Goal: Transaction & Acquisition: Purchase product/service

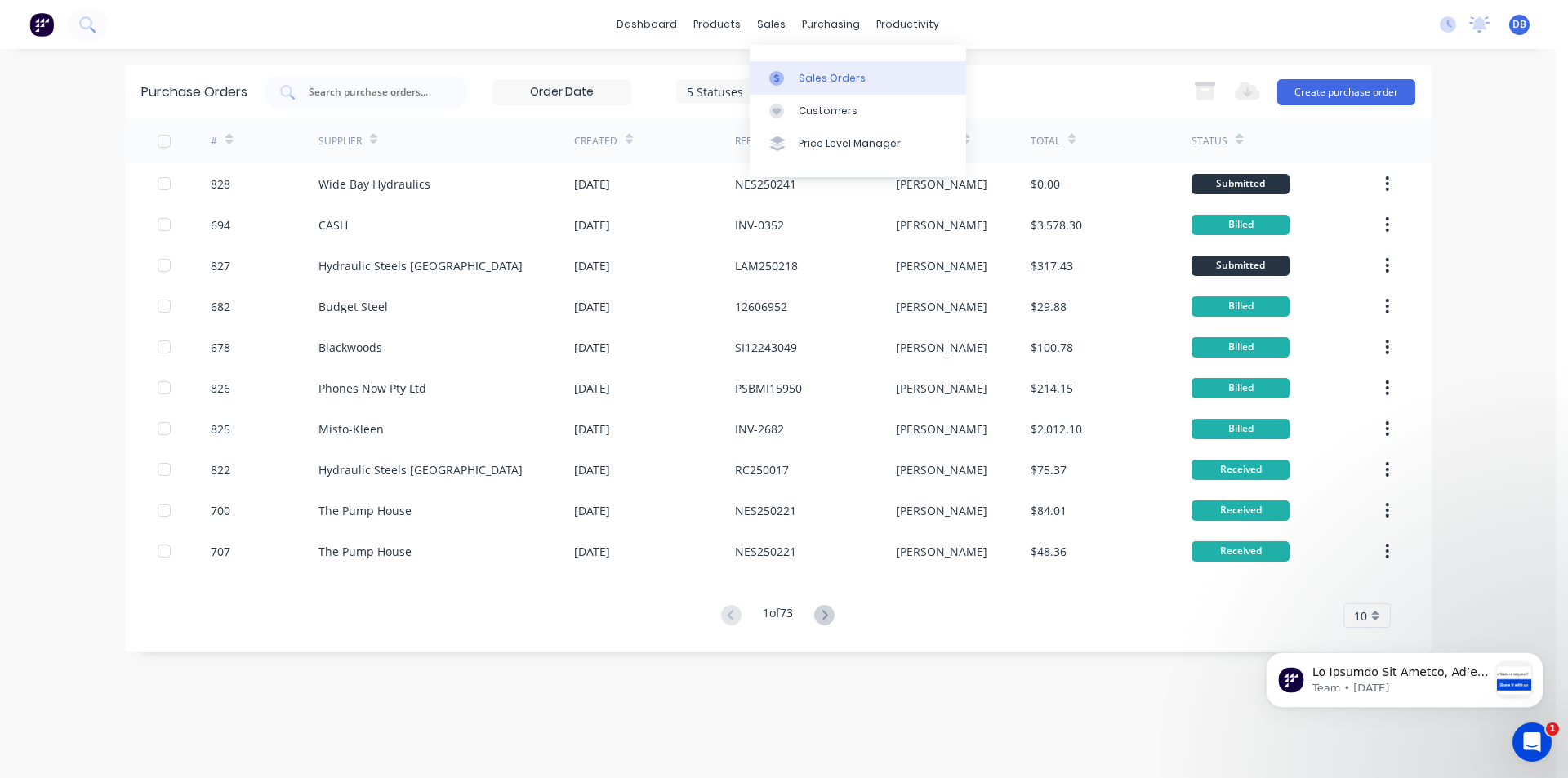
click at [823, 81] on div "Sales Orders" at bounding box center [831, 78] width 67 height 15
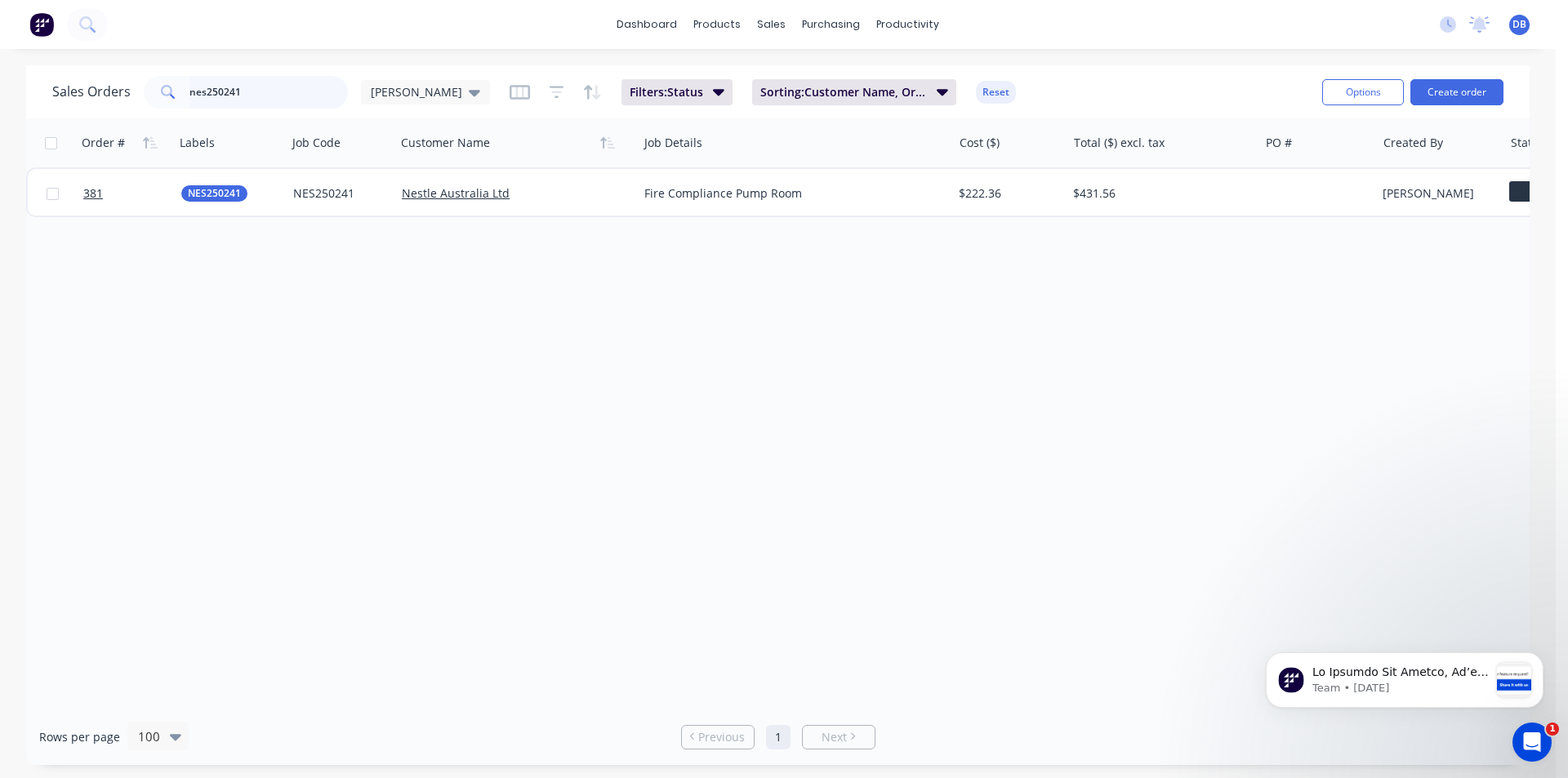
click at [252, 94] on input "nes250241" at bounding box center [269, 92] width 159 height 33
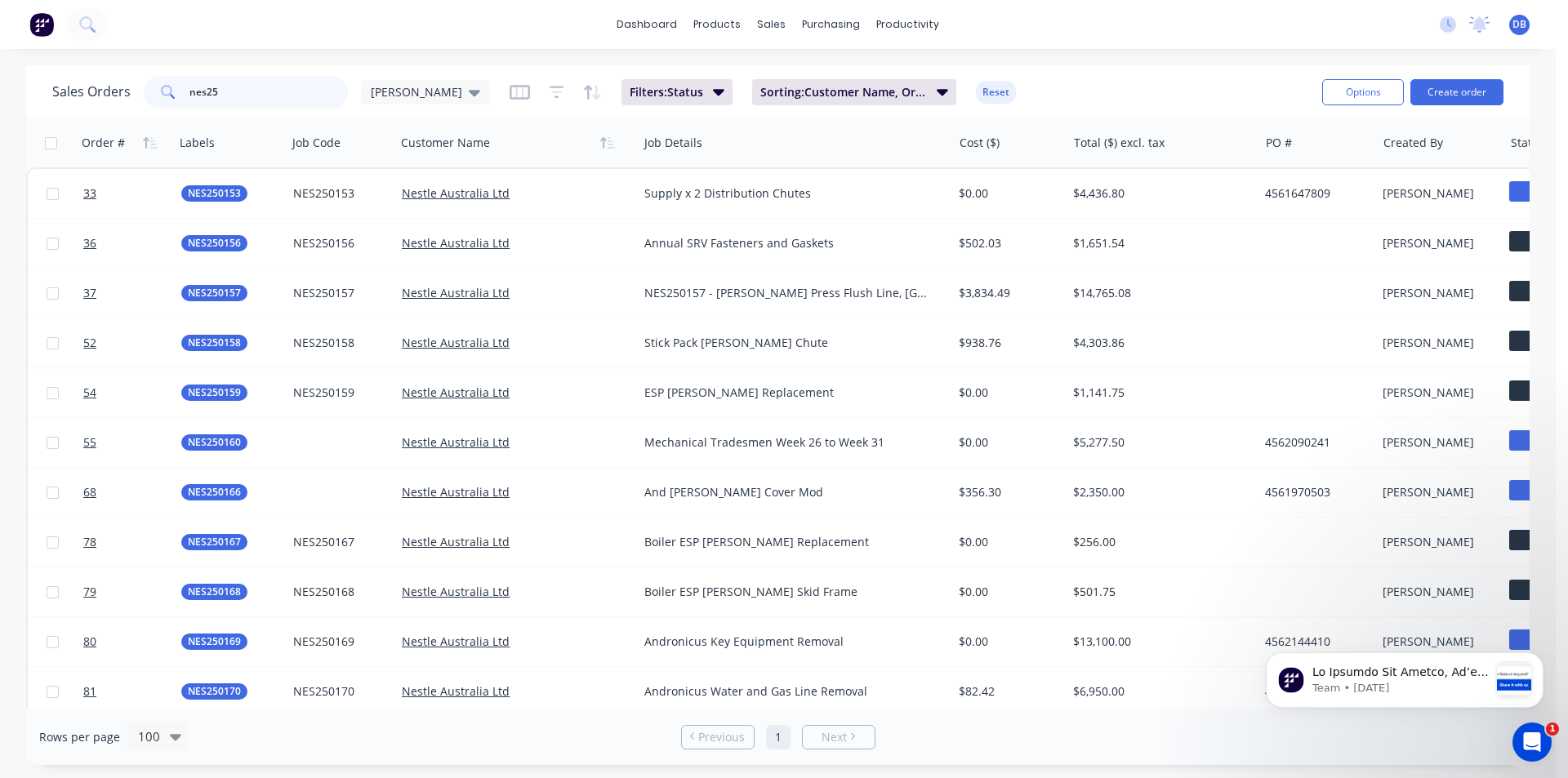
type input "nes25"
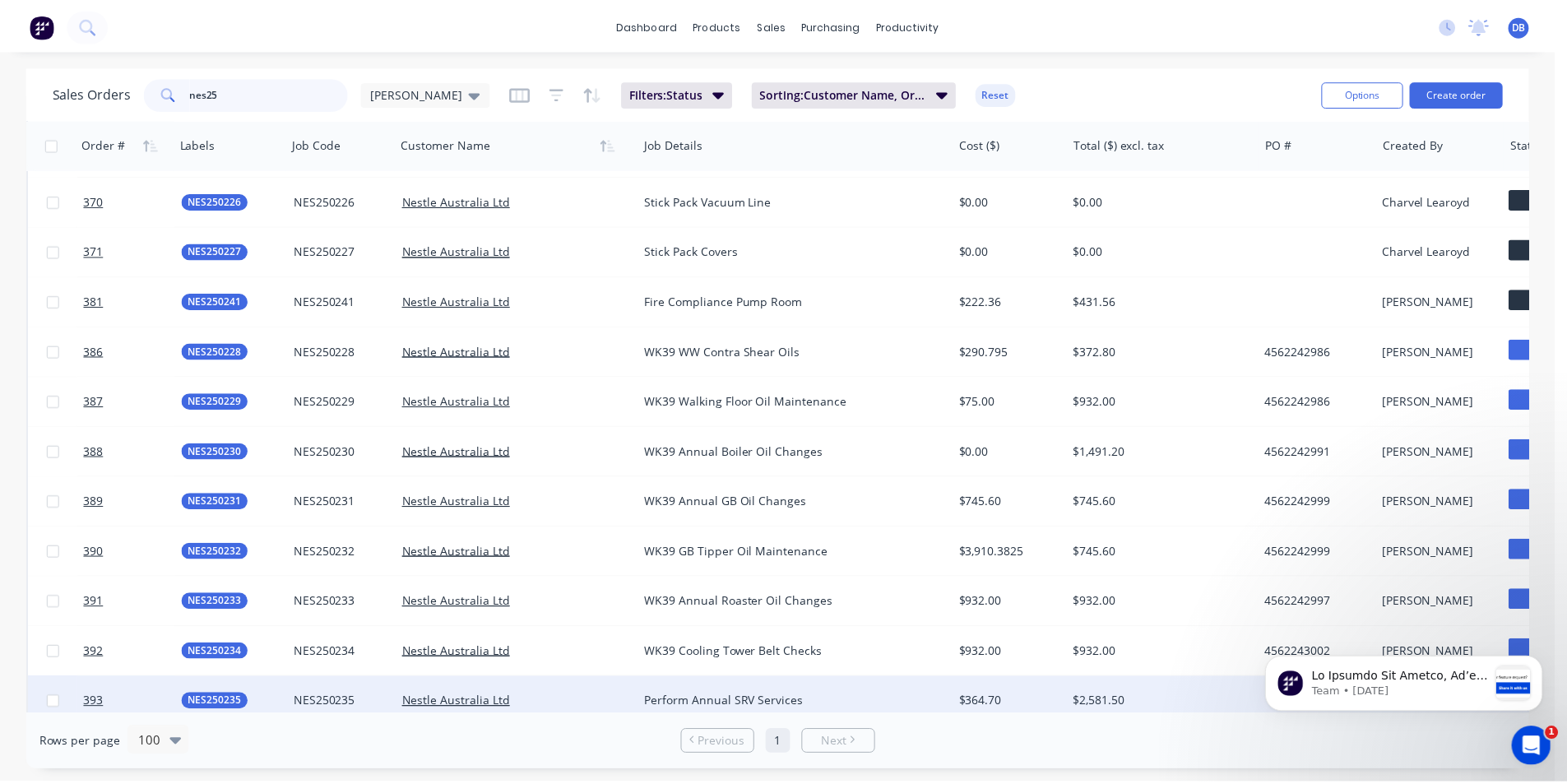
scroll to position [3589, 0]
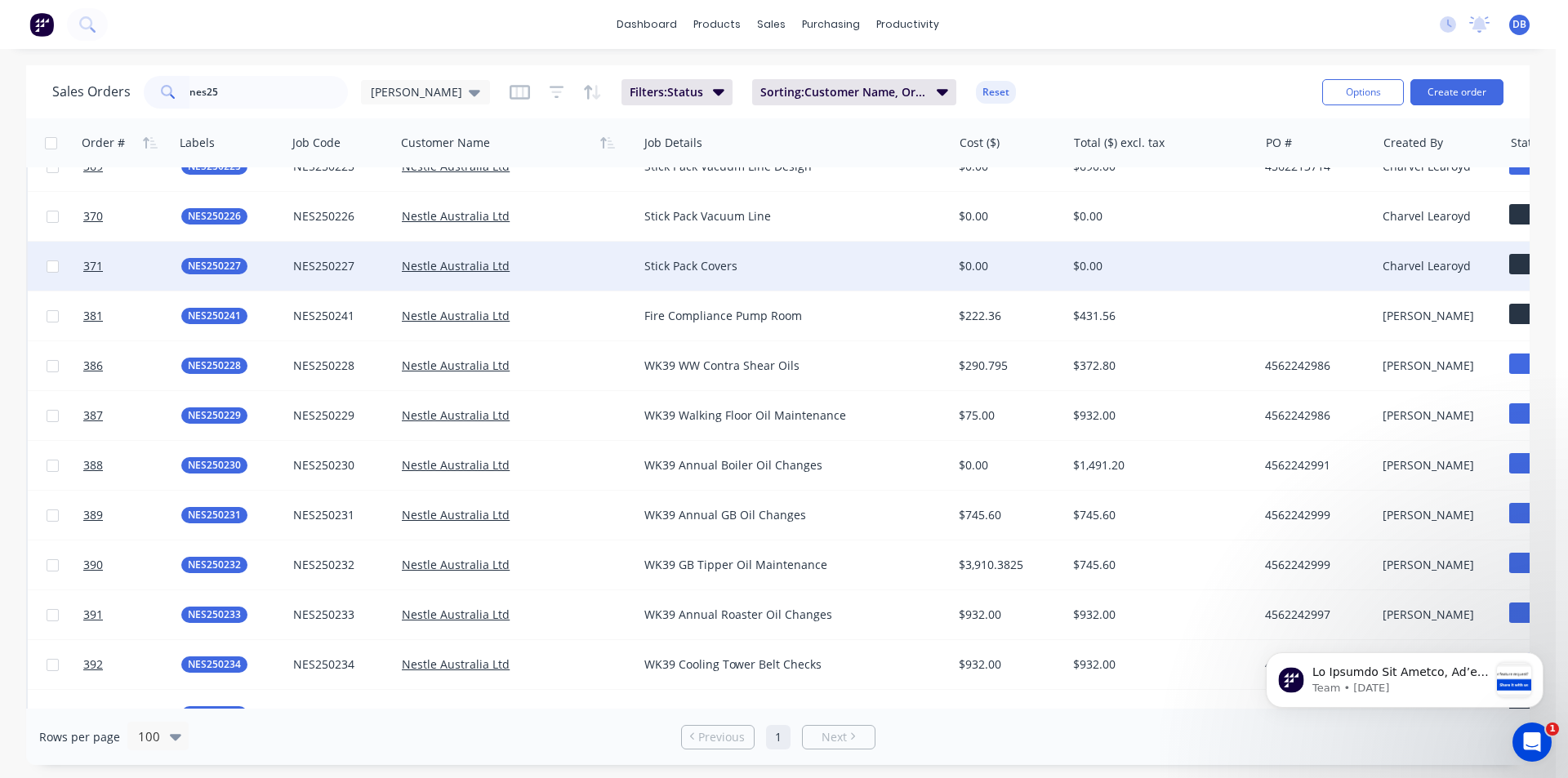
click at [833, 265] on div "Stick Pack Covers" at bounding box center [787, 265] width 286 height 16
click at [1160, 259] on div "$0.00" at bounding box center [1157, 265] width 170 height 16
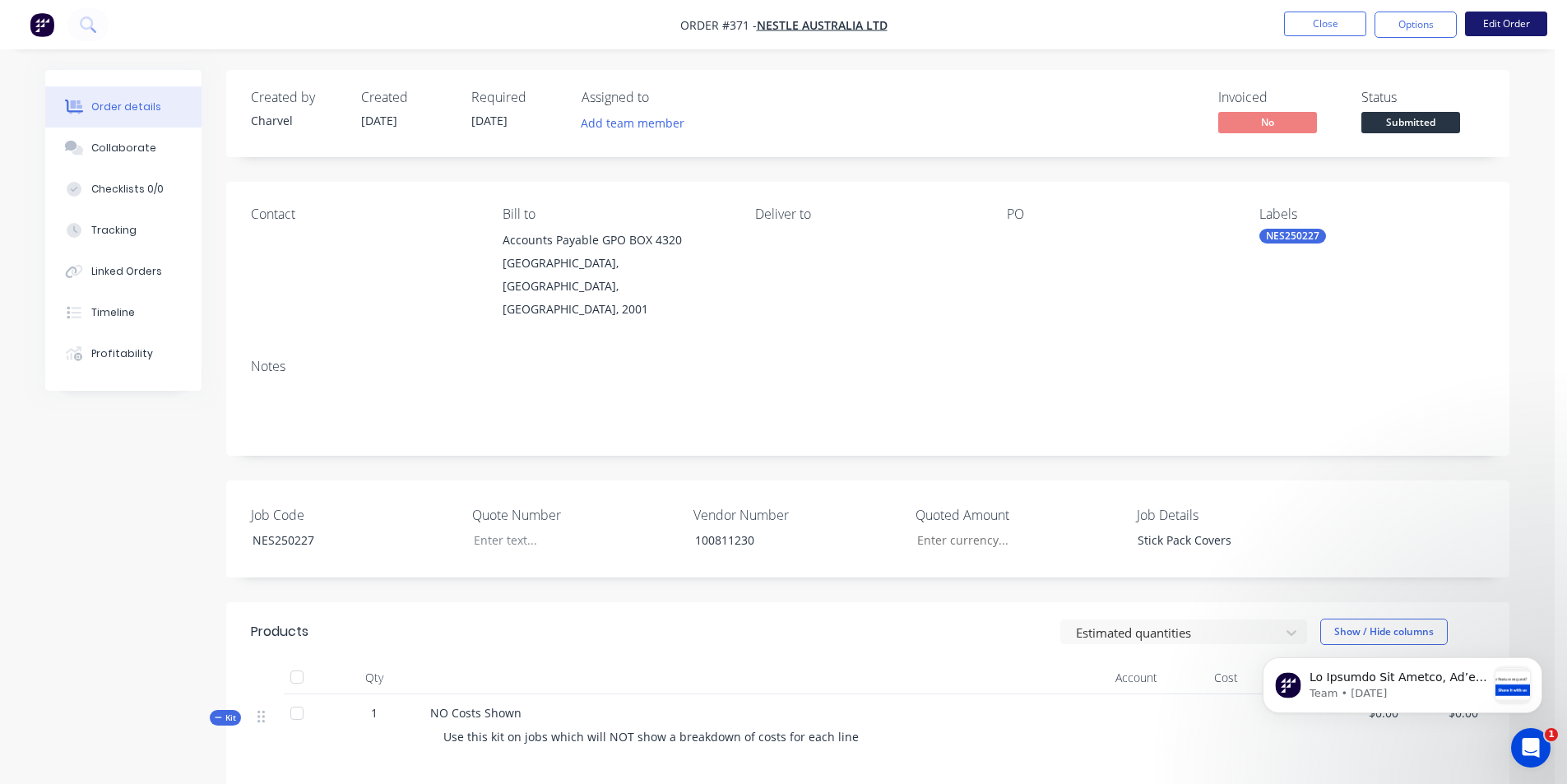
click at [1505, 22] on button "Edit Order" at bounding box center [1506, 24] width 82 height 24
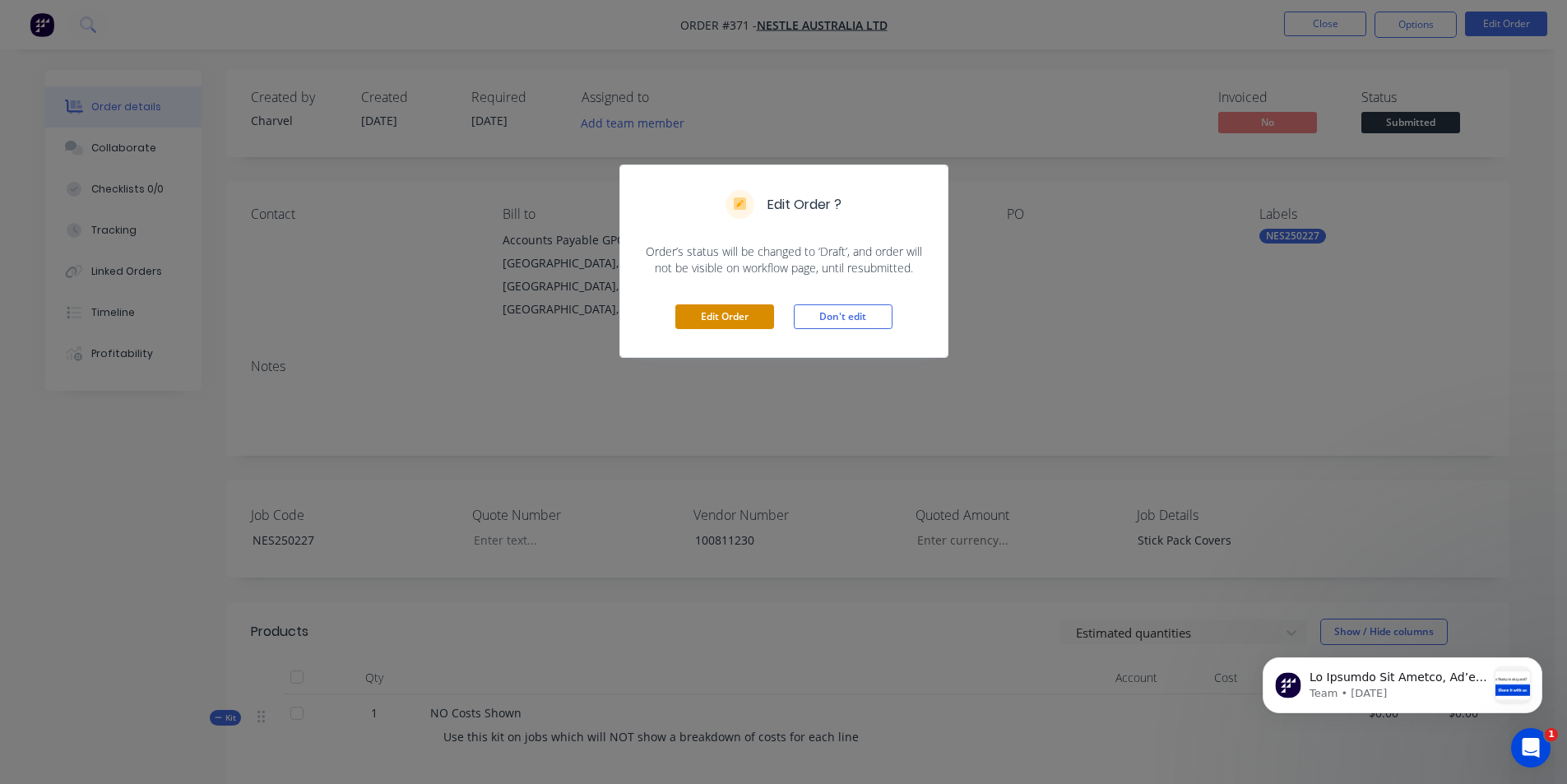
click at [728, 315] on button "Edit Order" at bounding box center [724, 316] width 98 height 24
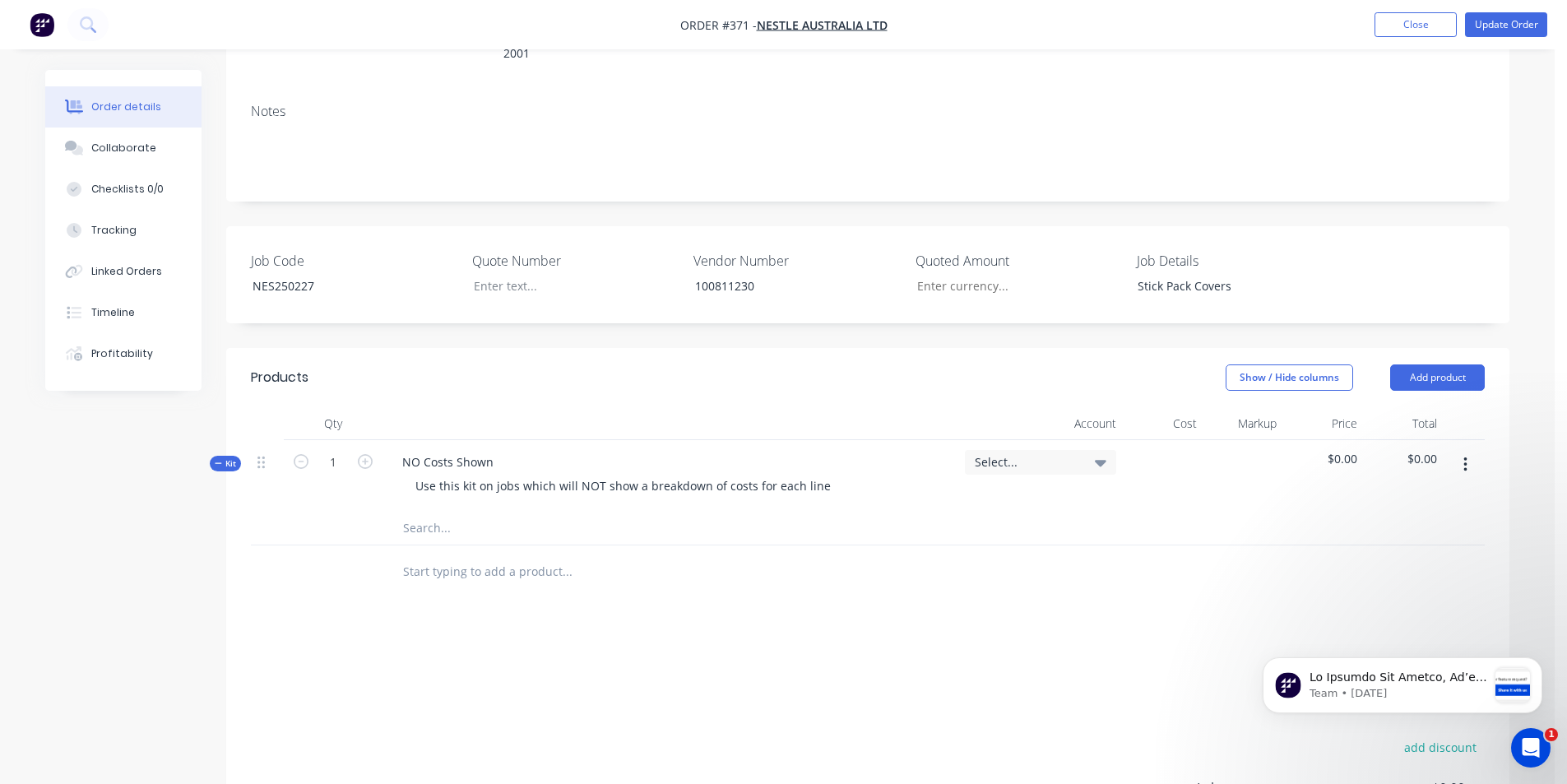
scroll to position [329, 0]
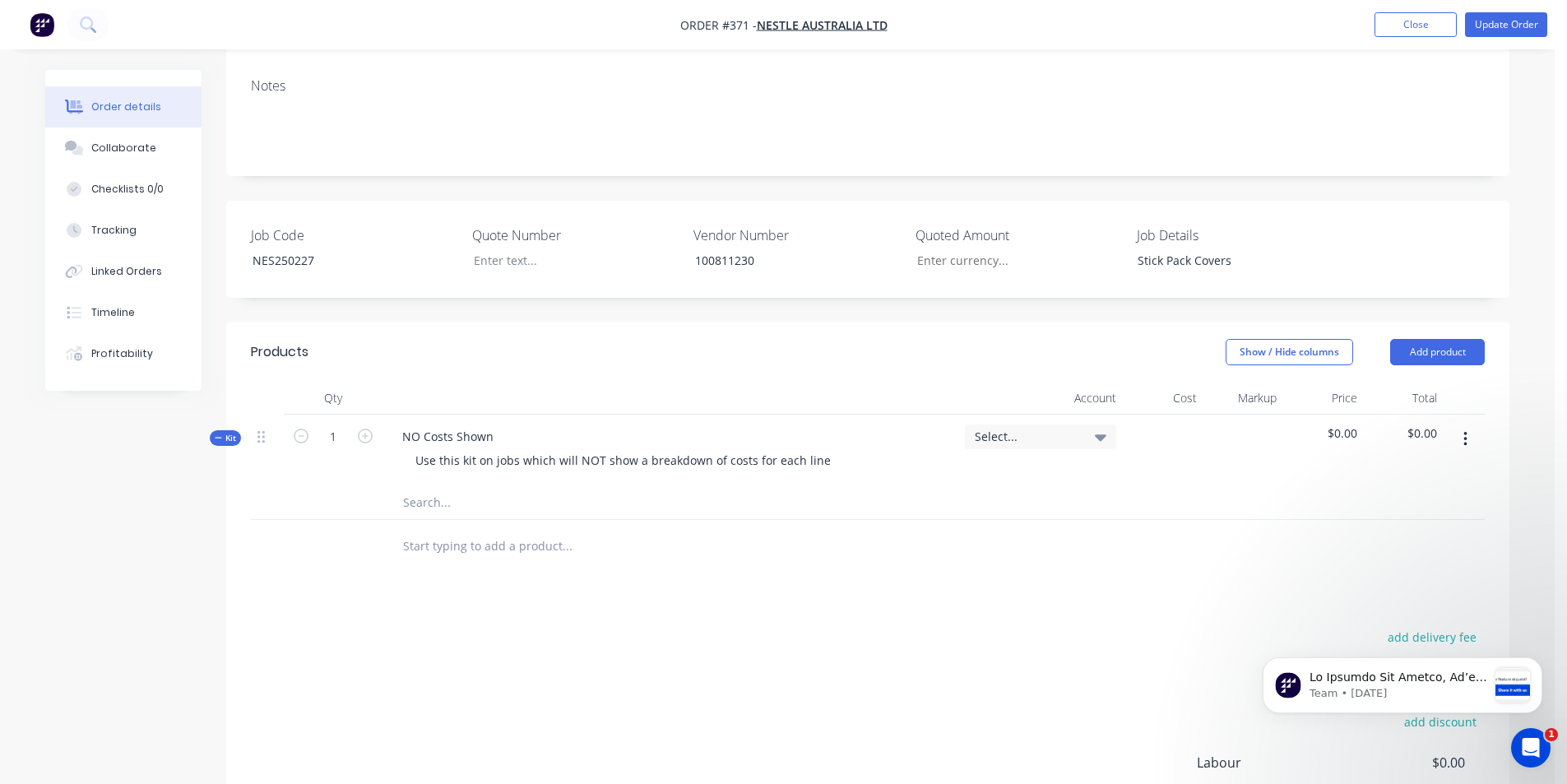
click at [410, 486] on input "text" at bounding box center [567, 503] width 329 height 33
type input "s"
click at [444, 424] on div "NO Costs Shown" at bounding box center [448, 436] width 118 height 24
click at [398, 424] on div "NO Costs Shown" at bounding box center [448, 436] width 118 height 24
click at [404, 486] on input "text" at bounding box center [567, 503] width 329 height 33
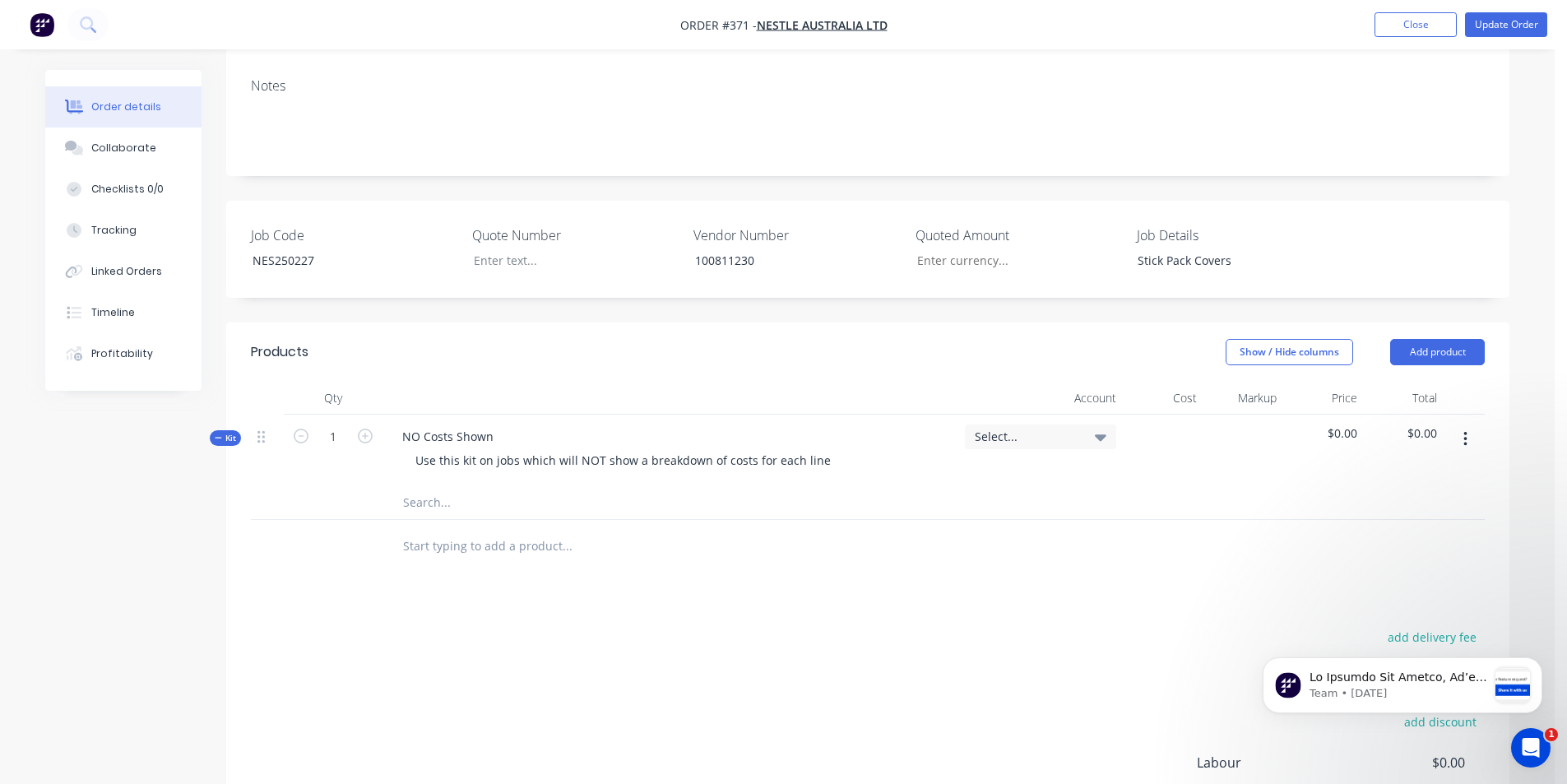
type input "/"
type input "s"
click at [413, 424] on div "NO Costs Shown" at bounding box center [448, 436] width 118 height 24
drag, startPoint x: 496, startPoint y: 388, endPoint x: 355, endPoint y: 378, distance: 141.4
click at [357, 415] on div "Kit 1 NO Costs Shown Use this kit on jobs which will NOT show a breakdown of co…" at bounding box center [868, 450] width 1234 height 71
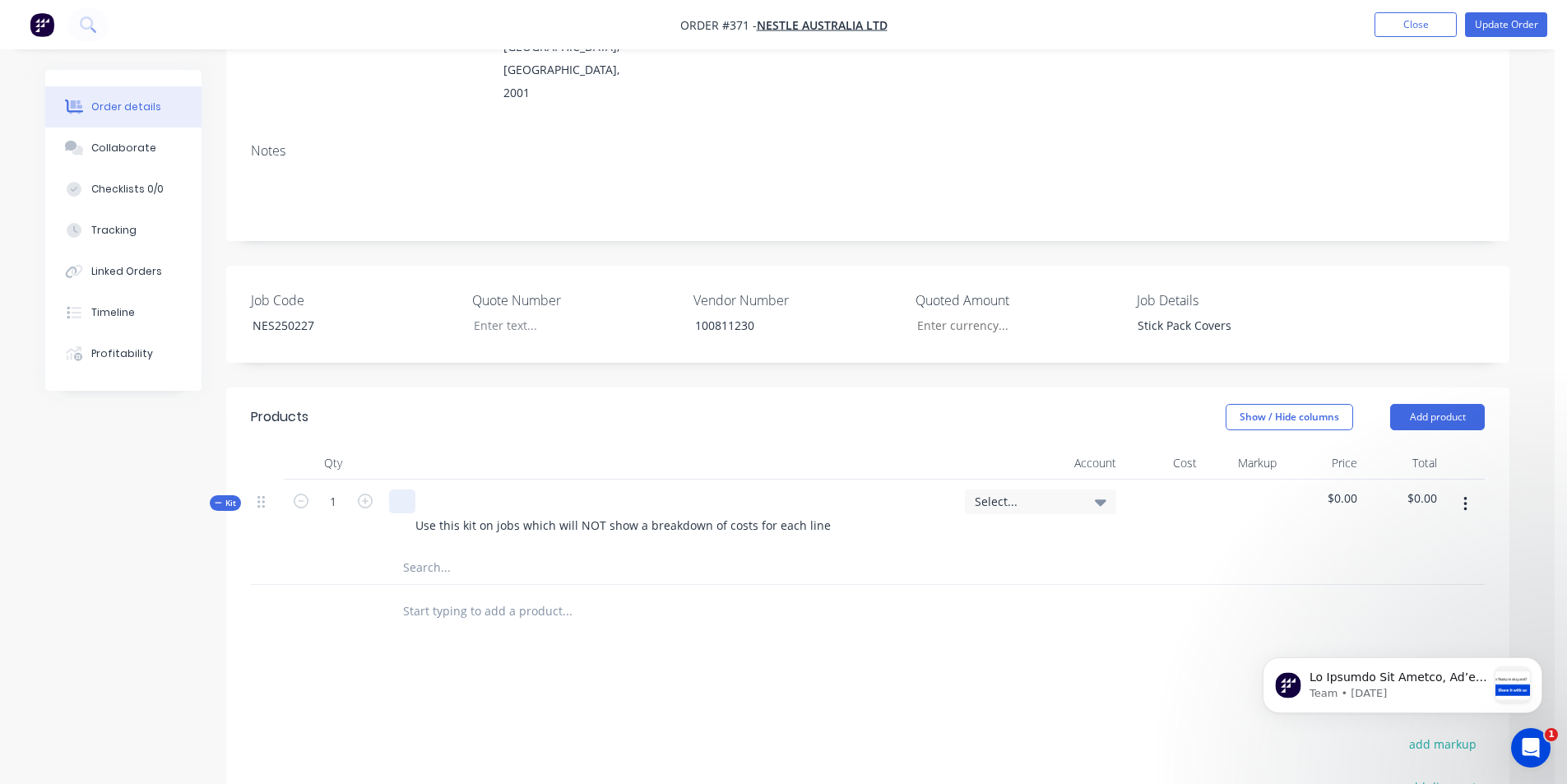
scroll to position [245, 0]
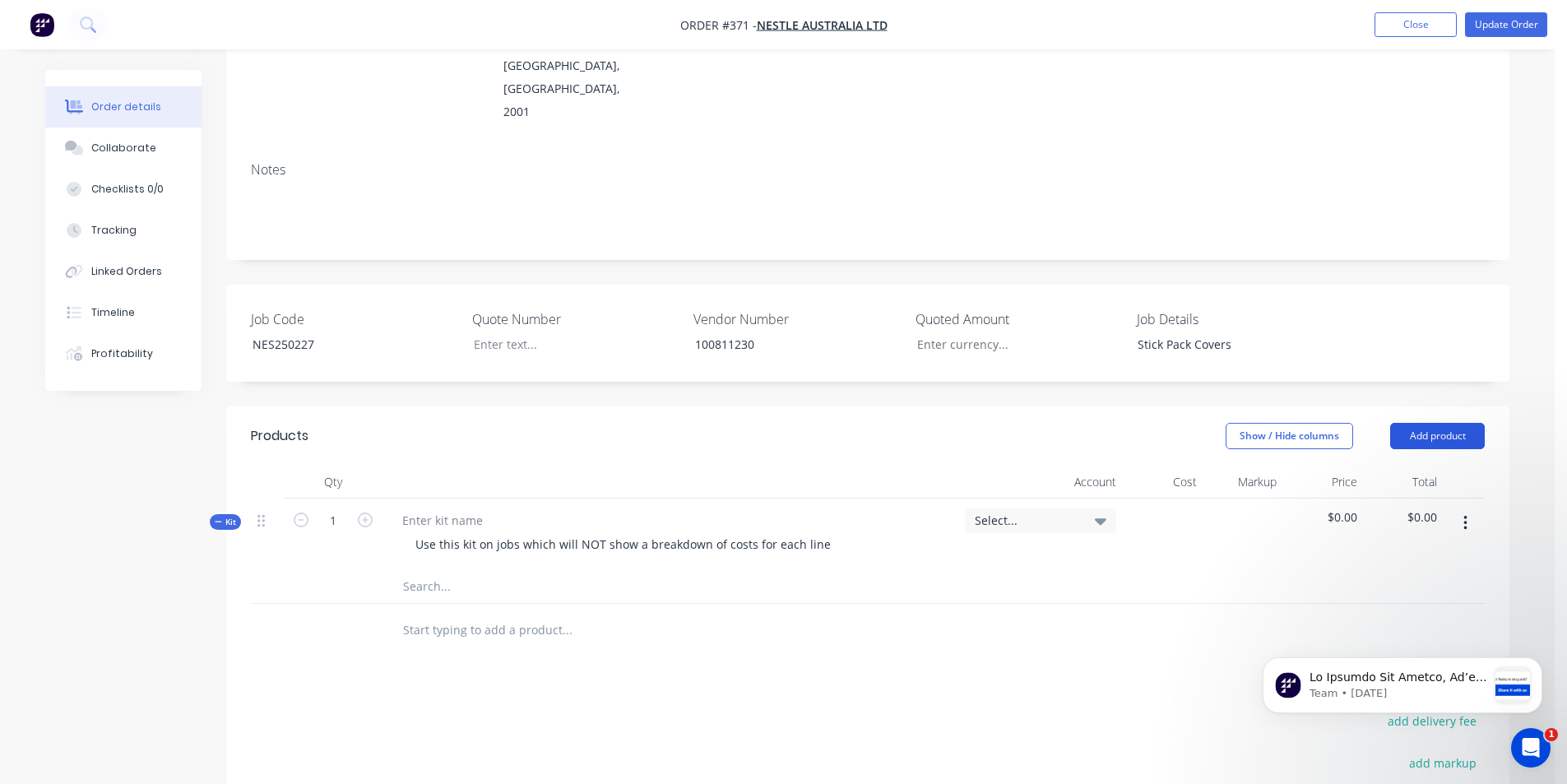
click at [1426, 422] on button "Add product" at bounding box center [1437, 436] width 95 height 26
click at [740, 613] on div at bounding box center [636, 630] width 493 height 33
click at [408, 508] on div at bounding box center [443, 519] width 107 height 24
click at [1496, 24] on button "Update Order" at bounding box center [1506, 24] width 82 height 24
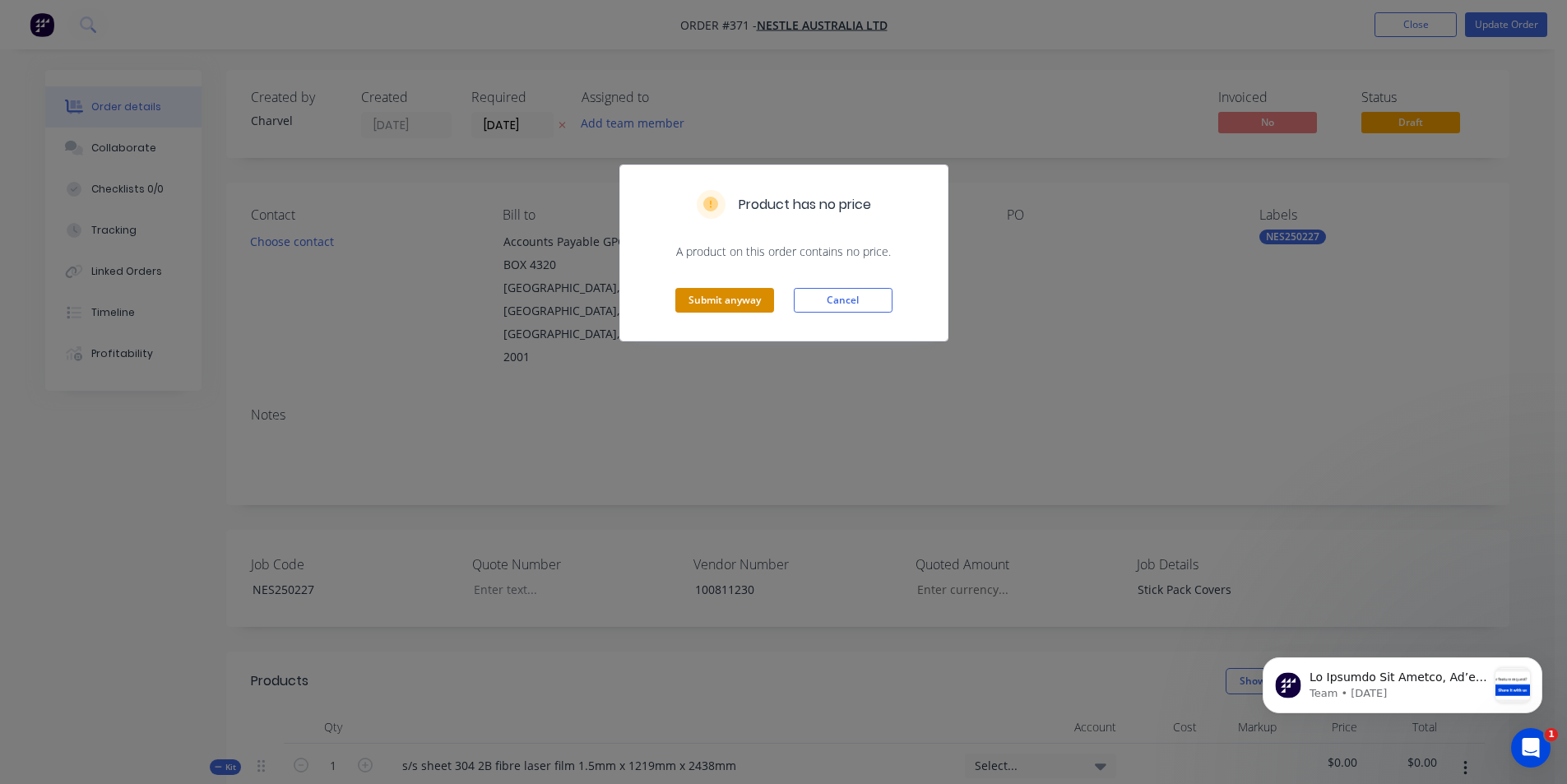
click at [752, 304] on button "Submit anyway" at bounding box center [724, 300] width 98 height 24
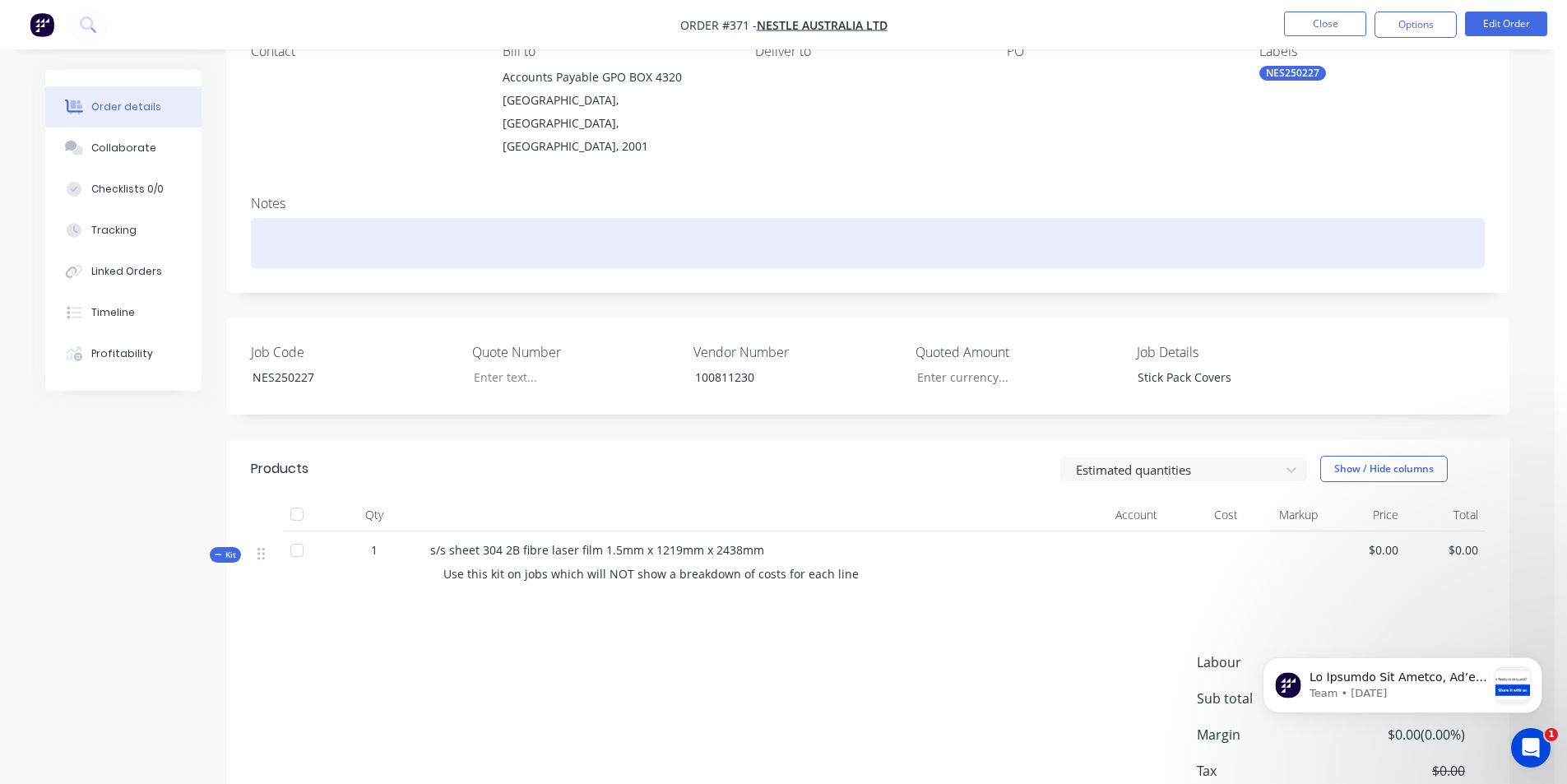
scroll to position [165, 0]
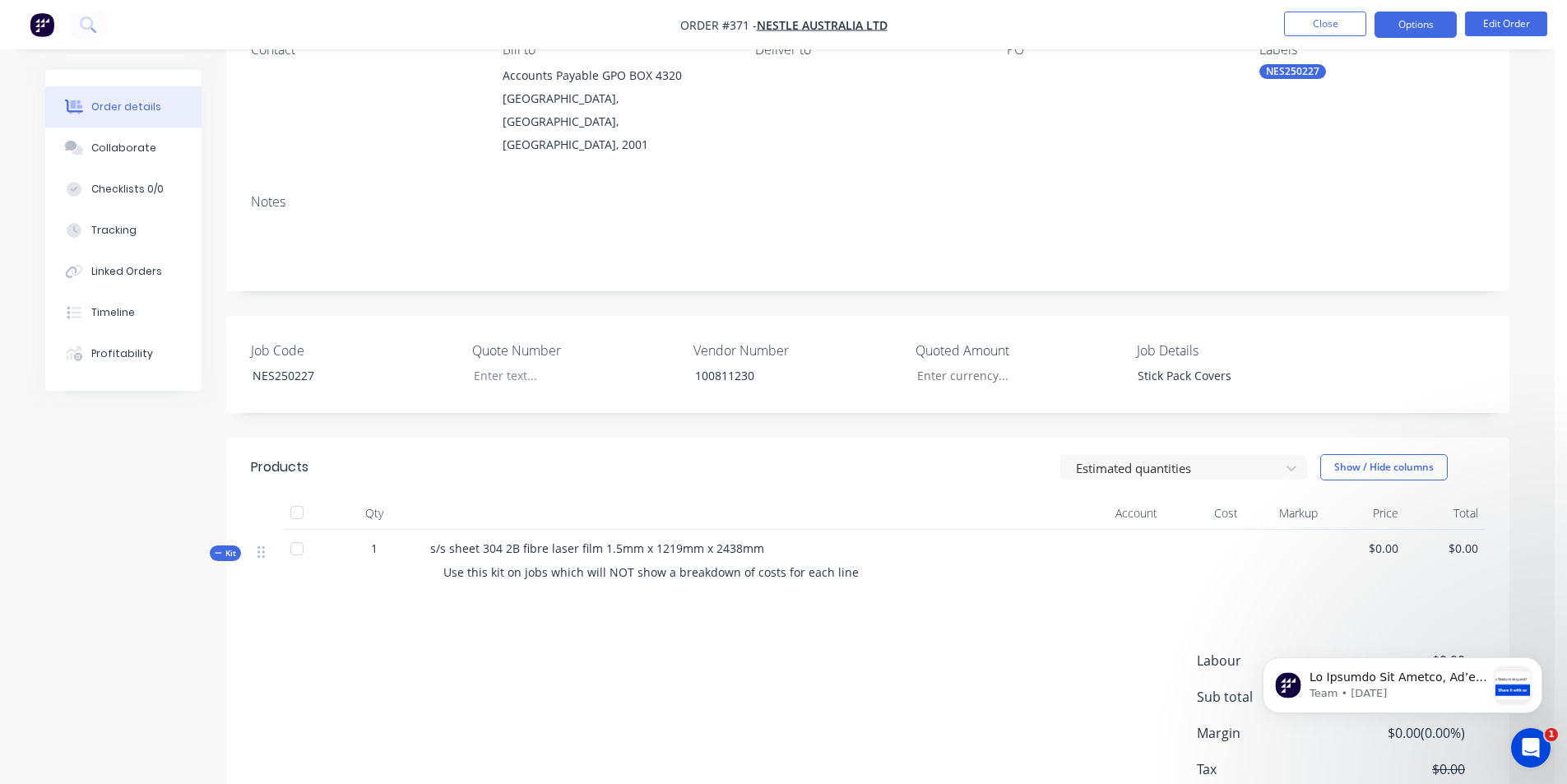
click at [1431, 15] on button "Options" at bounding box center [1415, 24] width 82 height 26
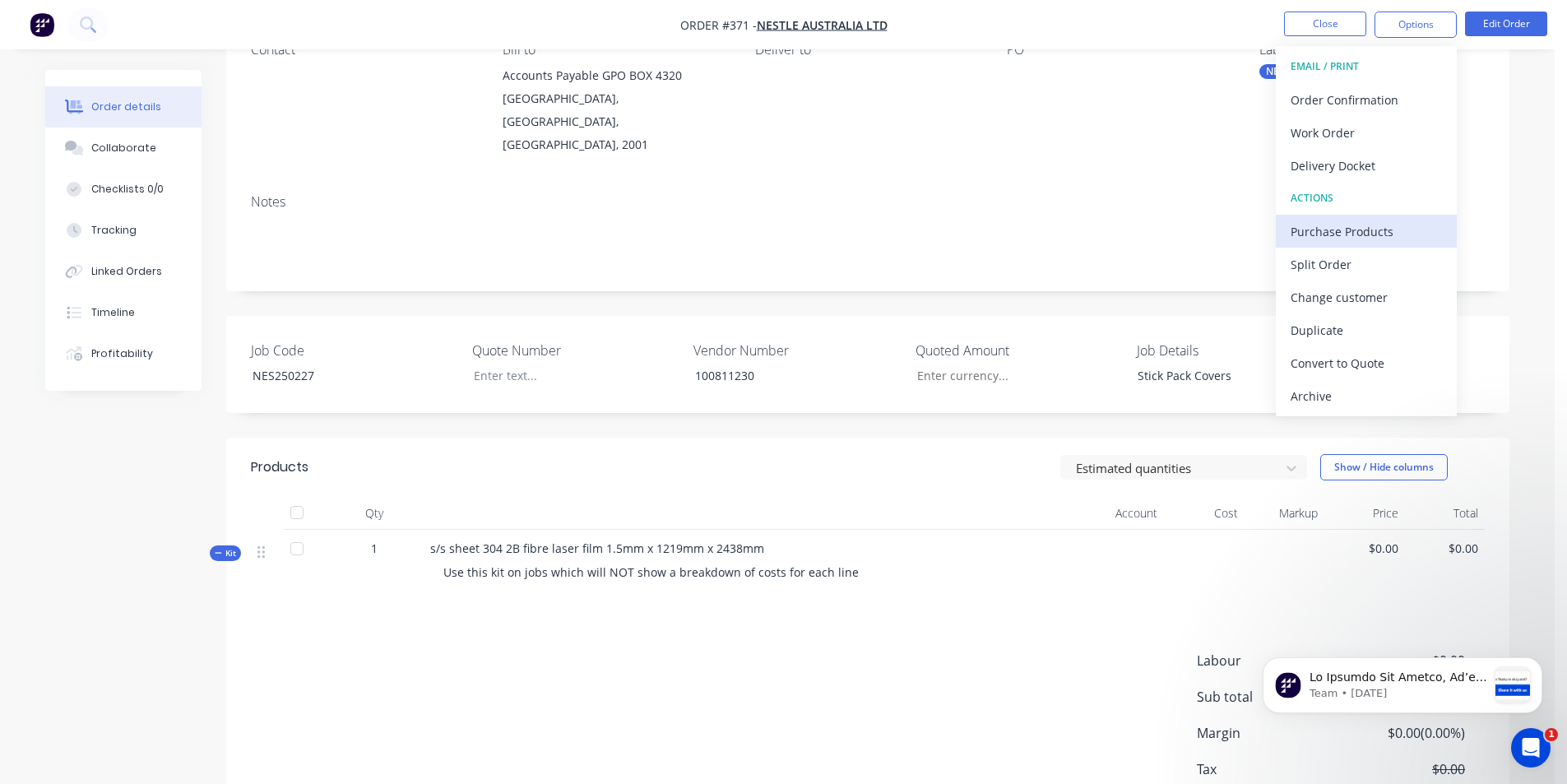
click at [1340, 236] on div "Purchase Products" at bounding box center [1367, 231] width 152 height 24
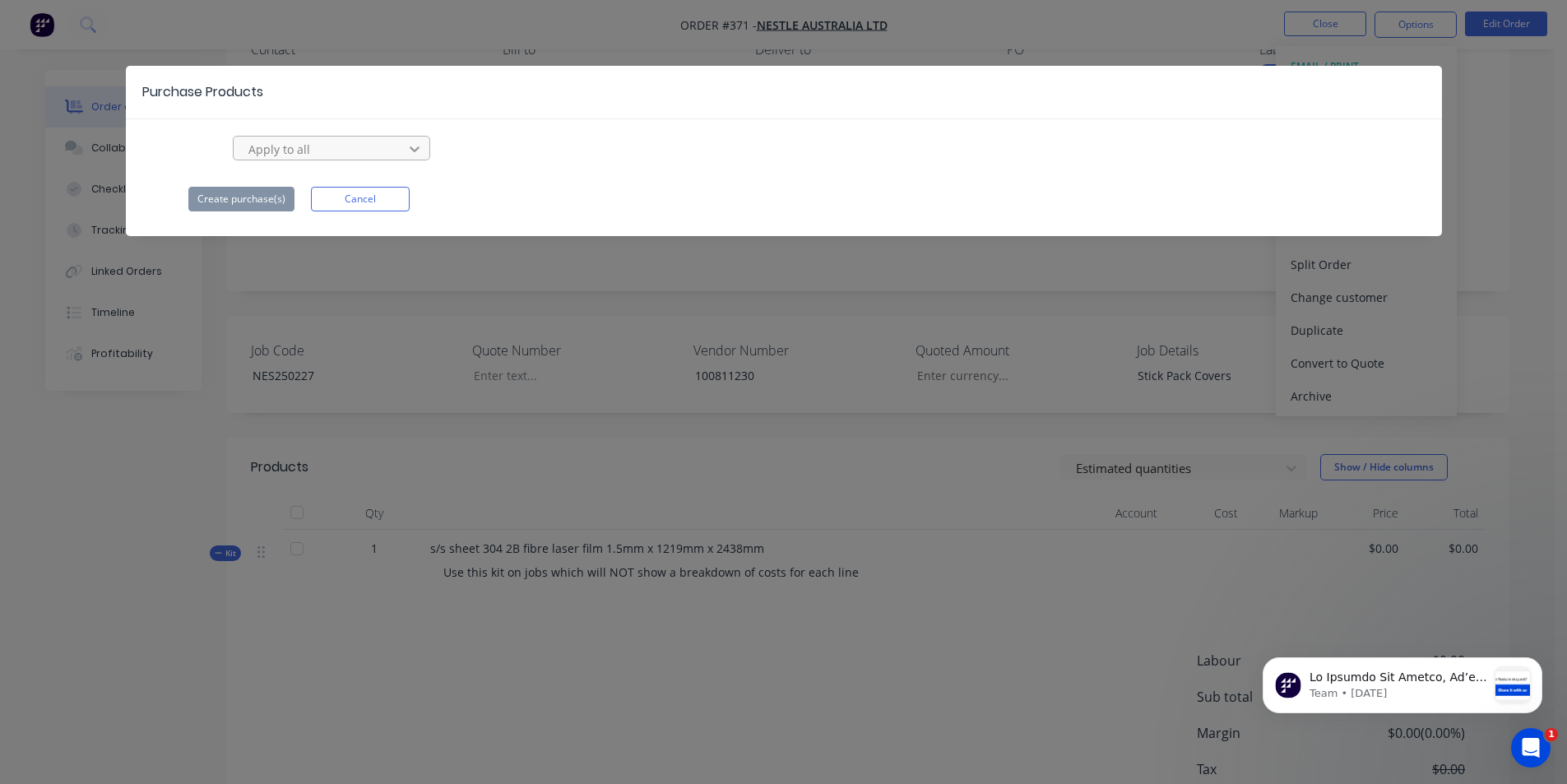
click at [412, 150] on icon at bounding box center [414, 149] width 10 height 6
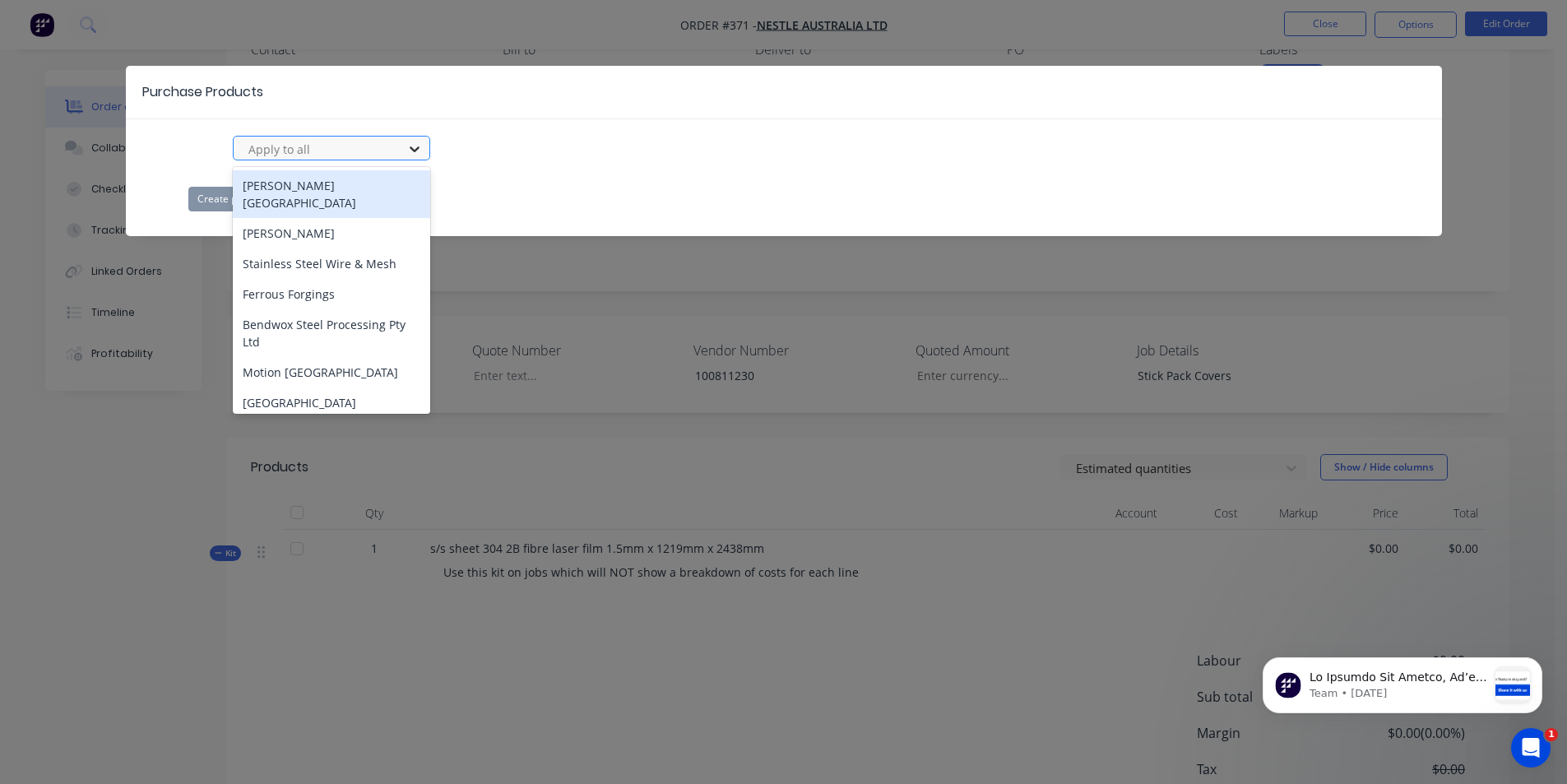
click at [412, 150] on icon at bounding box center [414, 149] width 10 height 6
click at [329, 141] on div at bounding box center [321, 150] width 148 height 21
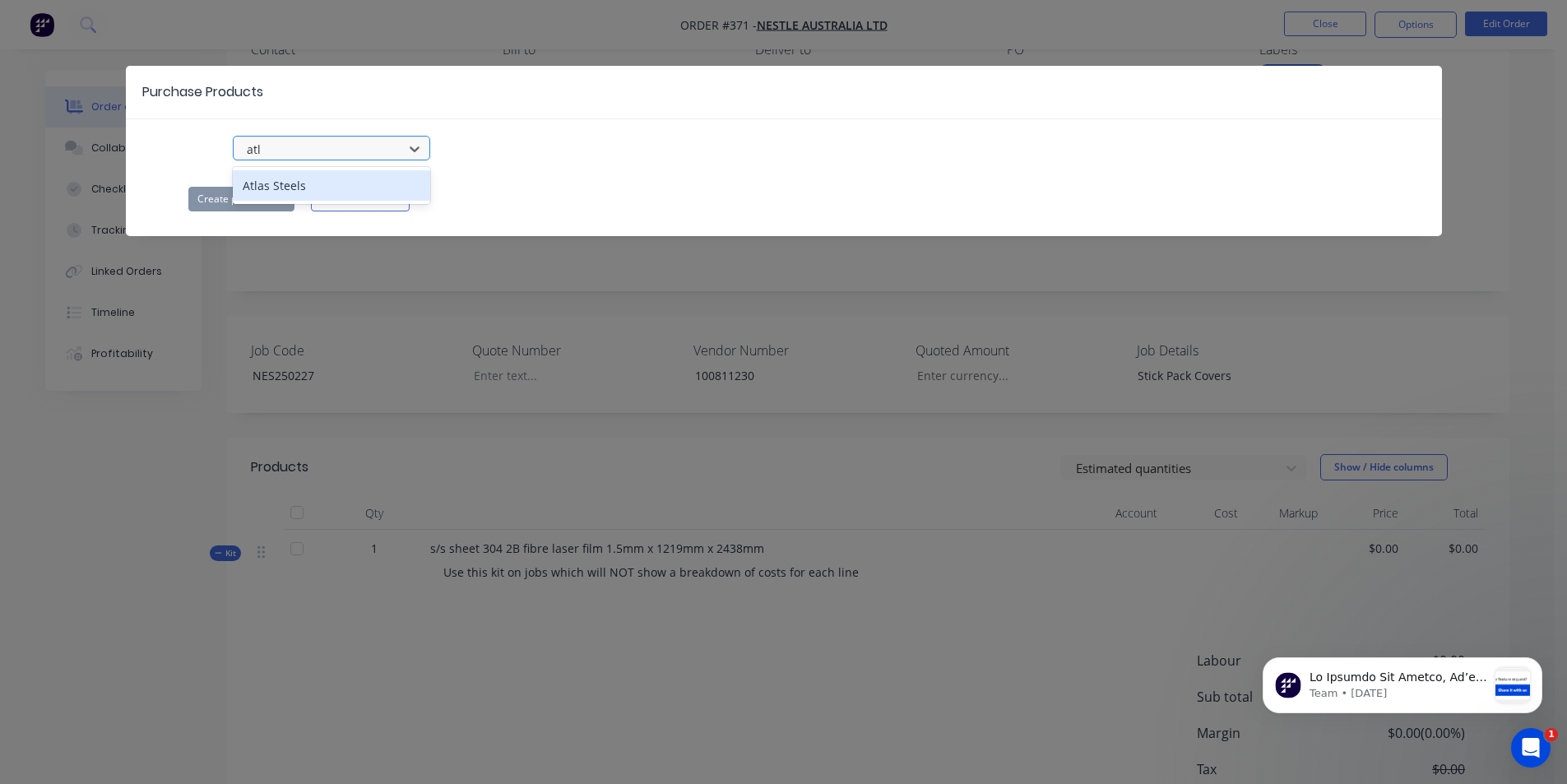
type input "atla"
click at [294, 180] on div "Atlas Steels" at bounding box center [331, 185] width 198 height 30
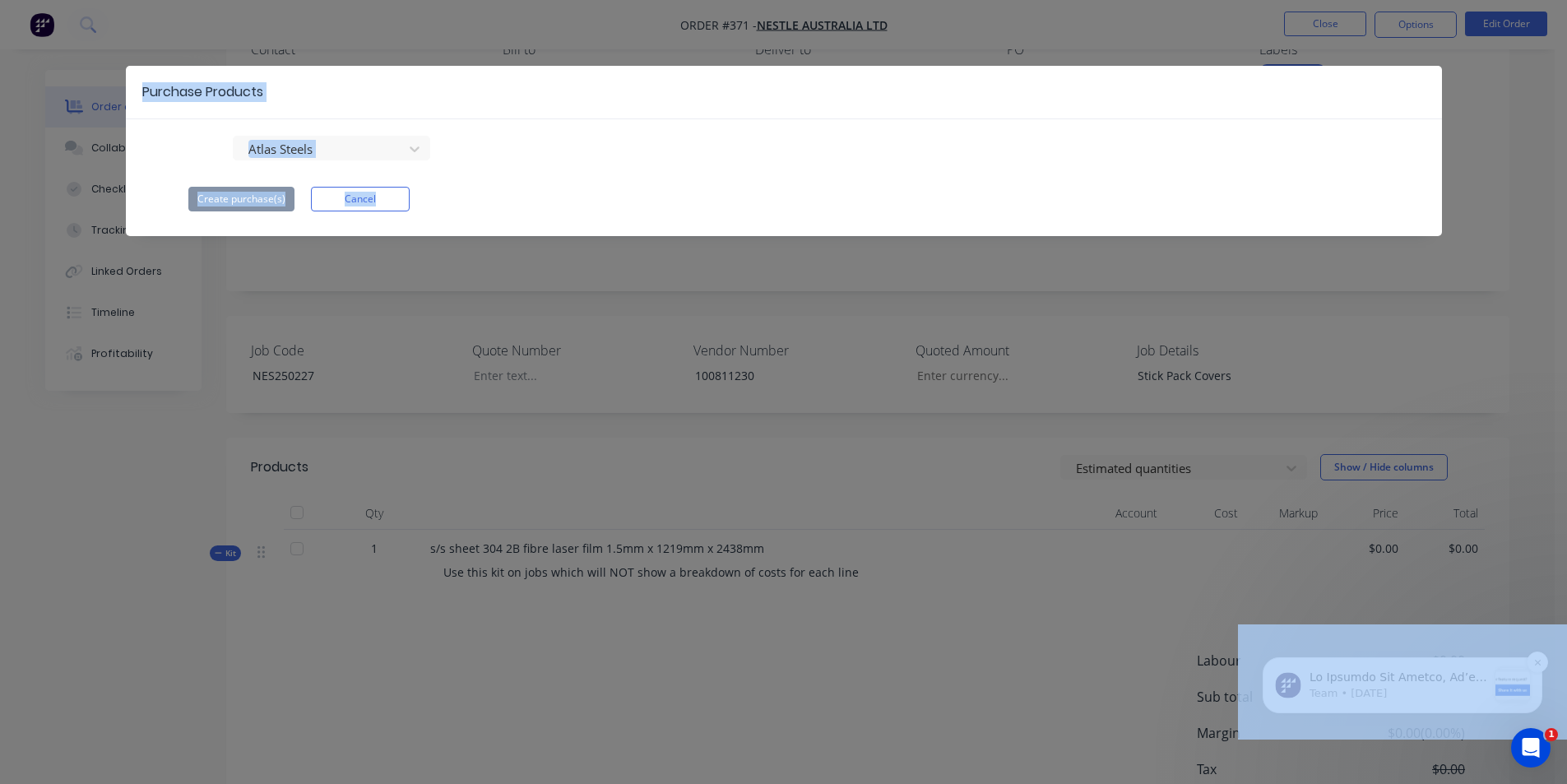
drag, startPoint x: 2488, startPoint y: 1260, endPoint x: 1315, endPoint y: 772, distance: 1270.5
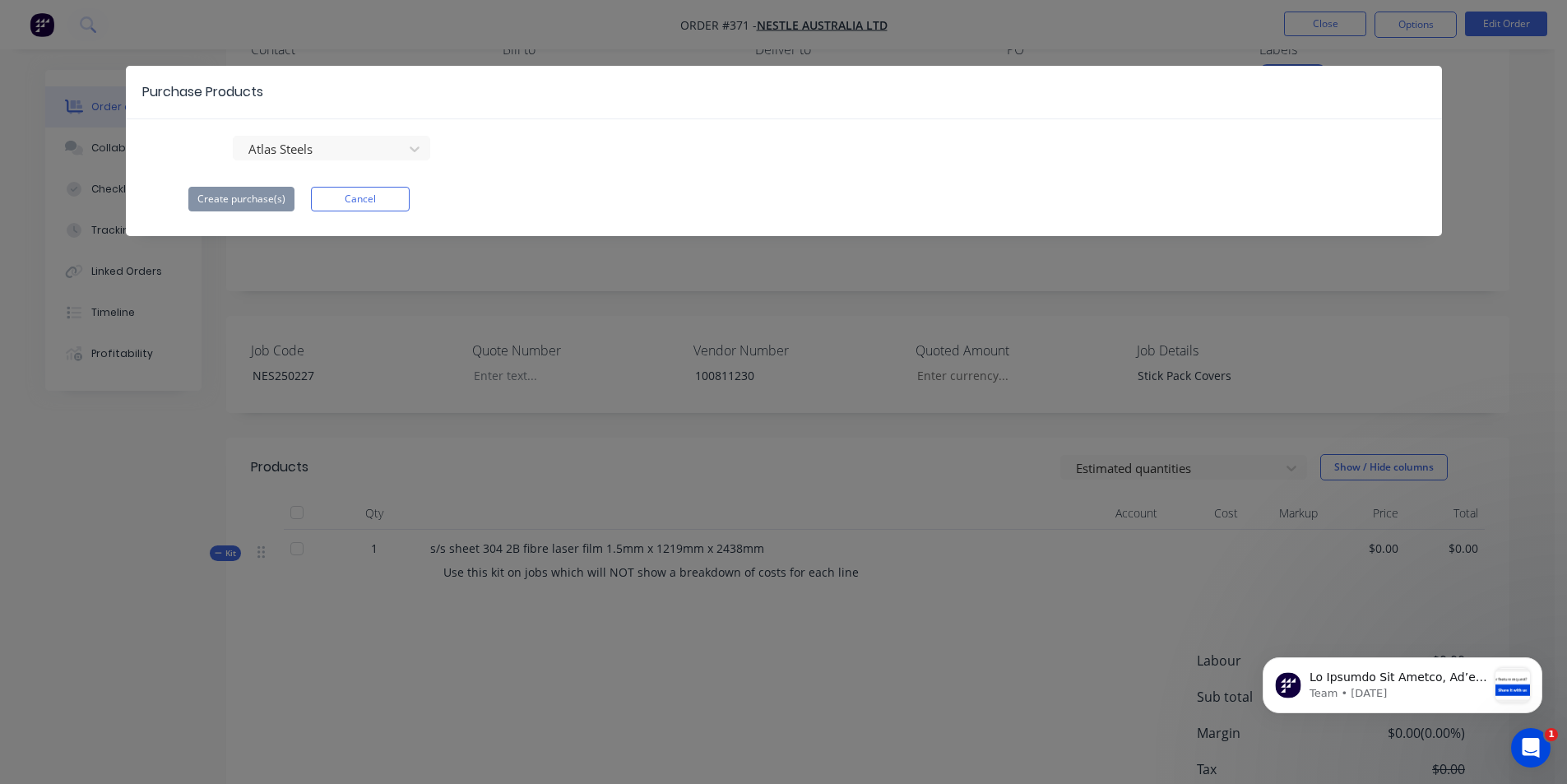
click at [1088, 594] on div "Purchase Products Atlas Steels Create purchase(s) Cancel" at bounding box center [784, 392] width 1567 height 784
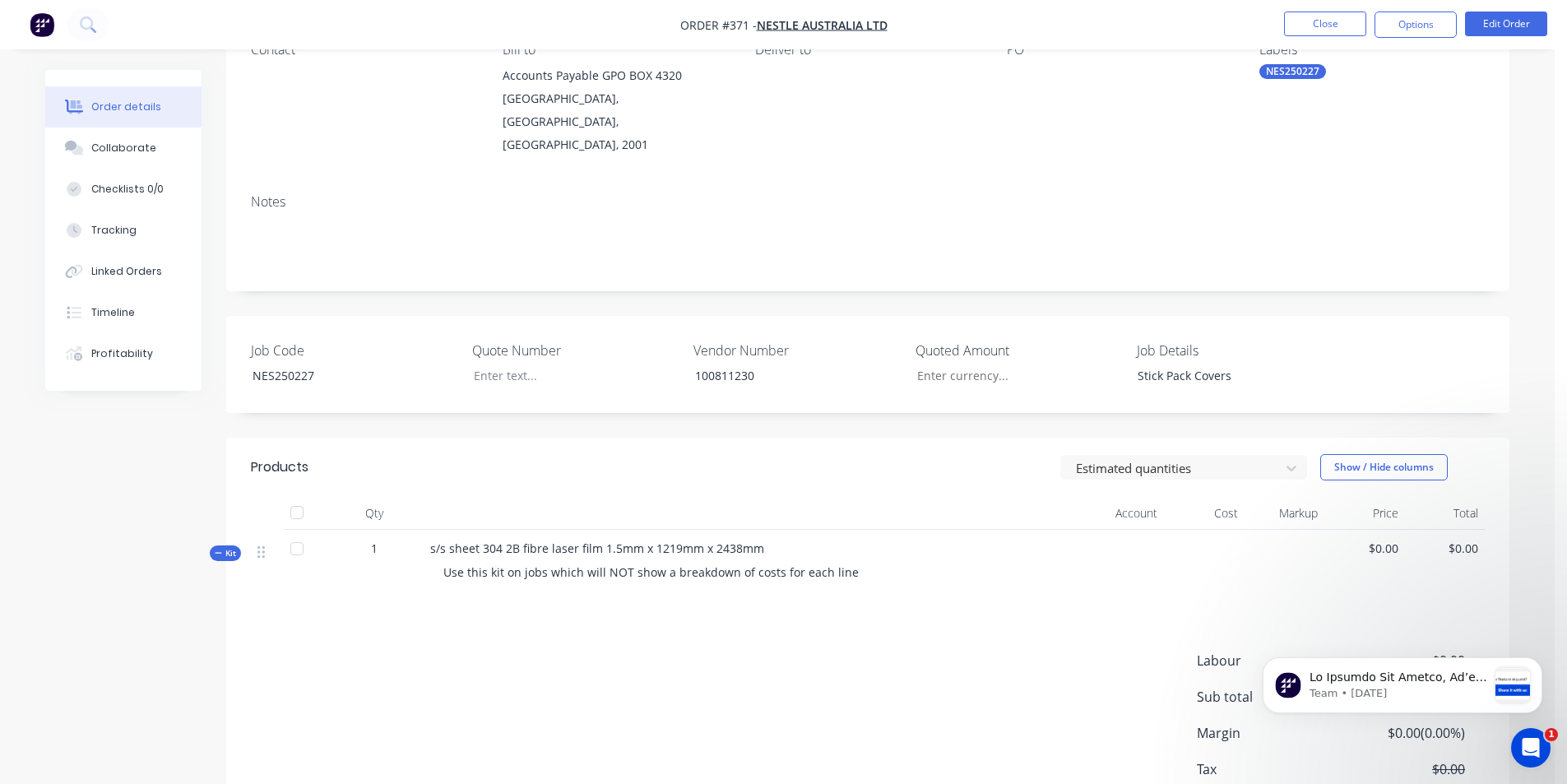
click at [1397, 539] on span "$0.00" at bounding box center [1364, 548] width 67 height 17
drag, startPoint x: 1395, startPoint y: 525, endPoint x: 1333, endPoint y: 525, distance: 62.0
click at [1335, 539] on span "$0.00" at bounding box center [1364, 548] width 67 height 17
drag, startPoint x: 1312, startPoint y: 568, endPoint x: 1307, endPoint y: 561, distance: 8.6
click at [1311, 567] on div at bounding box center [1285, 564] width 81 height 68
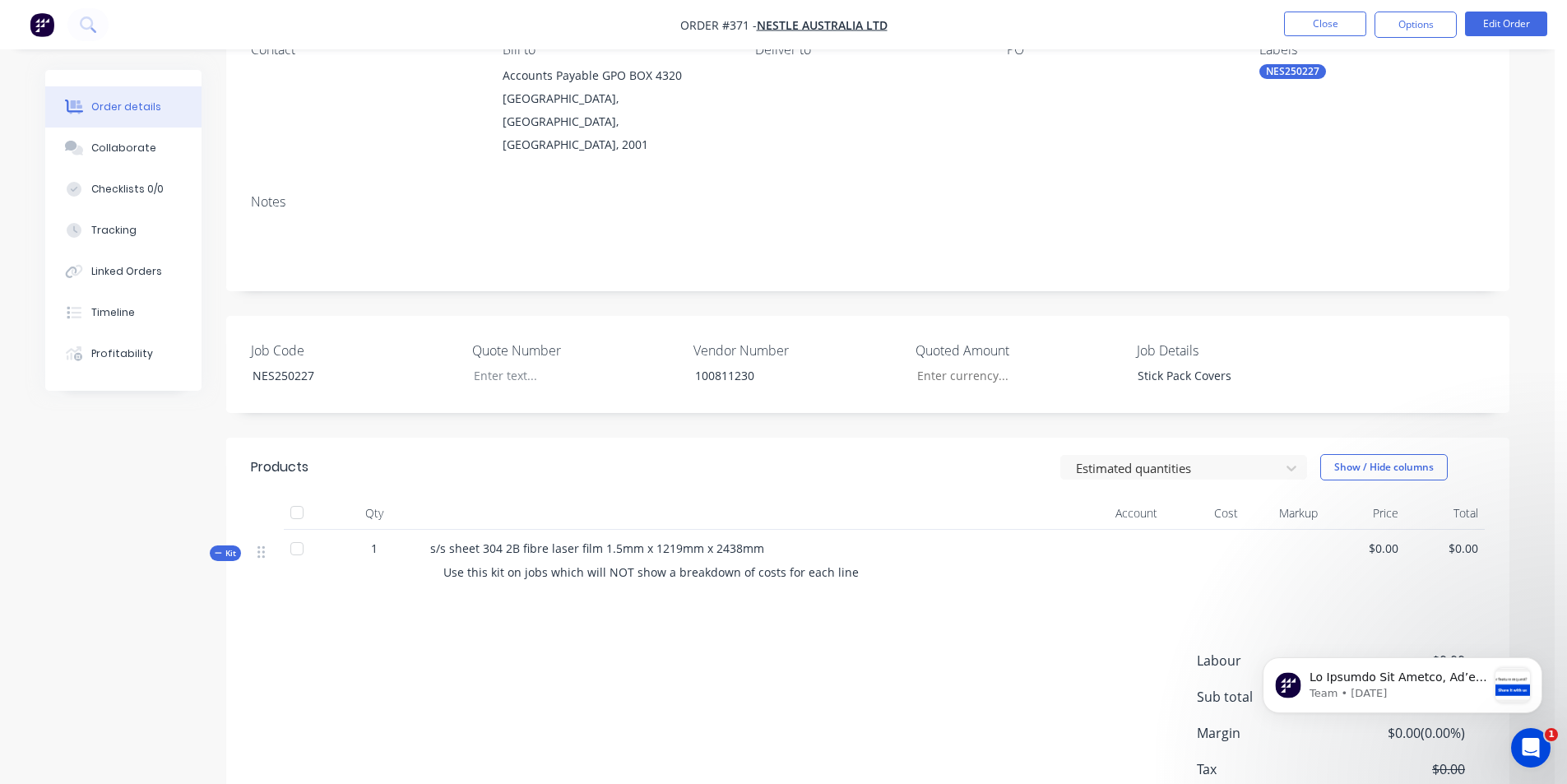
click at [1379, 539] on span "$0.00" at bounding box center [1364, 548] width 67 height 17
click at [1387, 539] on span "$0.00" at bounding box center [1364, 548] width 67 height 17
click at [1379, 539] on span "$0.00" at bounding box center [1364, 548] width 67 height 17
click at [1377, 539] on span "$0.00" at bounding box center [1364, 548] width 67 height 17
click at [1398, 539] on span "$0.00" at bounding box center [1364, 548] width 67 height 17
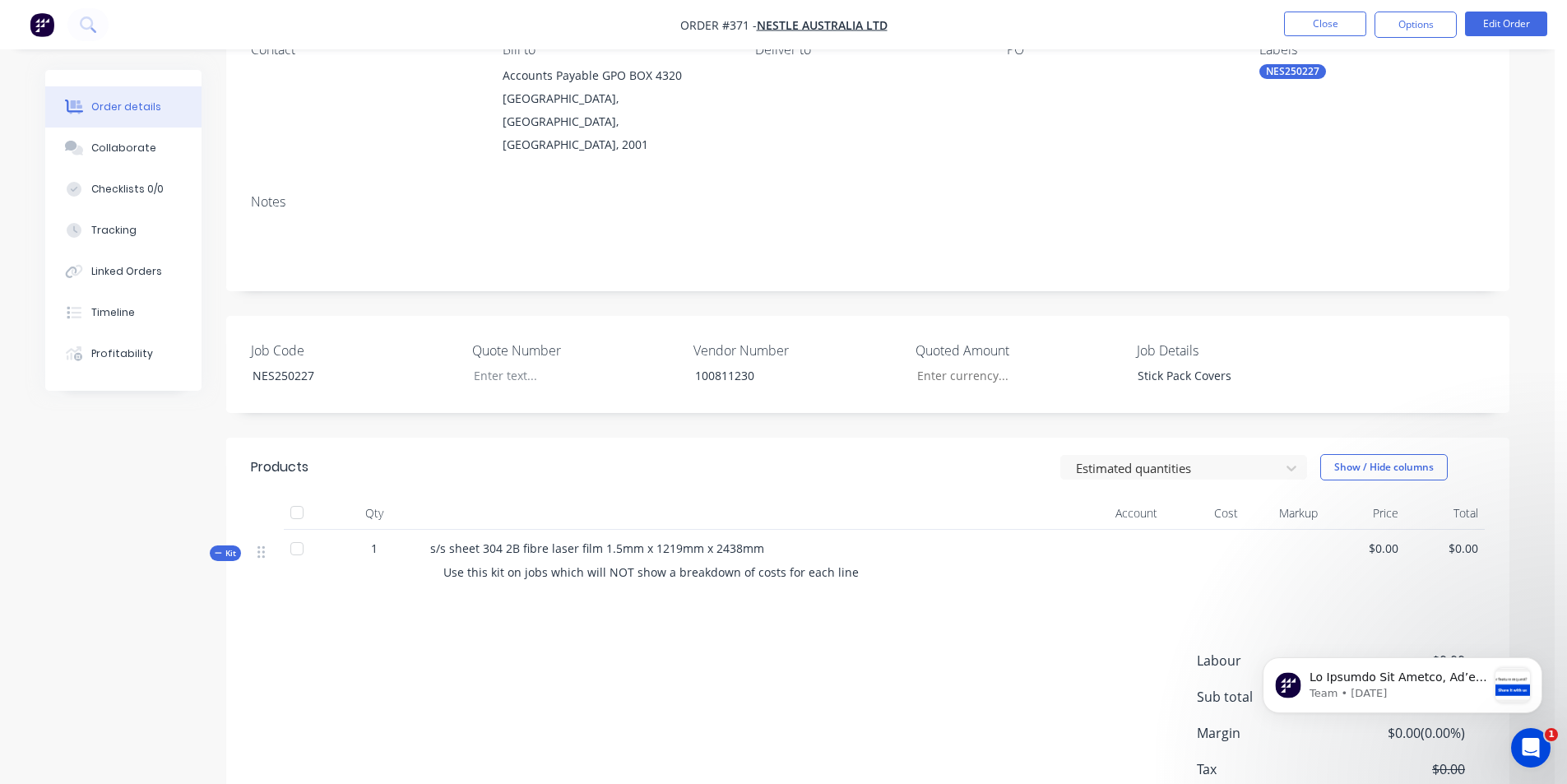
click at [1394, 539] on span "$0.00" at bounding box center [1364, 548] width 67 height 17
drag, startPoint x: 1396, startPoint y: 525, endPoint x: 1348, endPoint y: 517, distance: 48.7
click at [1348, 539] on span "$0.00" at bounding box center [1364, 548] width 67 height 17
click at [1333, 578] on div "Products Estimated quantities Show / Hide columns Qty Account Cost Markup Price…" at bounding box center [868, 652] width 1284 height 429
click at [295, 532] on div at bounding box center [297, 549] width 33 height 33
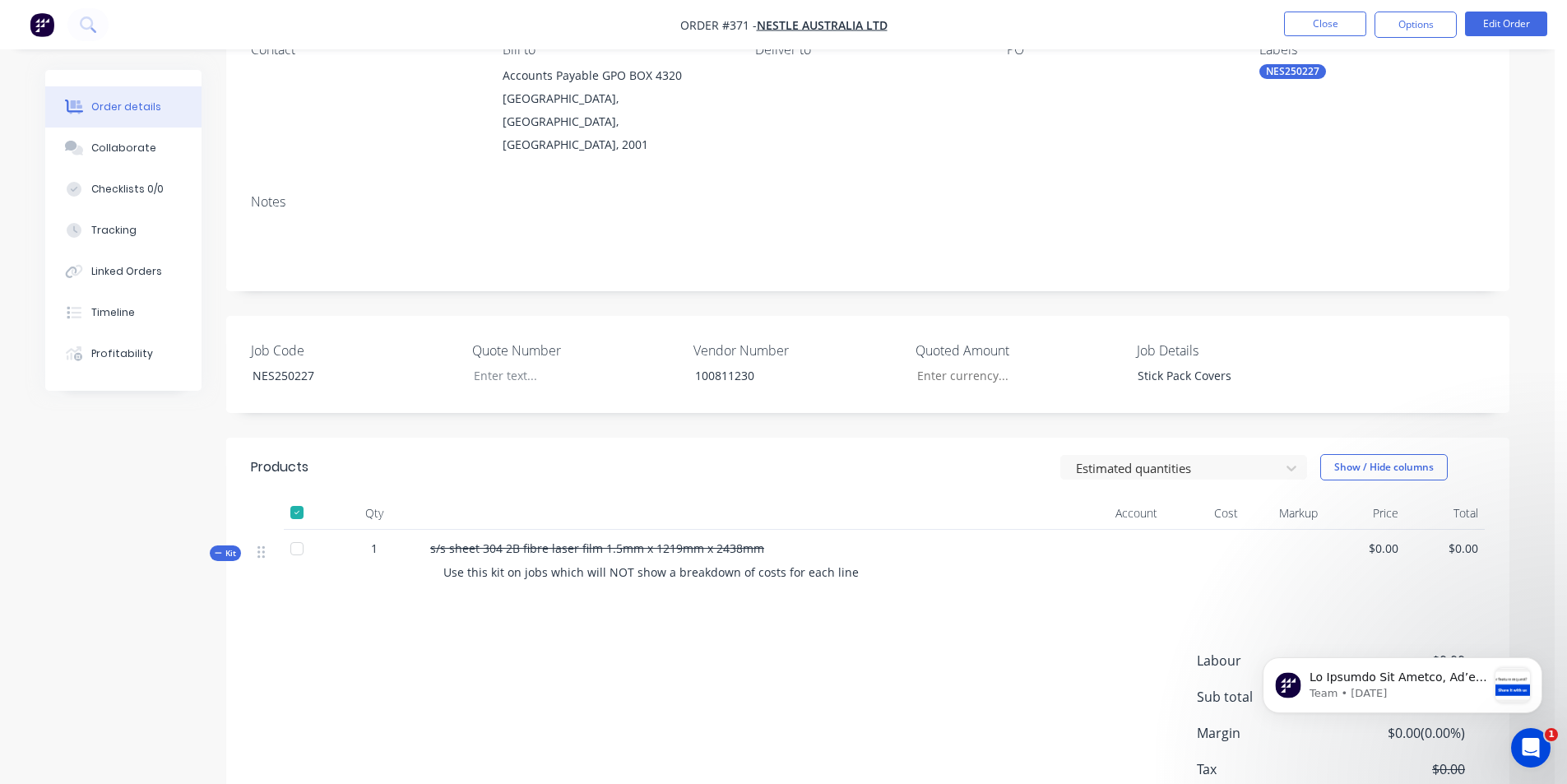
click at [295, 496] on div at bounding box center [297, 512] width 33 height 33
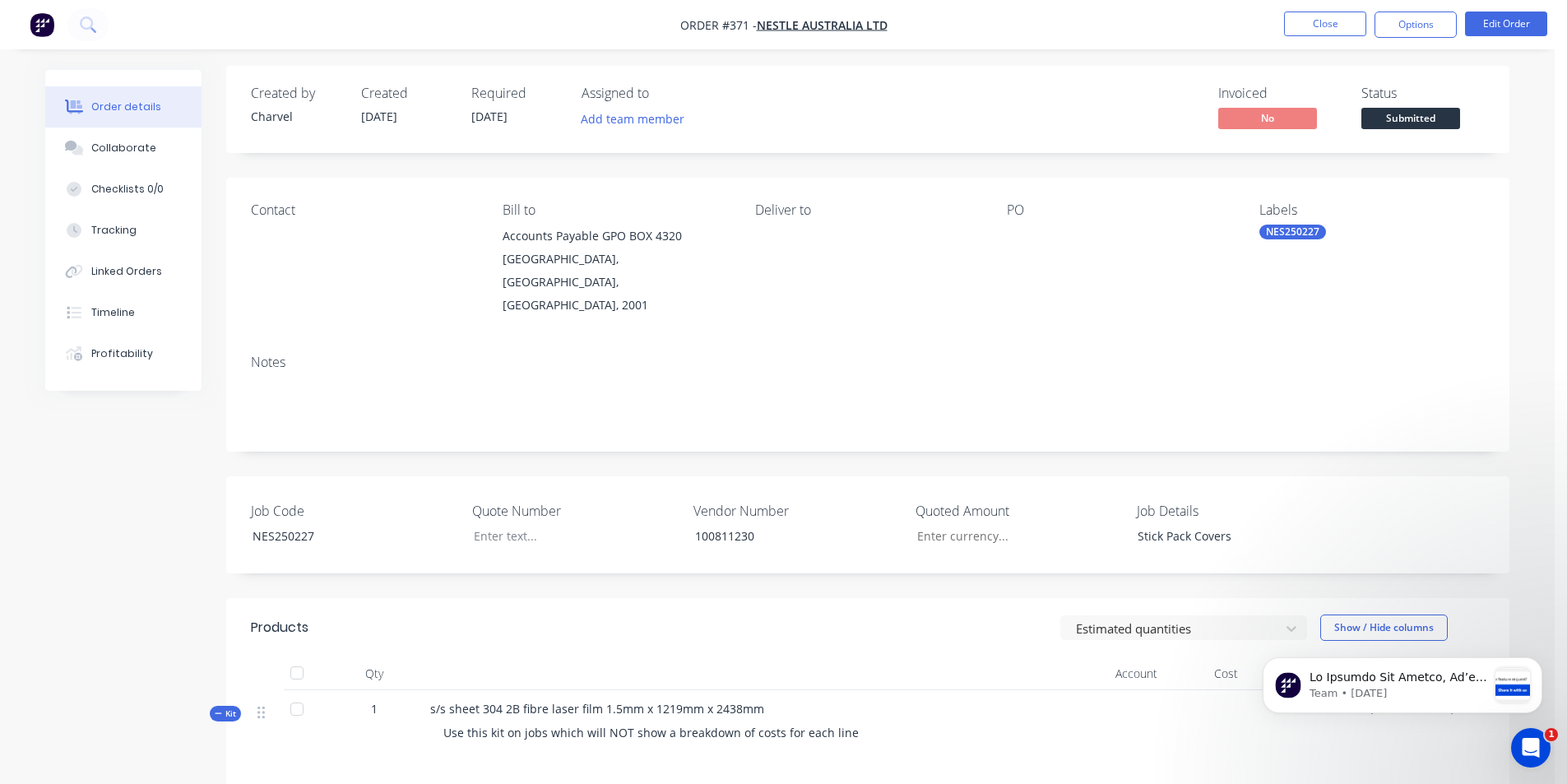
scroll to position [0, 0]
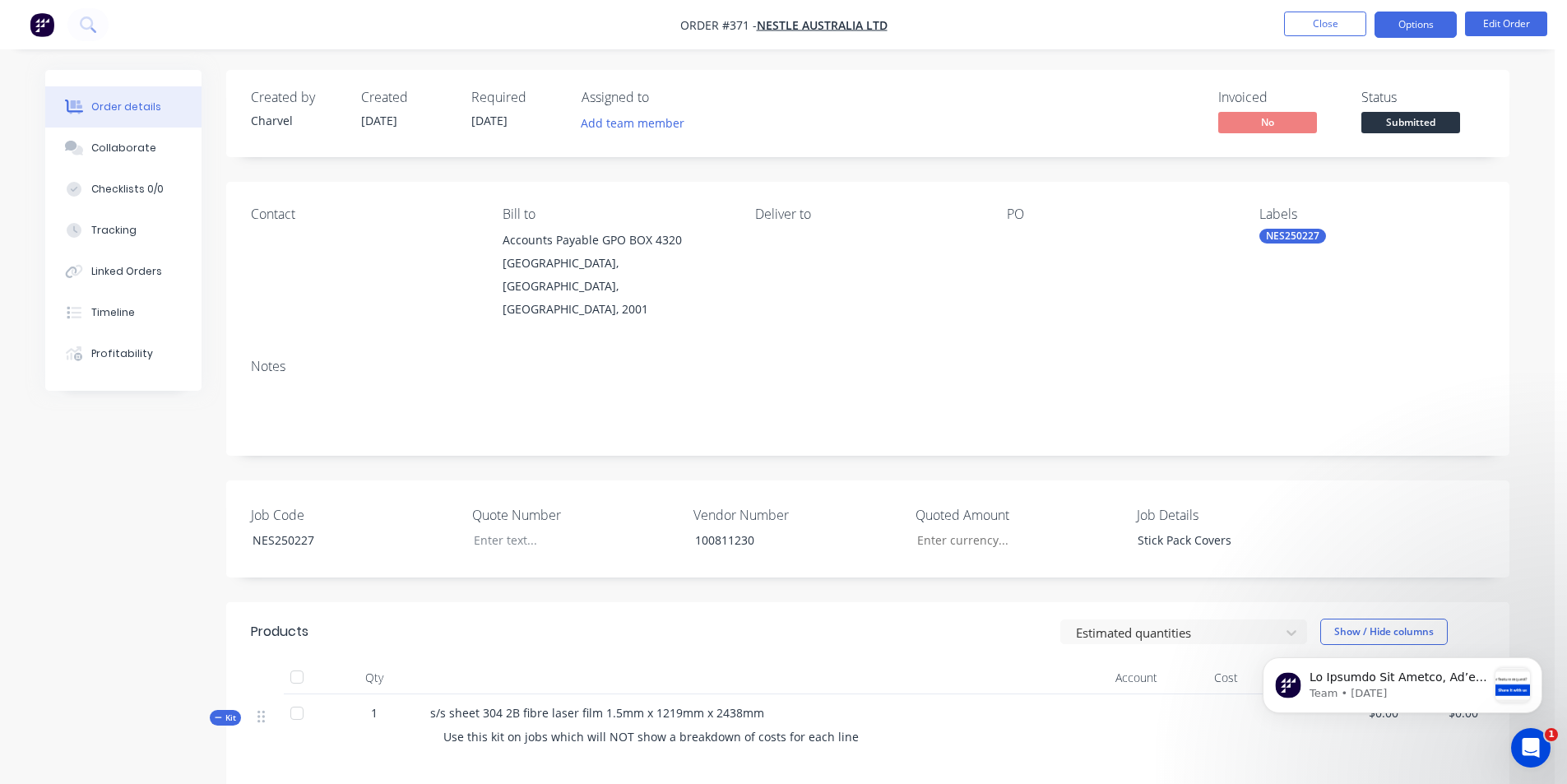
click at [1440, 17] on button "Options" at bounding box center [1415, 24] width 82 height 26
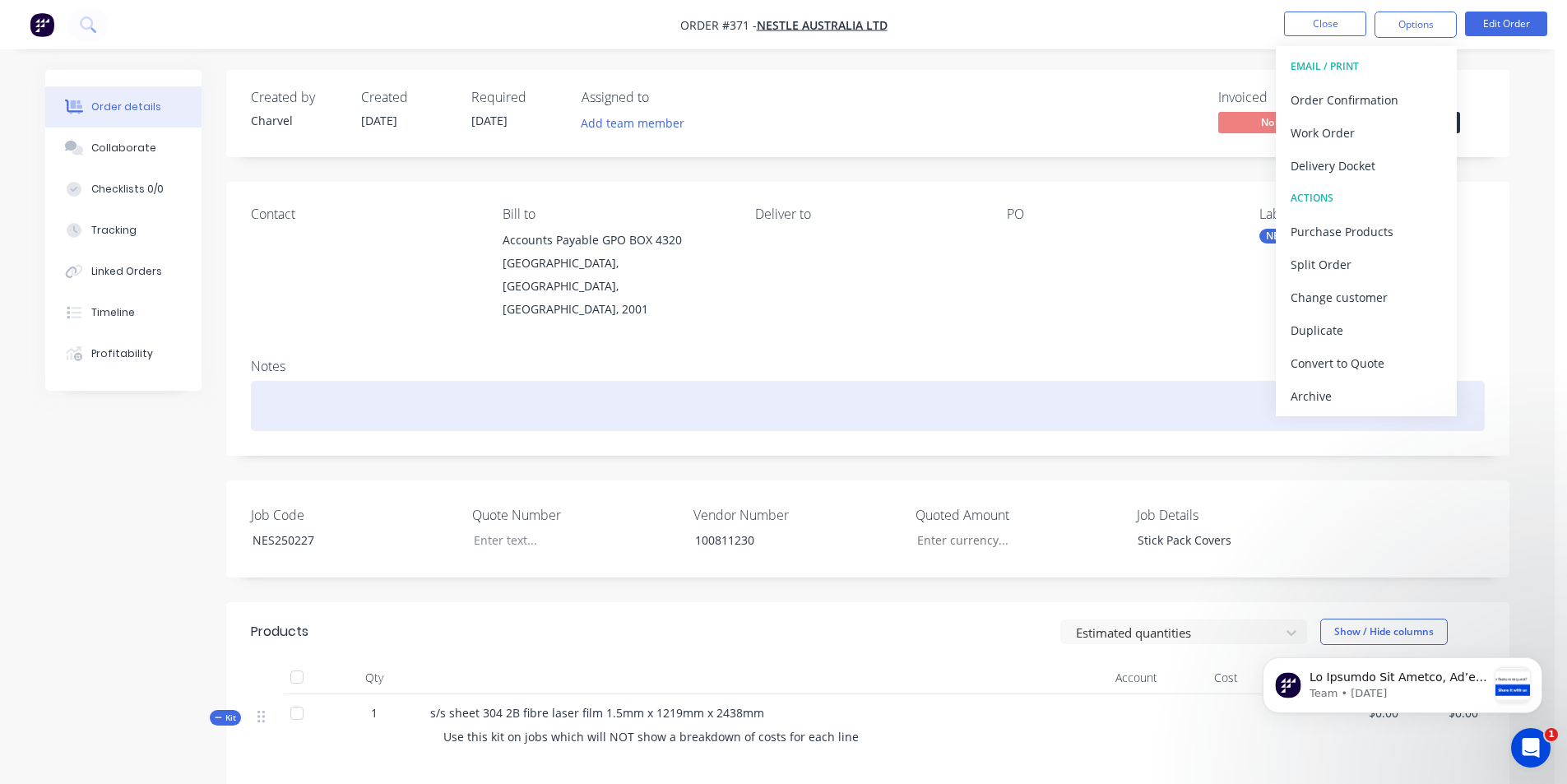
click at [1024, 389] on div at bounding box center [868, 406] width 1234 height 51
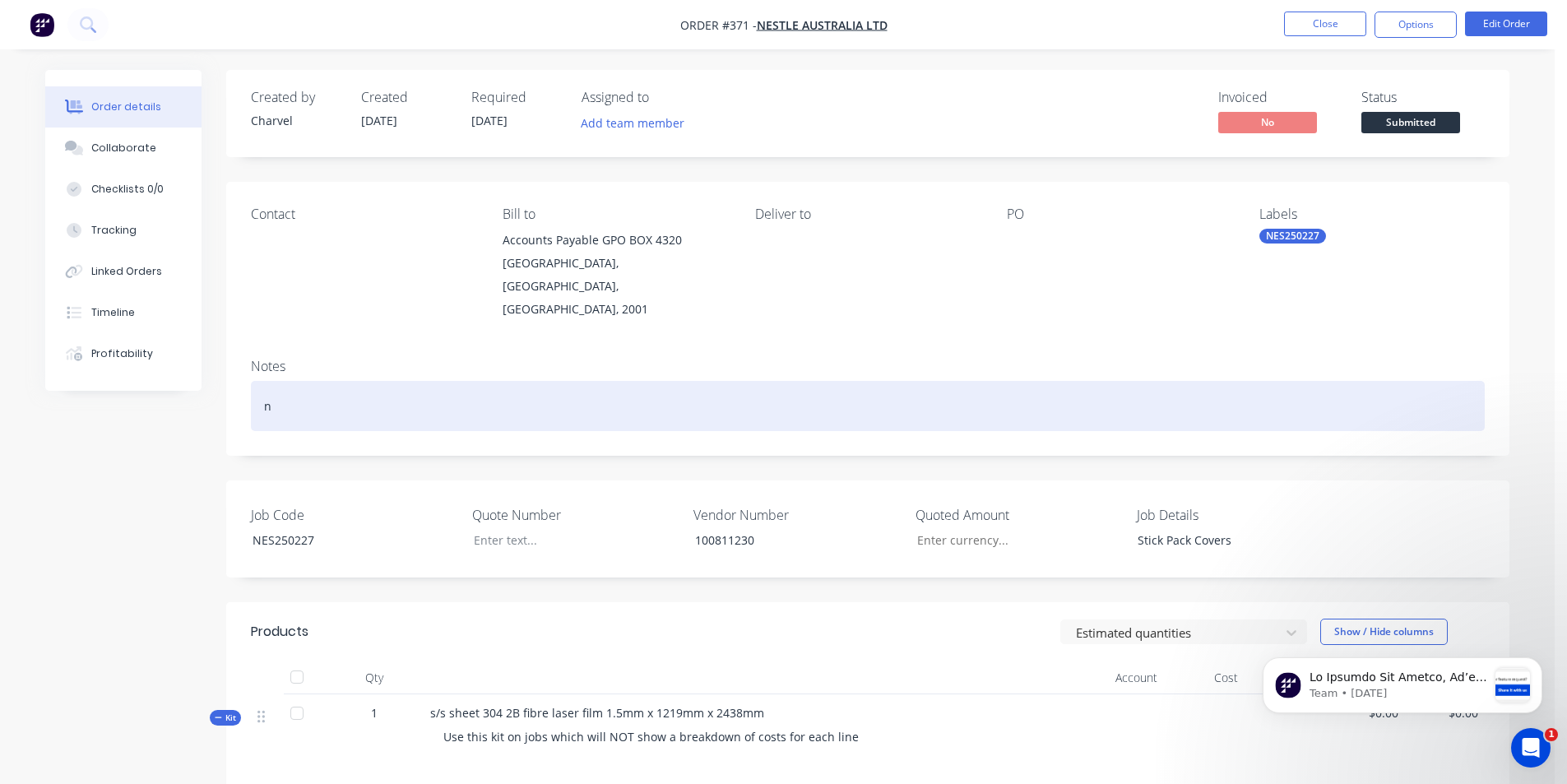
drag, startPoint x: 252, startPoint y: 362, endPoint x: 518, endPoint y: 390, distance: 267.5
click at [518, 390] on div "n" at bounding box center [868, 406] width 1234 height 51
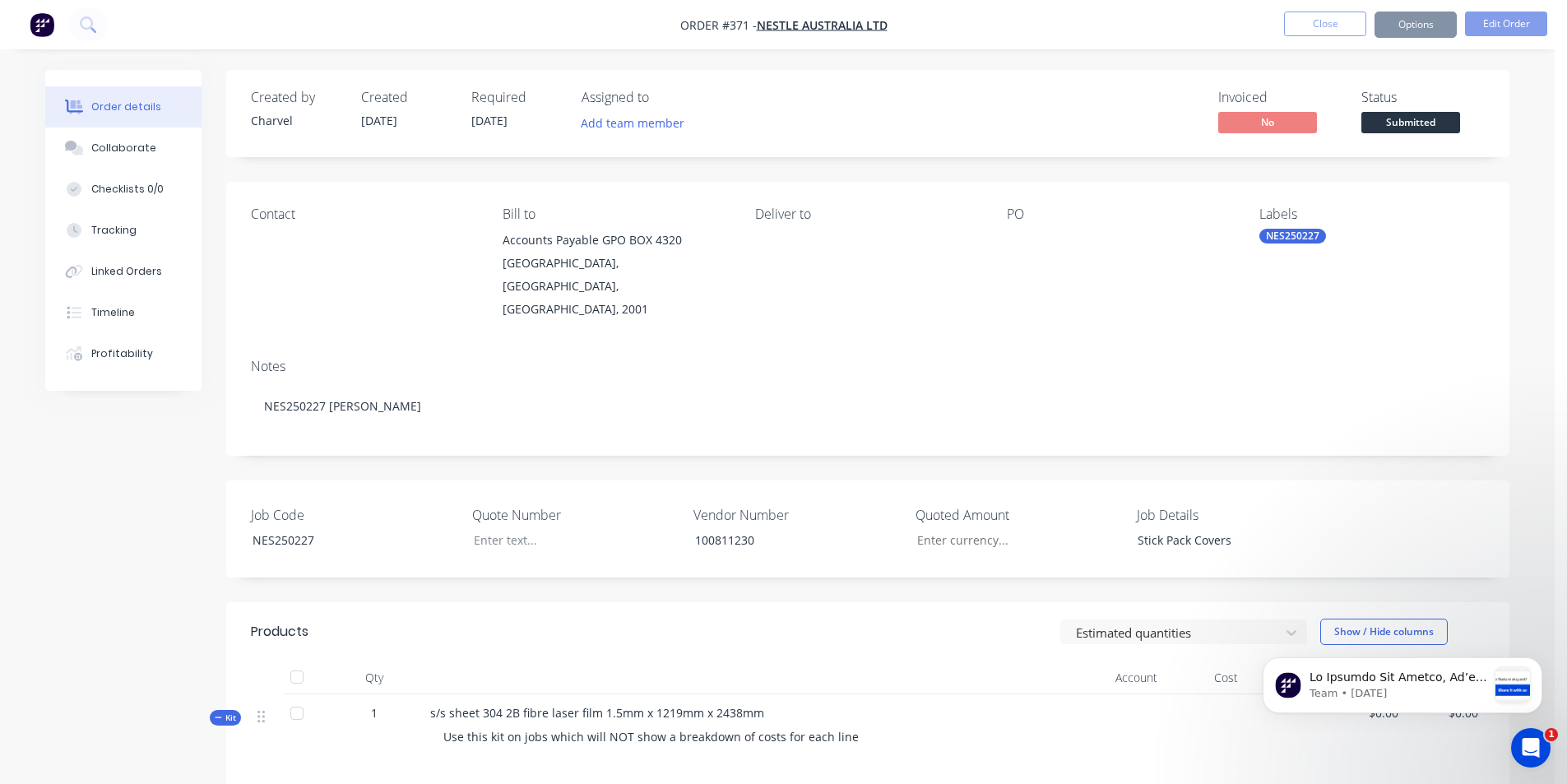
click at [856, 694] on div "s/s sheet 304 2B fibre laser film 1.5mm x 1219mm x 2438mm Use this kit on jobs …" at bounding box center [711, 728] width 576 height 68
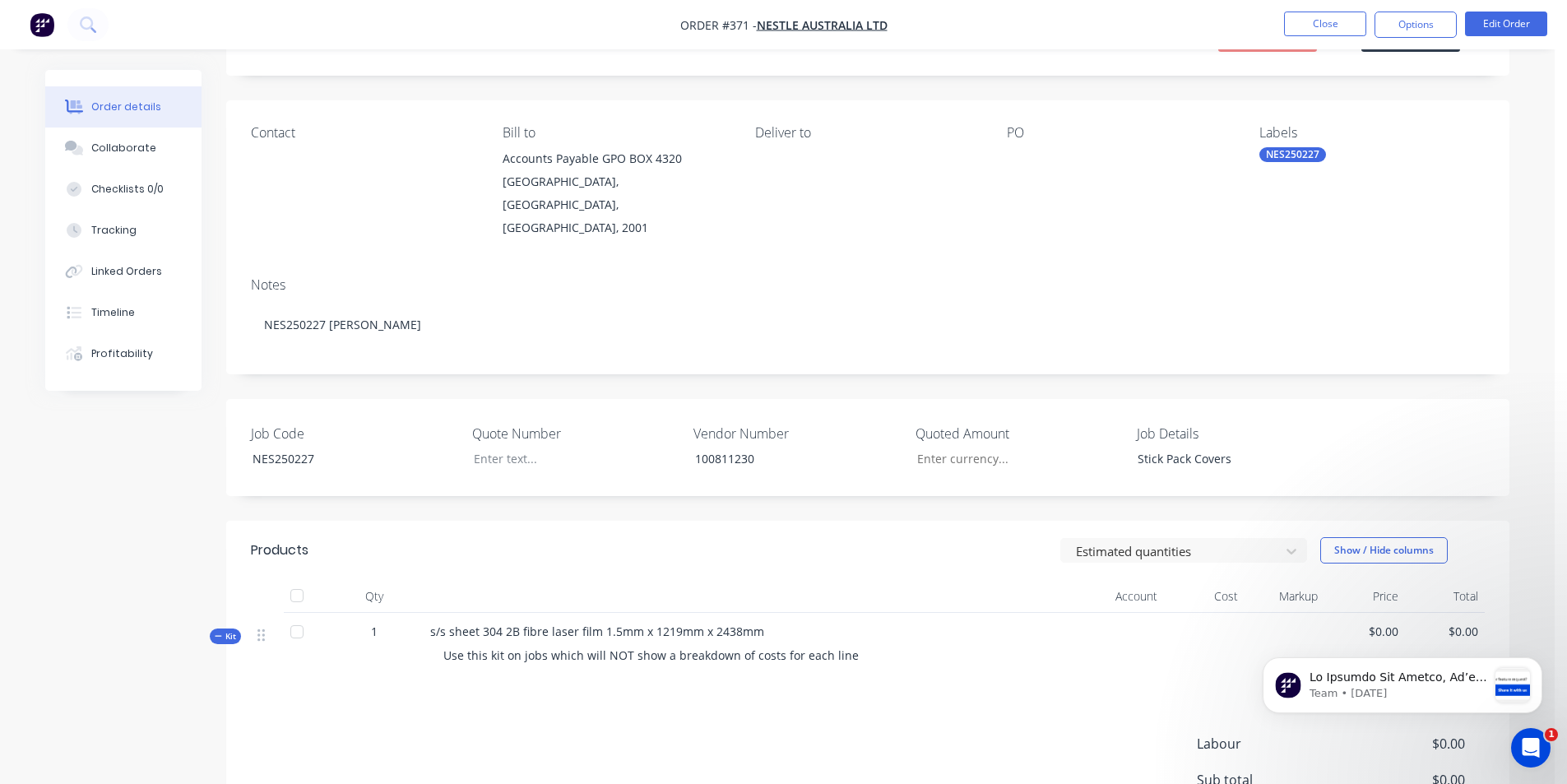
scroll to position [82, 0]
click at [750, 623] on span "s/s sheet 304 2B fibre laser film 1.5mm x 1219mm x 2438mm" at bounding box center [597, 631] width 334 height 16
drag, startPoint x: 756, startPoint y: 612, endPoint x: 427, endPoint y: 600, distance: 329.2
click at [427, 612] on div "s/s sheet 304 2B fibre laser film 1.5mm x 1219mm x 2438mm Use this kit on jobs …" at bounding box center [711, 645] width 576 height 68
copy span "s/s sheet 304 2B fibre laser film 1.5mm x 1219mm x 2438mm"
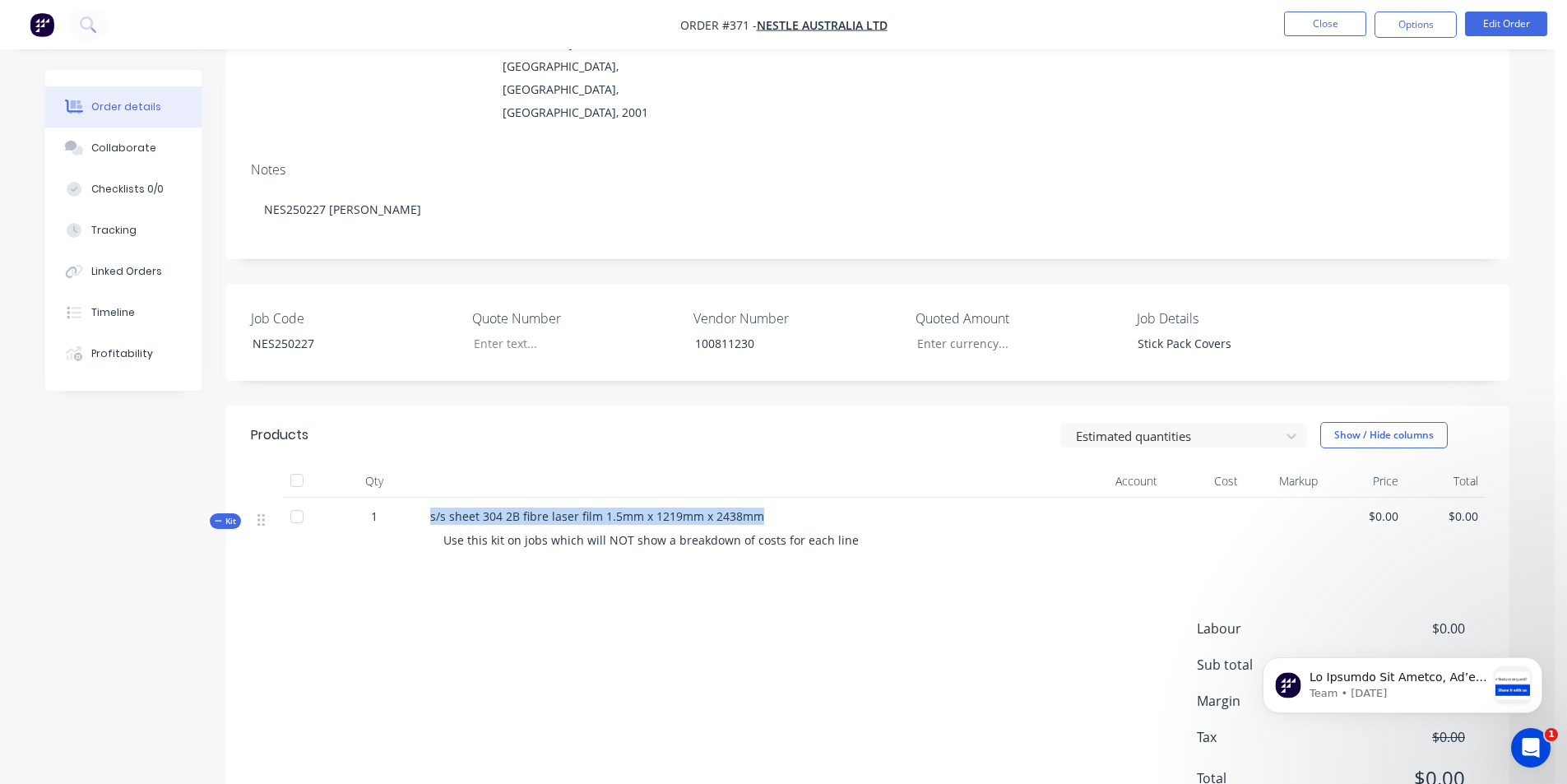
scroll to position [248, 0]
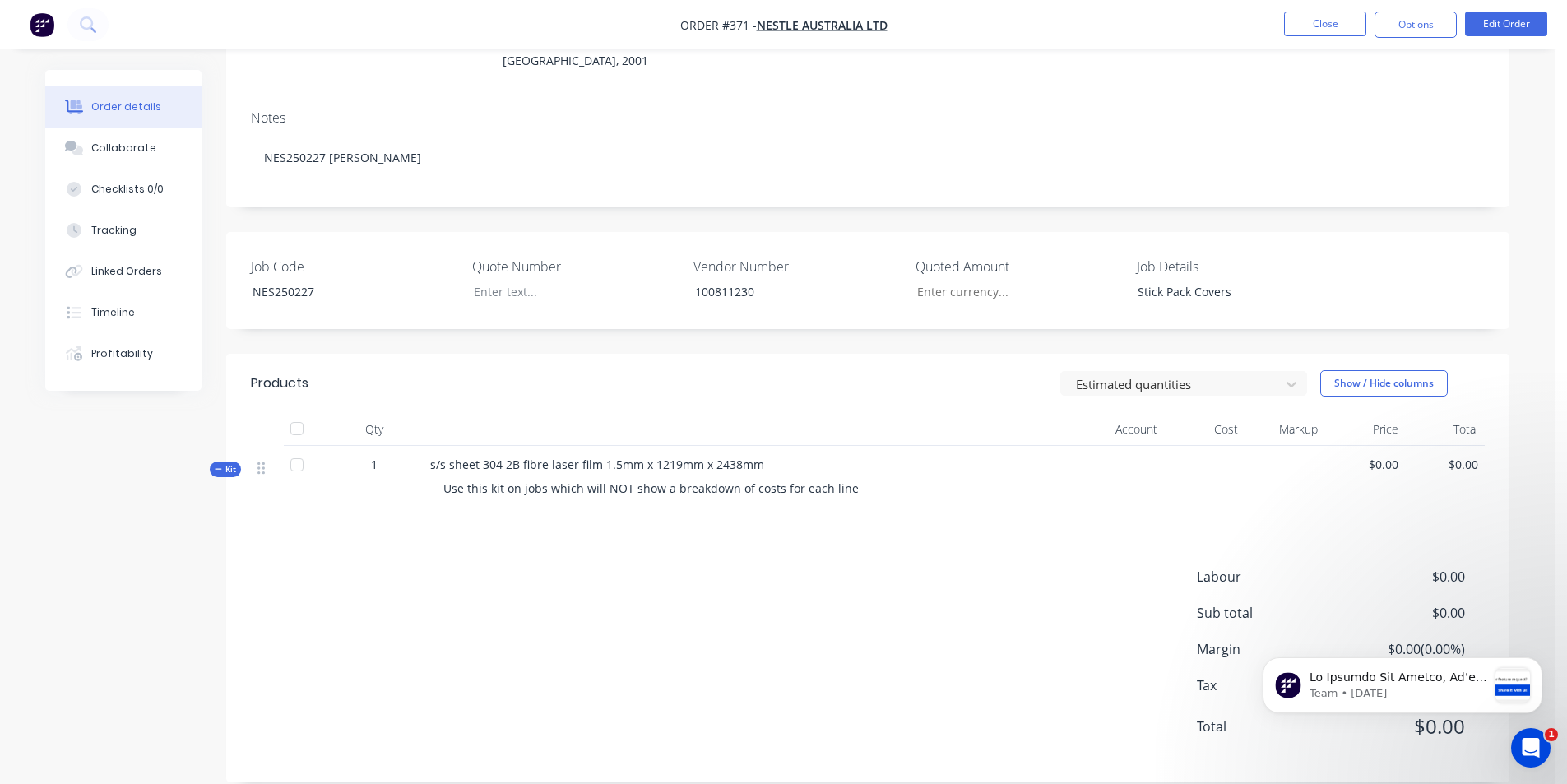
click at [586, 597] on div "Labour $0.00 Sub total $0.00 Margin $0.00 ( 0.00 %) Tax $0.00 Total $0.00" at bounding box center [868, 661] width 1234 height 191
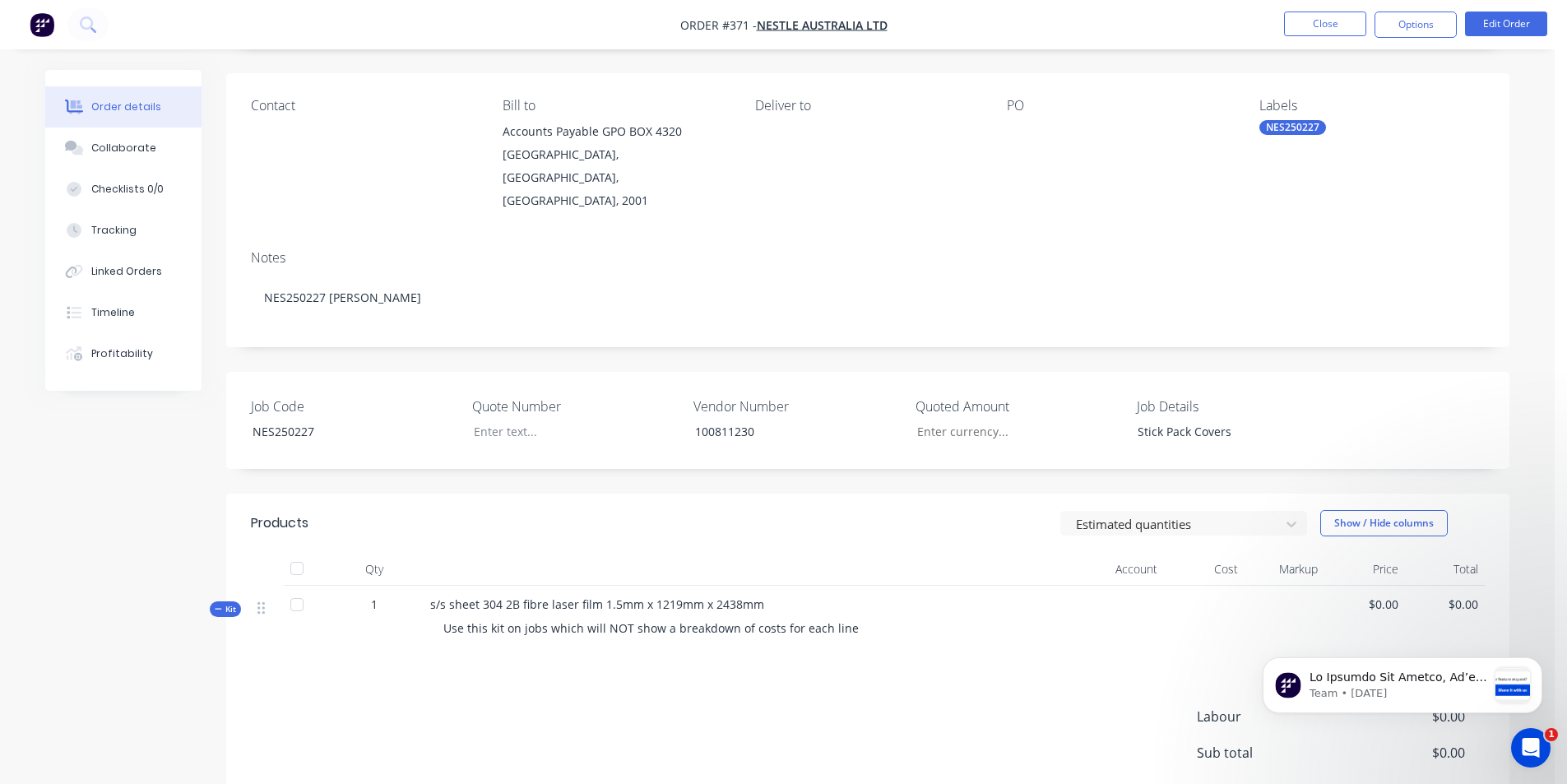
scroll to position [247, 0]
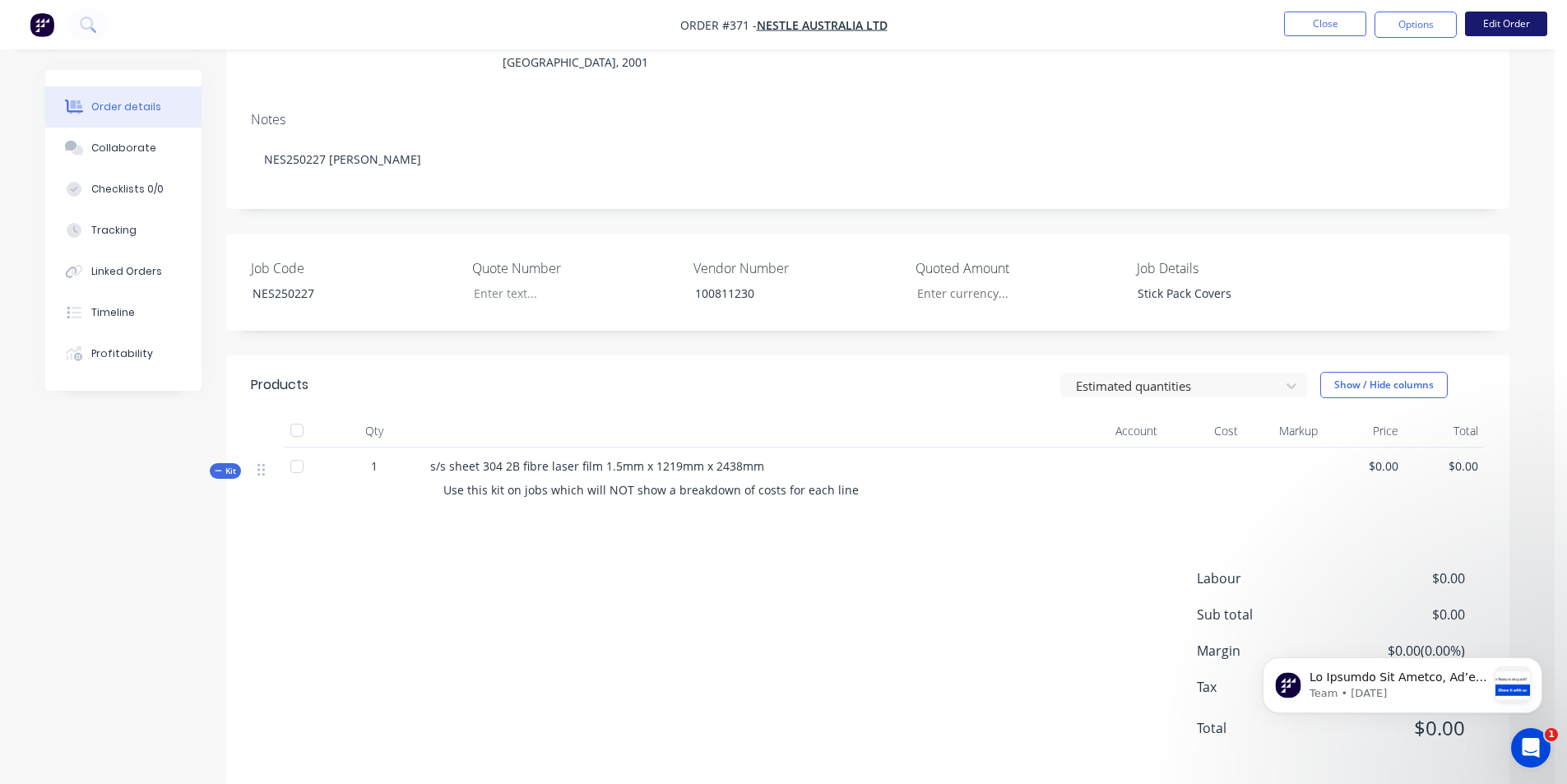
click at [1506, 24] on button "Edit Order" at bounding box center [1506, 24] width 82 height 24
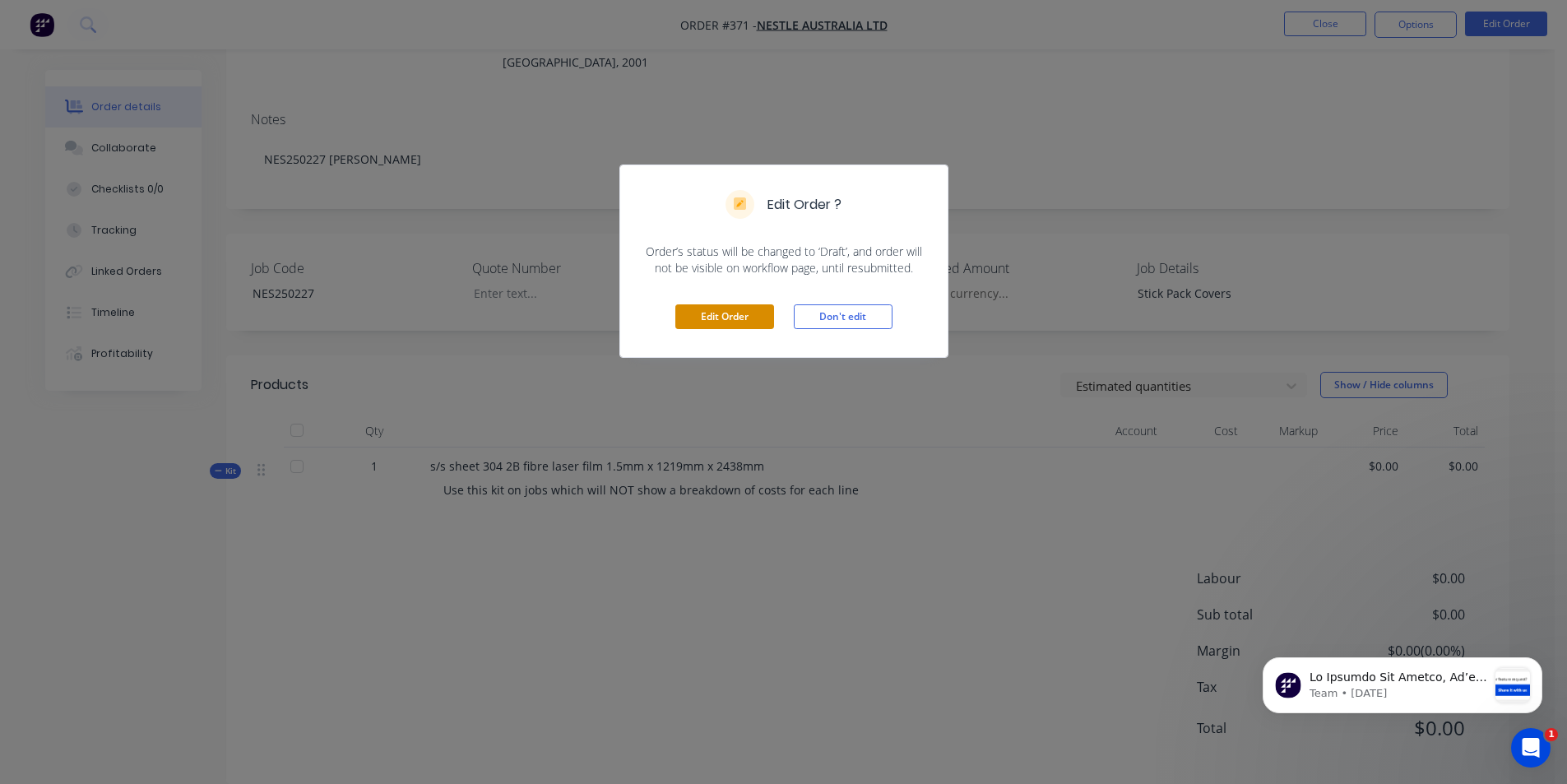
click at [755, 310] on button "Edit Order" at bounding box center [724, 316] width 98 height 24
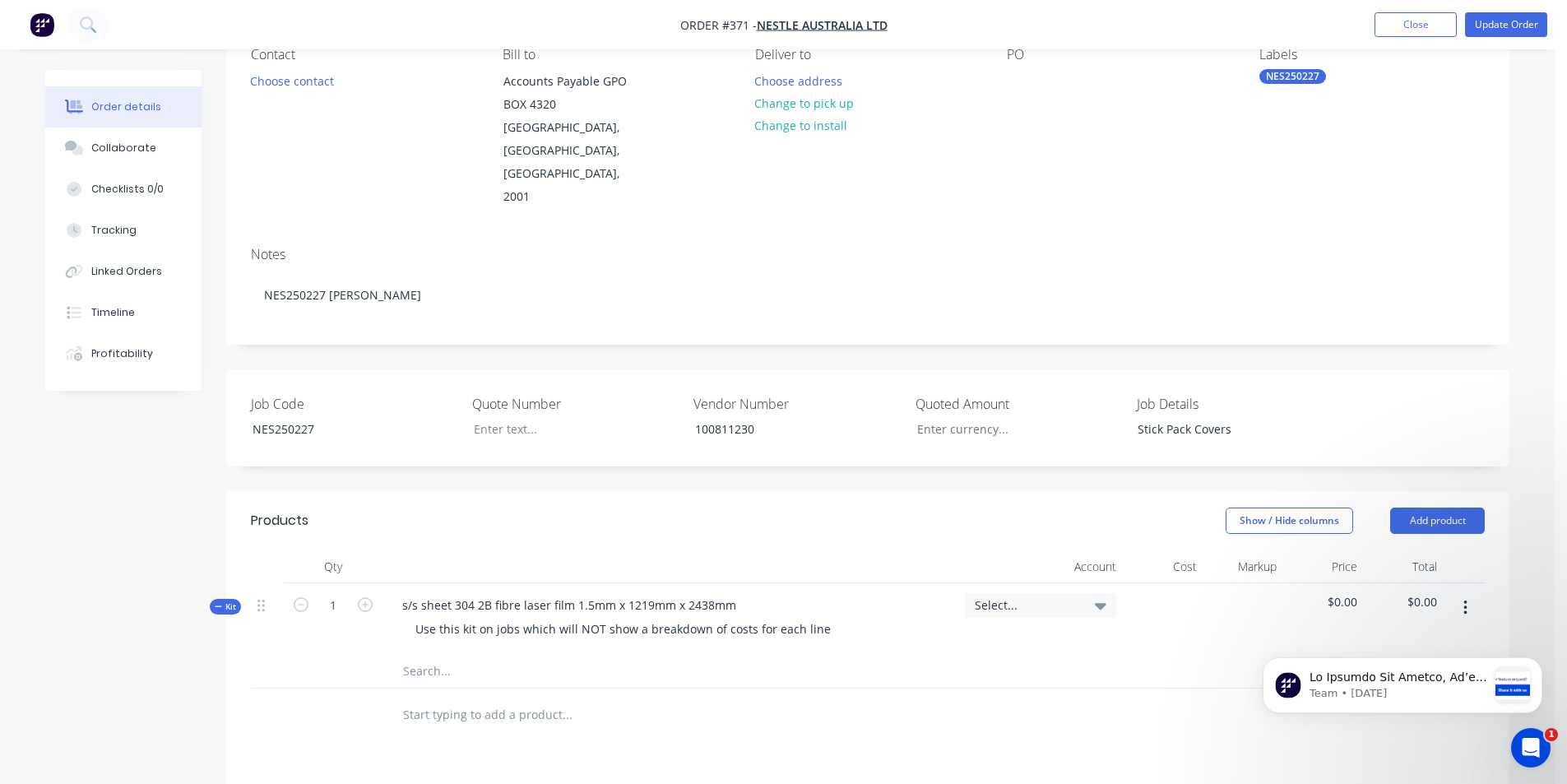
scroll to position [411, 0]
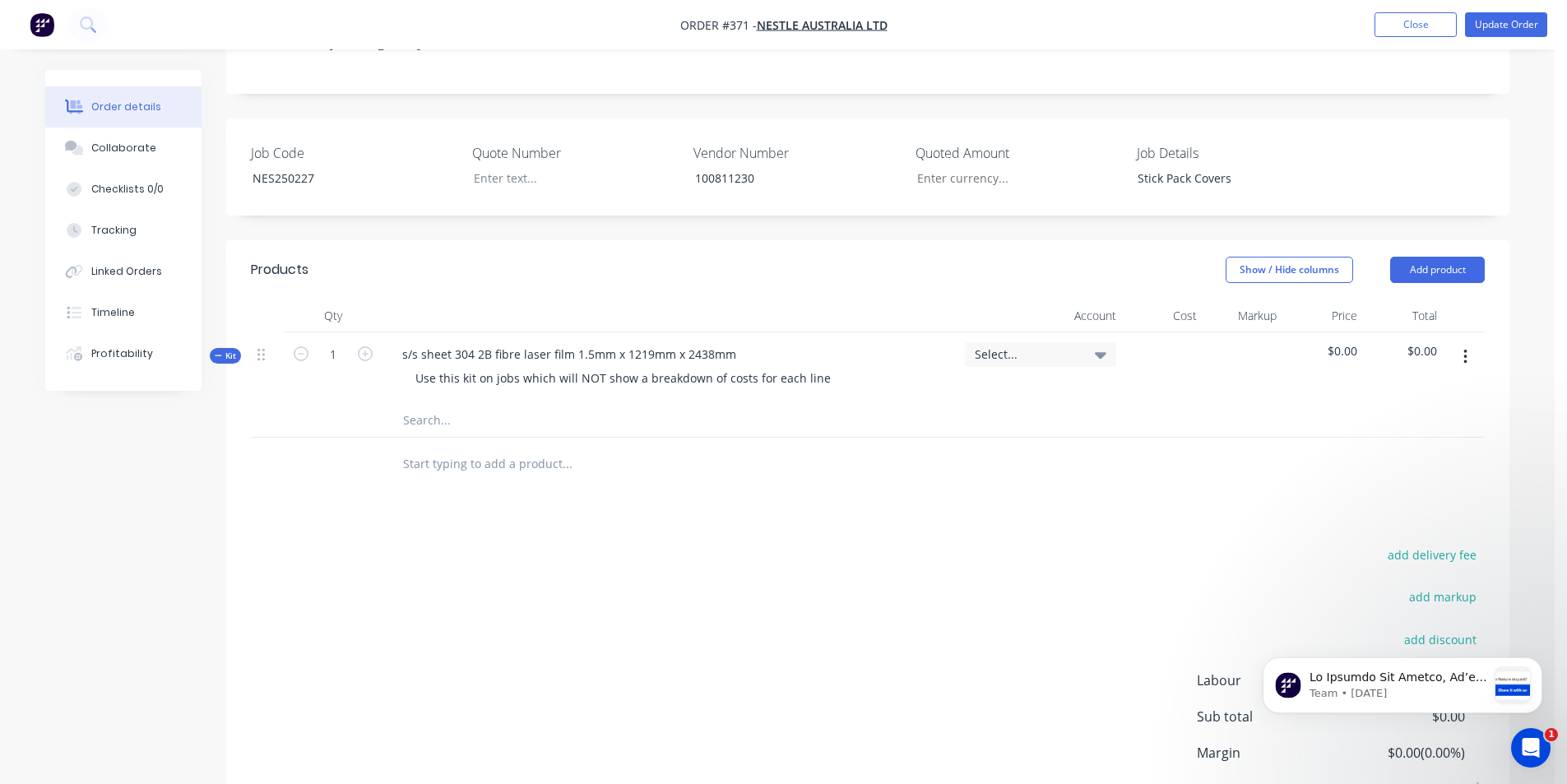
click at [428, 404] on input "text" at bounding box center [567, 421] width 329 height 33
paste input "s/s sheet 304 2B fibre laser film 1.5mm x 1219mm x 2438mm"
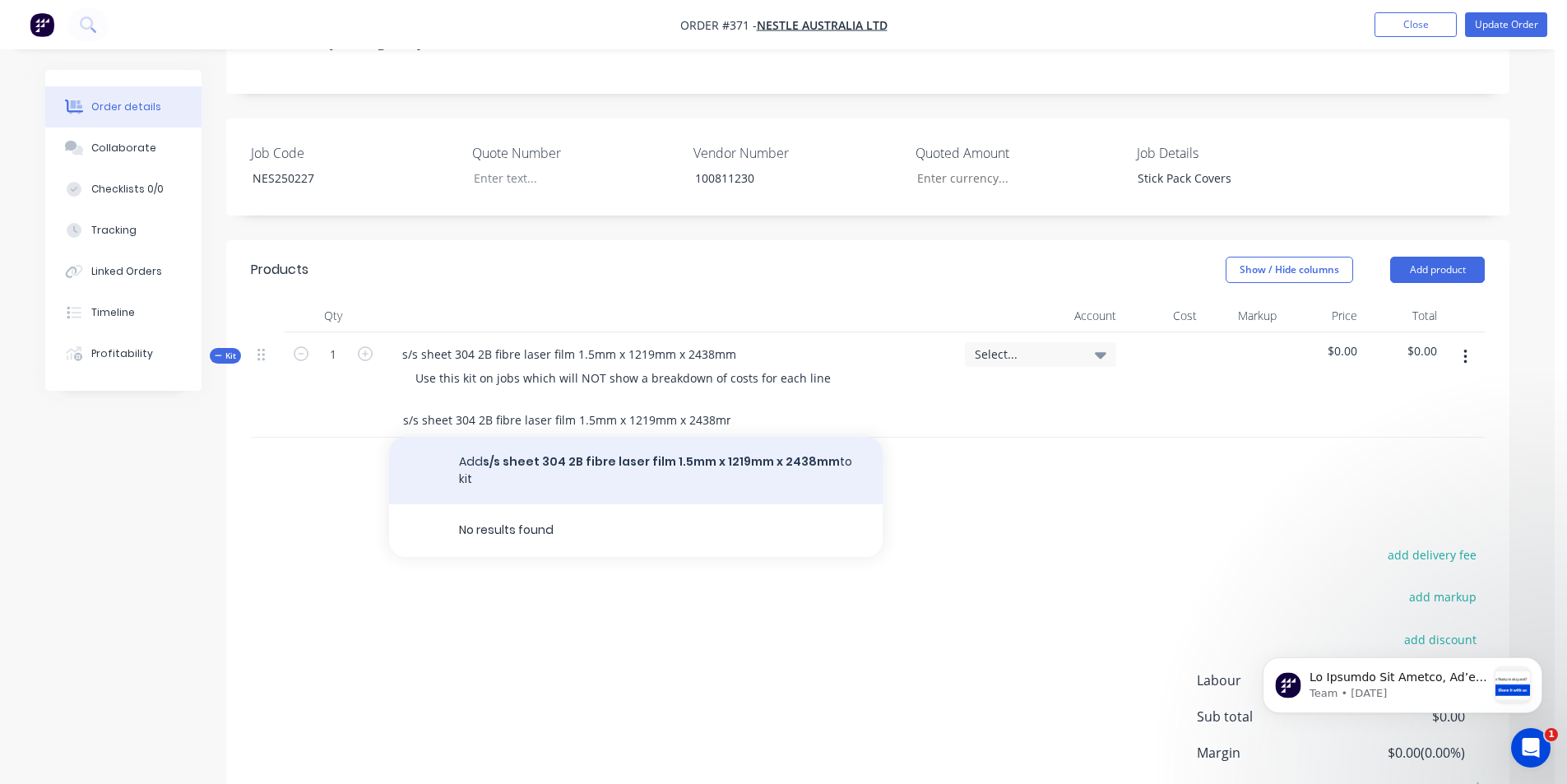
type input "s/s sheet 304 2B fibre laser film 1.5mm x 1219mm x 2438mm"
click at [473, 436] on button "Add s/s sheet 304 2B fibre laser film 1.5mm x 1219mm x 2438mm to kit" at bounding box center [636, 470] width 493 height 67
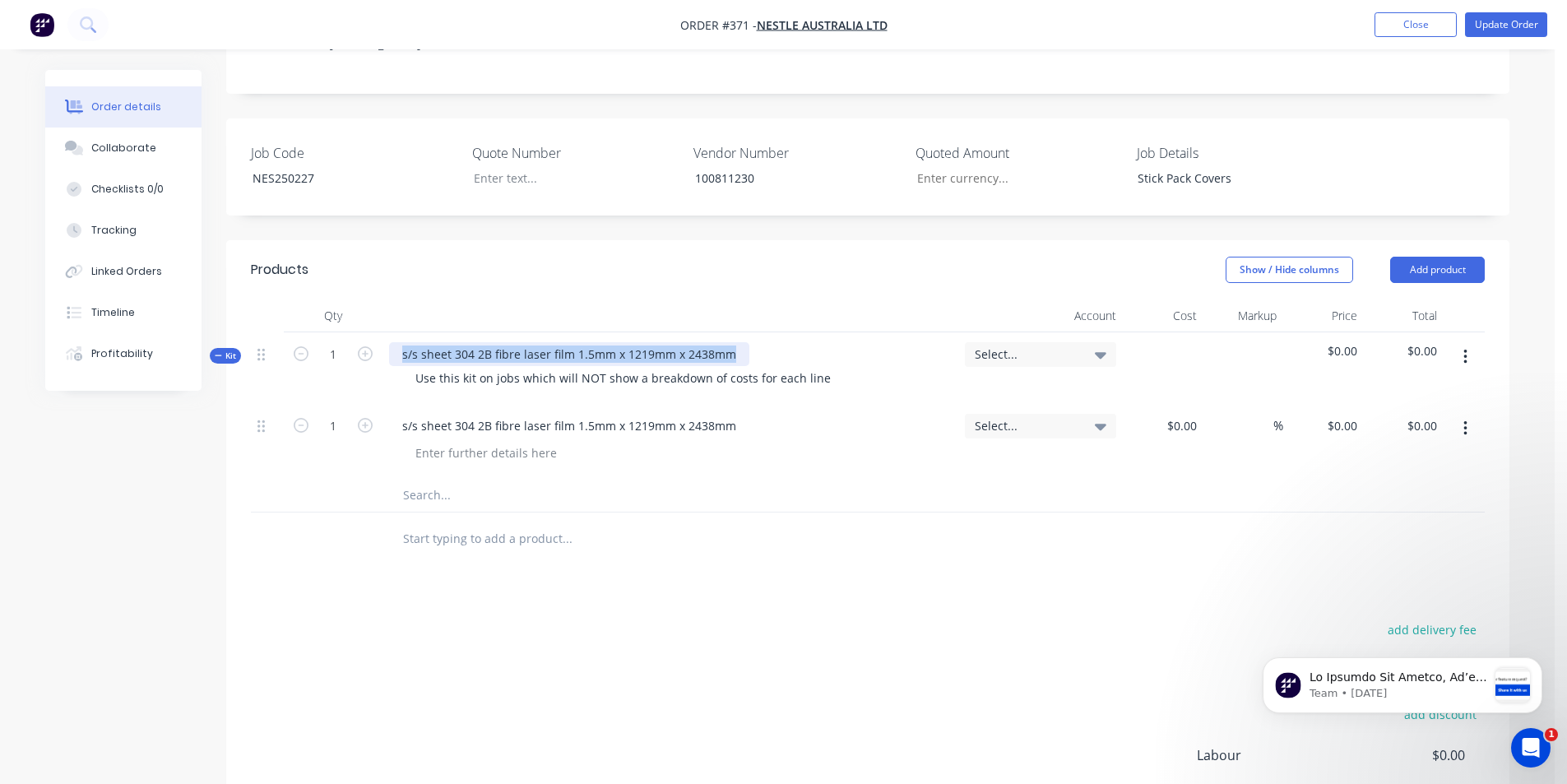
drag, startPoint x: 730, startPoint y: 310, endPoint x: 383, endPoint y: 304, distance: 347.1
click at [383, 332] on div "s/s sheet 304 2B fibre laser film 1.5mm x 1219mm x 2438mm Use this kit on jobs …" at bounding box center [670, 368] width 576 height 71
click at [635, 404] on div "s/s sheet 304 2B fibre laser film 1.5mm x 1219mm x 2438mm" at bounding box center [670, 442] width 576 height 75
type input "0"
click at [1342, 414] on div "0 $0.00" at bounding box center [1341, 425] width 44 height 24
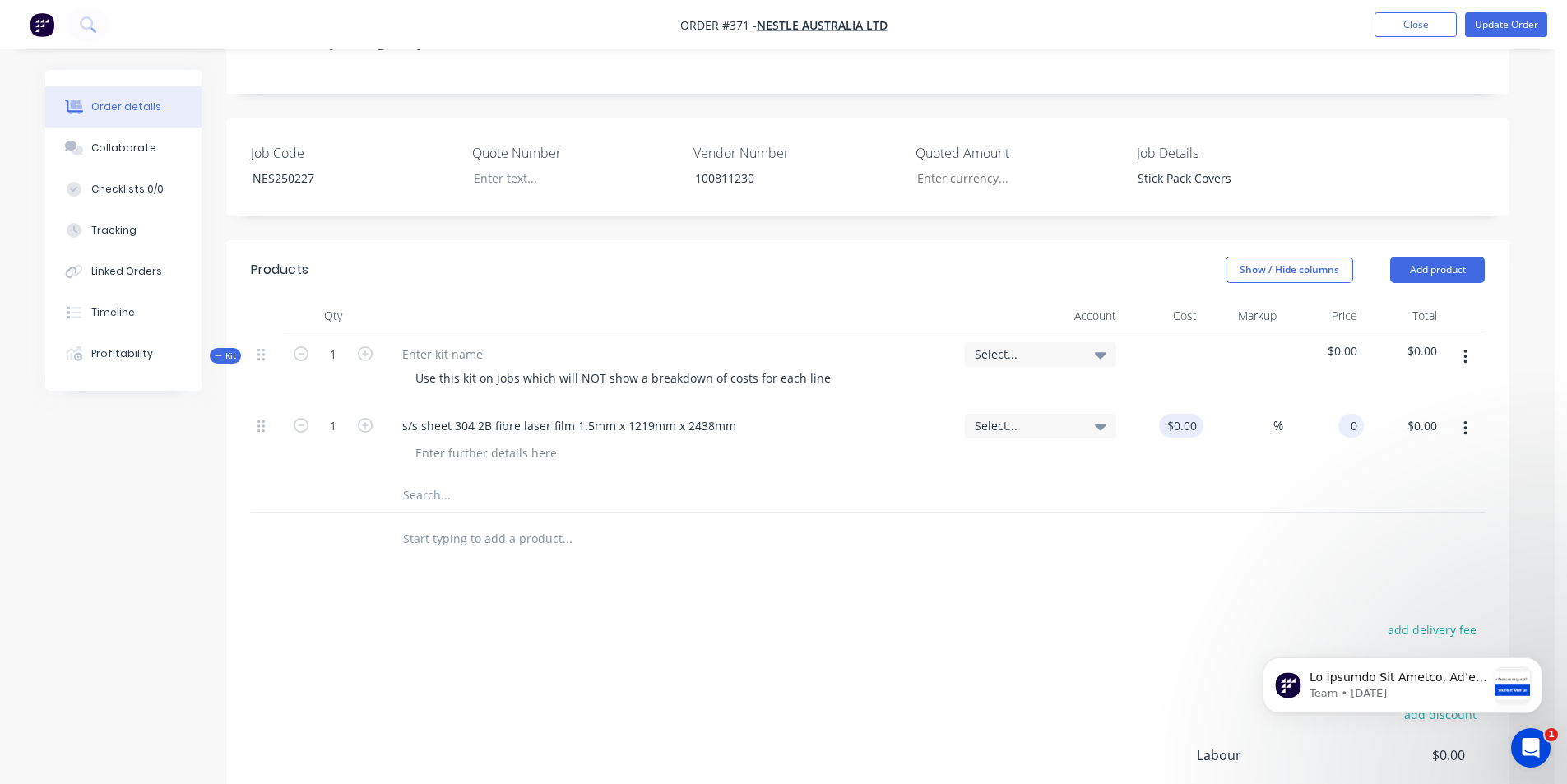
type input "$0.00"
click at [1183, 414] on div "$0.00" at bounding box center [1181, 425] width 44 height 24
type input "$181.21"
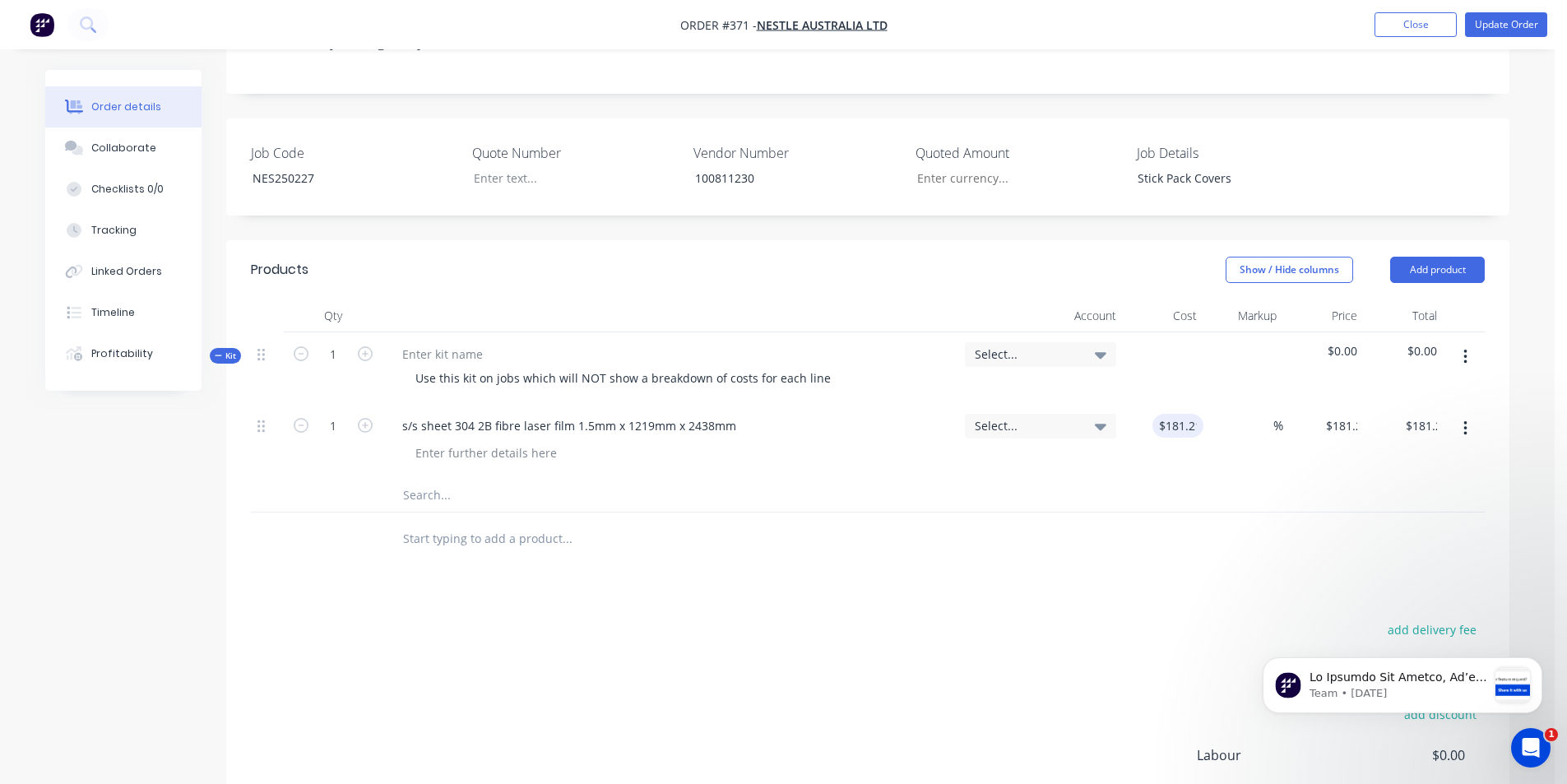
click at [1230, 332] on div at bounding box center [1244, 368] width 81 height 71
click at [1482, 31] on button "Update Order" at bounding box center [1506, 24] width 82 height 24
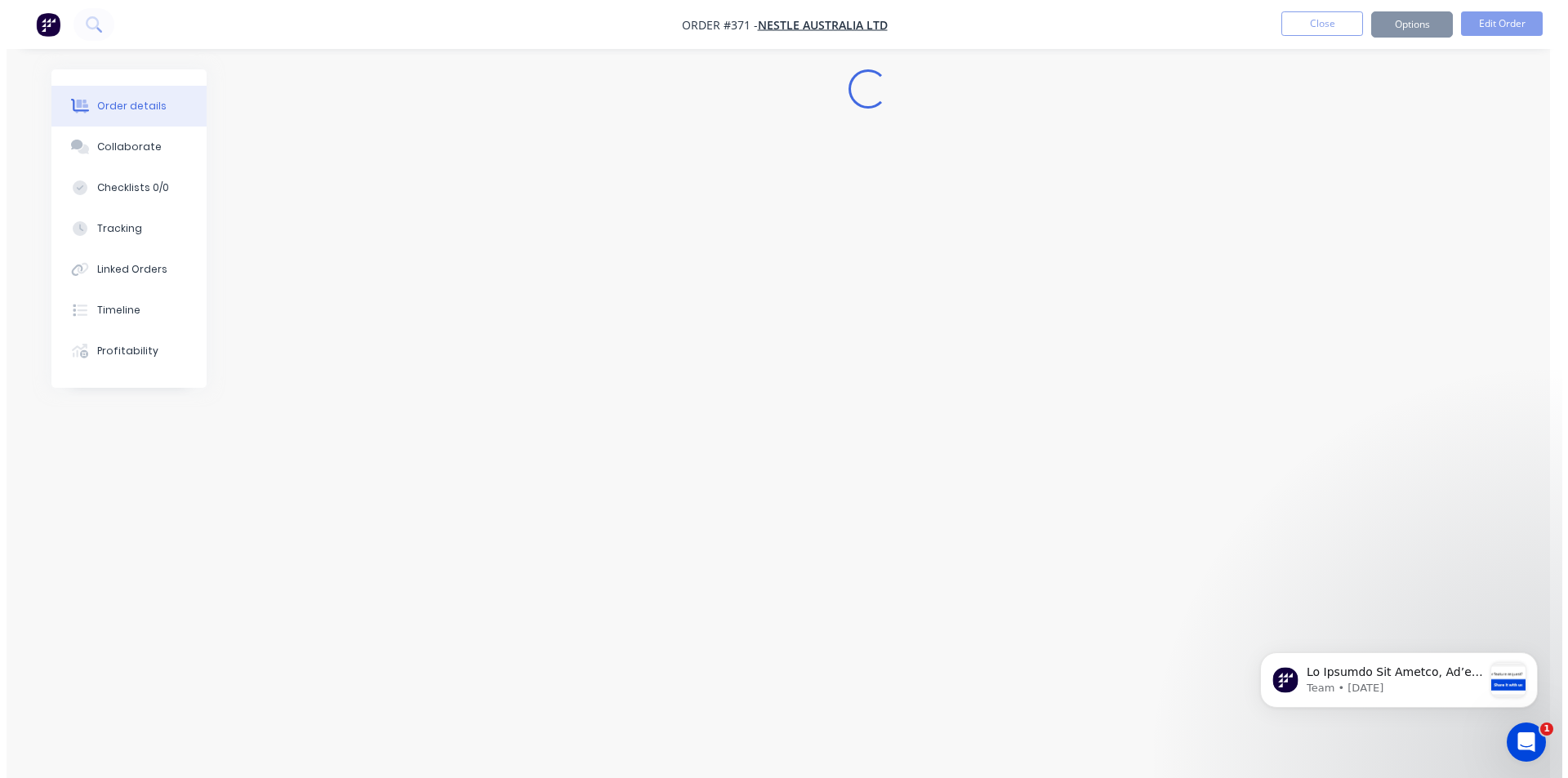
scroll to position [0, 0]
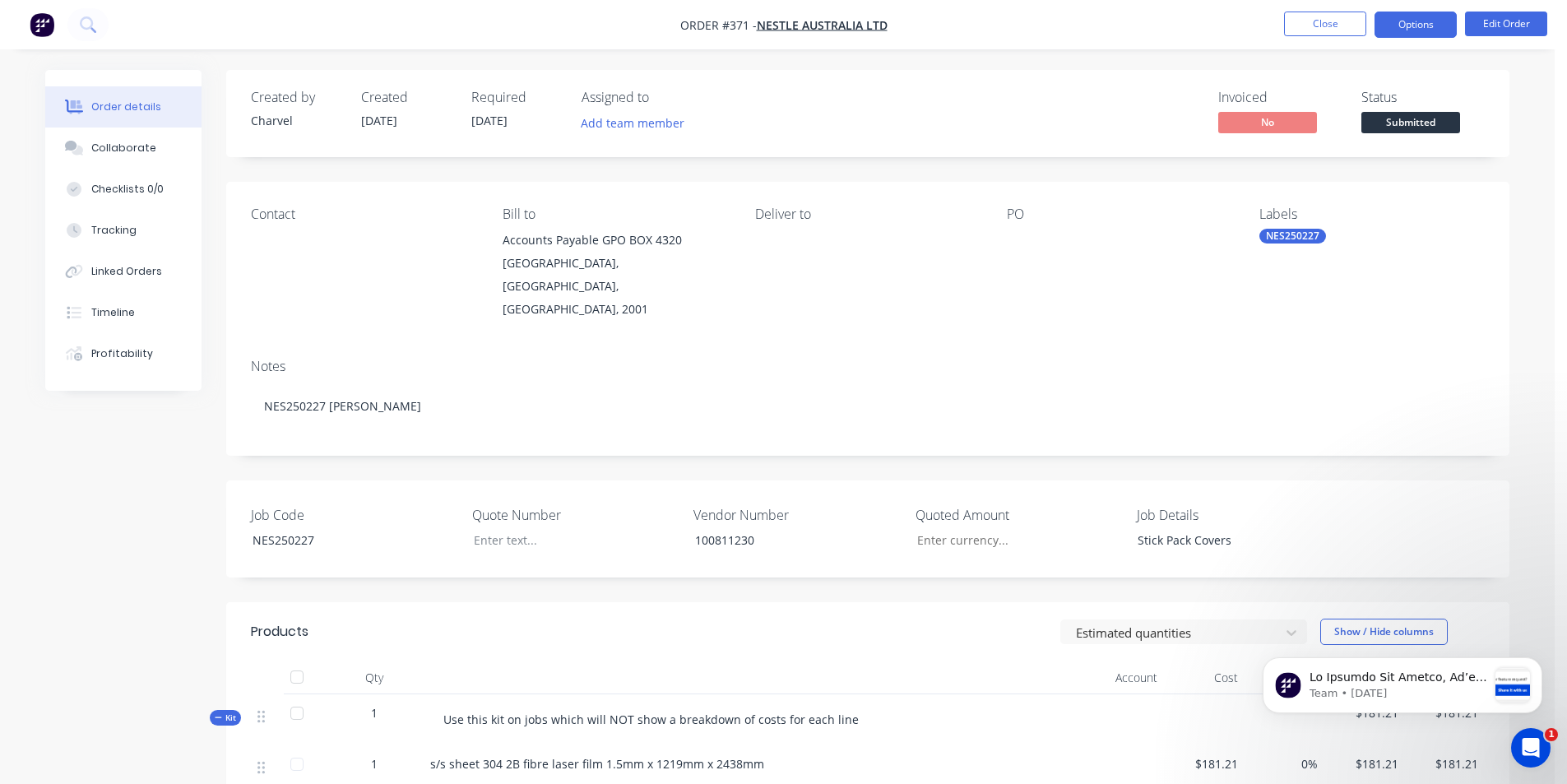
click at [1437, 26] on button "Options" at bounding box center [1415, 24] width 82 height 26
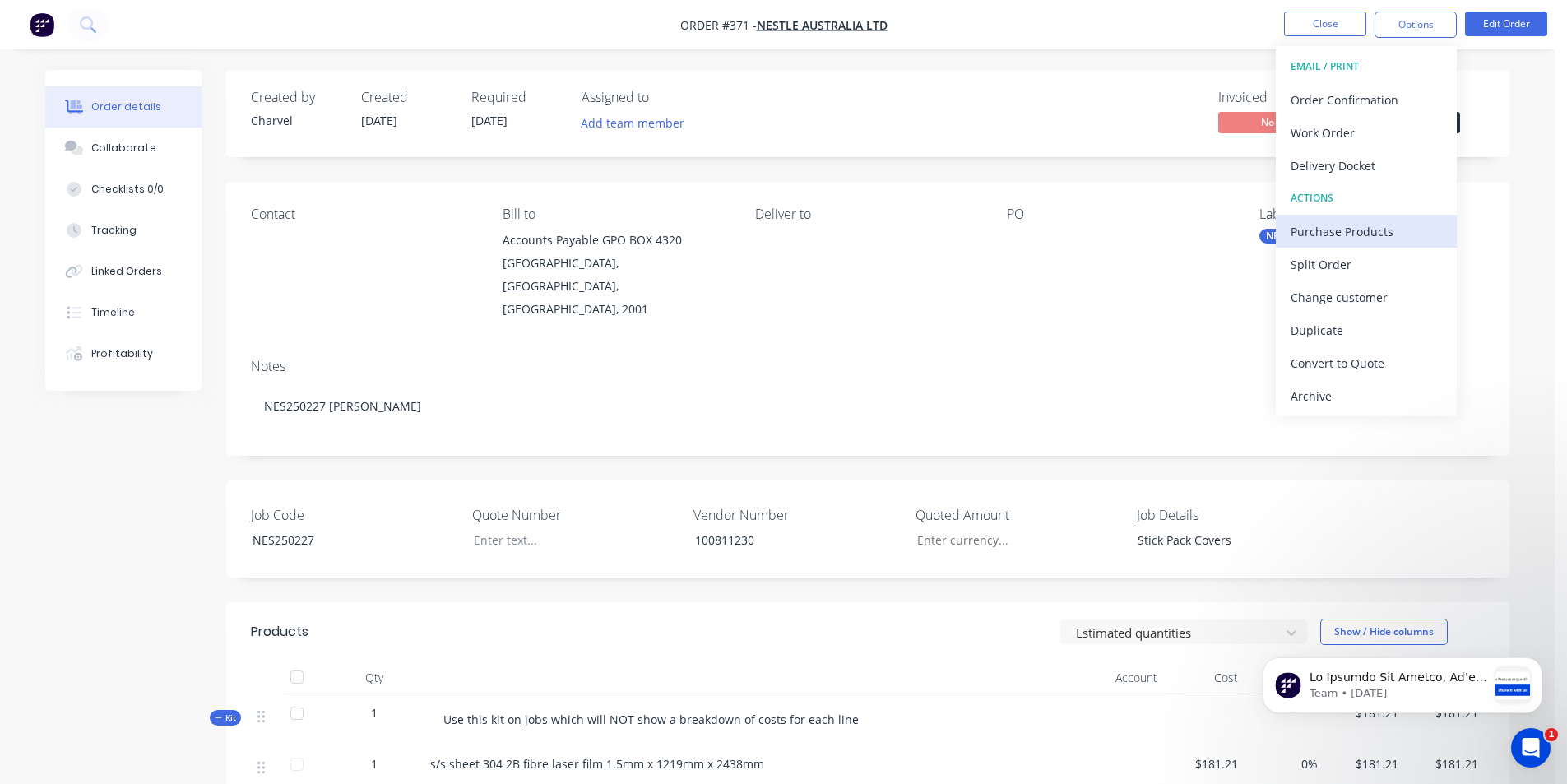
click at [1381, 234] on div "Purchase Products" at bounding box center [1367, 231] width 152 height 24
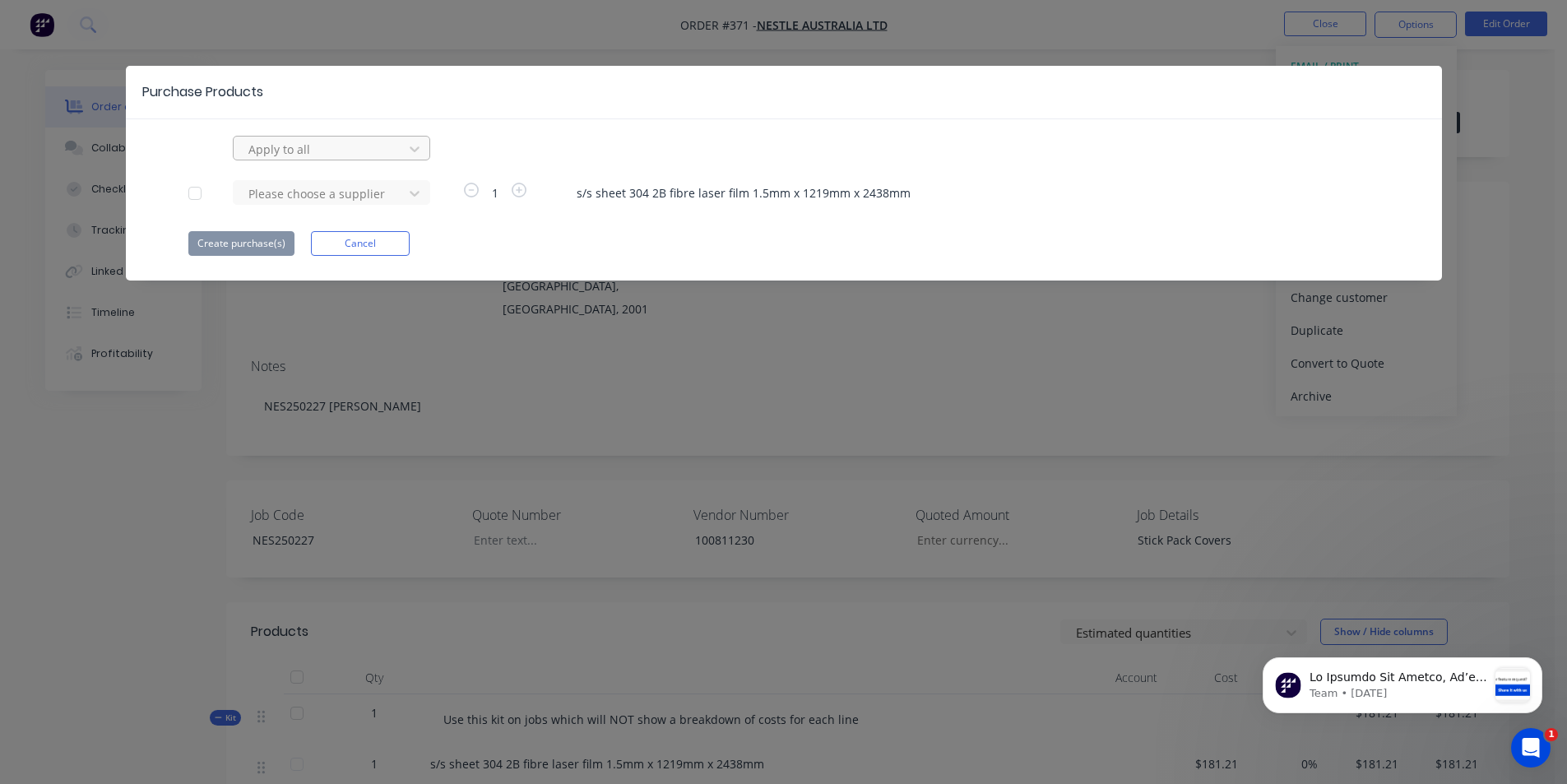
click at [345, 151] on div at bounding box center [321, 150] width 148 height 21
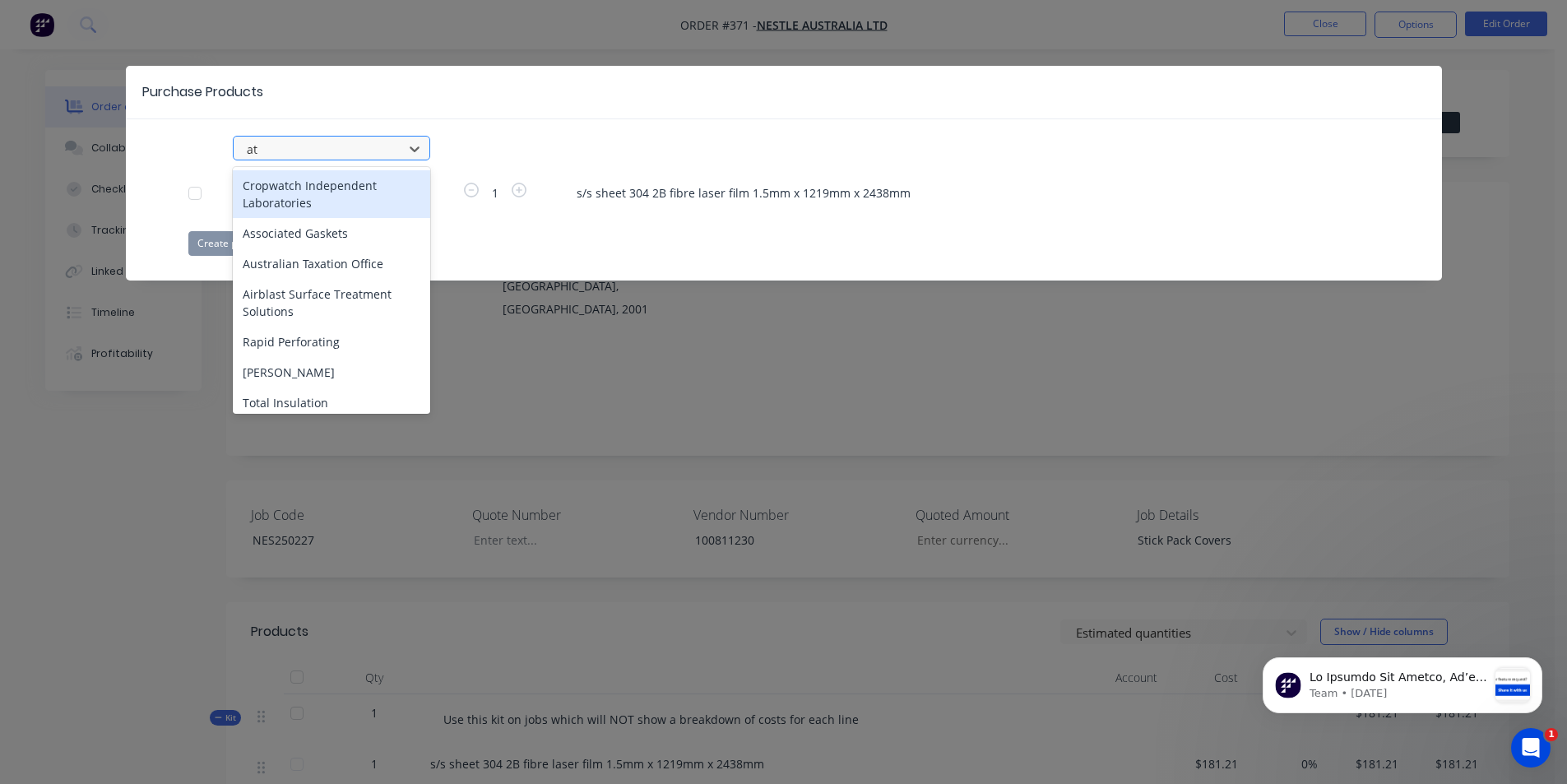
type input "atl"
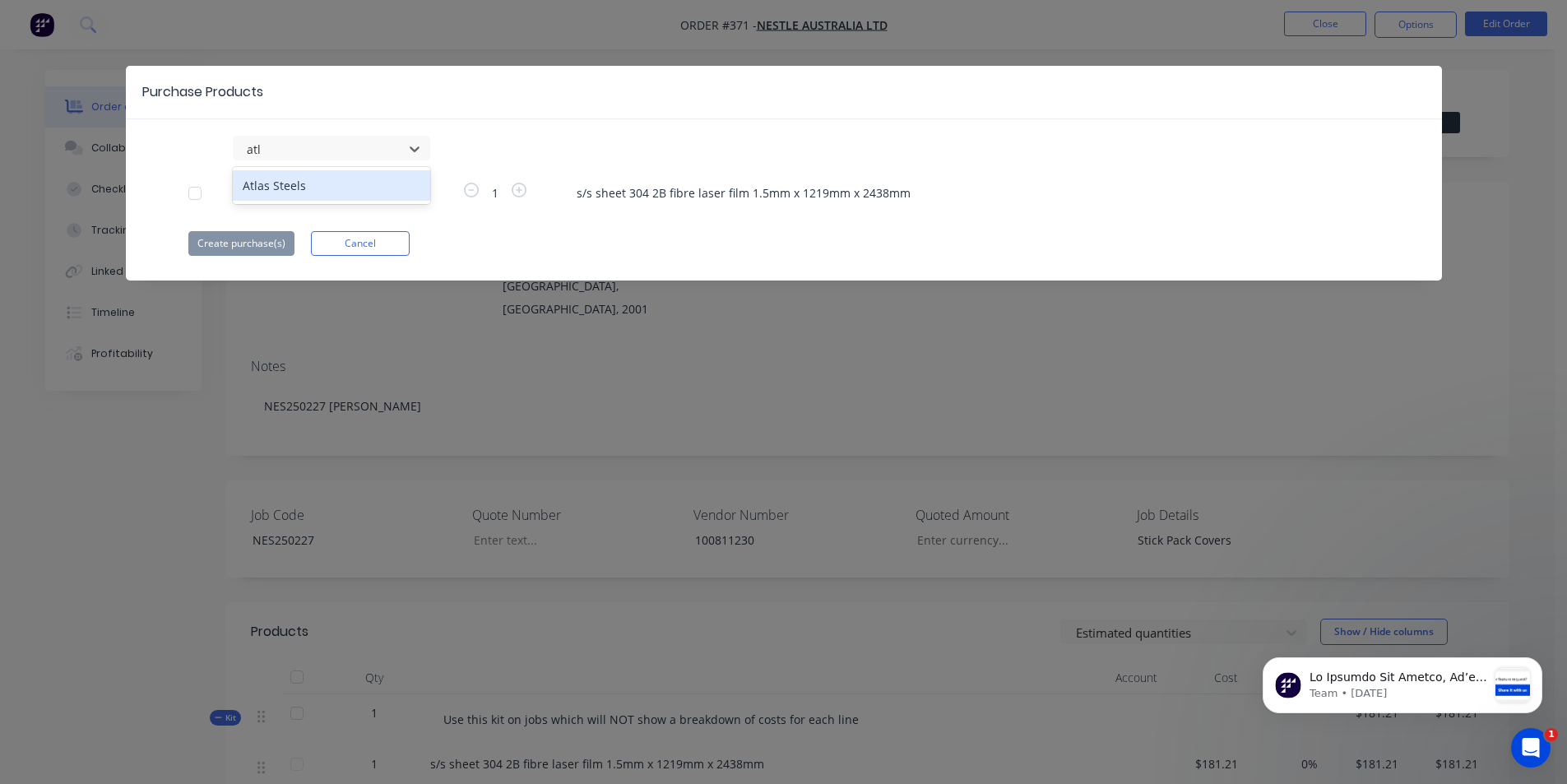
click at [291, 183] on div "Atlas Steels" at bounding box center [331, 185] width 198 height 30
click at [257, 244] on button "Create purchase(s)" at bounding box center [241, 243] width 106 height 24
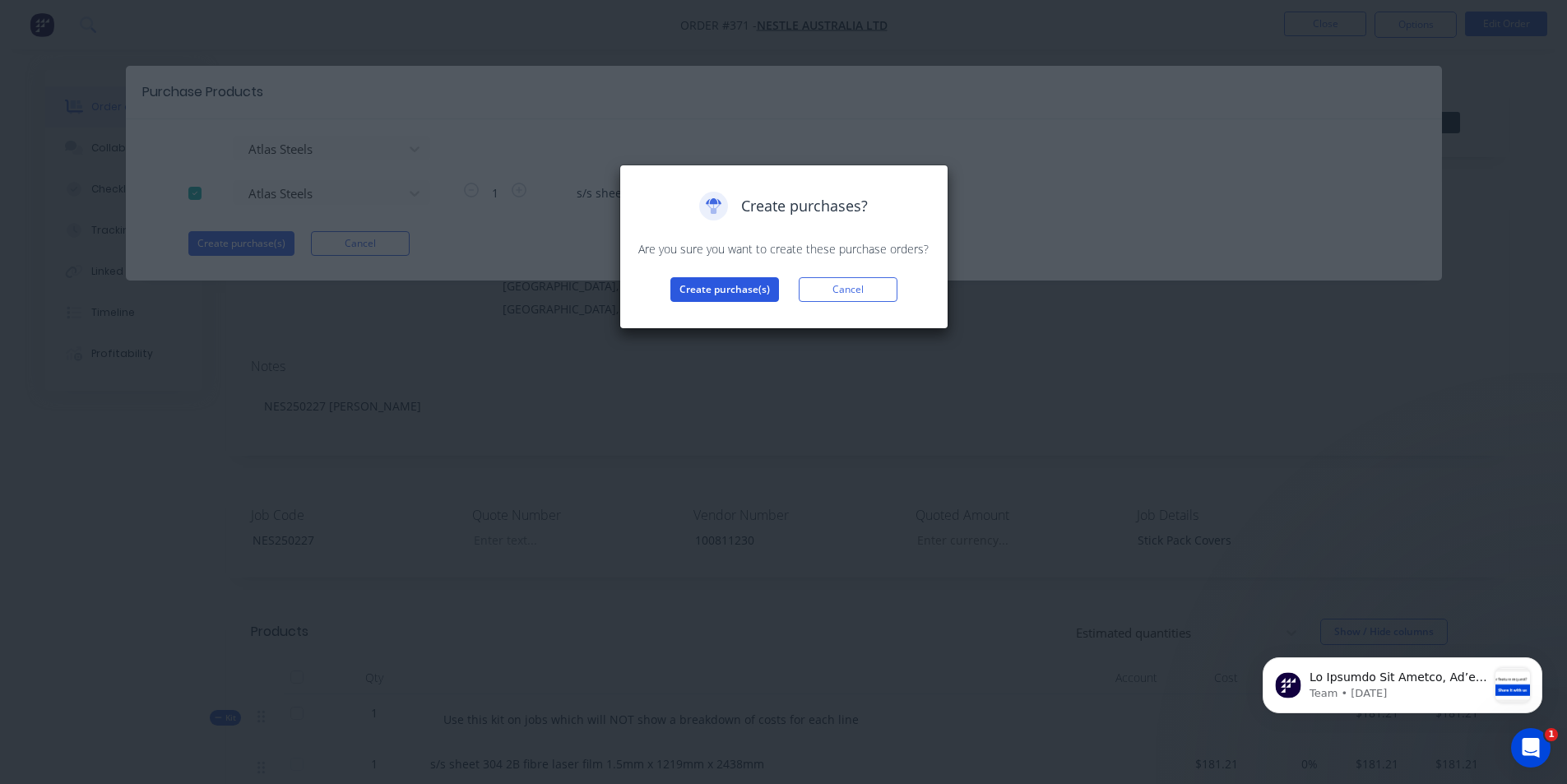
click at [702, 282] on button "Create purchase(s)" at bounding box center [724, 289] width 109 height 24
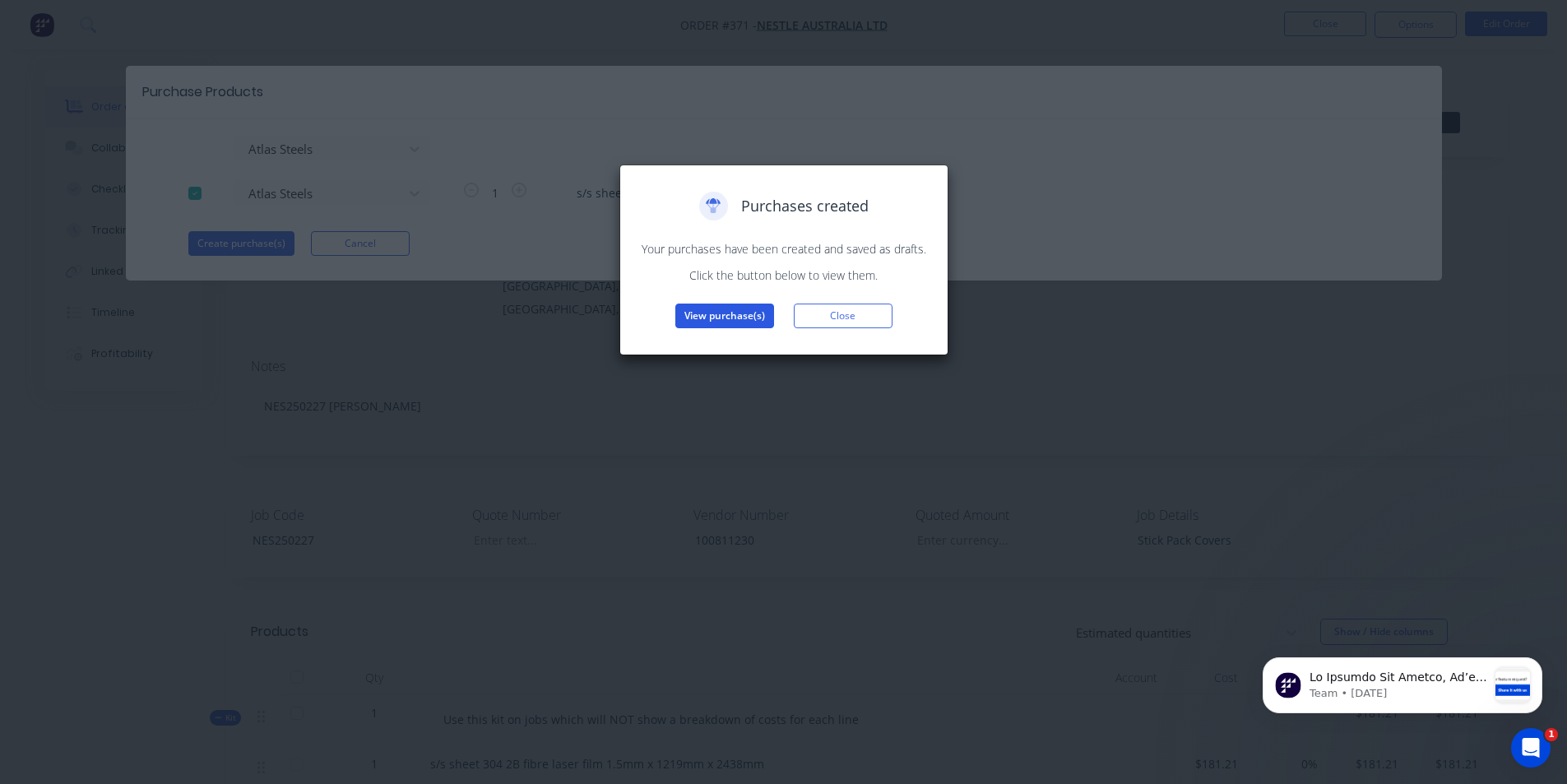
click at [711, 316] on button "View purchase(s)" at bounding box center [724, 315] width 98 height 24
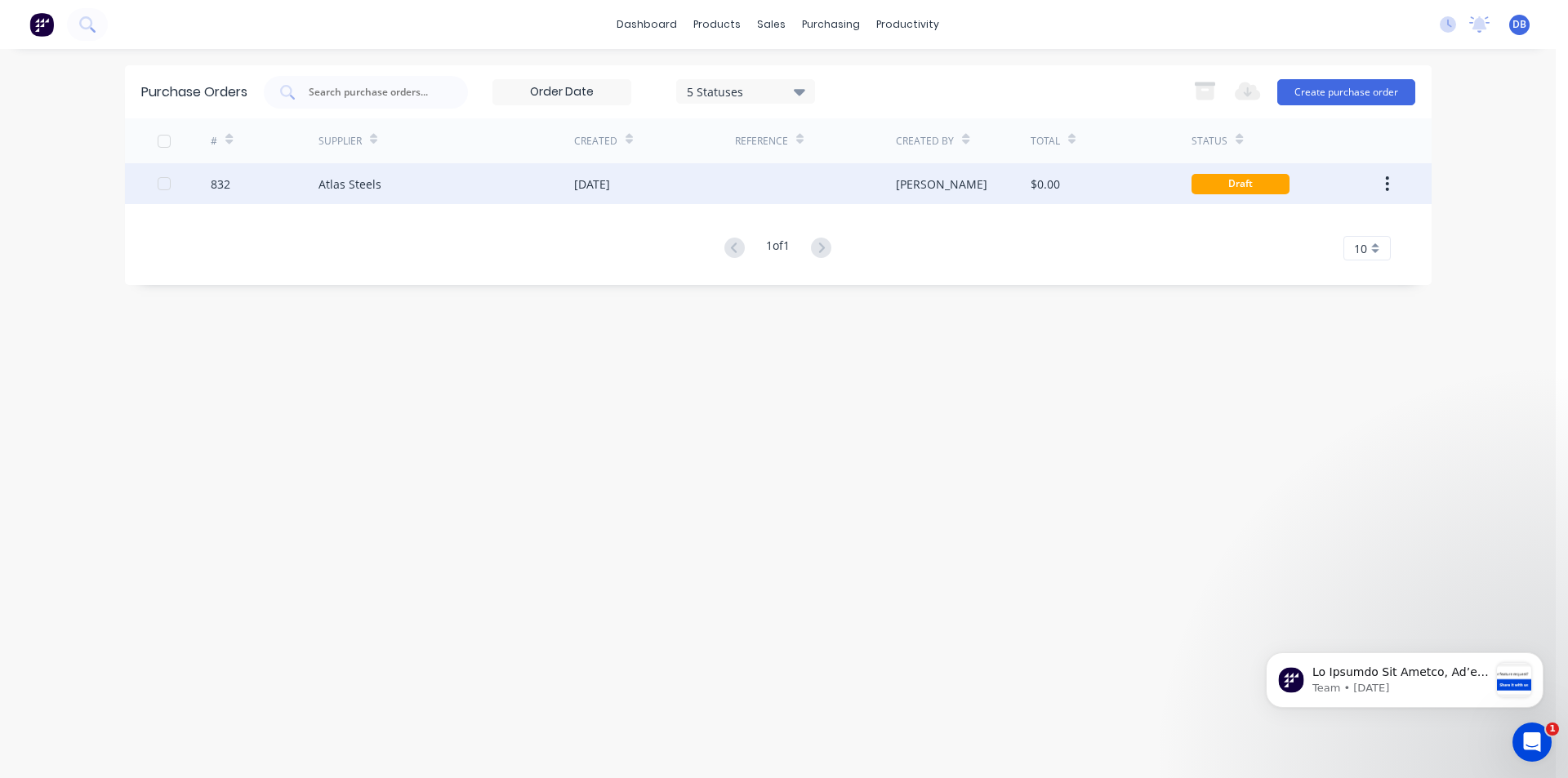
click at [518, 188] on div "Atlas Steels" at bounding box center [445, 183] width 255 height 41
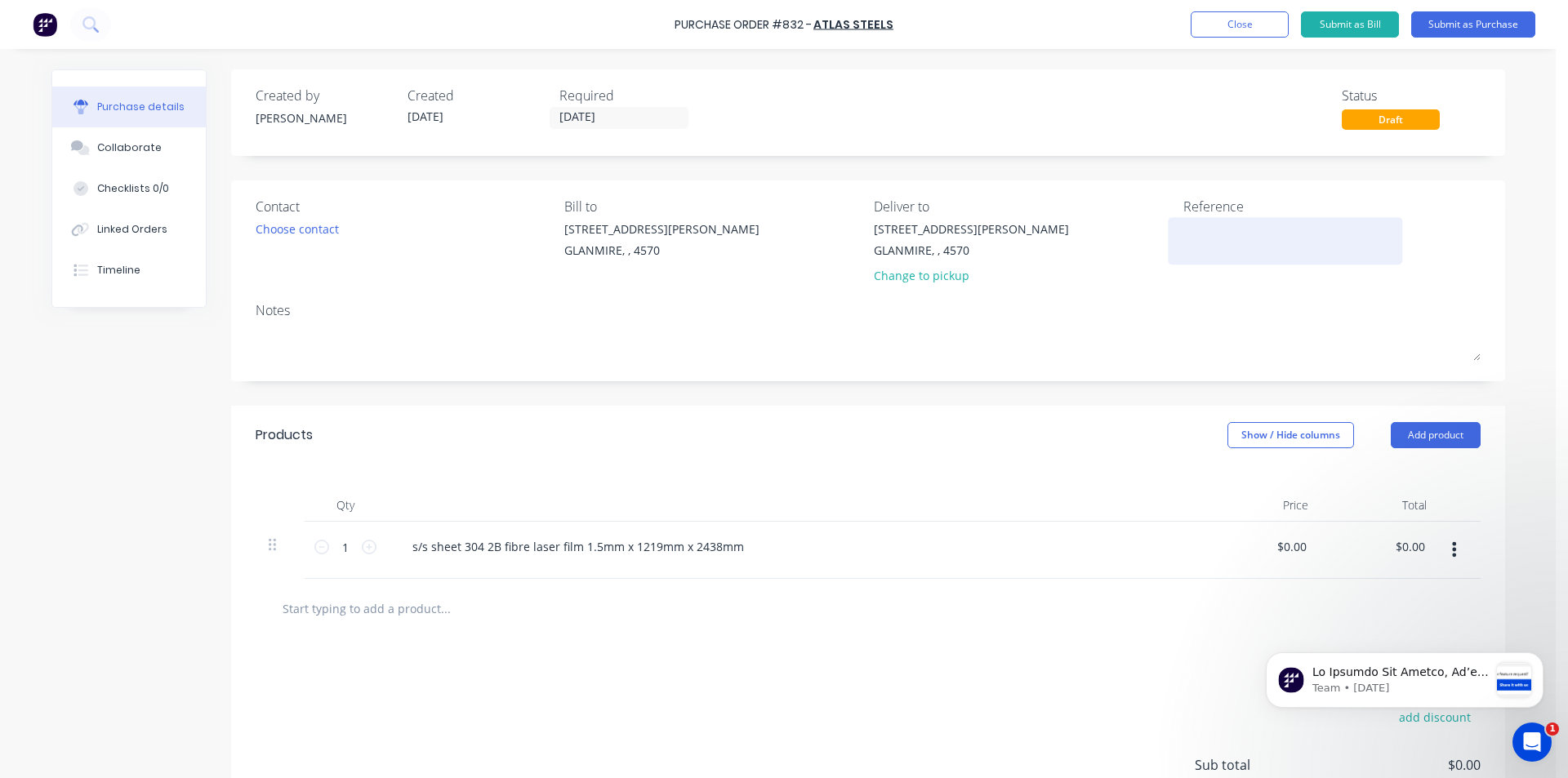
click at [1213, 237] on textarea at bounding box center [1285, 239] width 204 height 36
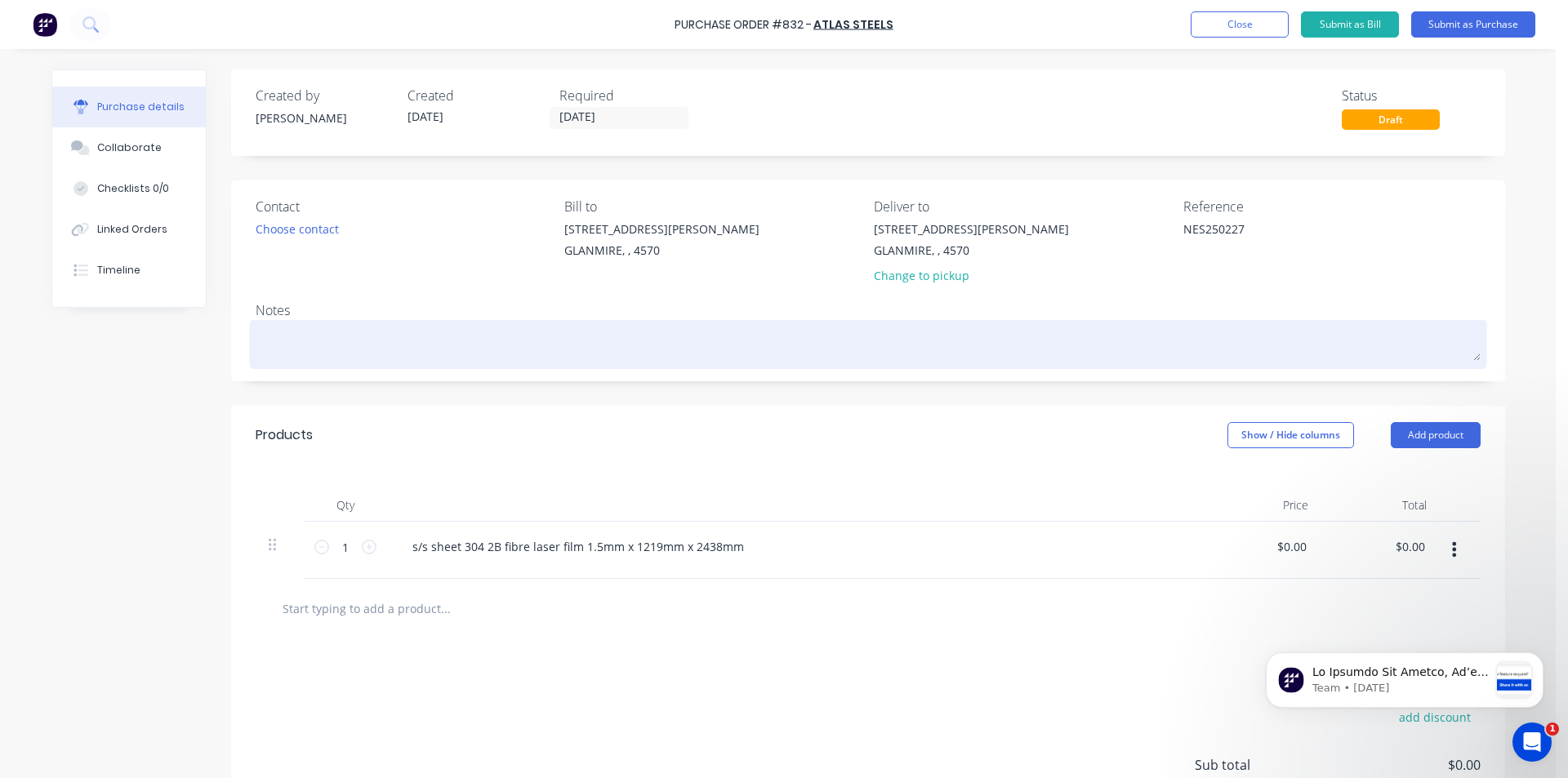
type textarea "NES250227"
type textarea "x"
type textarea "NES250227"
click at [381, 343] on textarea at bounding box center [867, 342] width 1225 height 36
type textarea "x"
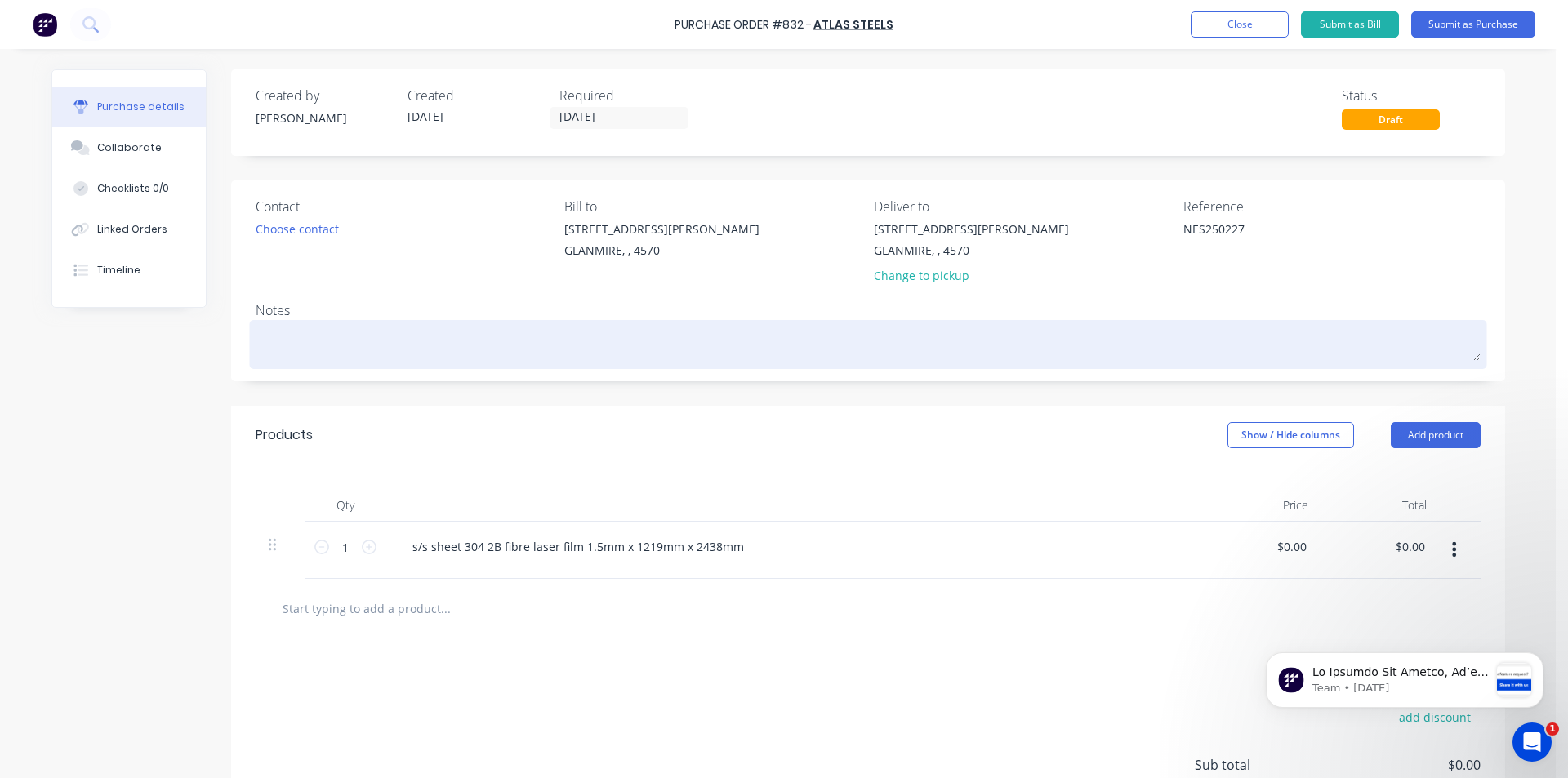
type textarea "N"
type textarea "x"
type textarea "NE"
type textarea "x"
type textarea "NES"
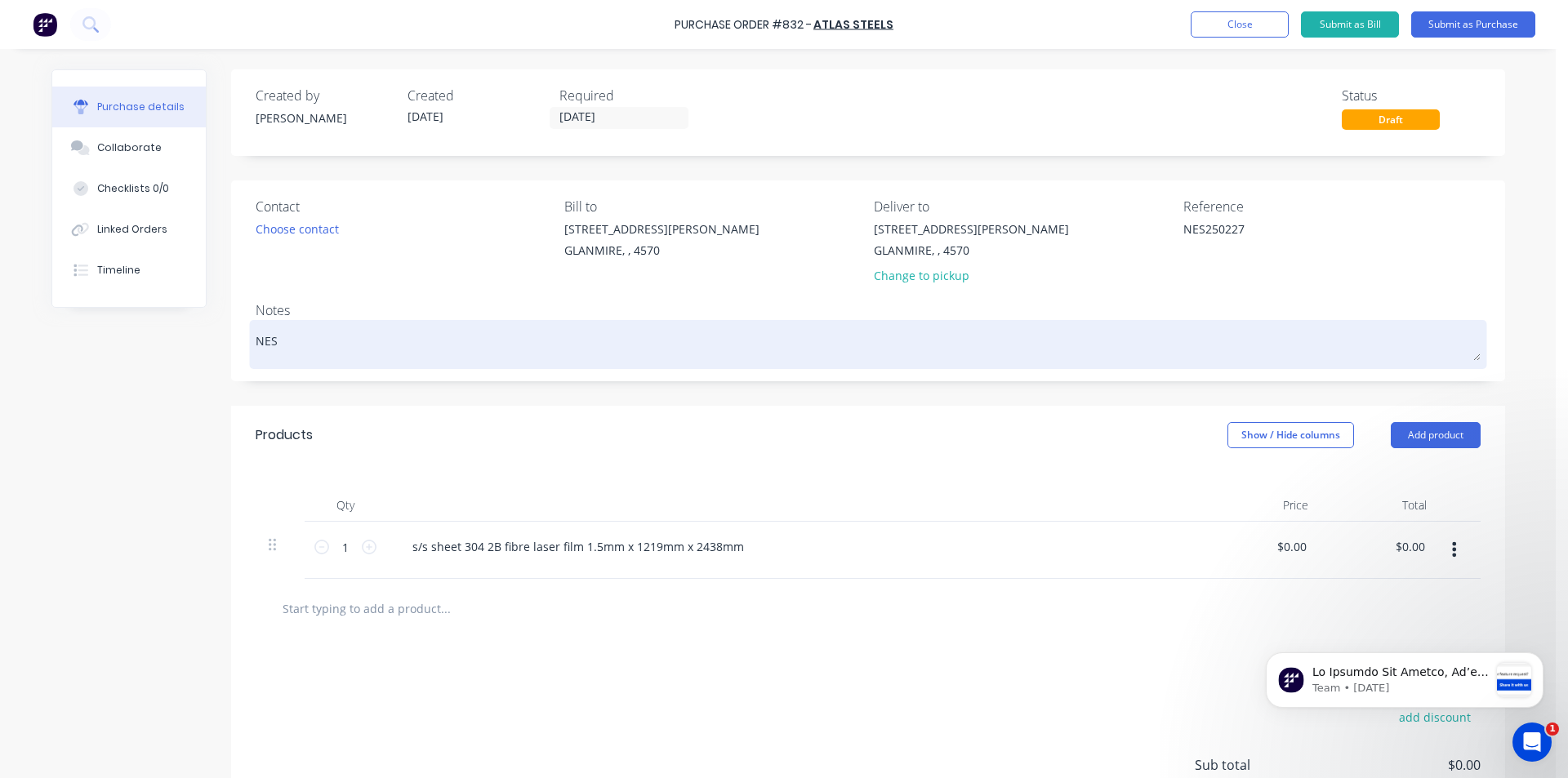
type textarea "x"
type textarea "NES2"
type textarea "x"
type textarea "NES25"
type textarea "x"
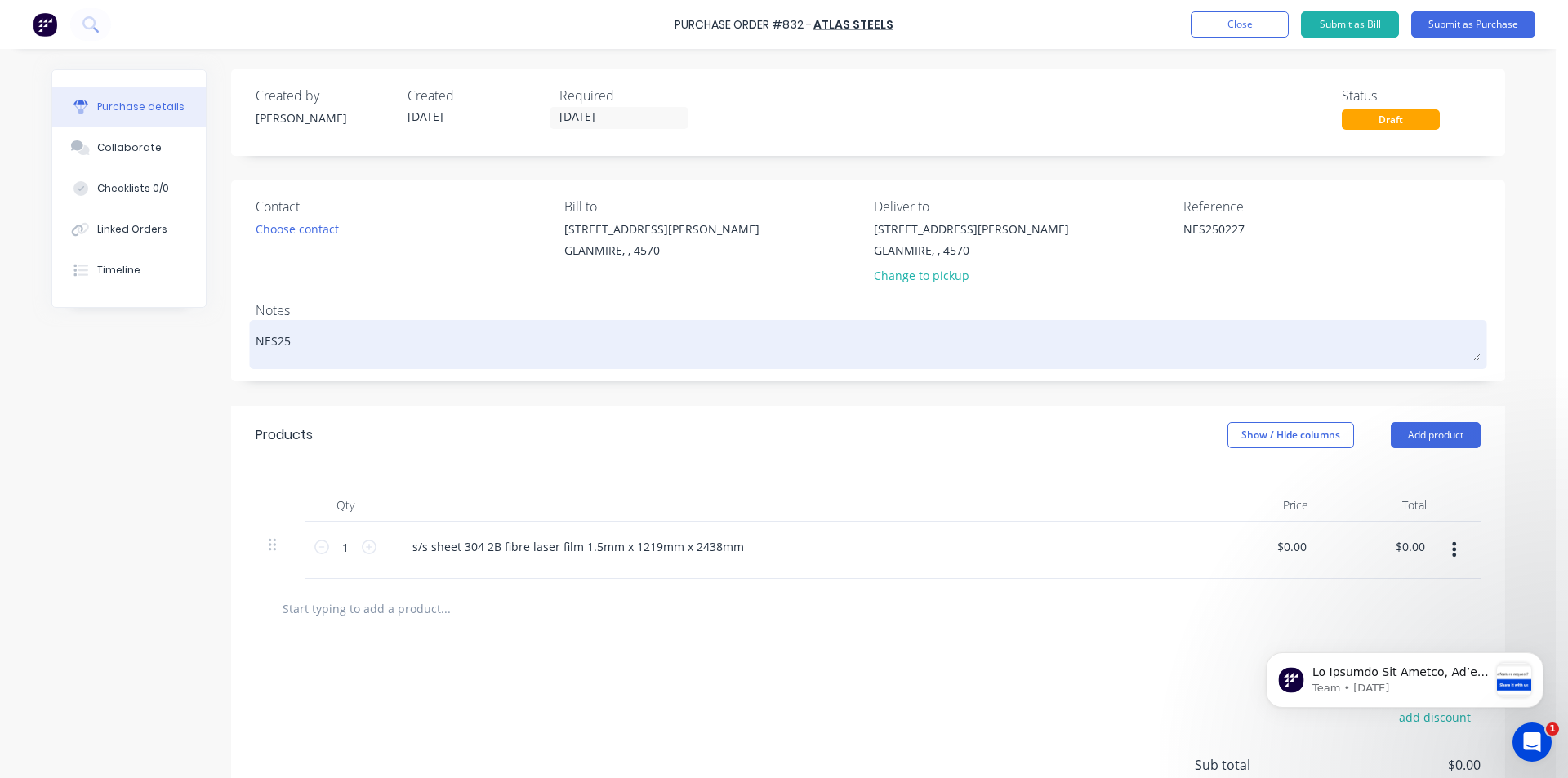
type textarea "NES250"
type textarea "x"
type textarea "NES2502"
type textarea "x"
type textarea "NES25022"
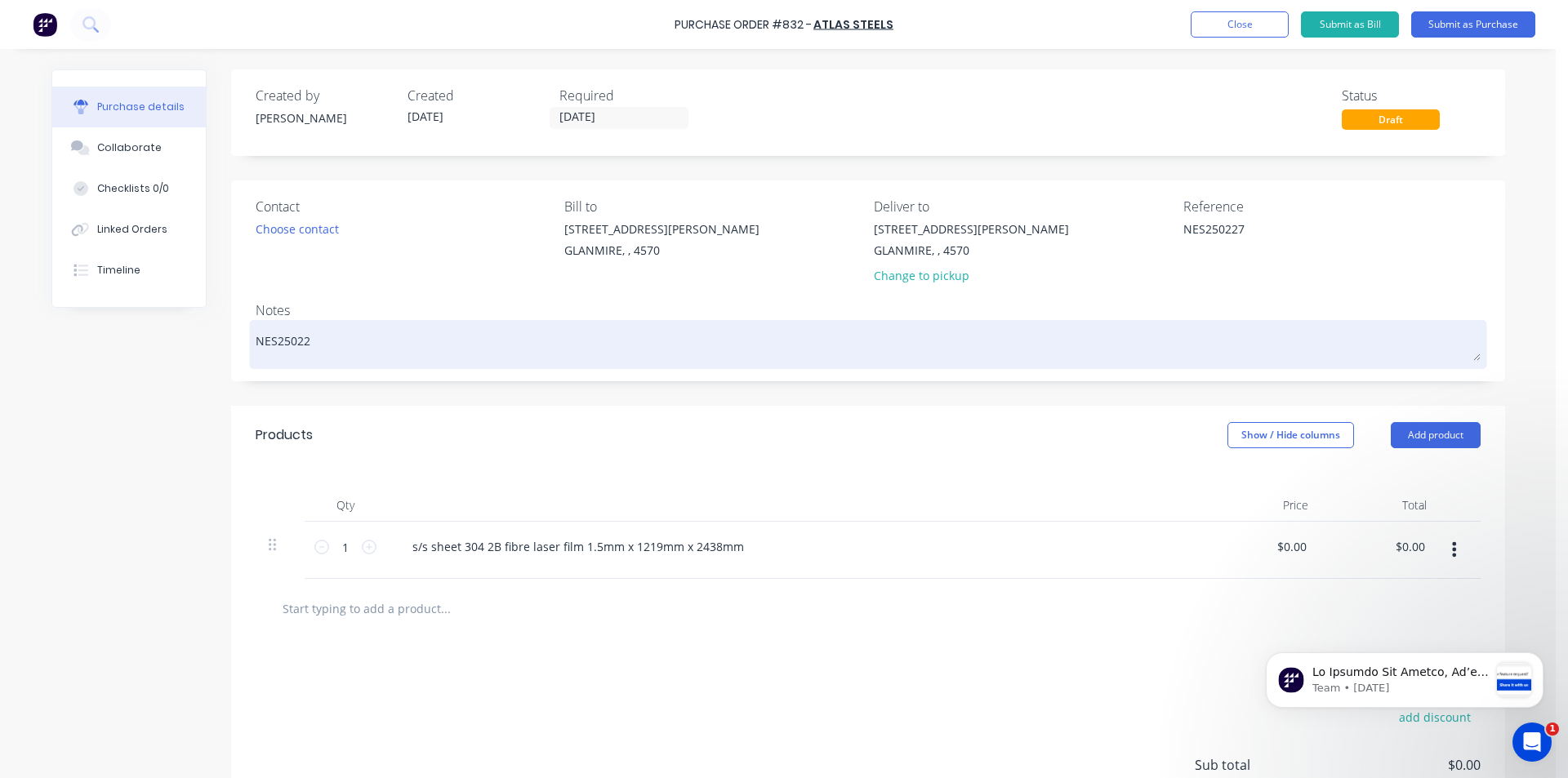
type textarea "x"
type textarea "NES250227"
type textarea "x"
type textarea "NES250227"
type textarea "x"
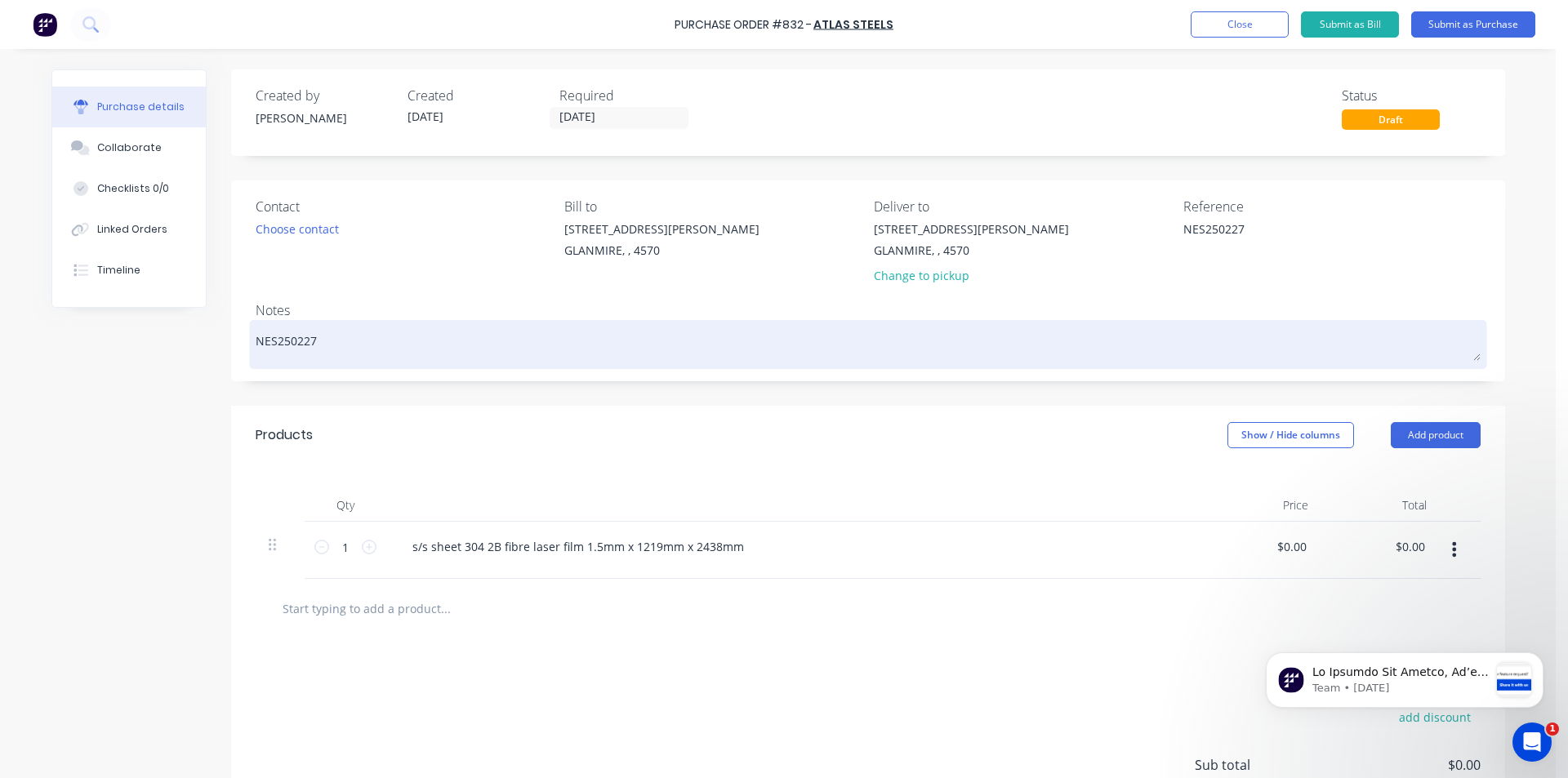
type textarea "NES250227 D"
type textarea "x"
type textarea "NES250227 DA"
type textarea "x"
type textarea "NES250227 DAR"
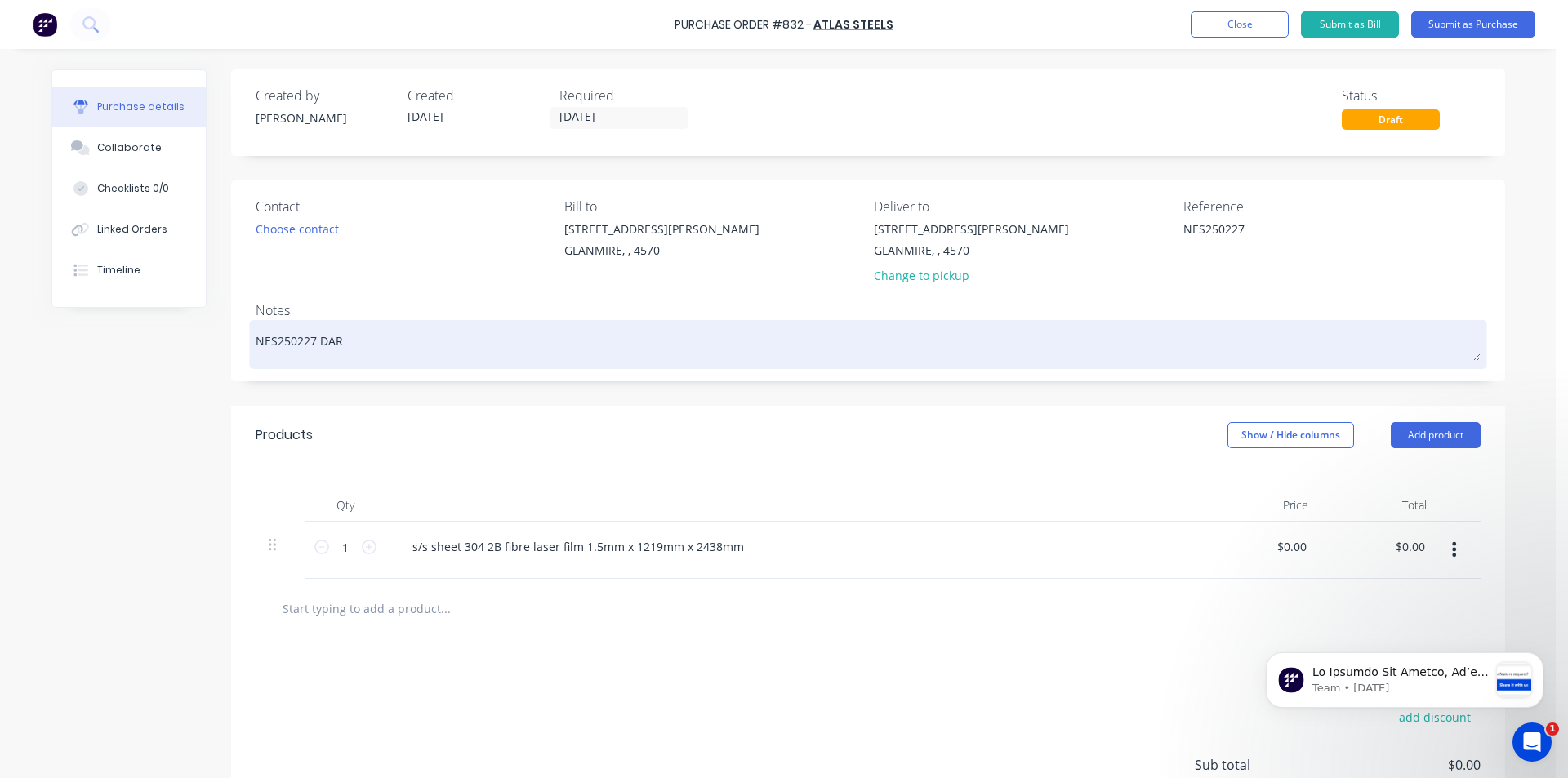
type textarea "x"
type textarea "NES250227 [PERSON_NAME]"
type textarea "x"
type textarea "NES250227 DARRE"
type textarea "x"
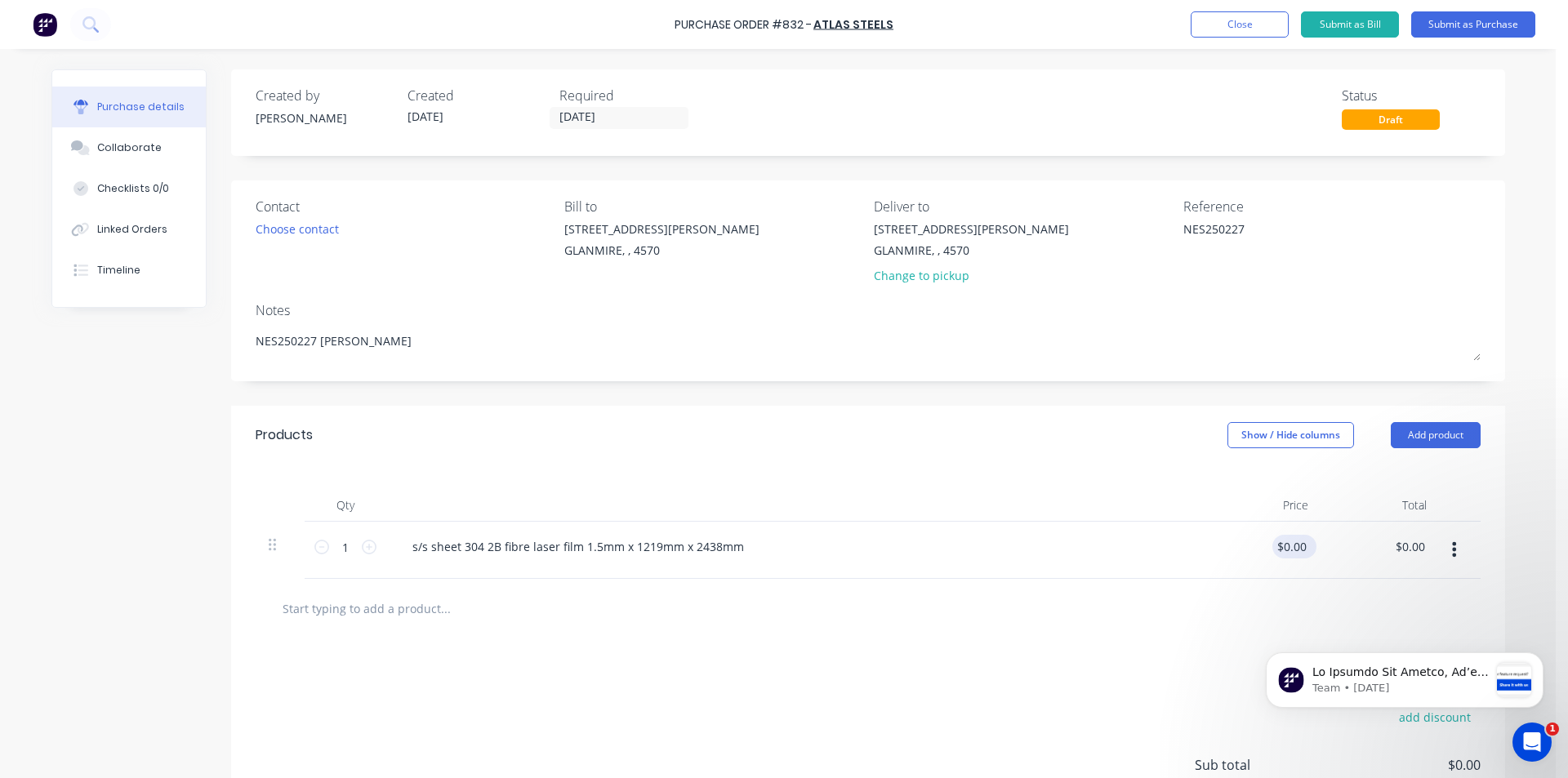
type textarea "NES250227 [PERSON_NAME]"
type textarea "x"
type textarea "NES250227 [PERSON_NAME]"
type input "0.00"
click at [1283, 546] on input "0.00" at bounding box center [1290, 545] width 37 height 23
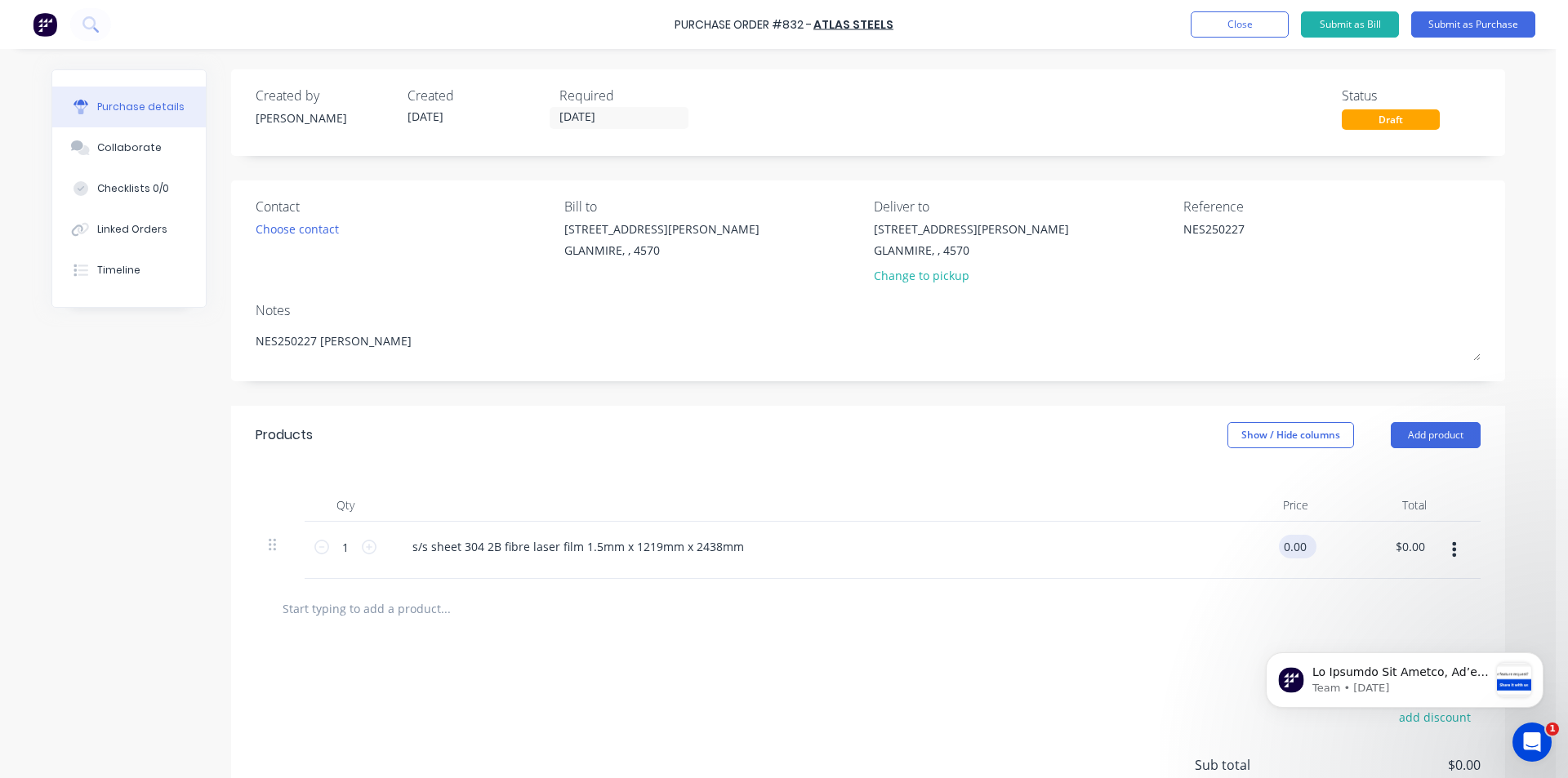
type textarea "x"
click at [1282, 546] on input "0.00" at bounding box center [1294, 545] width 31 height 23
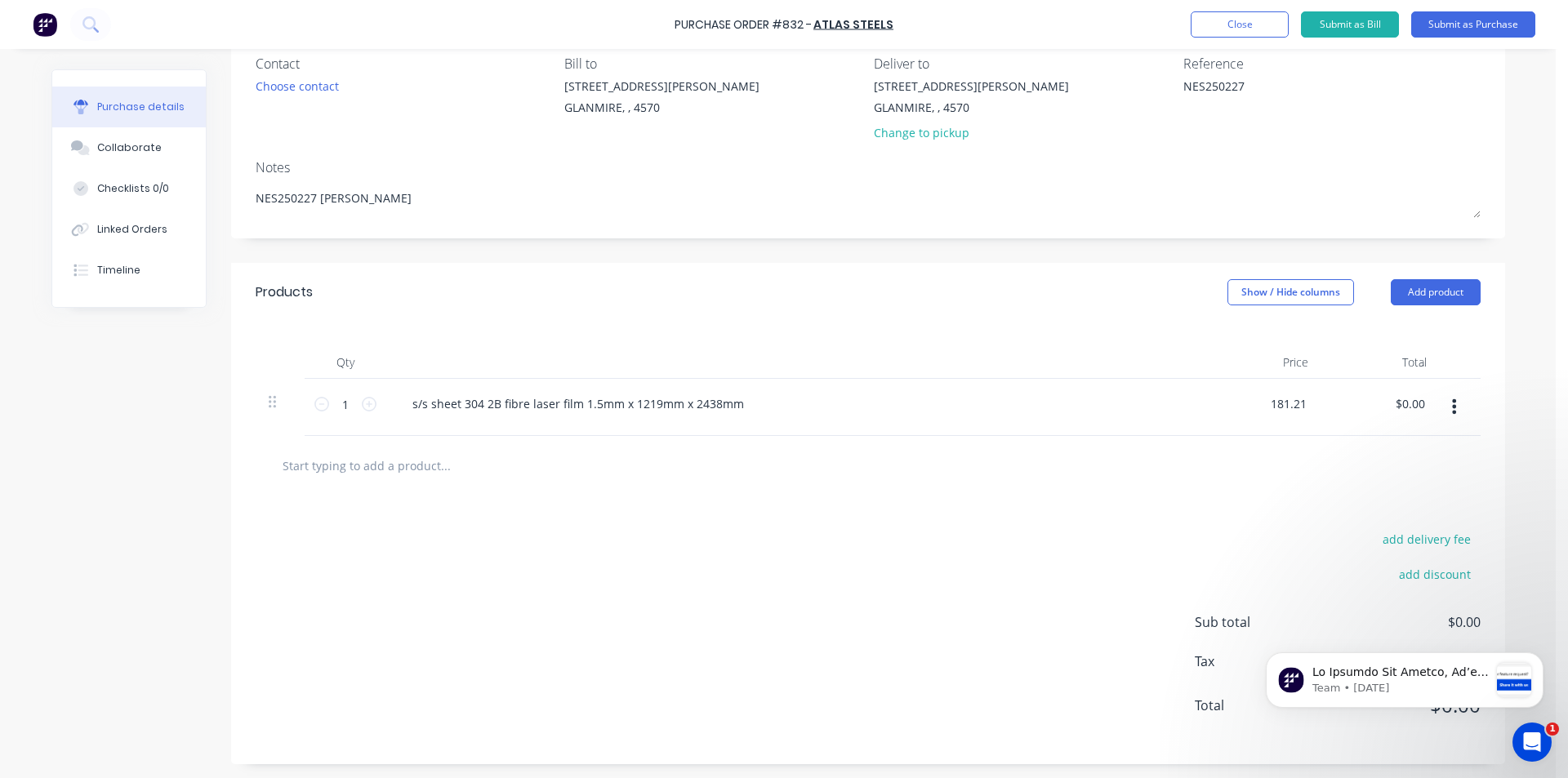
scroll to position [145, 0]
type input "181.21"
type textarea "x"
type input "$181.21"
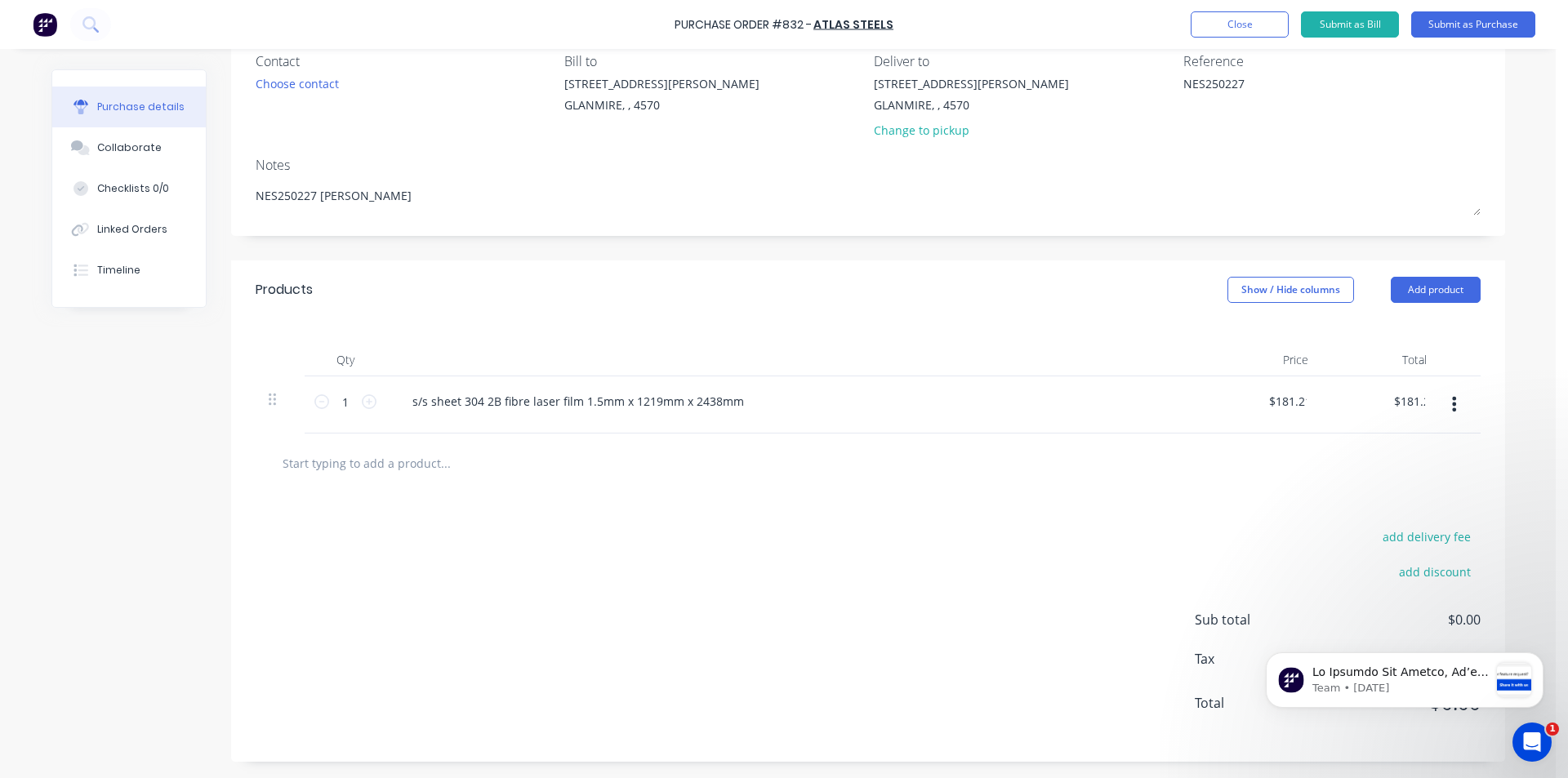
click at [871, 475] on div at bounding box center [868, 462] width 1199 height 33
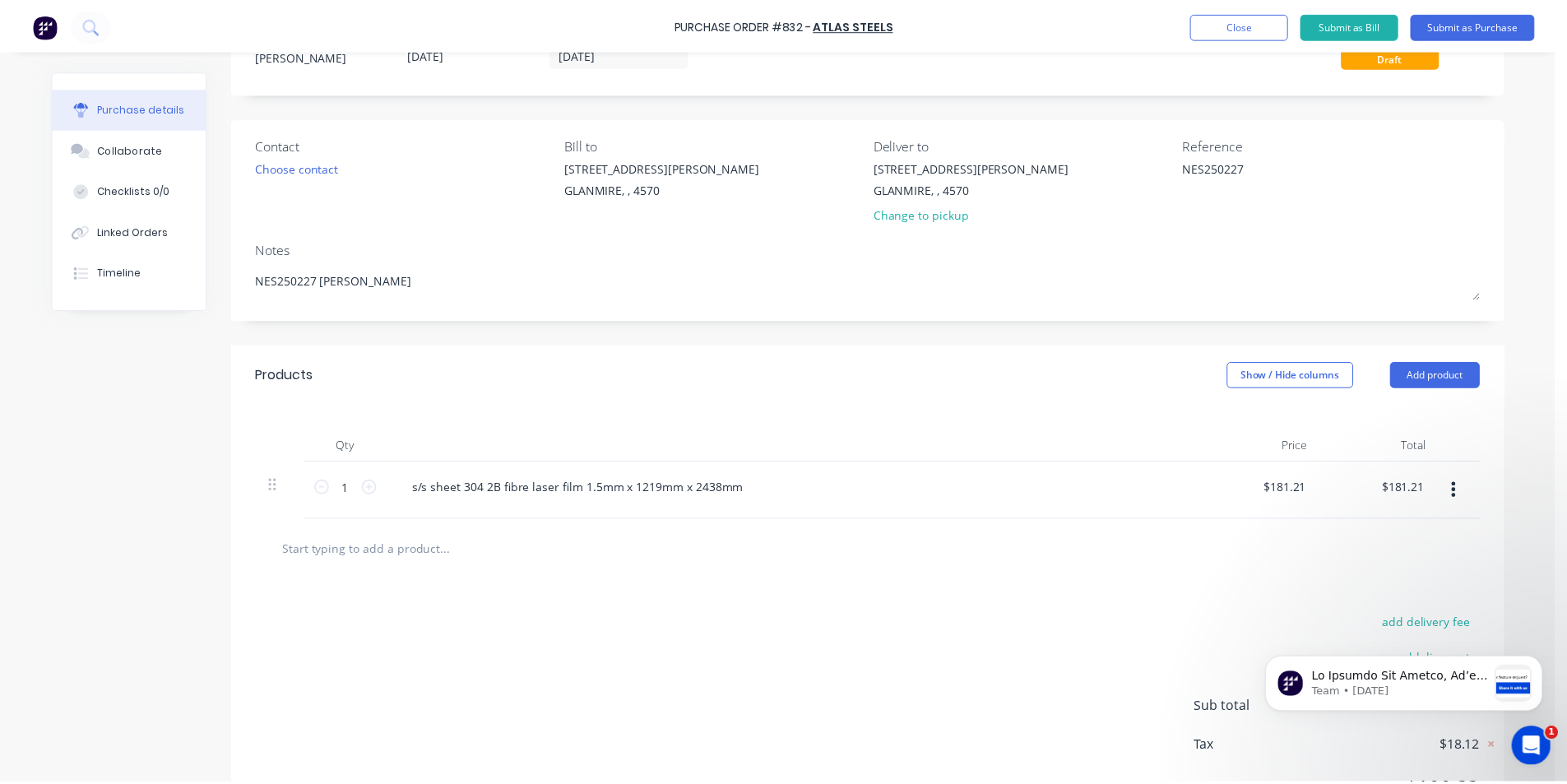
scroll to position [0, 0]
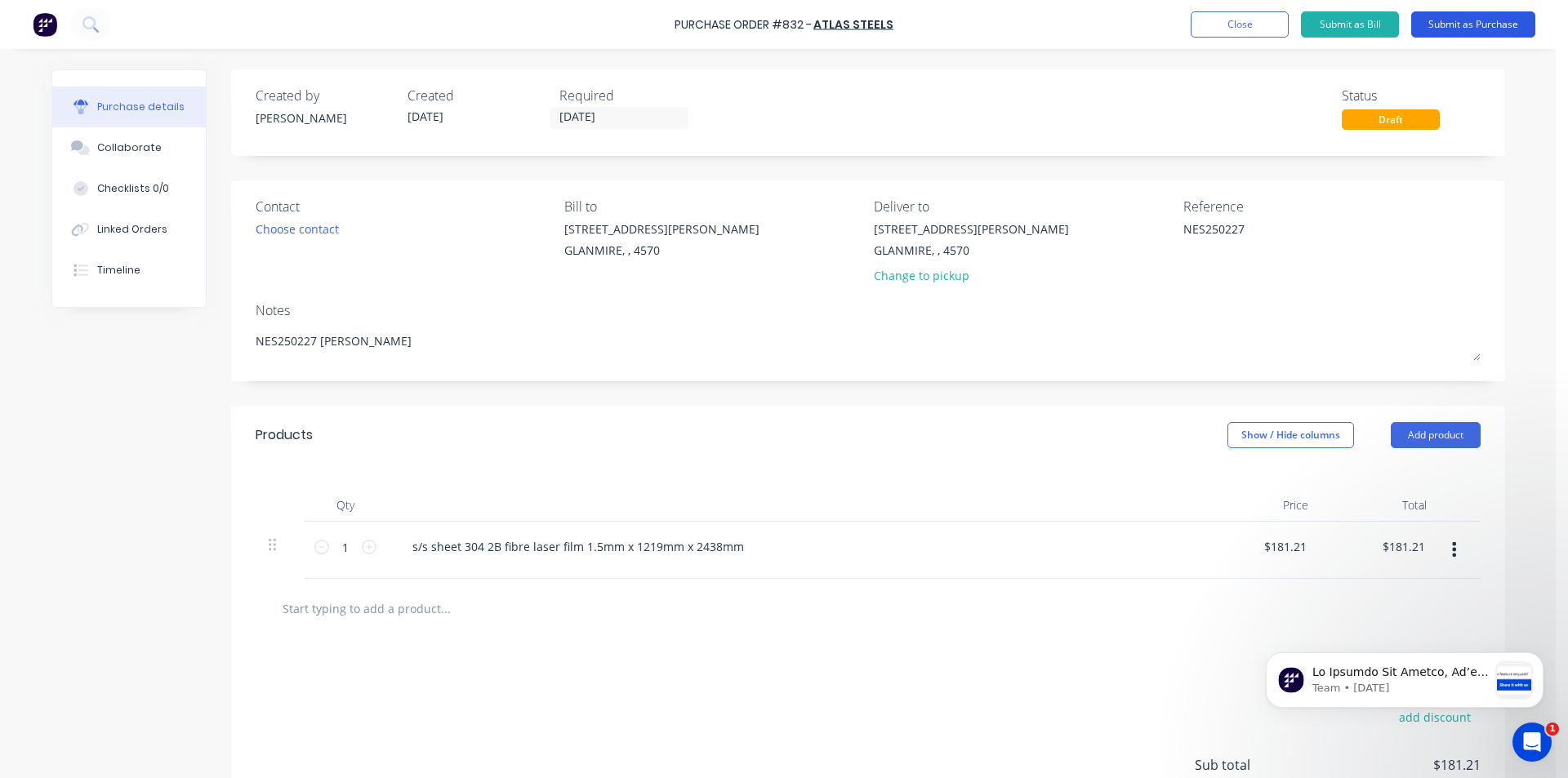
click at [1465, 26] on button "Submit as Purchase" at bounding box center [1472, 24] width 124 height 26
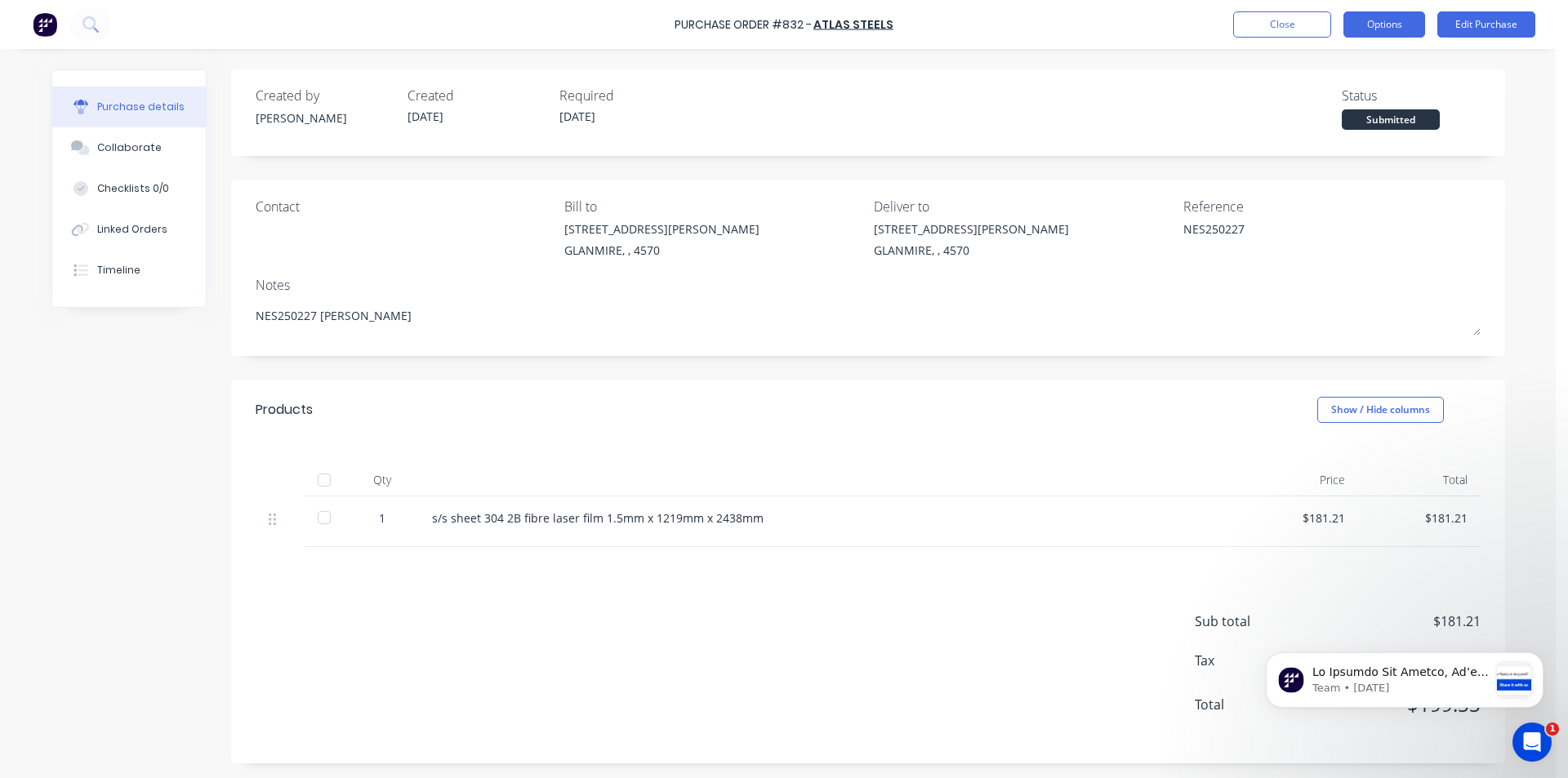
click at [1379, 19] on button "Options" at bounding box center [1384, 24] width 81 height 26
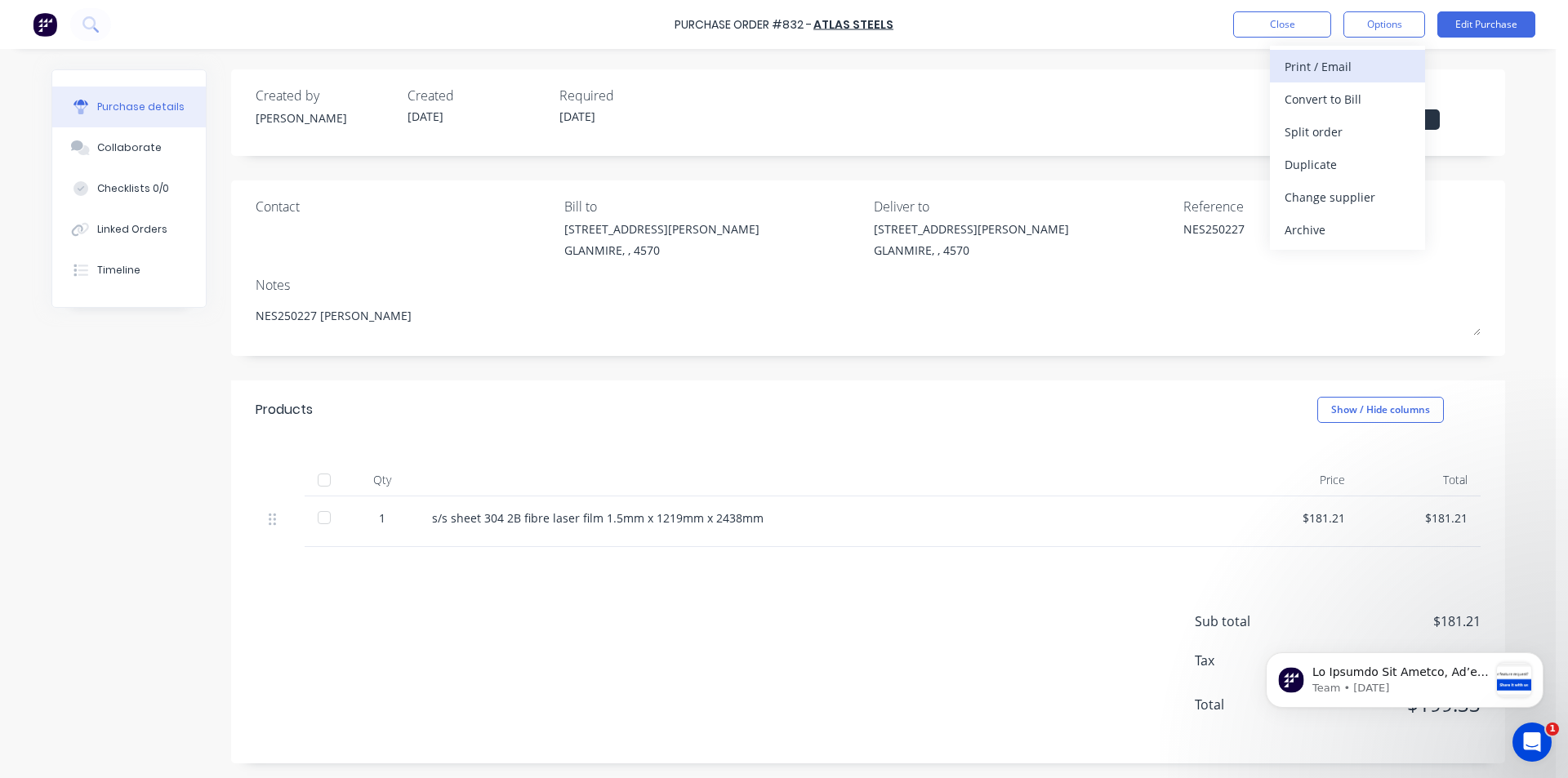
click at [1332, 66] on div "Print / Email" at bounding box center [1347, 66] width 125 height 23
click at [1342, 95] on div "With pricing" at bounding box center [1347, 99] width 125 height 23
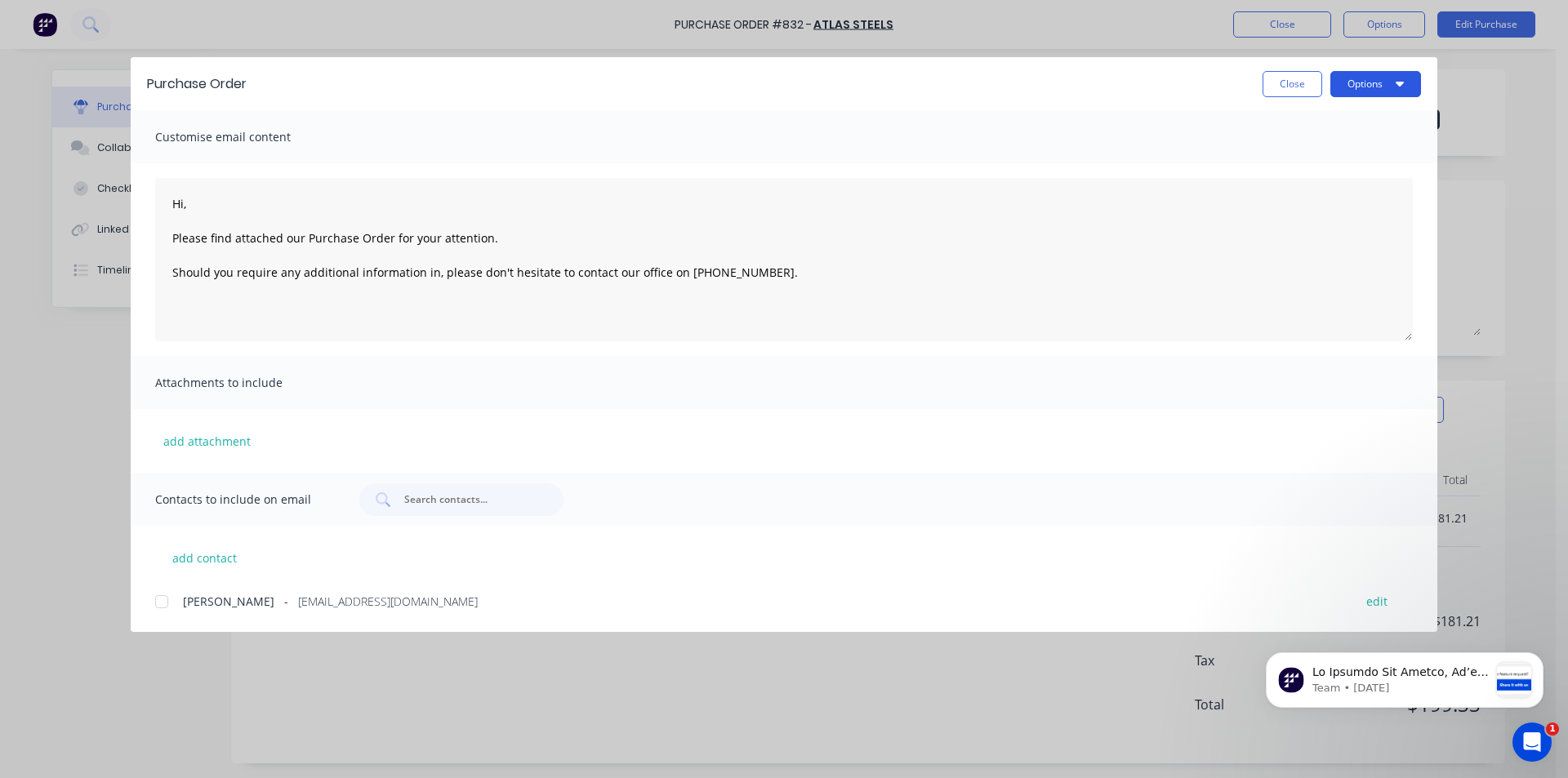
click at [1404, 86] on button "Options" at bounding box center [1375, 84] width 91 height 26
click at [1316, 152] on div "Print" at bounding box center [1342, 157] width 125 height 23
type textarea "x"
type textarea "Hi, Please find attached our Purchase Order for your attention. Should you requ…"
type textarea "x"
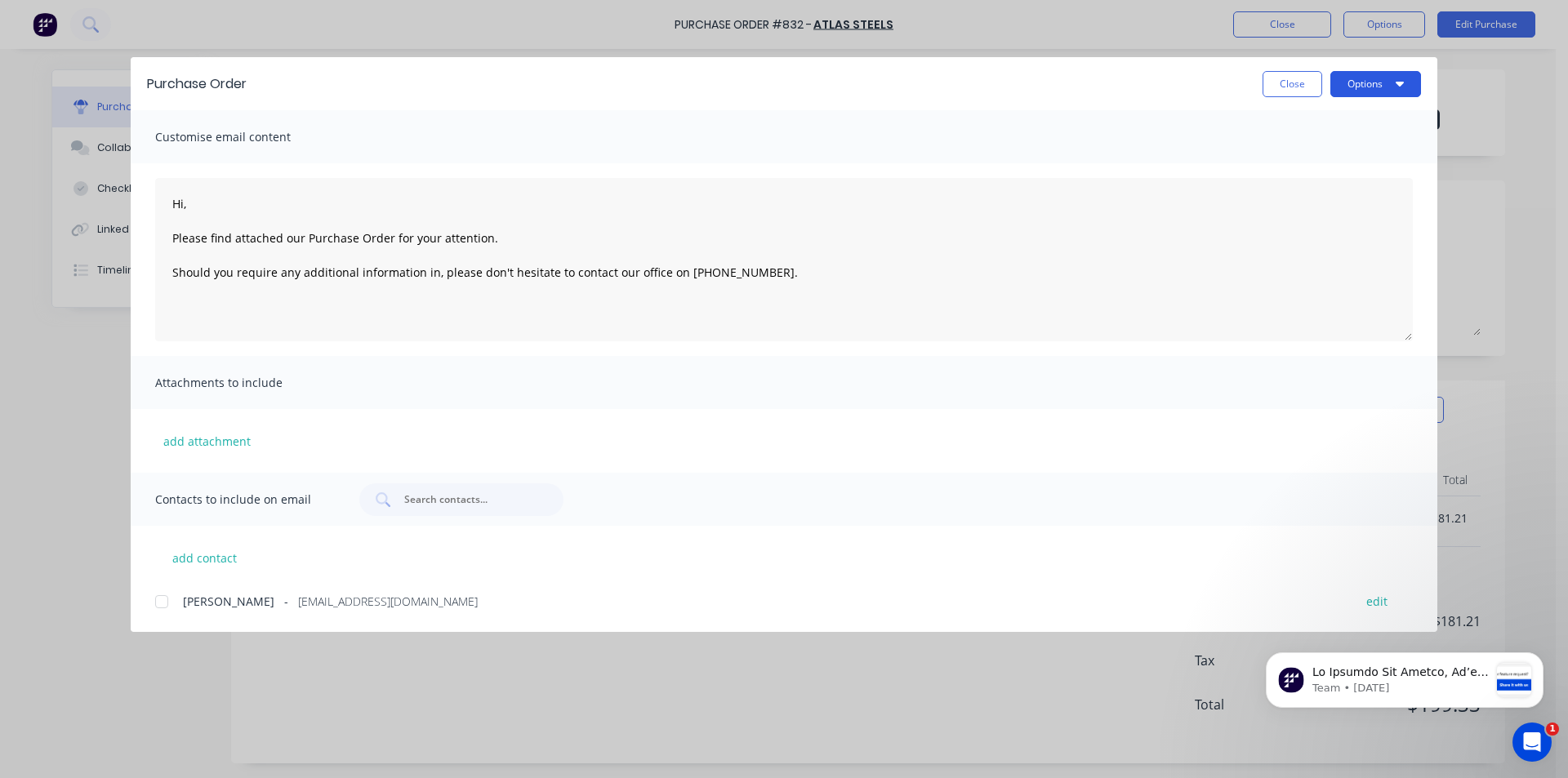
click at [1405, 84] on button "Options" at bounding box center [1375, 84] width 91 height 26
click at [1404, 80] on button "Options" at bounding box center [1375, 84] width 91 height 26
click at [702, 432] on div "add attachment" at bounding box center [784, 441] width 1306 height 64
click at [205, 553] on button "add contact" at bounding box center [203, 558] width 98 height 24
type textarea "Hi, Please find attached our Purchase Order for your attention. Should you requ…"
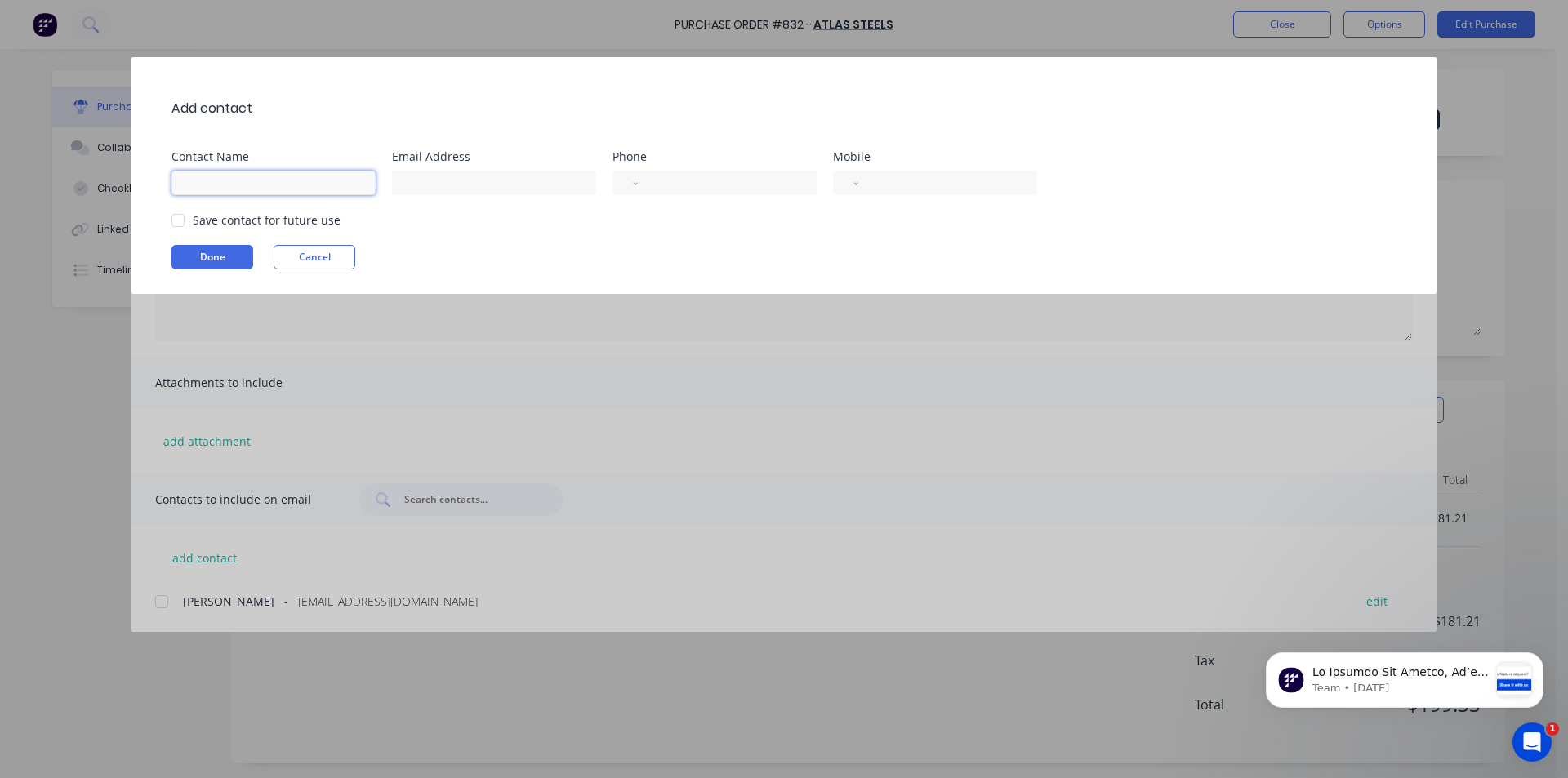
click at [226, 179] on input at bounding box center [273, 182] width 204 height 24
type input "[PERSON_NAME]"
click at [460, 172] on input at bounding box center [494, 182] width 204 height 24
type input "[PERSON_NAME][EMAIL_ADDRESS][DOMAIN_NAME]"
click at [671, 182] on input "tel" at bounding box center [724, 183] width 150 height 19
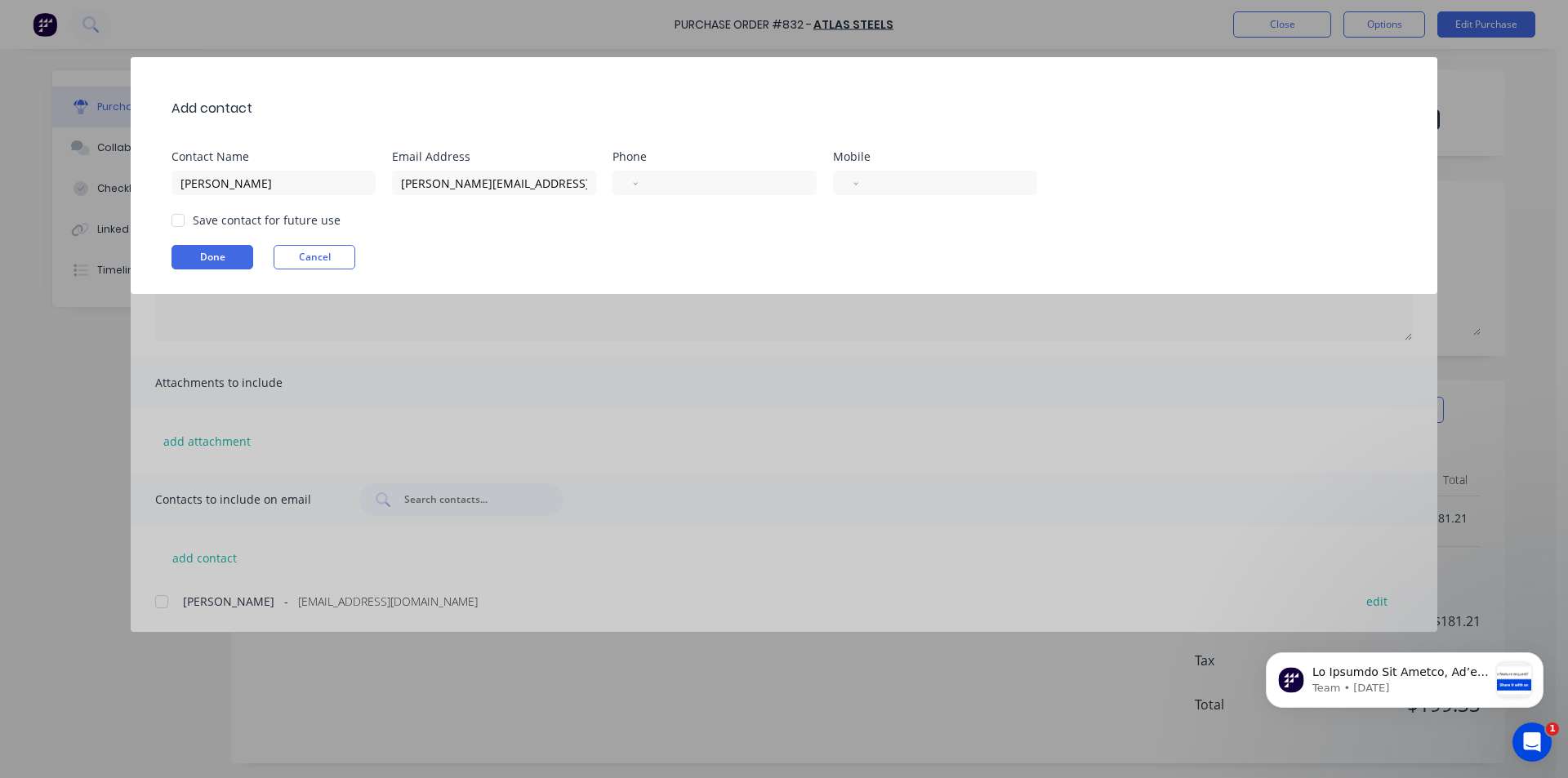
click at [178, 220] on div at bounding box center [178, 220] width 33 height 33
type textarea "Hi, Please find attached our Purchase Order for your attention. Should you requ…"
click at [209, 253] on button "Done" at bounding box center [212, 257] width 81 height 24
type textarea "x"
type textarea "Hi, Please find attached our Purchase Order for your attention. Should you requ…"
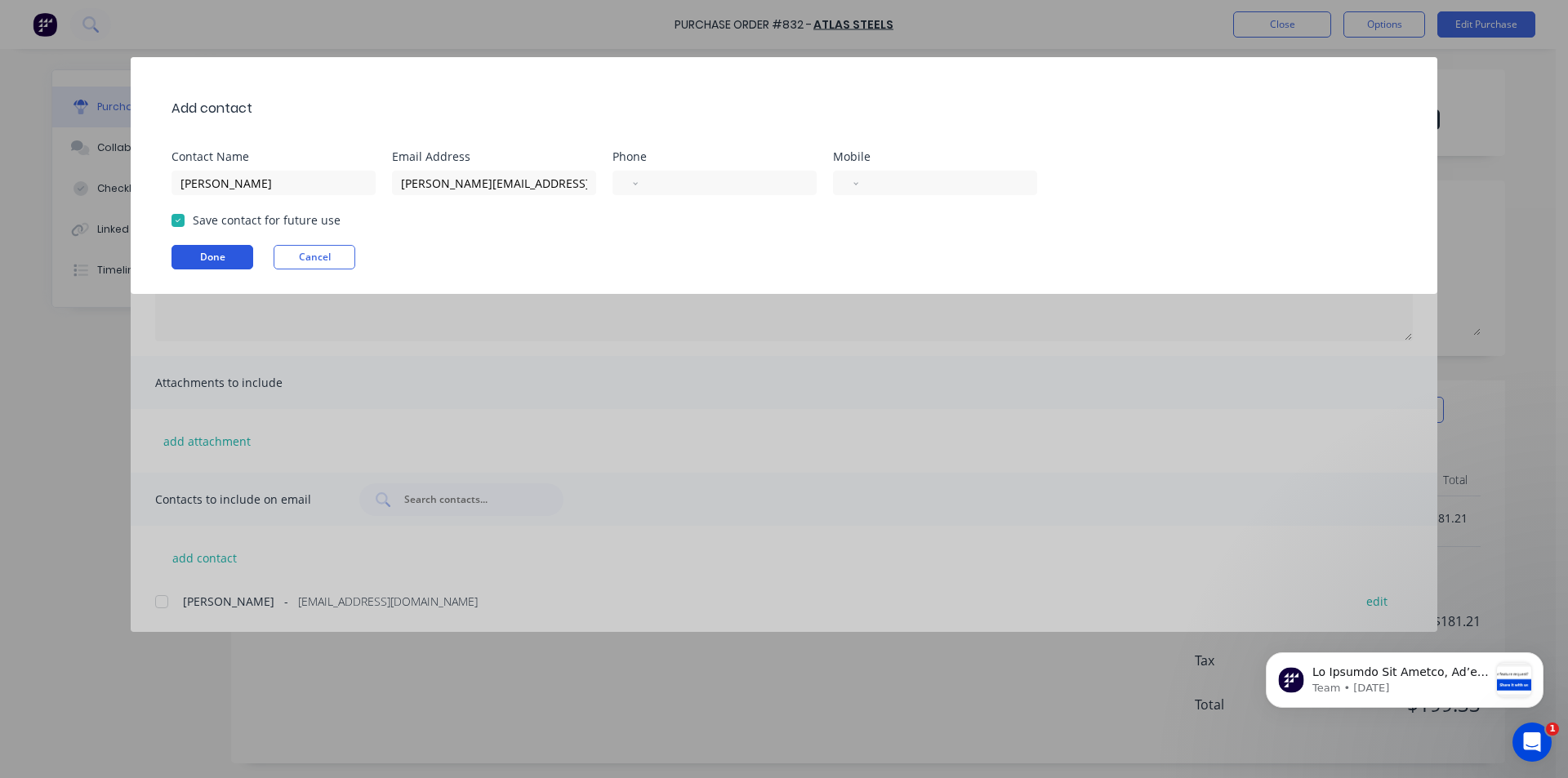
type textarea "x"
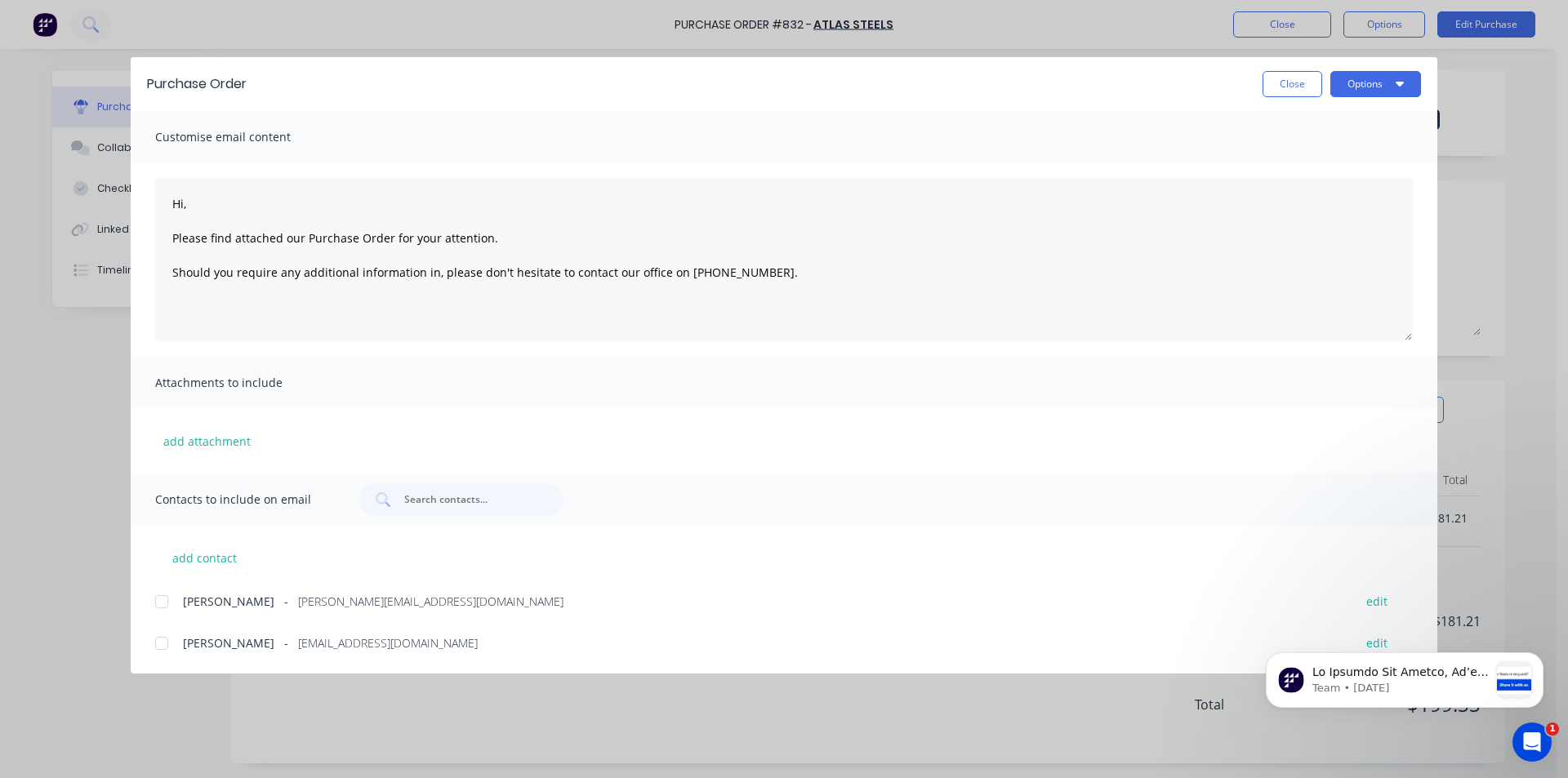
click at [163, 599] on div at bounding box center [162, 602] width 33 height 33
type textarea "Hi, Please find attached our Purchase Order for your attention. Should you requ…"
click at [1406, 80] on button "Options" at bounding box center [1375, 84] width 91 height 26
click at [1296, 186] on div "Email" at bounding box center [1342, 190] width 125 height 23
type textarea "x"
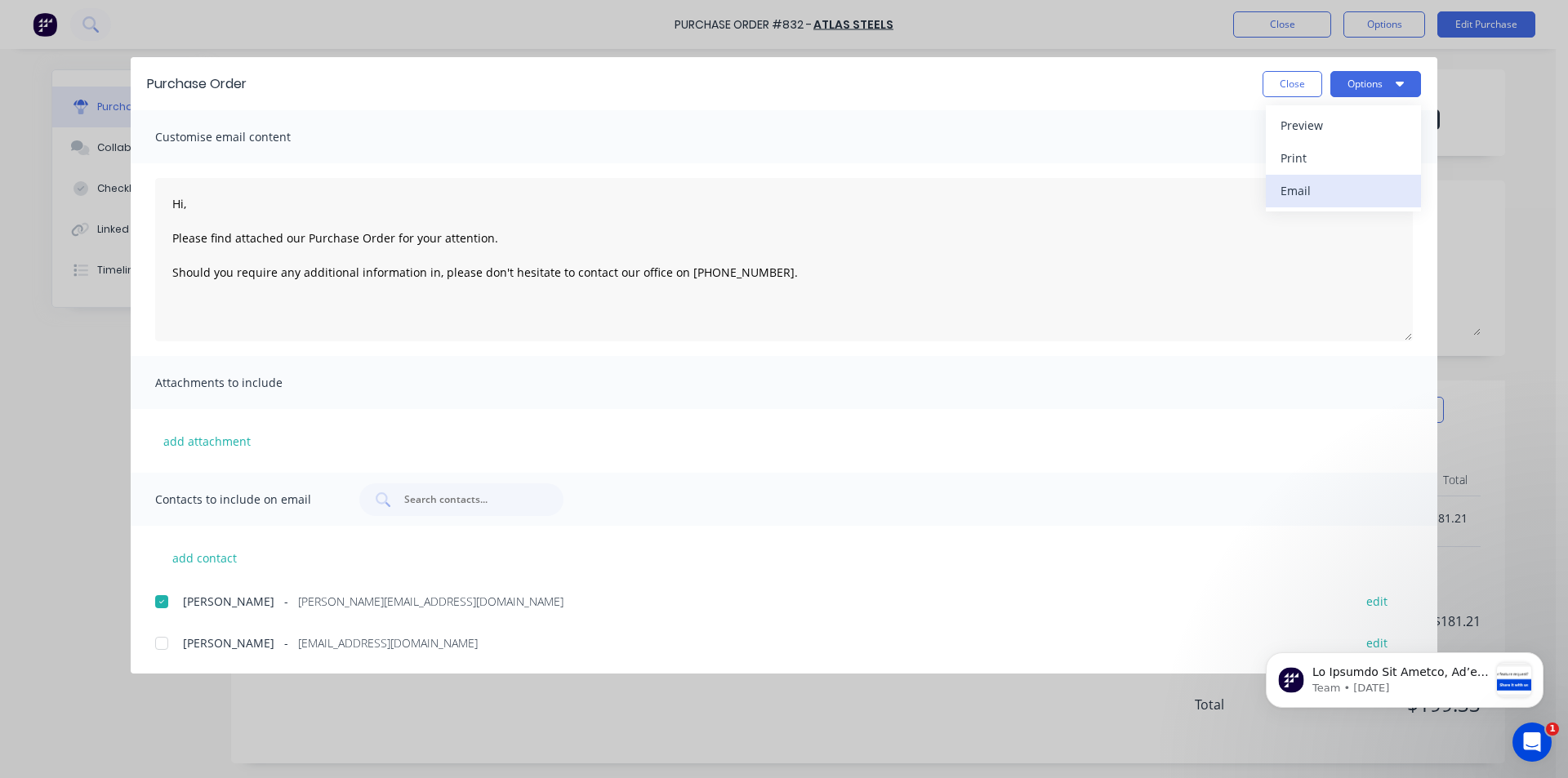
type textarea "Hi, Please find attached our Purchase Order for your attention. Should you requ…"
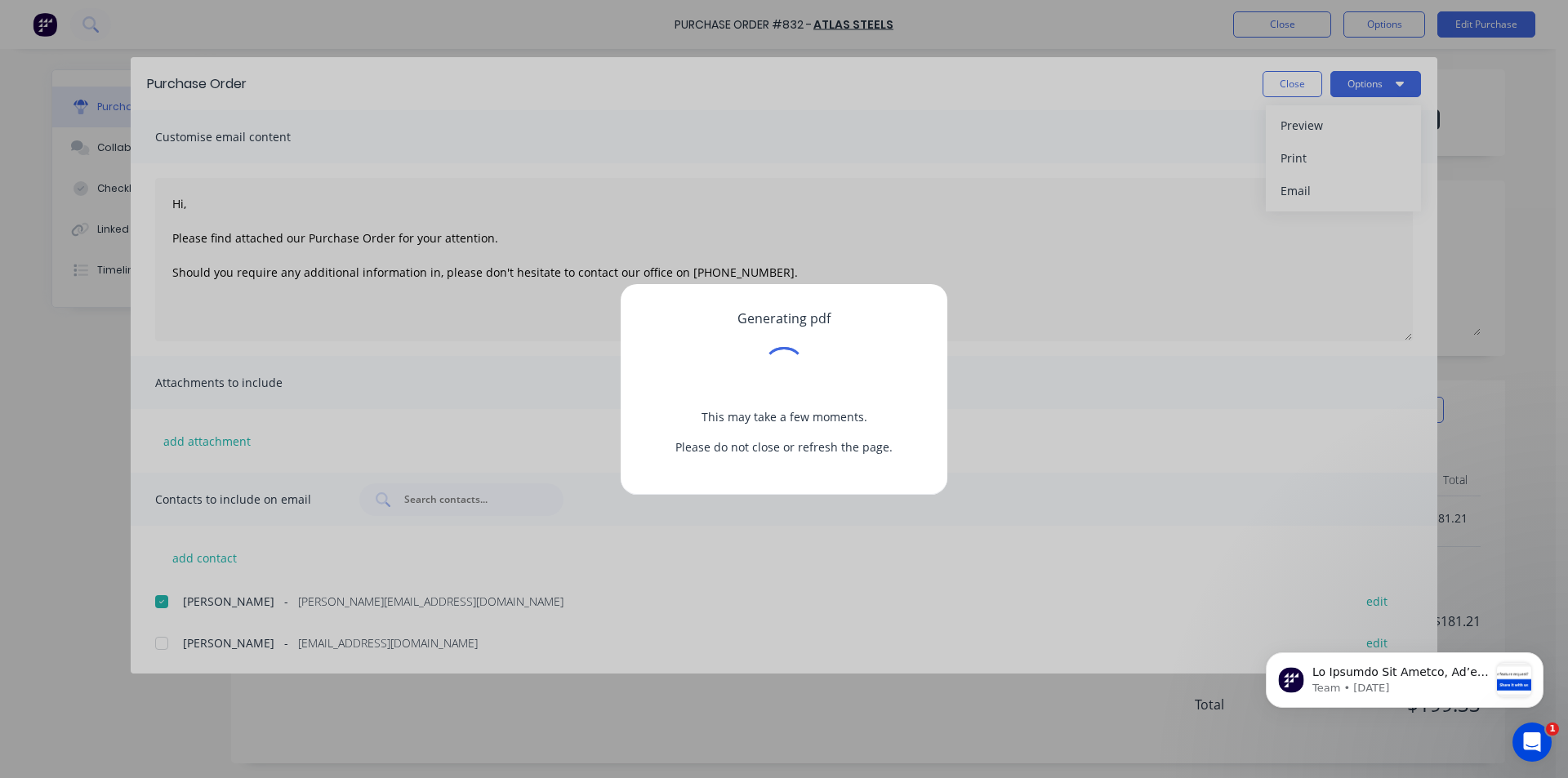
type textarea "x"
type textarea "Hi, Please find attached our Purchase Order for your attention. Should you requ…"
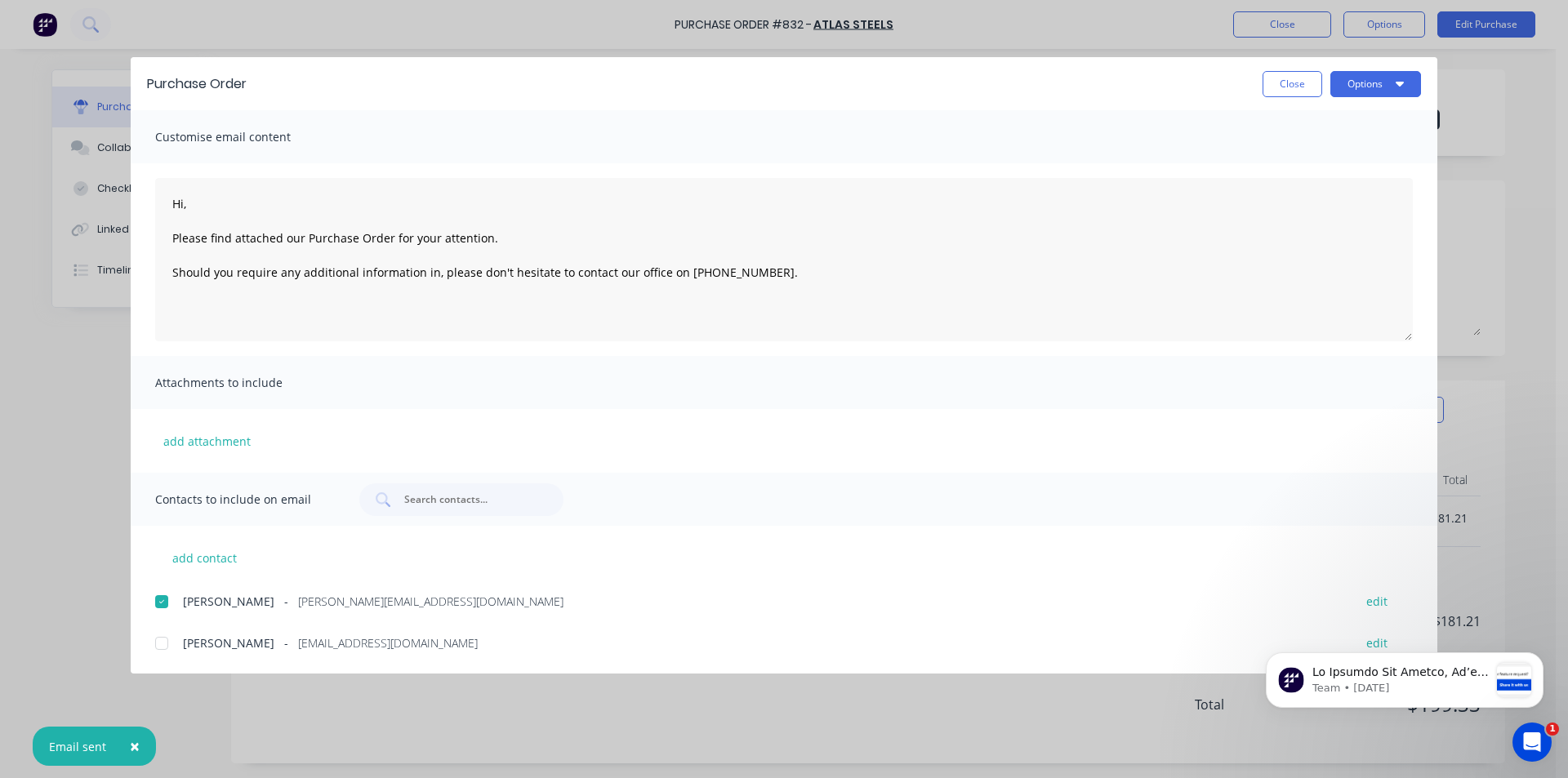
type textarea "x"
type textarea "Hi, Please find attached our Purchase Order for your attention. Should you requ…"
click at [1292, 78] on button "Close" at bounding box center [1291, 84] width 60 height 26
type textarea "x"
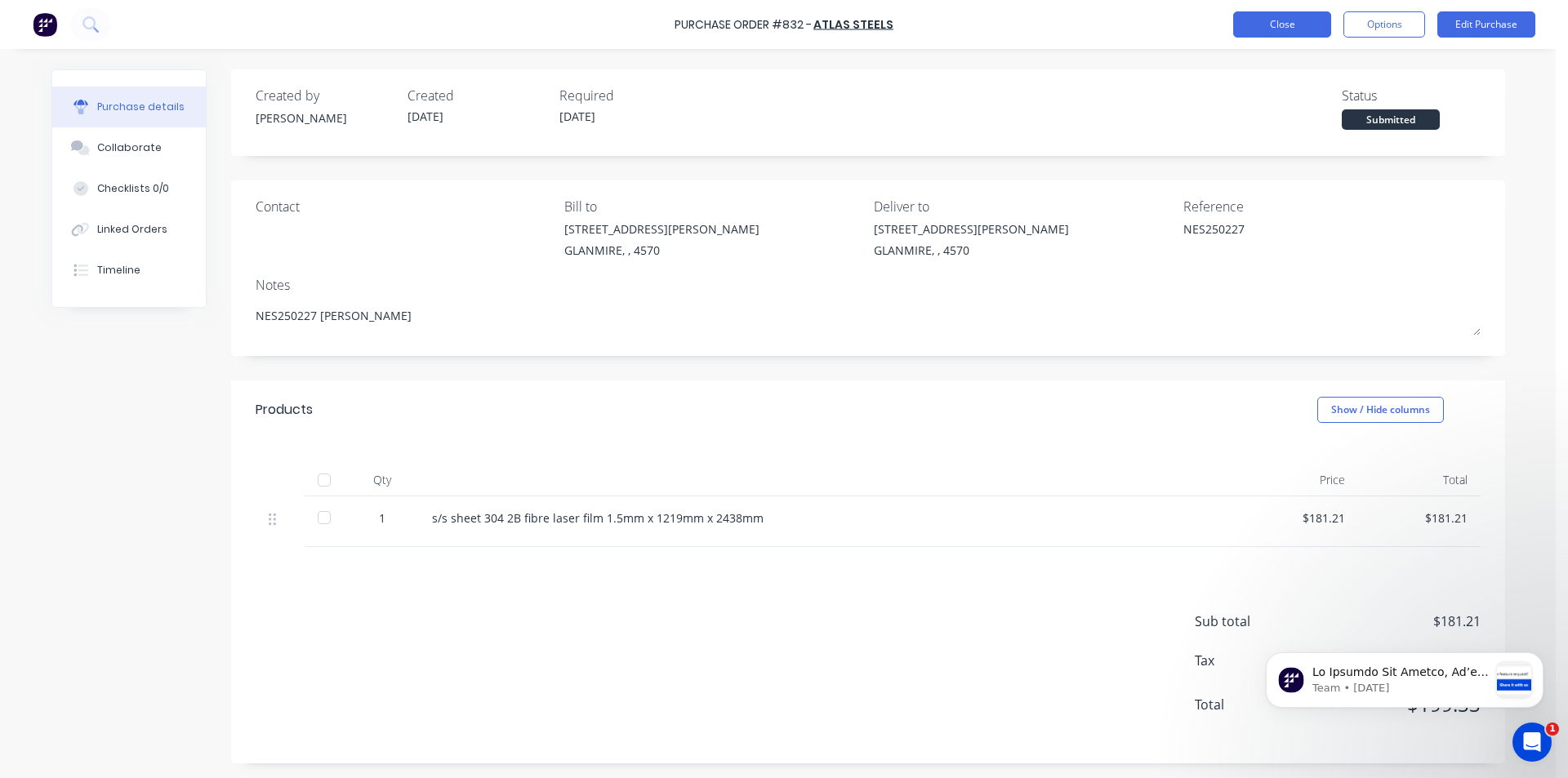
click at [1288, 25] on button "Close" at bounding box center [1281, 24] width 98 height 26
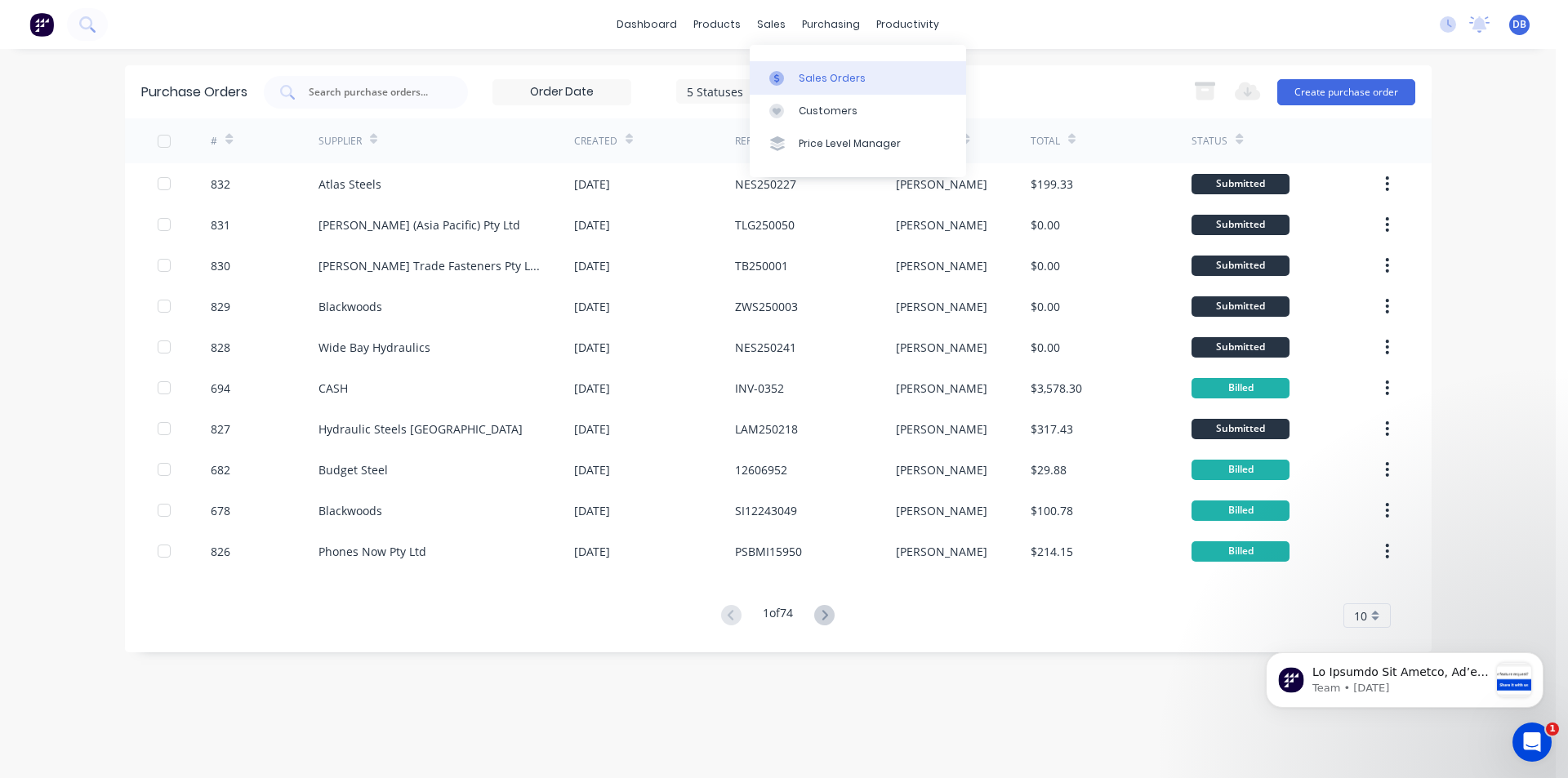
click at [822, 81] on div "Sales Orders" at bounding box center [831, 78] width 67 height 15
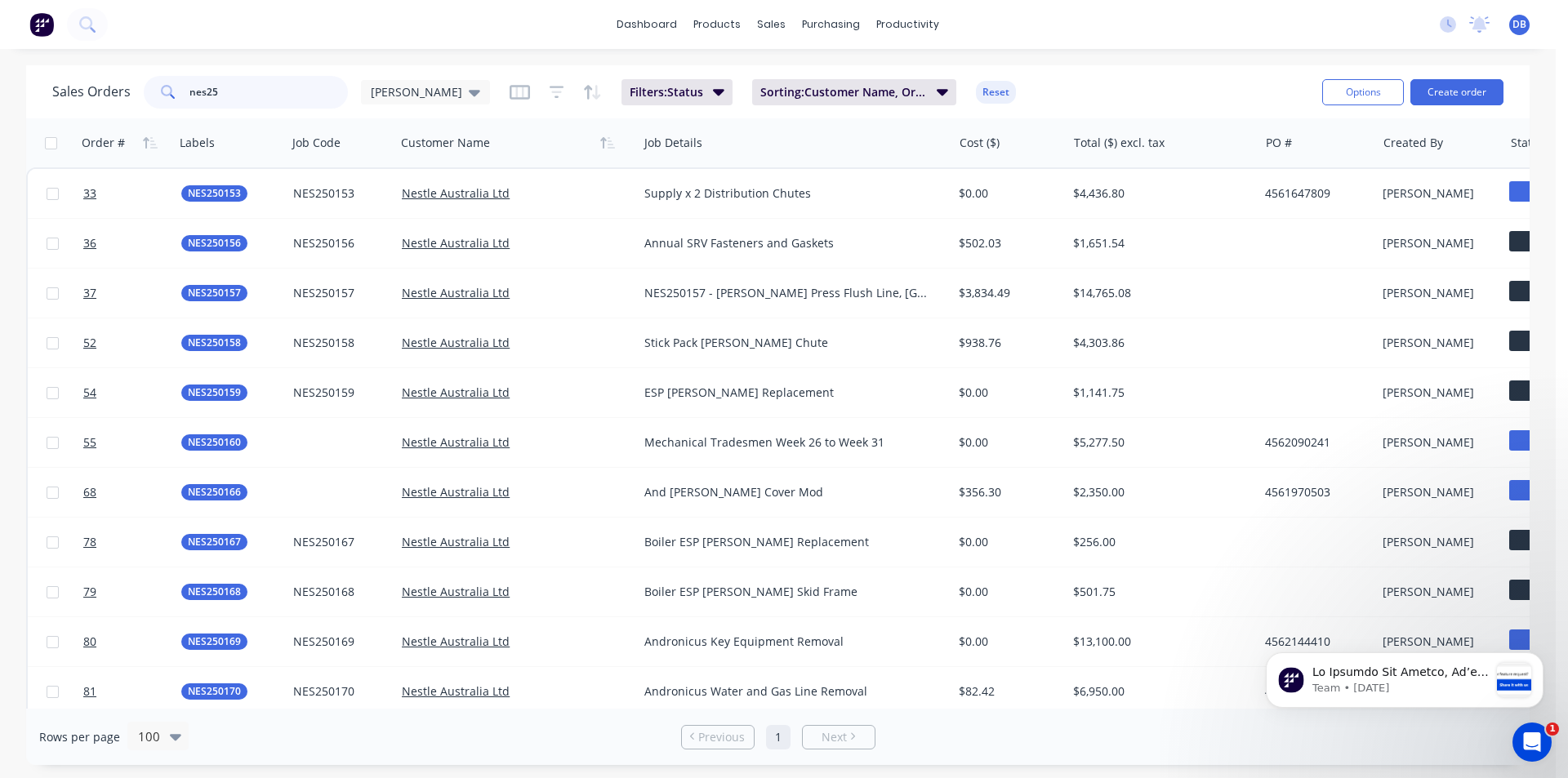
drag, startPoint x: 220, startPoint y: 95, endPoint x: 272, endPoint y: 95, distance: 52.0
click at [221, 95] on input "nes25" at bounding box center [269, 92] width 159 height 33
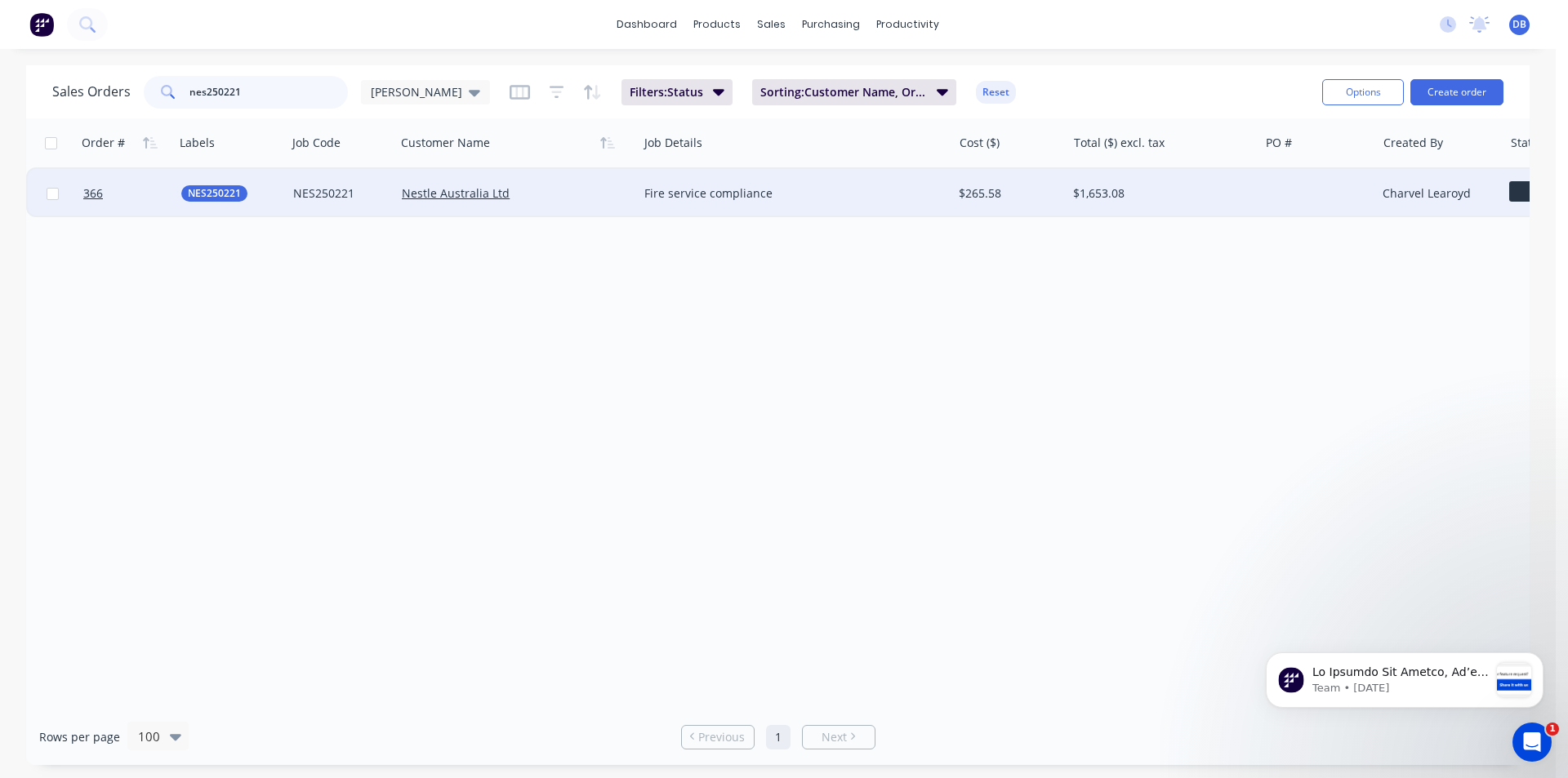
type input "nes250221"
click at [829, 194] on div "Fire service compliance" at bounding box center [787, 193] width 286 height 16
click at [573, 182] on div "Nestle Australia Ltd" at bounding box center [516, 193] width 242 height 49
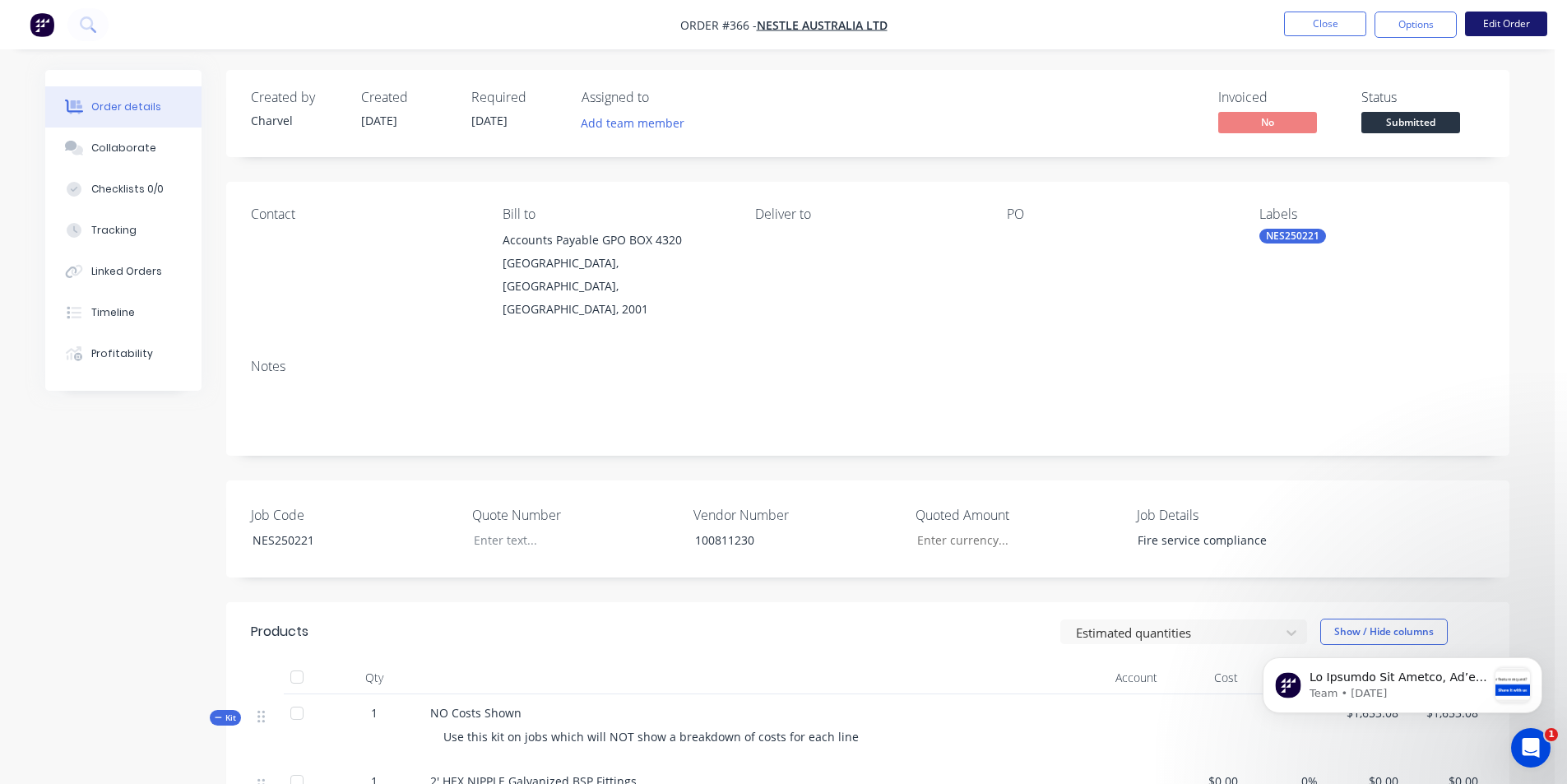
click at [1503, 21] on button "Edit Order" at bounding box center [1506, 24] width 82 height 24
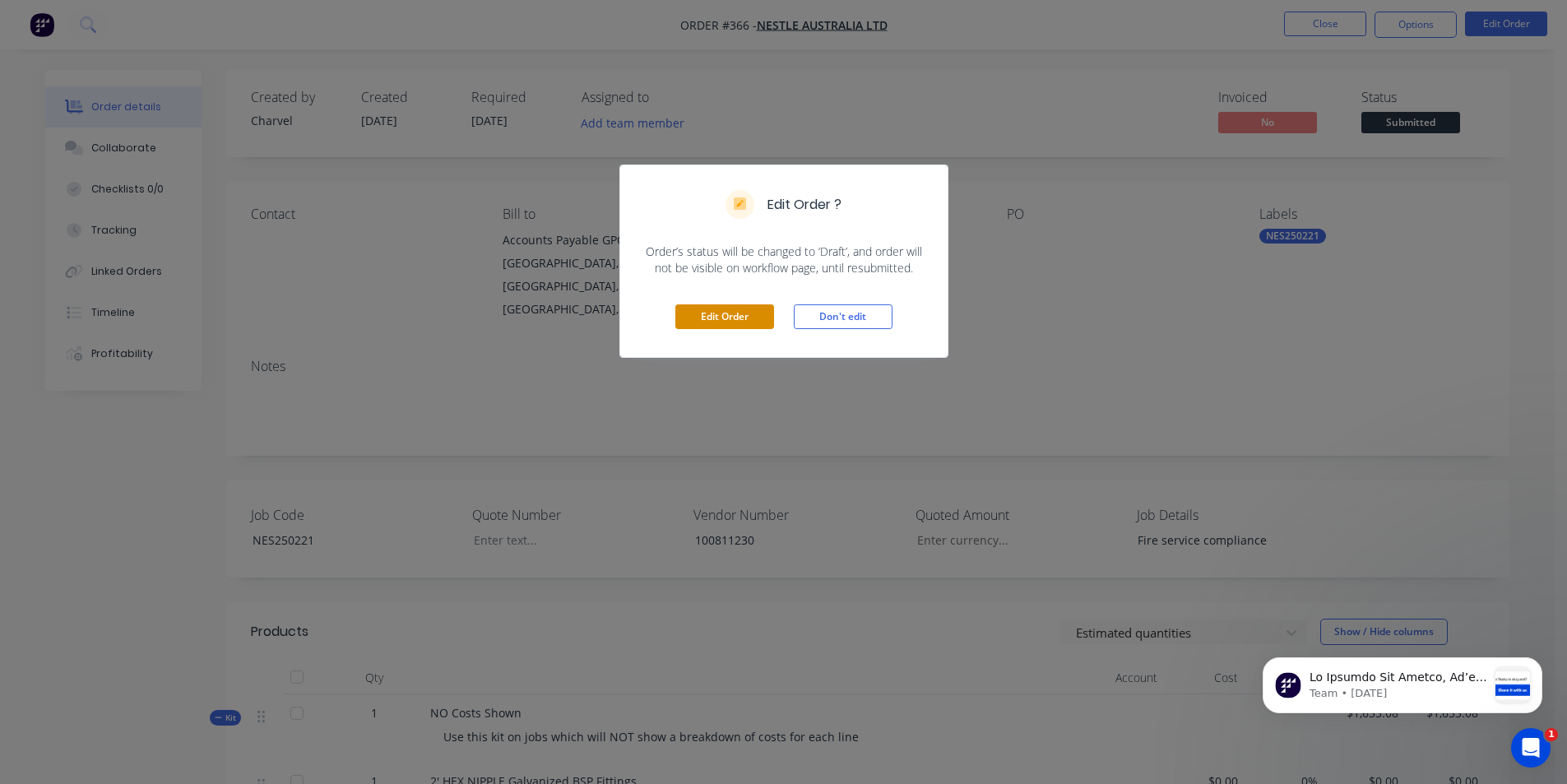
click at [708, 324] on button "Edit Order" at bounding box center [724, 316] width 98 height 24
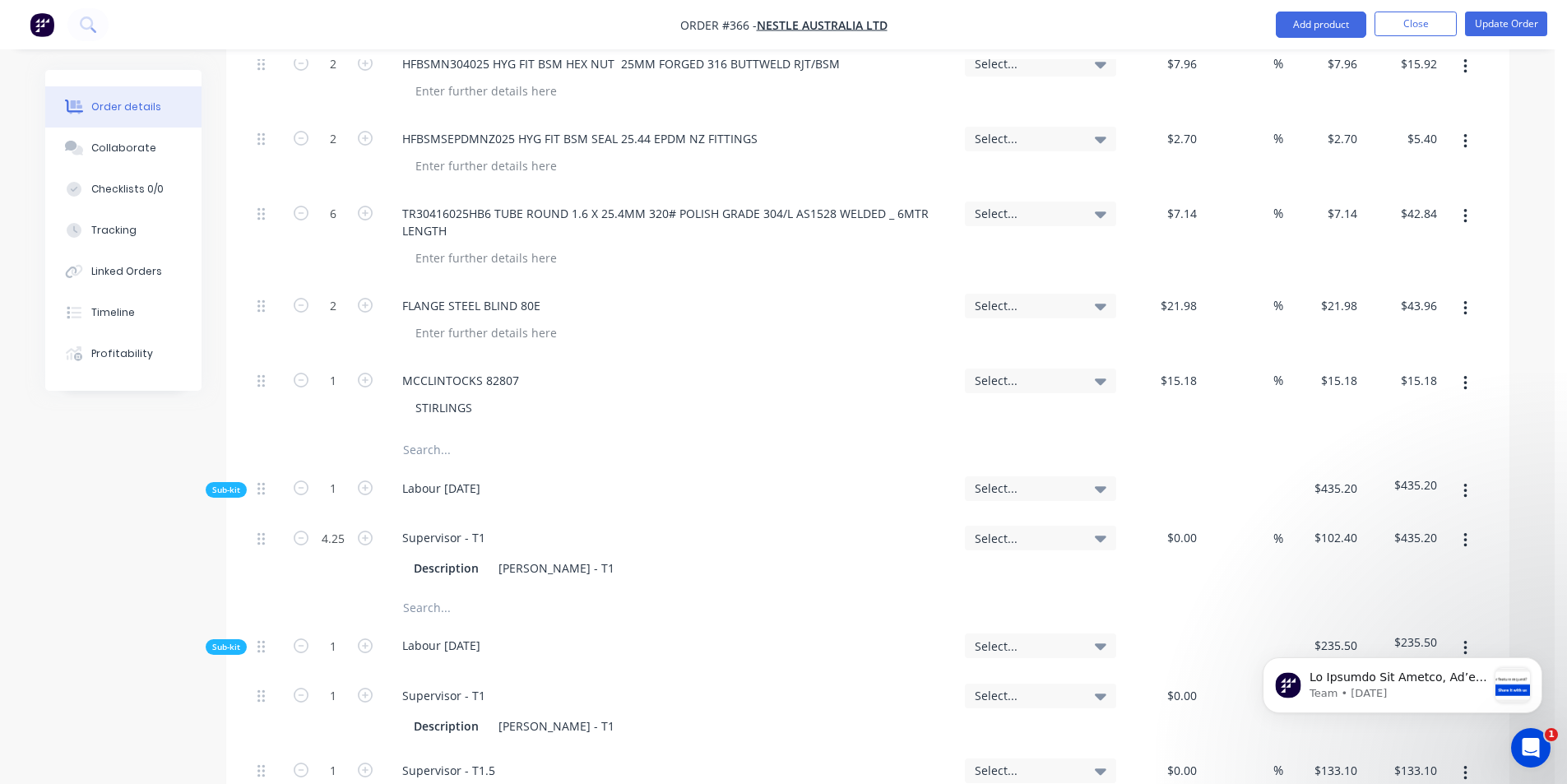
scroll to position [1398, 0]
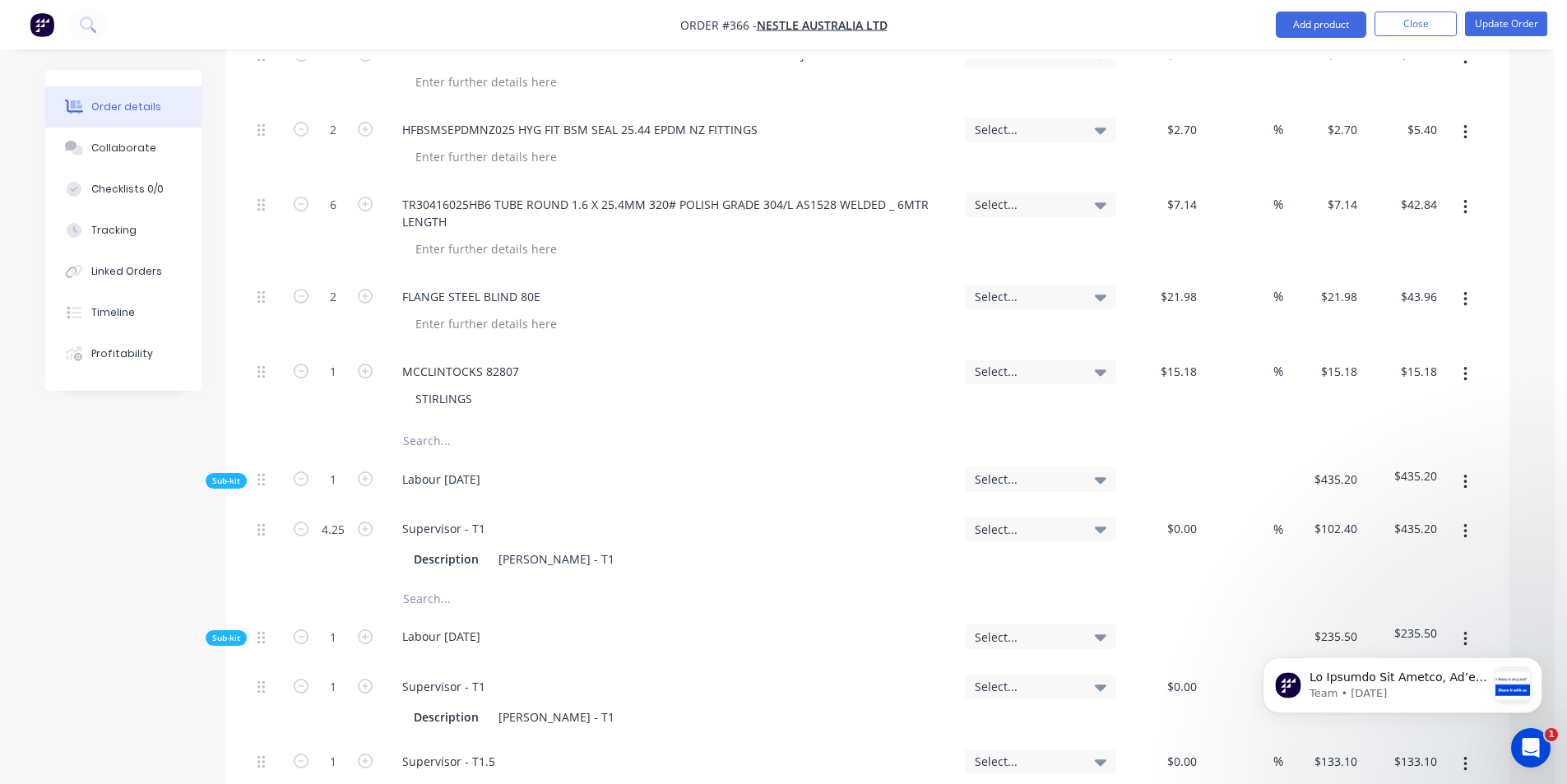
click at [417, 424] on input "text" at bounding box center [567, 441] width 329 height 33
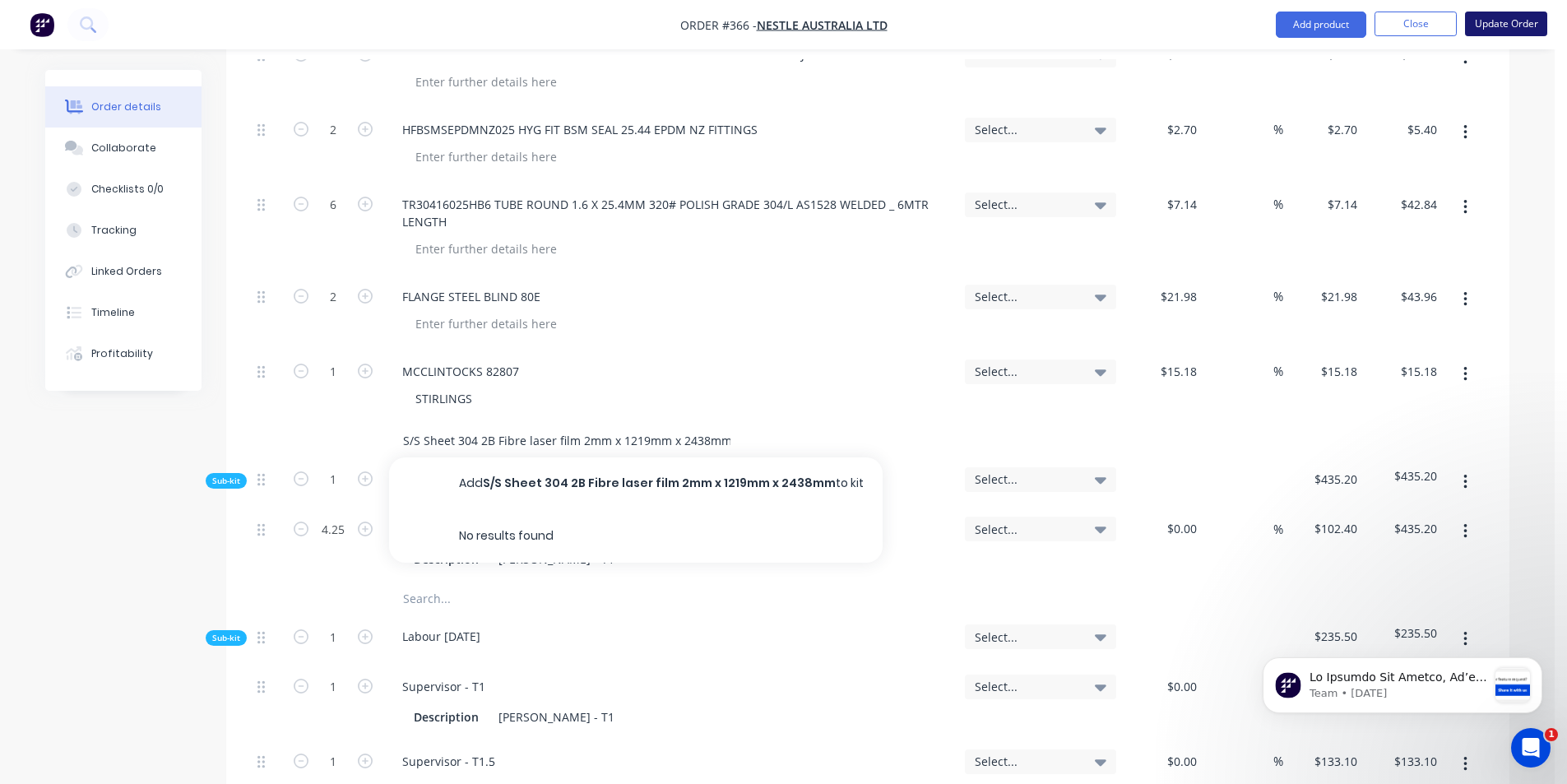
type input "S/S Sheet 304 2B Fibre laser film 2mm x 1219mm x 2438mm"
click at [1494, 25] on button "Update Order" at bounding box center [1506, 24] width 82 height 24
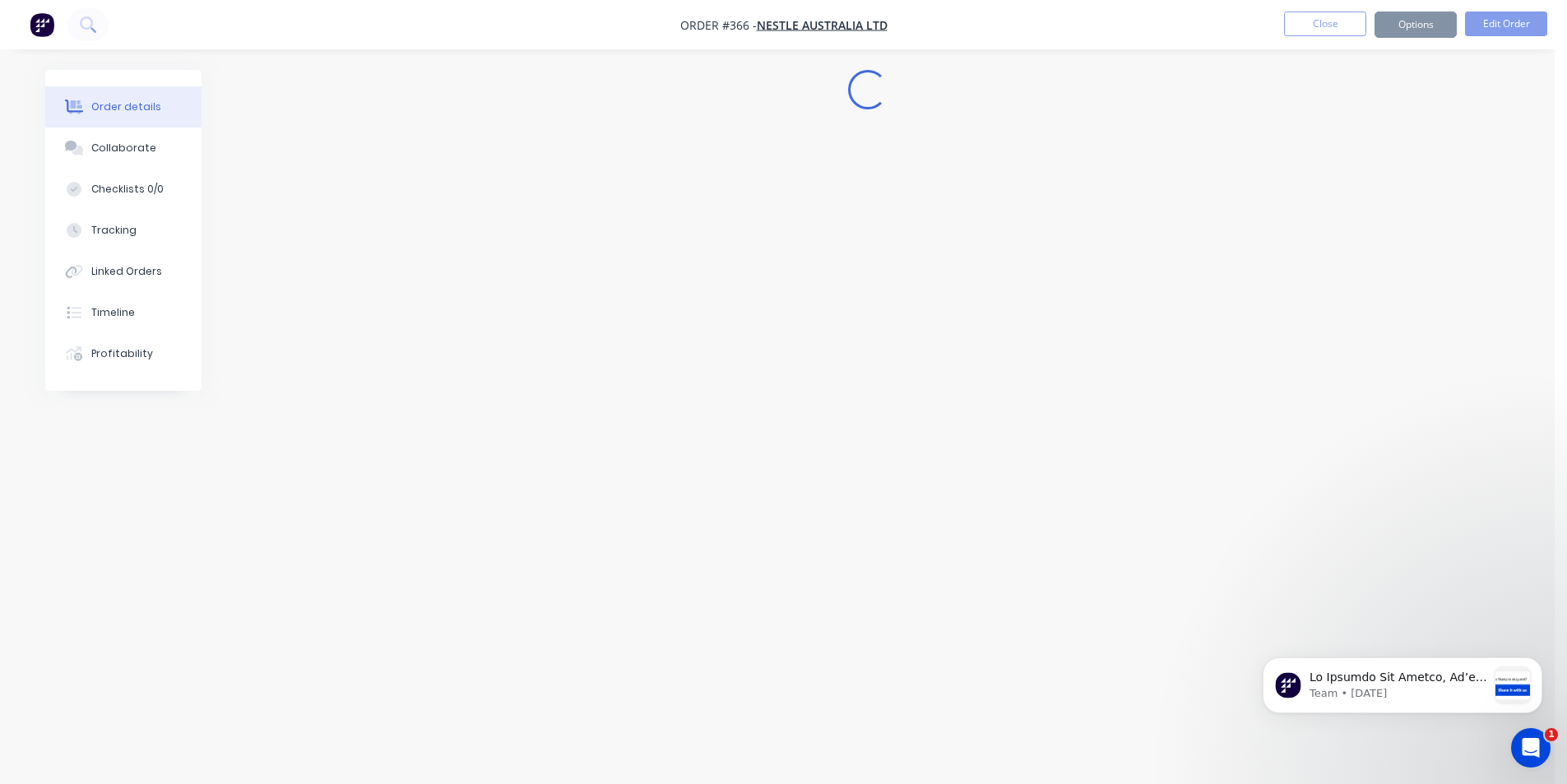
scroll to position [0, 0]
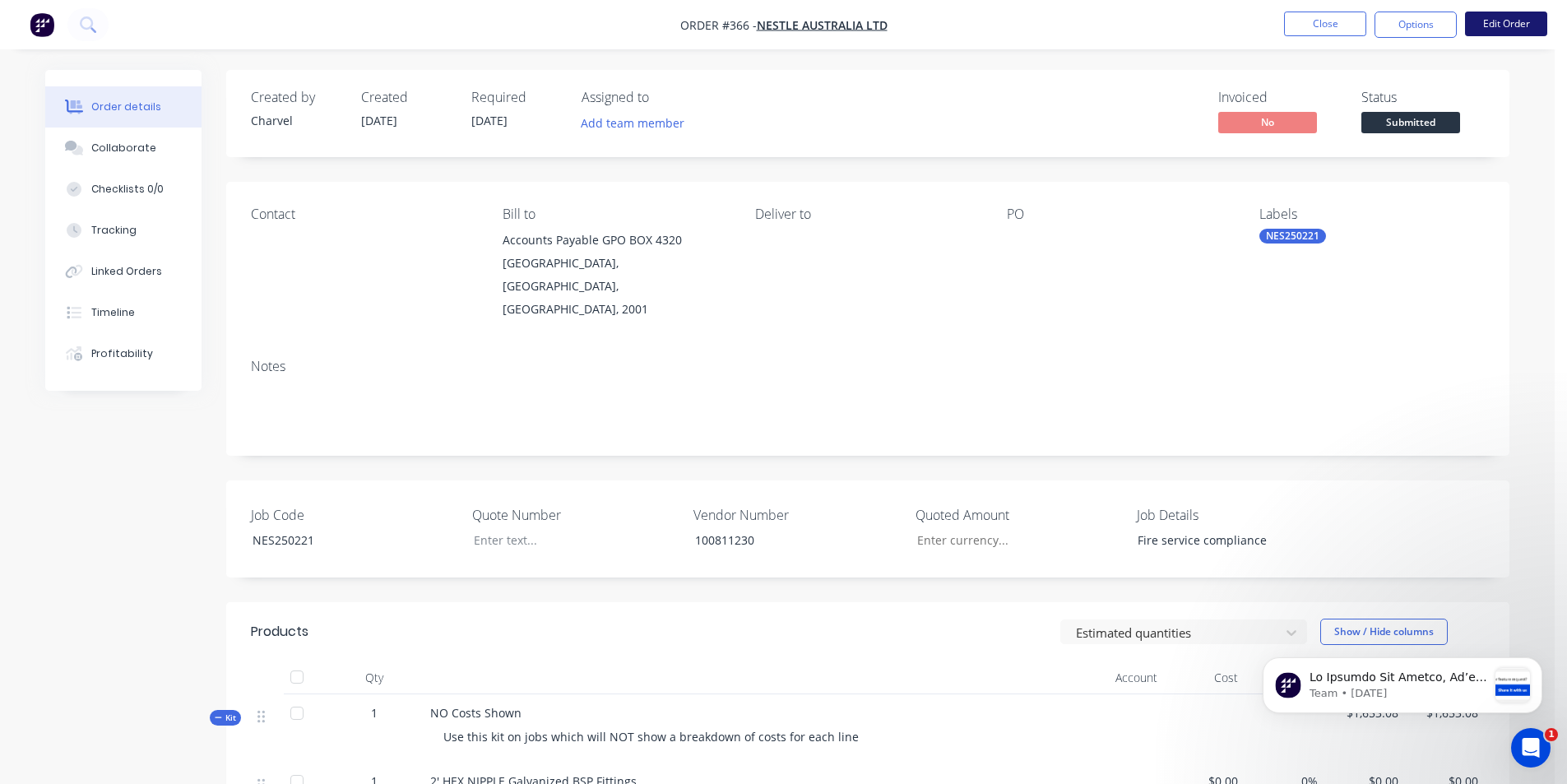
click at [1503, 24] on button "Edit Order" at bounding box center [1506, 24] width 82 height 24
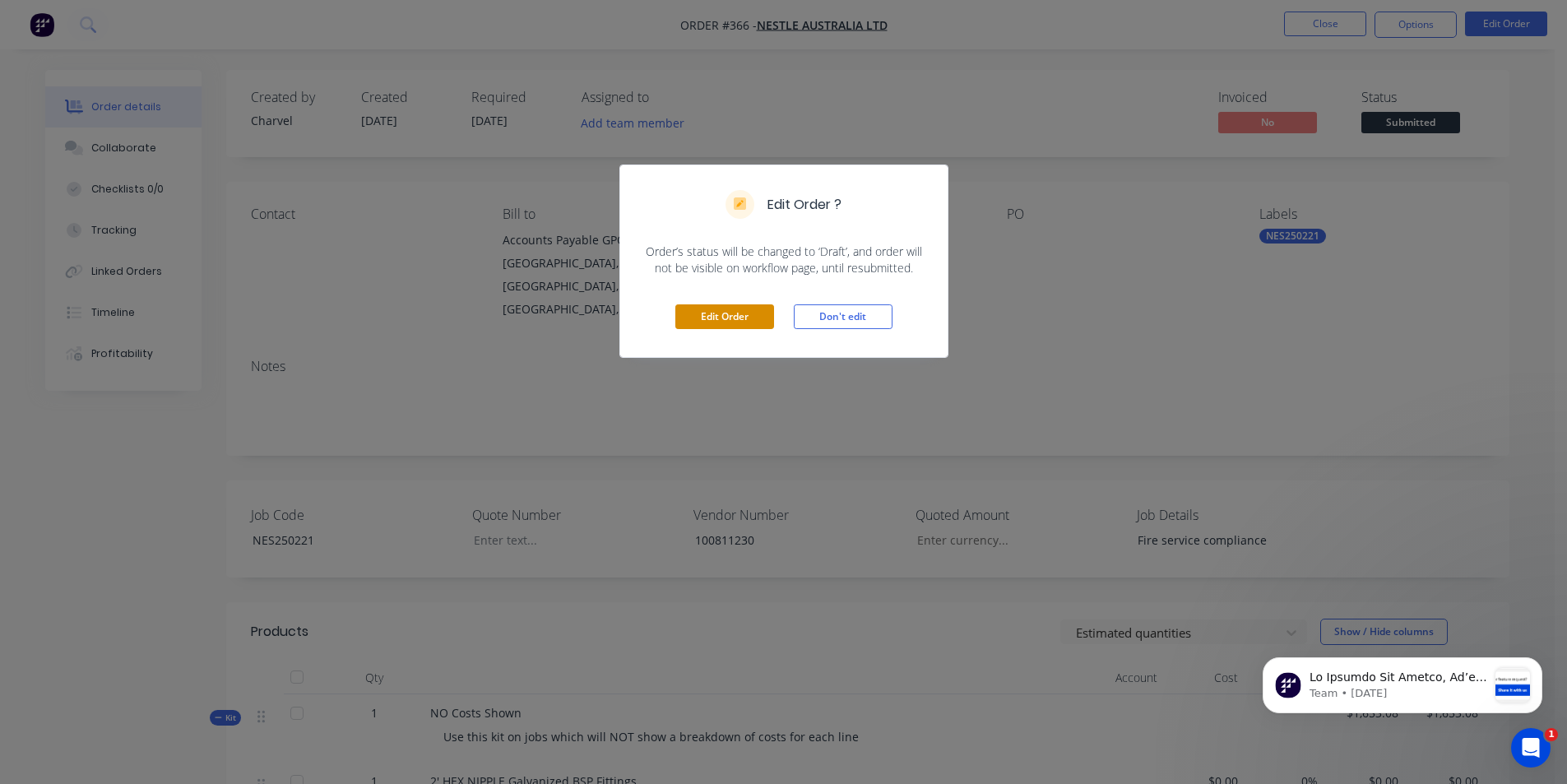
click at [695, 312] on button "Edit Order" at bounding box center [724, 316] width 98 height 24
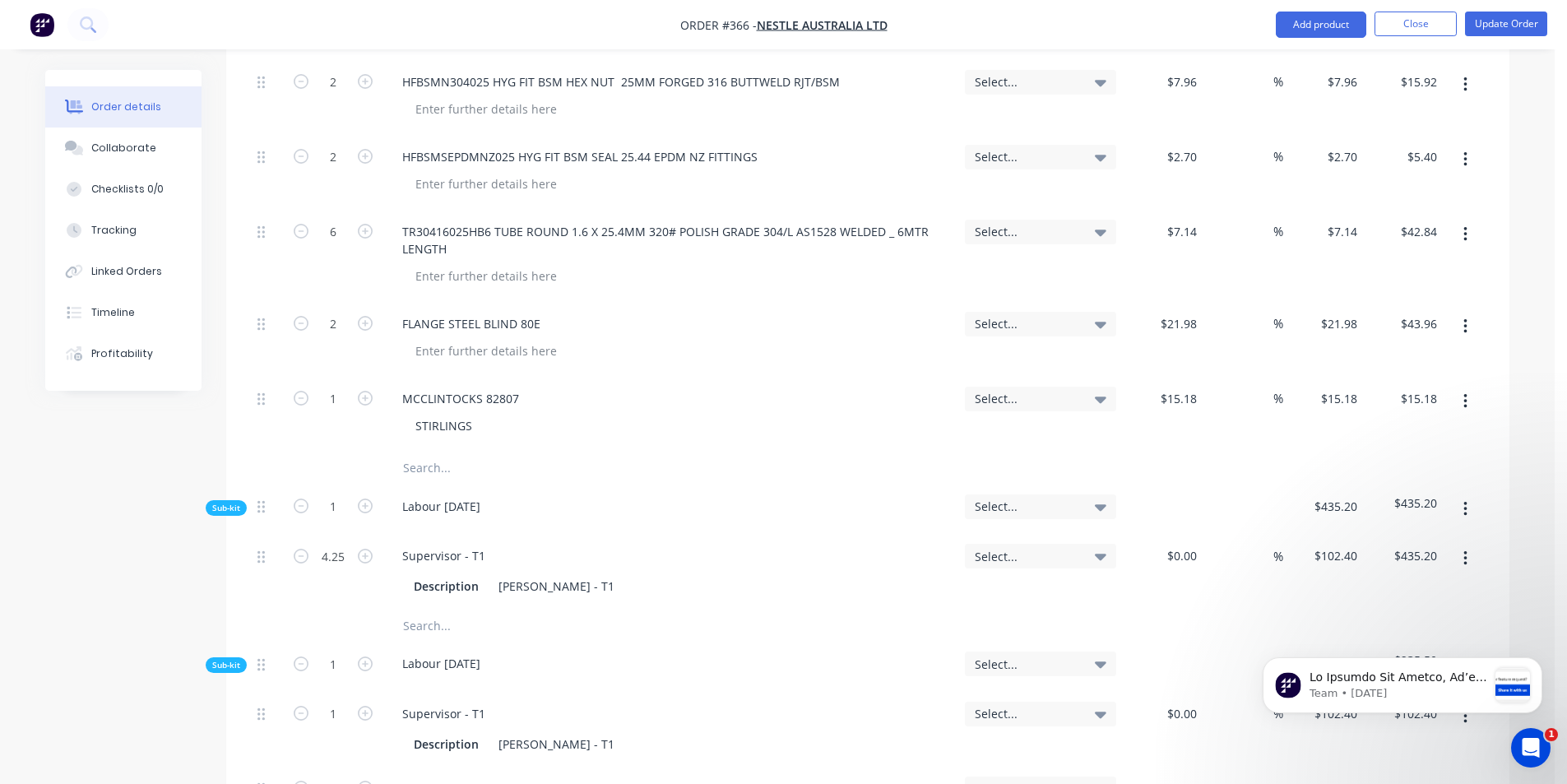
scroll to position [1398, 0]
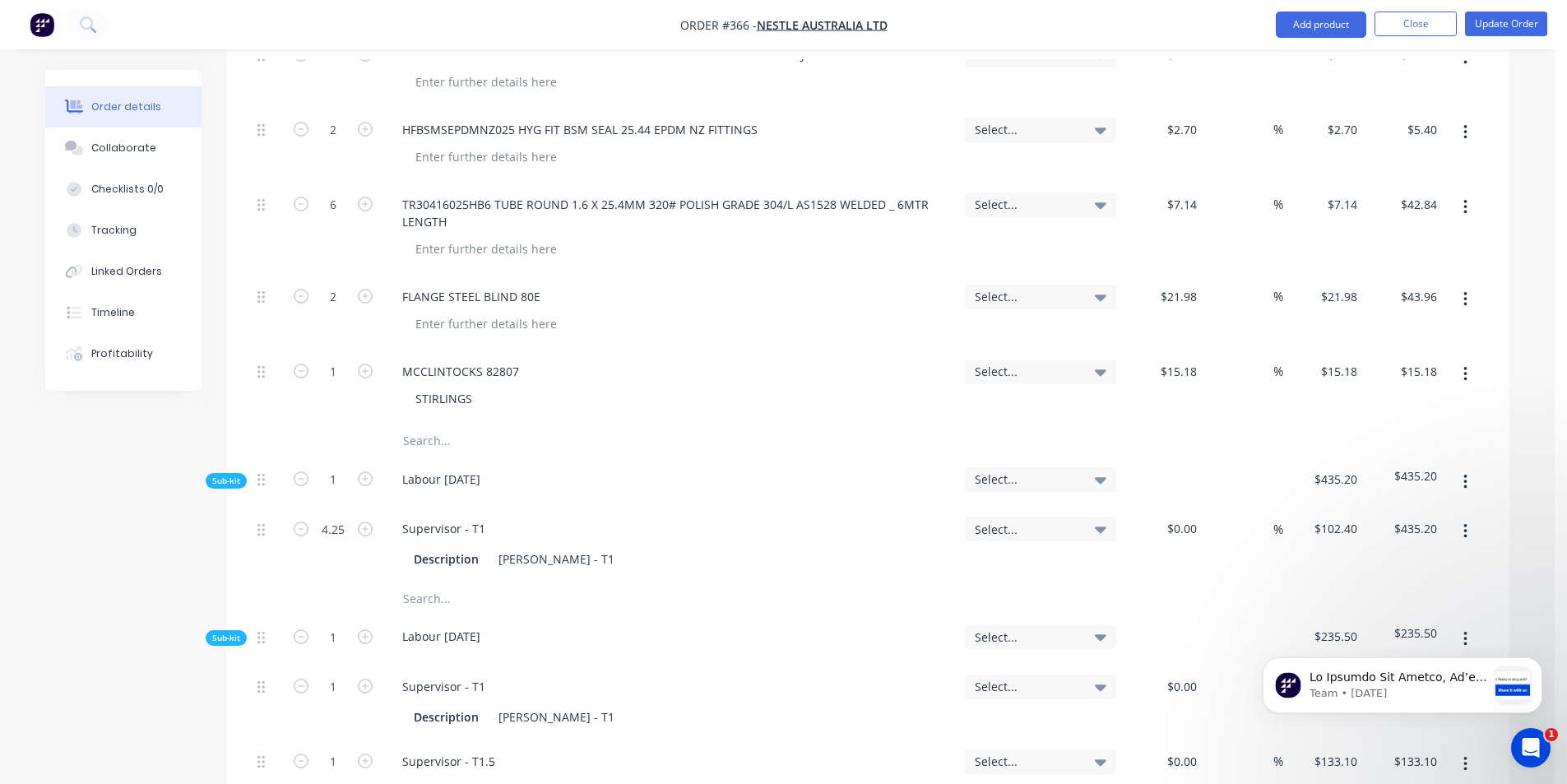
click at [438, 424] on input "text" at bounding box center [567, 441] width 329 height 33
click at [430, 424] on input "text" at bounding box center [567, 441] width 329 height 33
paste input "SS SHEET 304 2B FIBRE LASER FILM 2.00MM X 1219MM X 2438MM ASTM A240M"
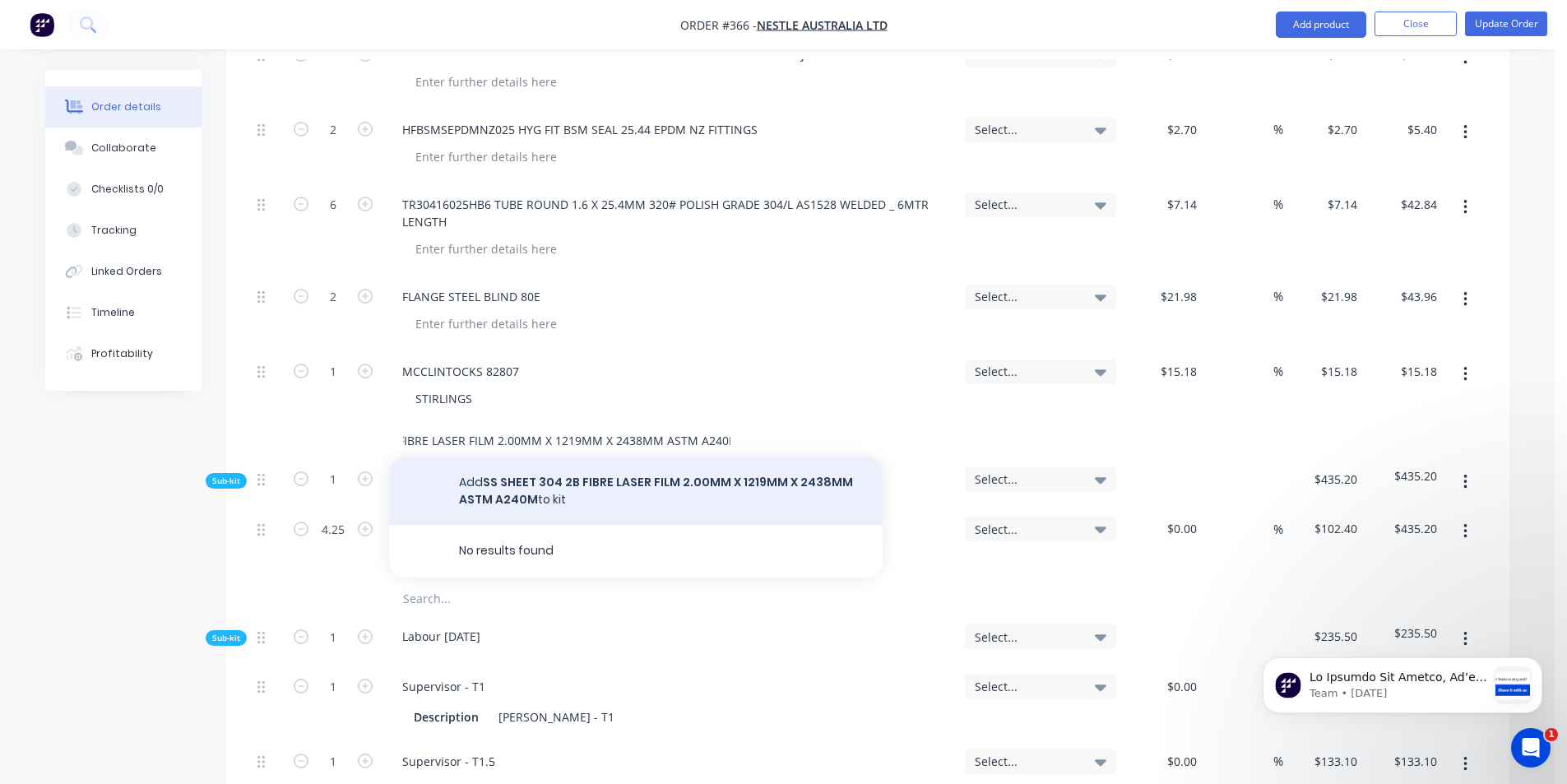
type input "SS SHEET 304 2B FIBRE LASER FILM 2.00MM X 1219MM X 2438MM ASTM A240M"
click at [472, 457] on button "Add SS SHEET 304 2B FIBRE LASER FILM 2.00MM X 1219MM X 2438MM ASTM A240M to kit" at bounding box center [636, 490] width 493 height 67
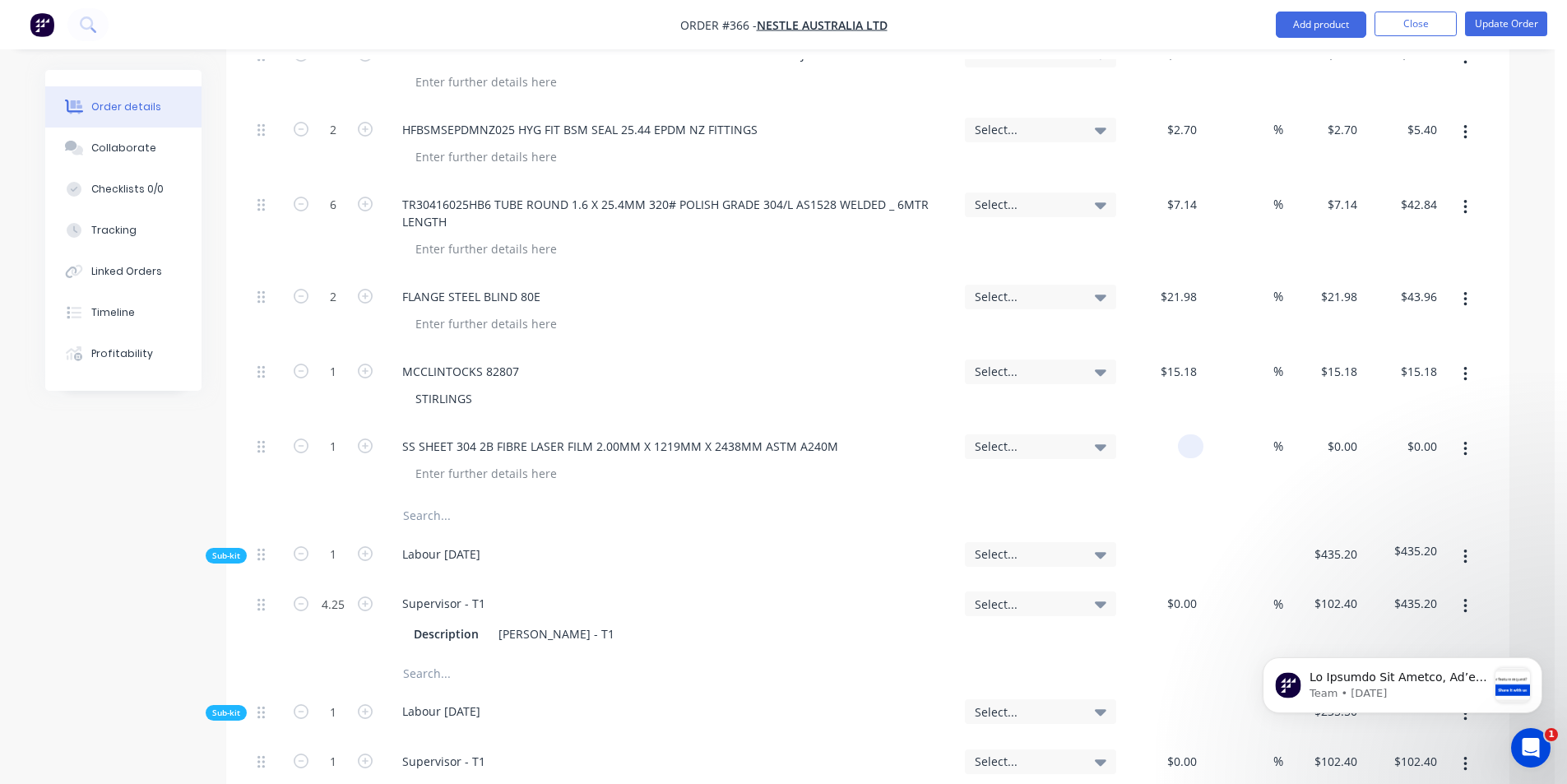
click at [1177, 424] on div at bounding box center [1163, 462] width 81 height 75
type input "$0.00"
click at [363, 438] on icon "button" at bounding box center [365, 445] width 15 height 15
type input "2"
click at [1167, 424] on div "0 $0.00" at bounding box center [1163, 462] width 81 height 75
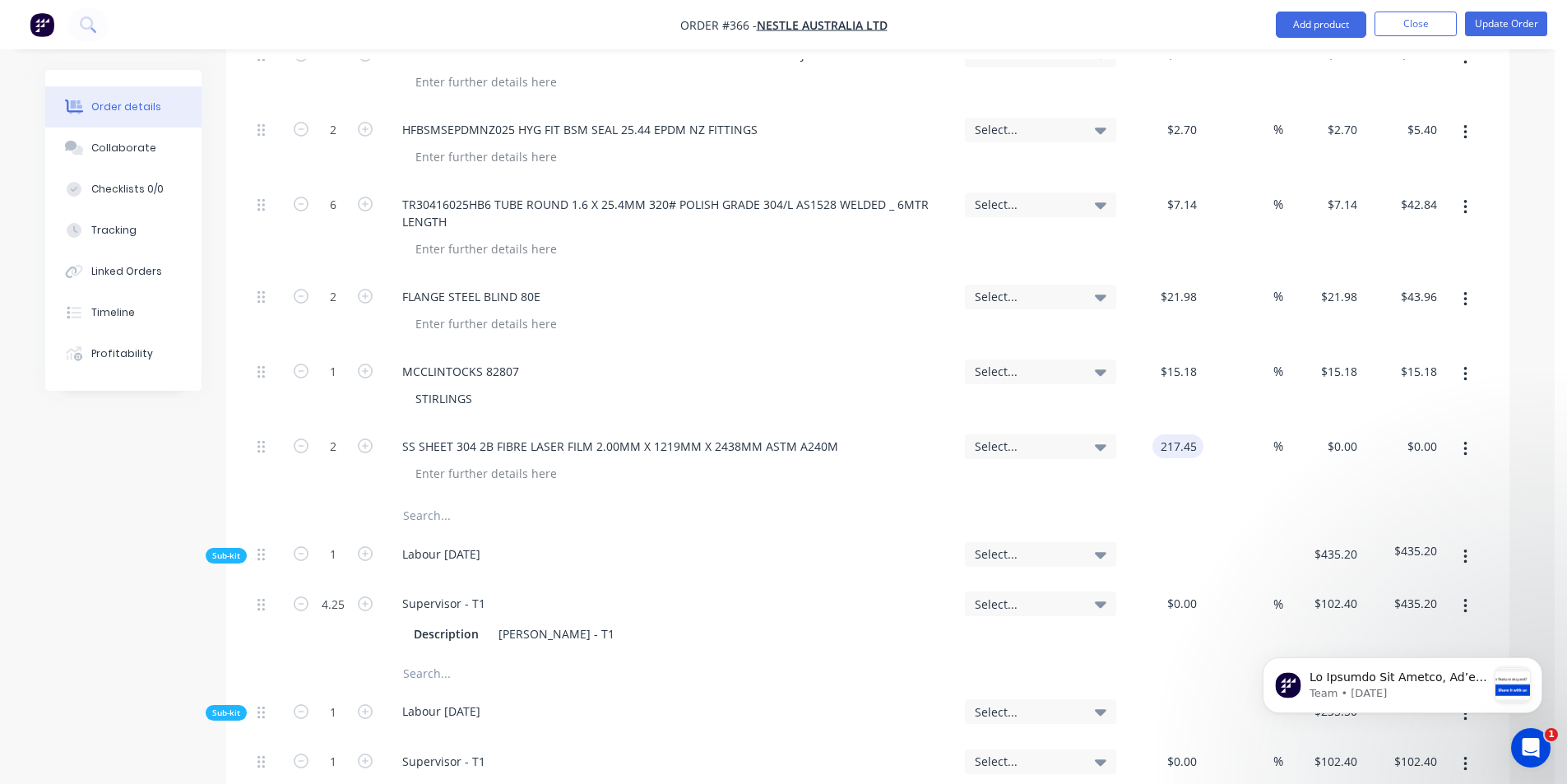
type input "$217.45"
type input "$434.90"
click at [881, 424] on div "SS SHEET 304 2B FIBRE LASER FILM 2.00MM X 1219MM X 2438MM ASTM A240M" at bounding box center [670, 462] width 576 height 75
click at [410, 499] on input "text" at bounding box center [567, 516] width 329 height 33
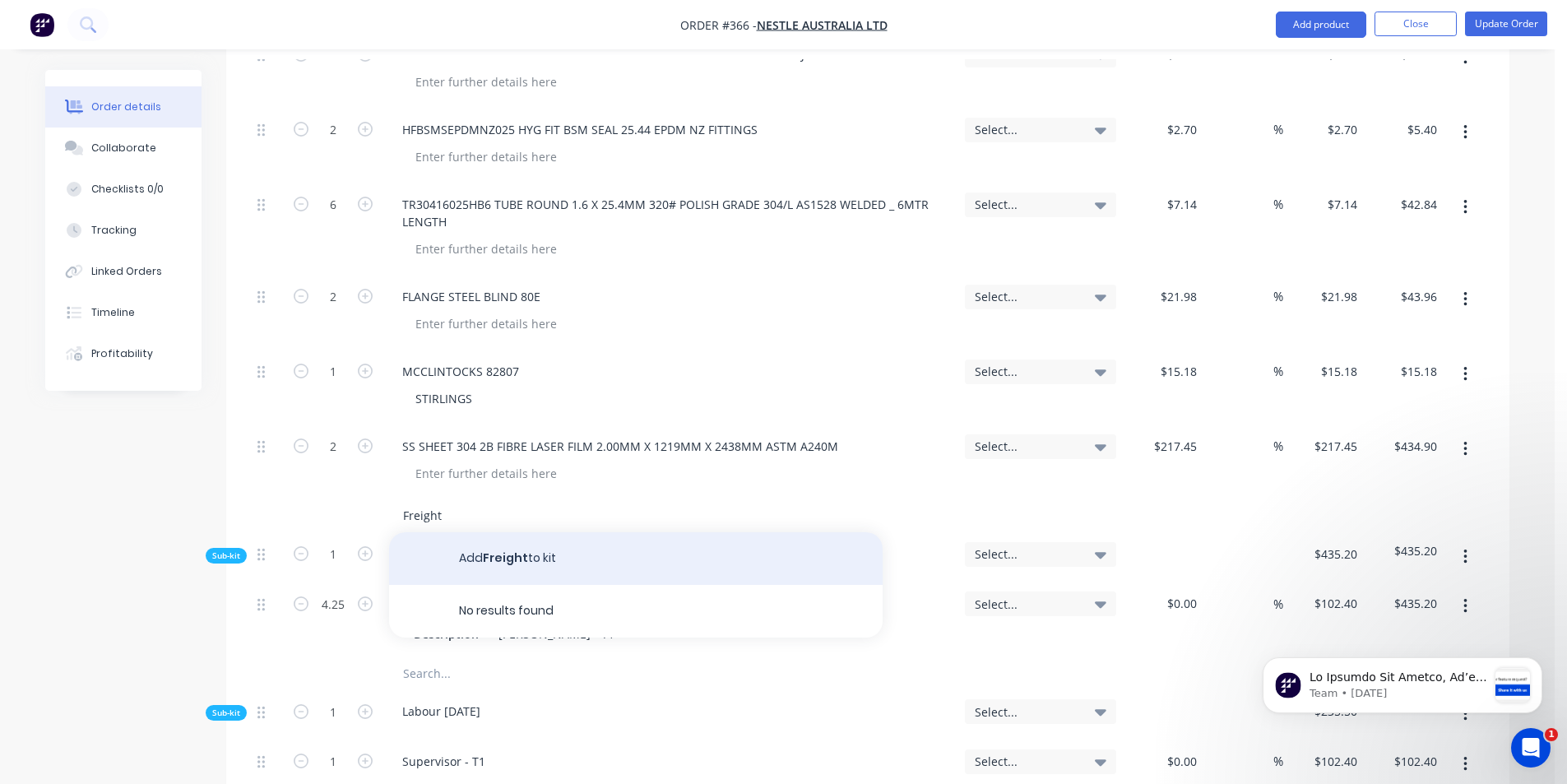
type input "Freight"
click at [466, 532] on button "Add Freight to kit" at bounding box center [636, 558] width 493 height 52
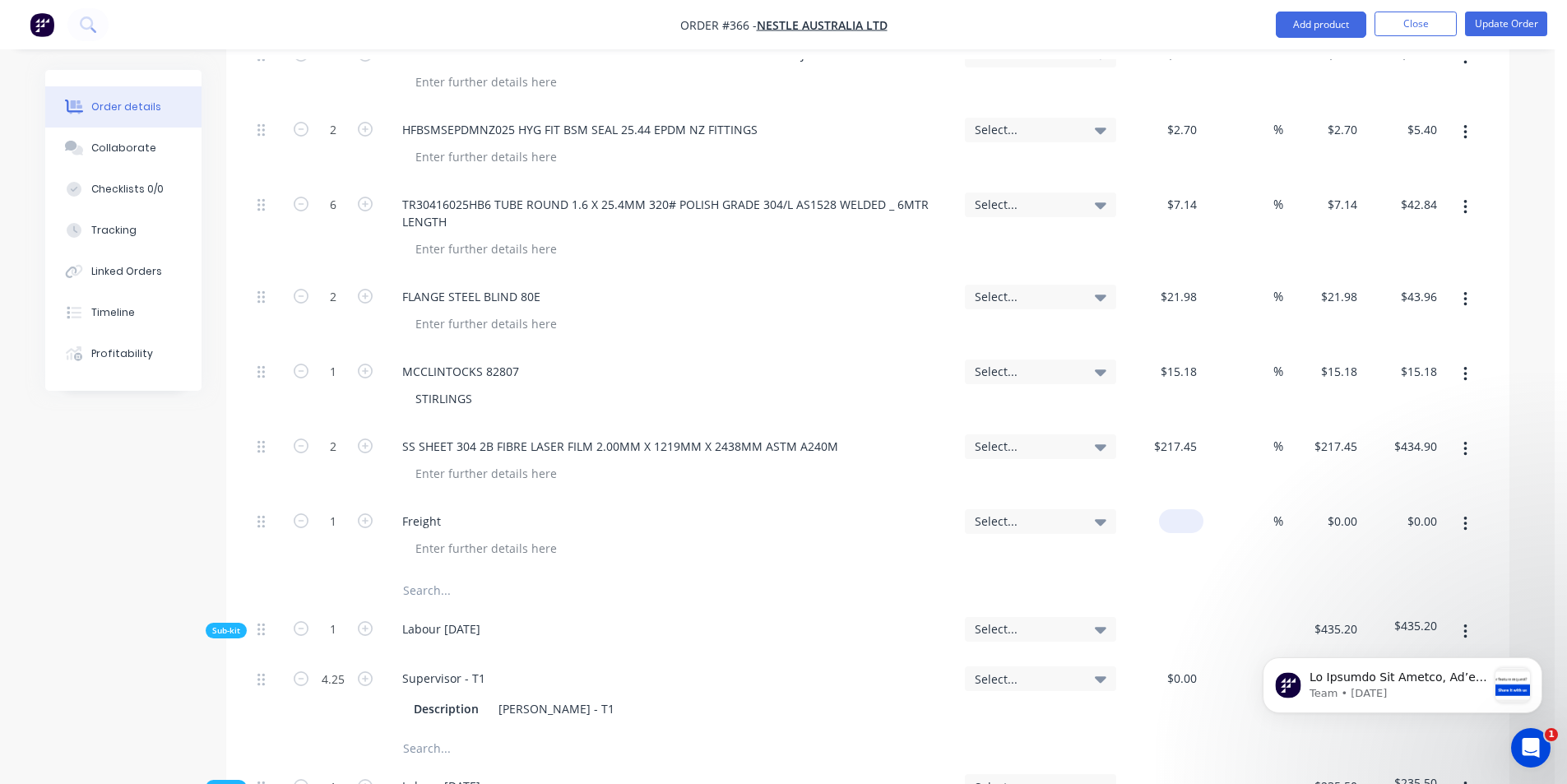
click at [1178, 509] on div "$0.00" at bounding box center [1181, 520] width 44 height 24
click at [773, 499] on div "Freight" at bounding box center [670, 537] width 576 height 75
type input "$30.00"
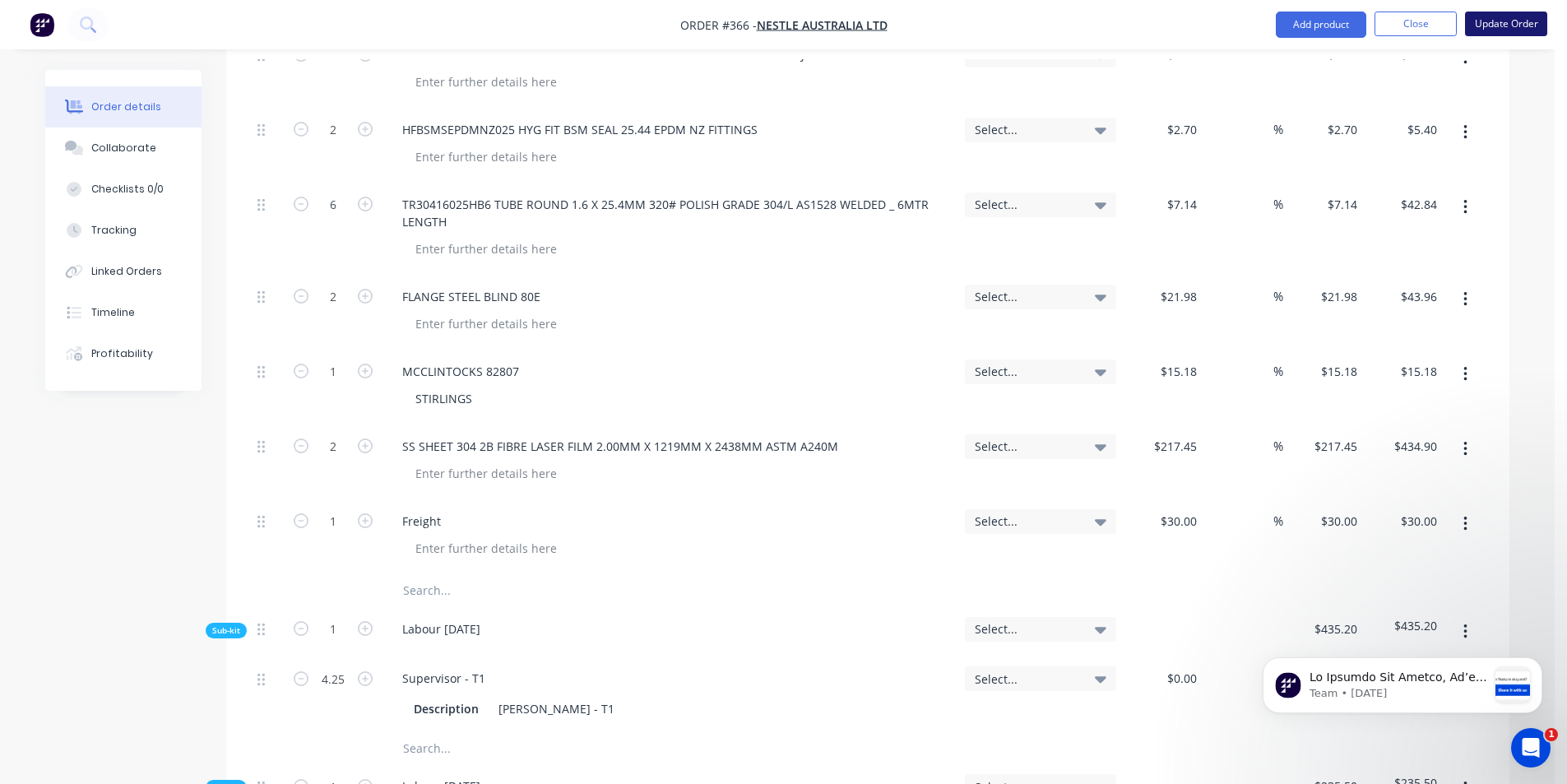
click at [1519, 24] on button "Update Order" at bounding box center [1506, 24] width 82 height 24
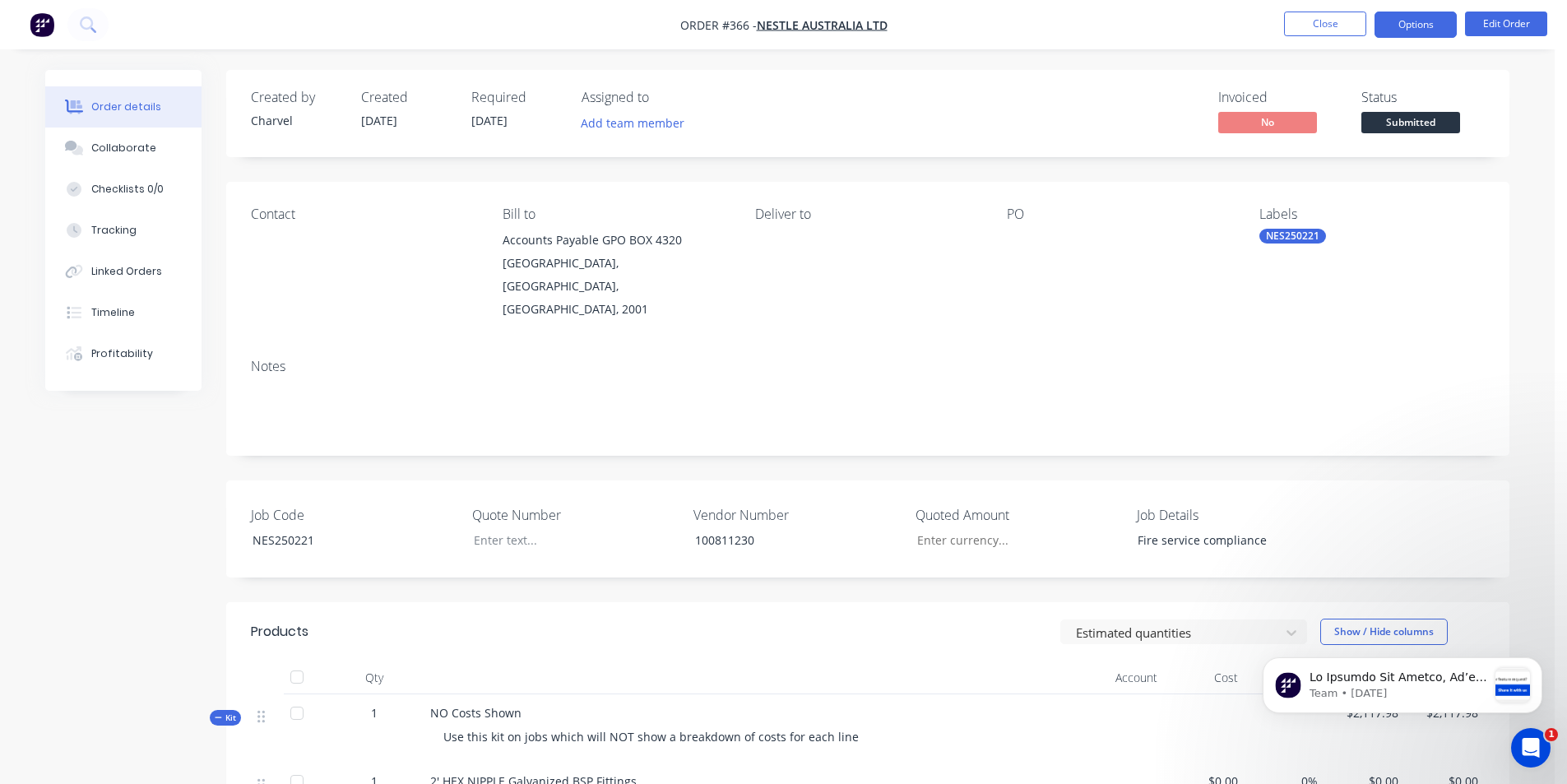
click at [1409, 17] on button "Options" at bounding box center [1415, 24] width 82 height 26
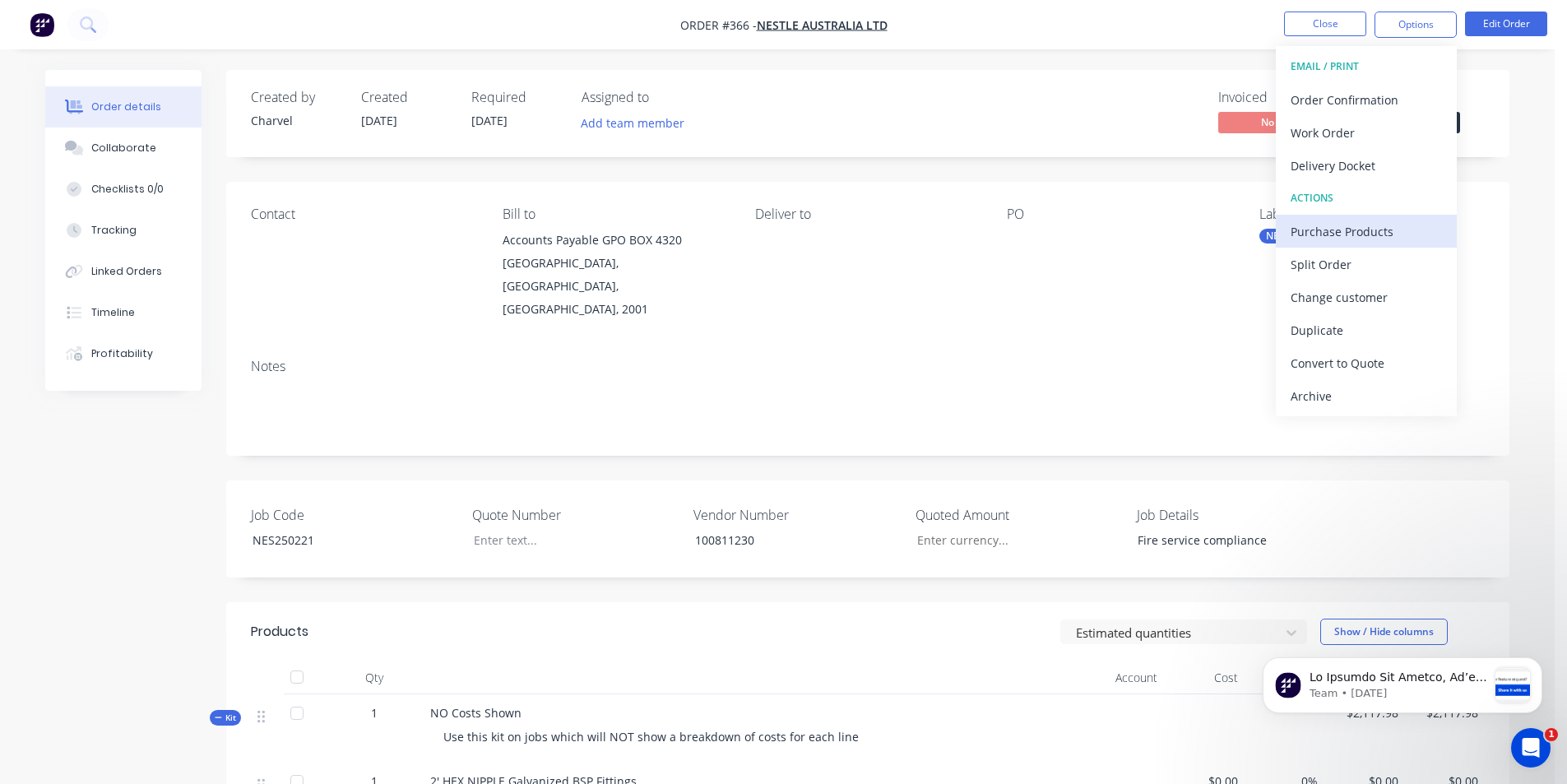
click at [1332, 227] on div "Purchase Products" at bounding box center [1367, 231] width 152 height 24
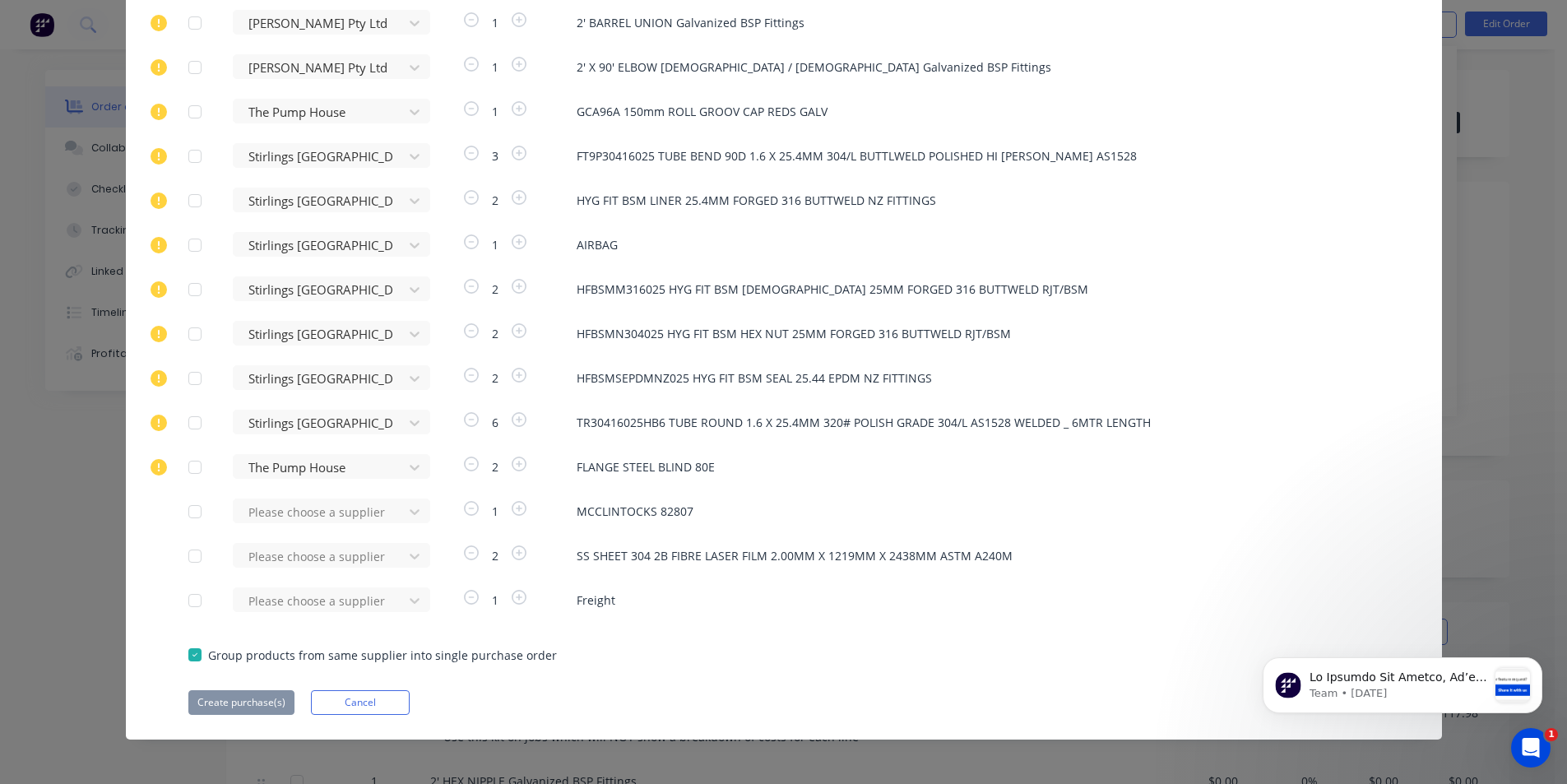
scroll to position [510, 0]
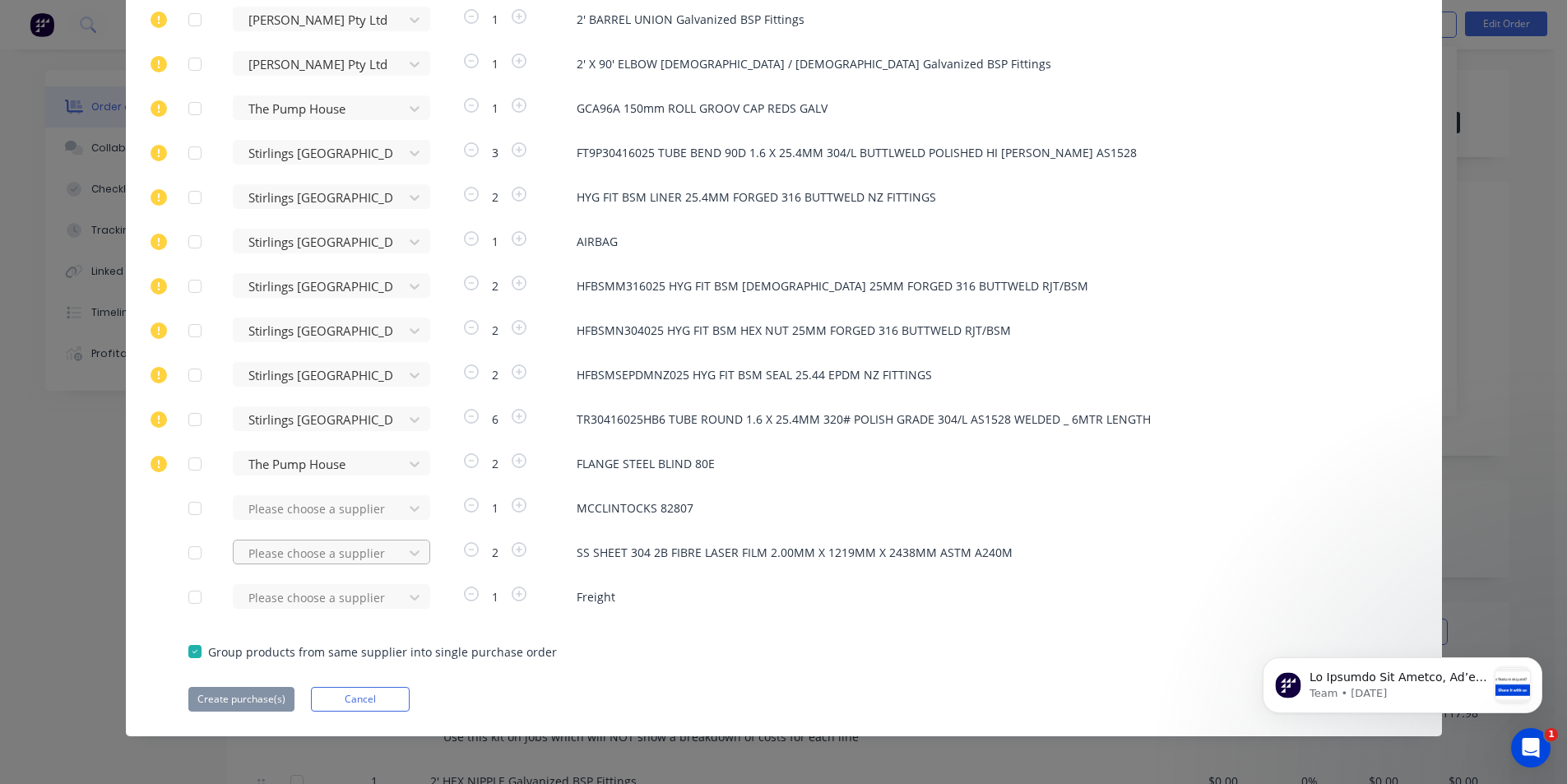
click at [260, 548] on div "Please choose a supplier" at bounding box center [323, 551] width 181 height 24
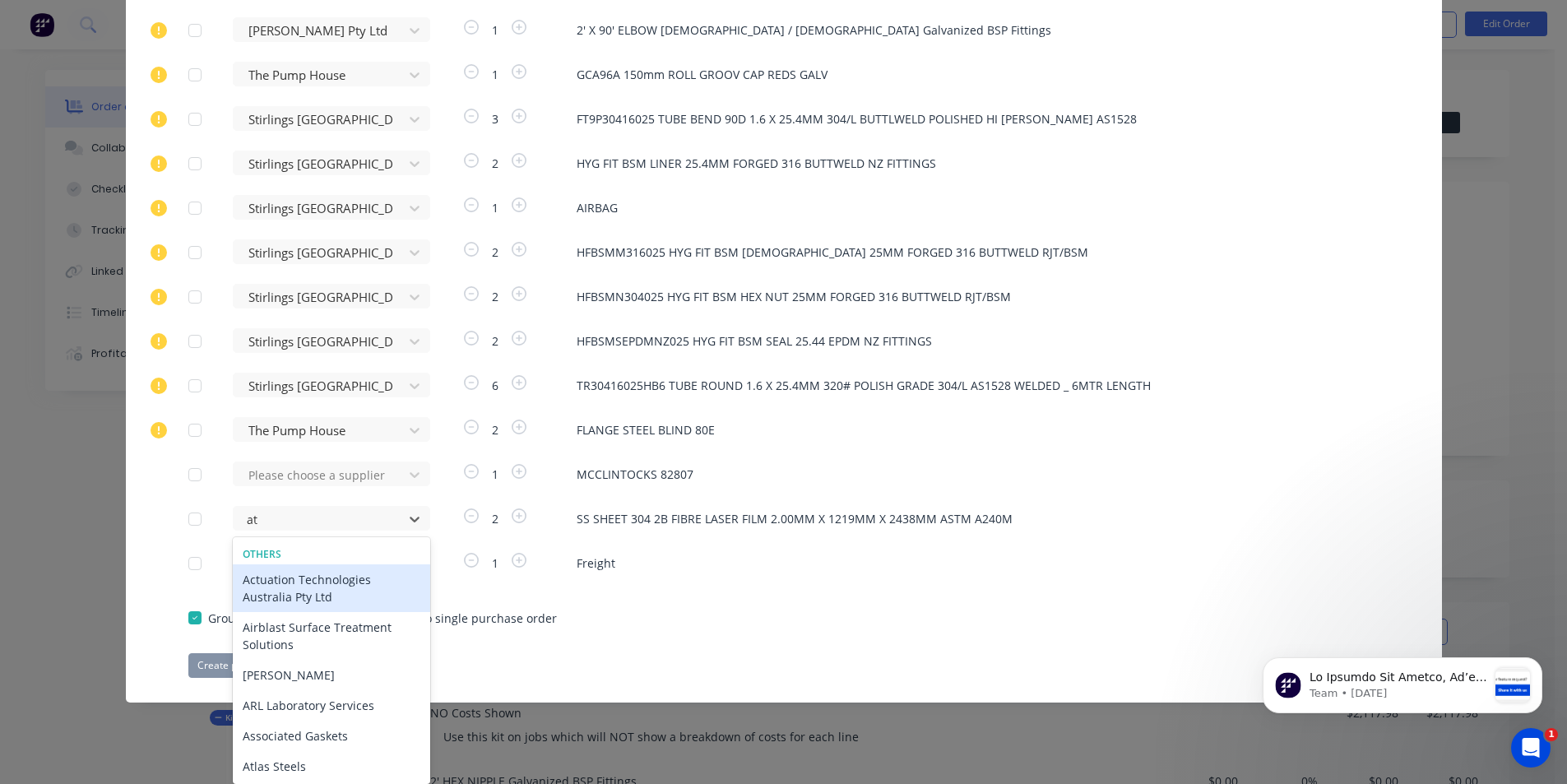
type input "atl"
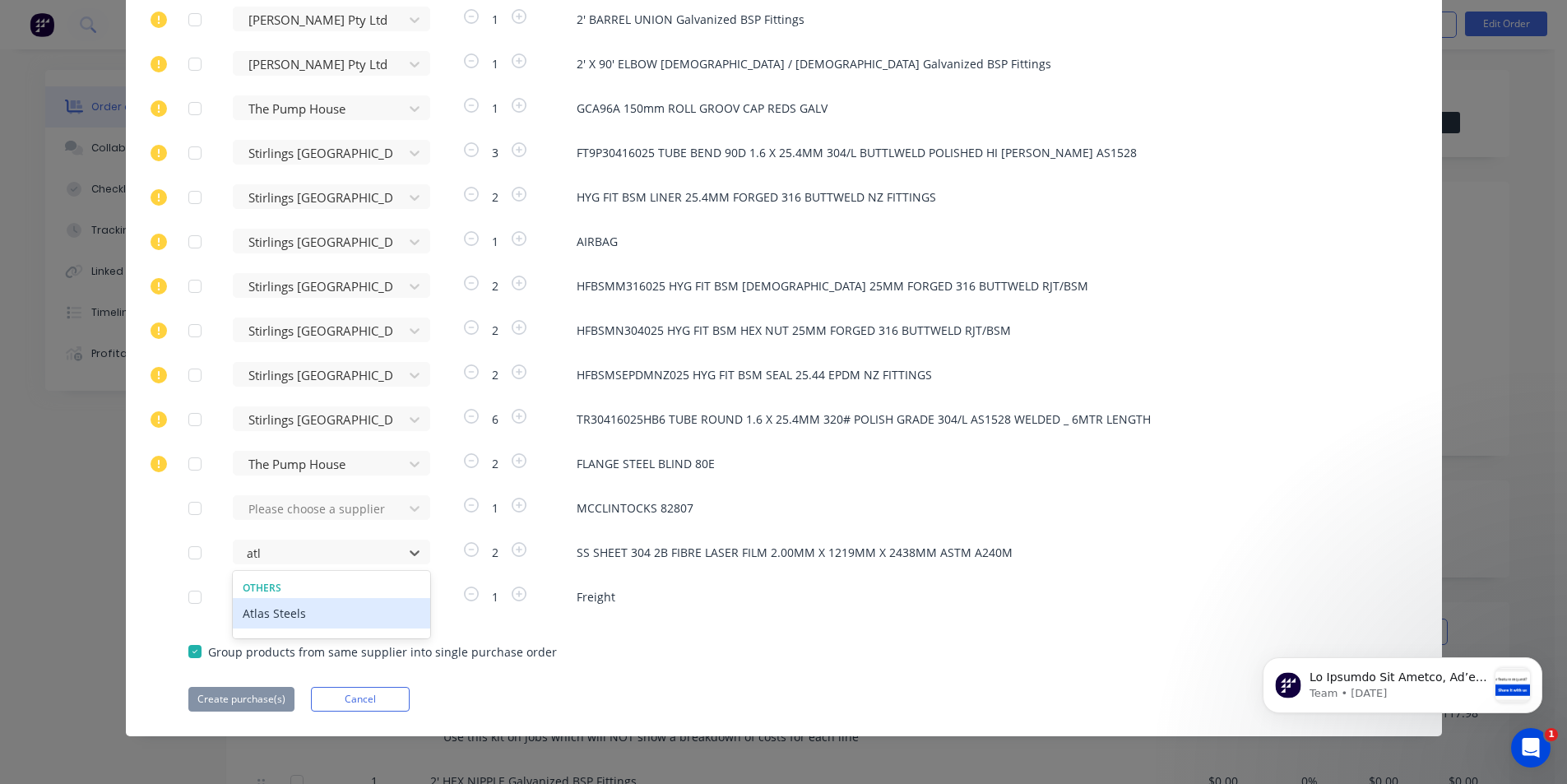
click at [268, 611] on div "Atlas Steels" at bounding box center [331, 612] width 198 height 30
click at [278, 595] on div "Please choose a supplier" at bounding box center [323, 596] width 181 height 24
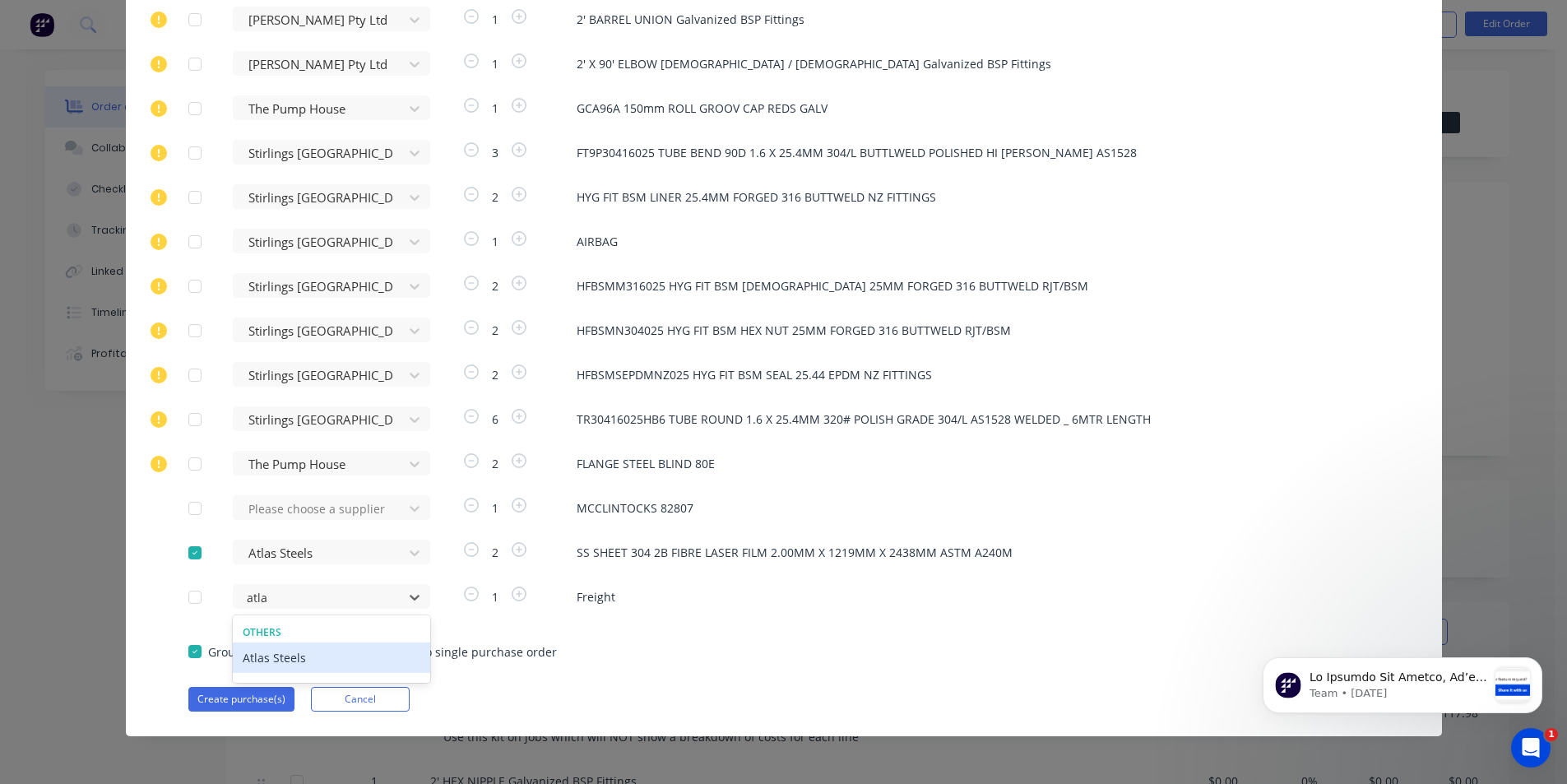
type input "atlas"
click at [284, 656] on div "Atlas Steels" at bounding box center [331, 657] width 198 height 30
click at [252, 700] on button "Create purchase(s)" at bounding box center [241, 699] width 106 height 24
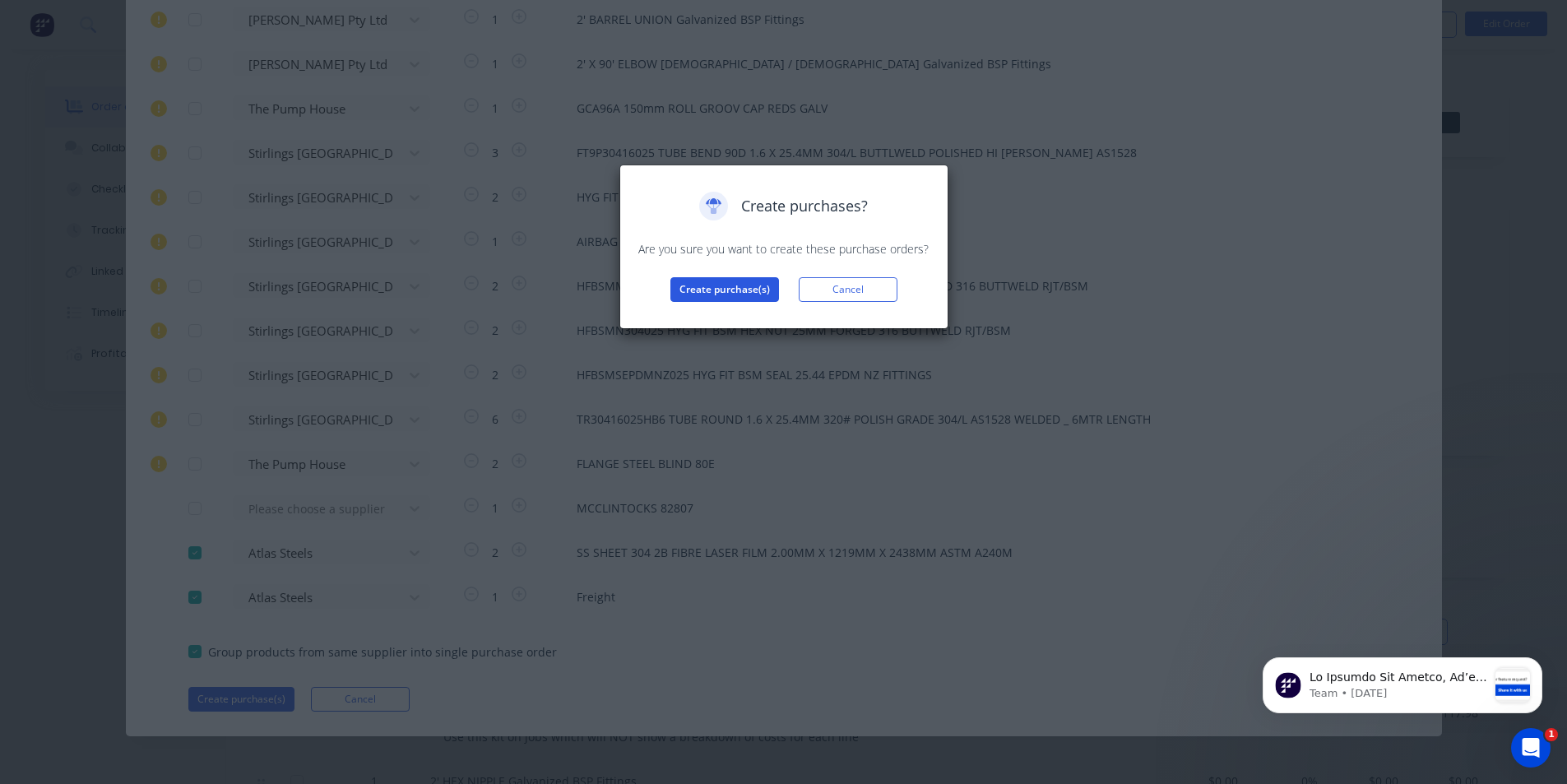
click at [702, 287] on button "Create purchase(s)" at bounding box center [724, 289] width 109 height 24
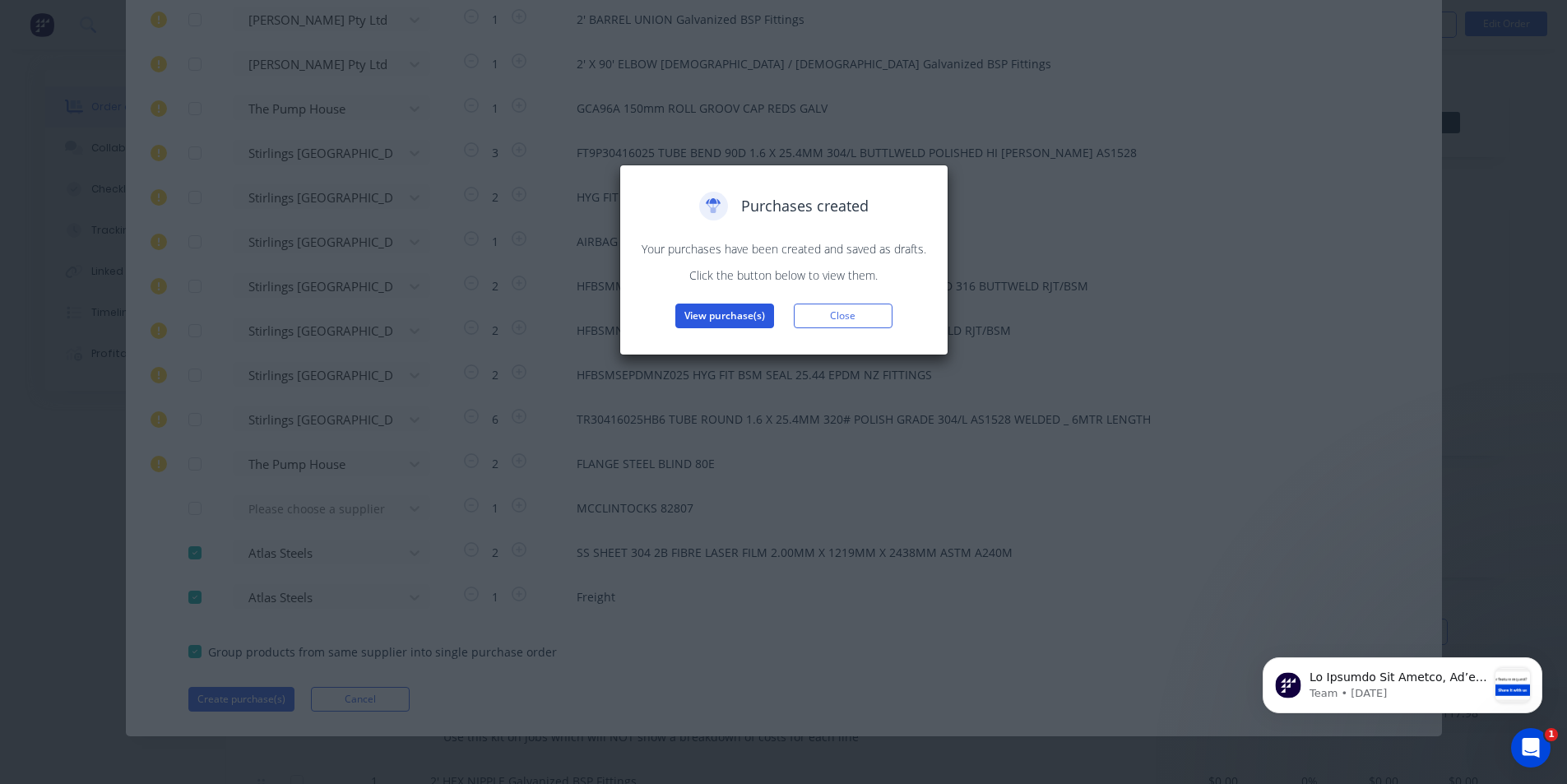
click at [732, 316] on button "View purchase(s)" at bounding box center [724, 315] width 98 height 24
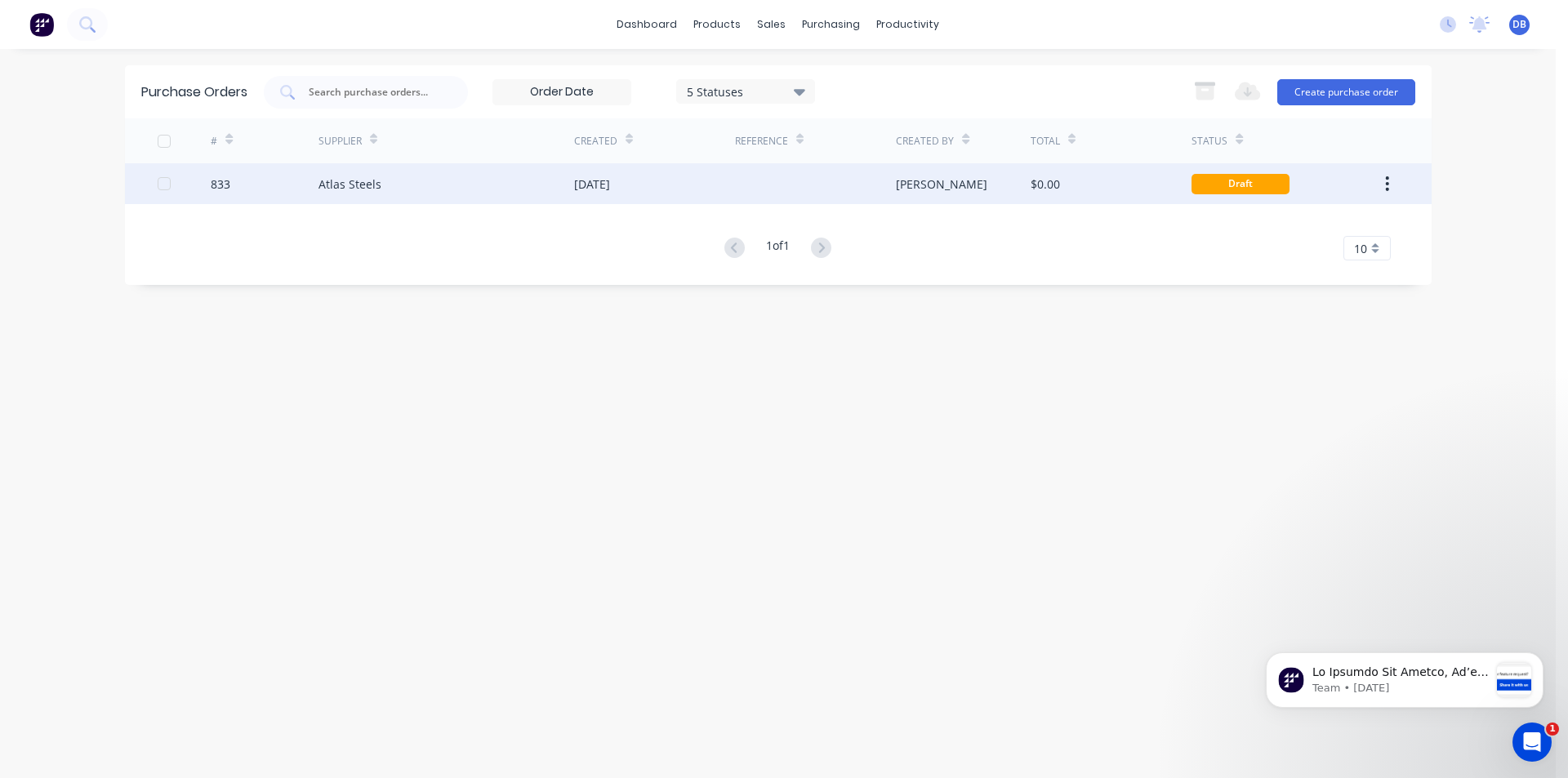
click at [469, 186] on div "Atlas Steels" at bounding box center [445, 183] width 255 height 41
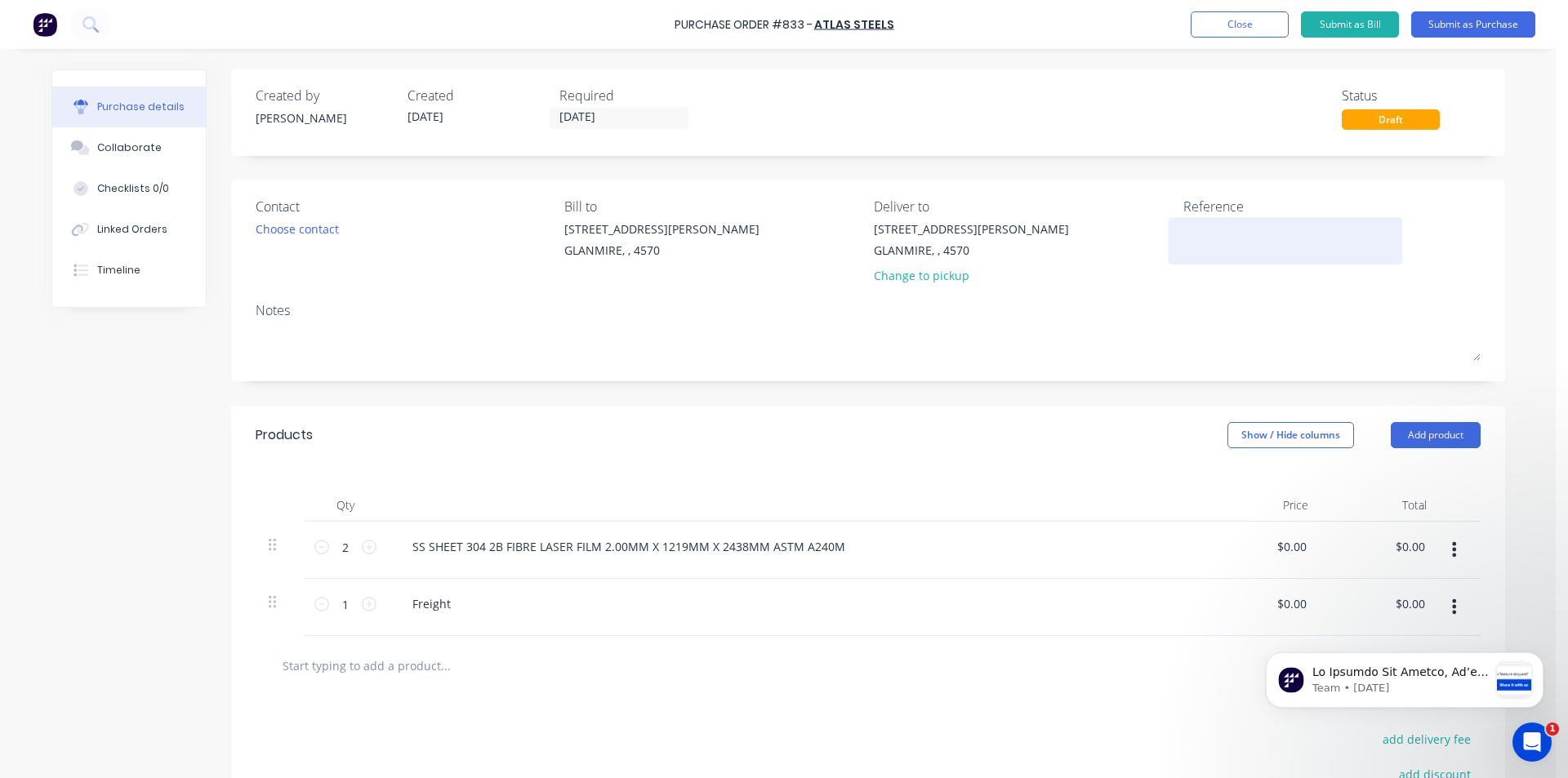
click at [1183, 247] on textarea at bounding box center [1285, 239] width 204 height 36
type textarea "NES25"
type textarea "x"
type textarea "NES250"
type textarea "x"
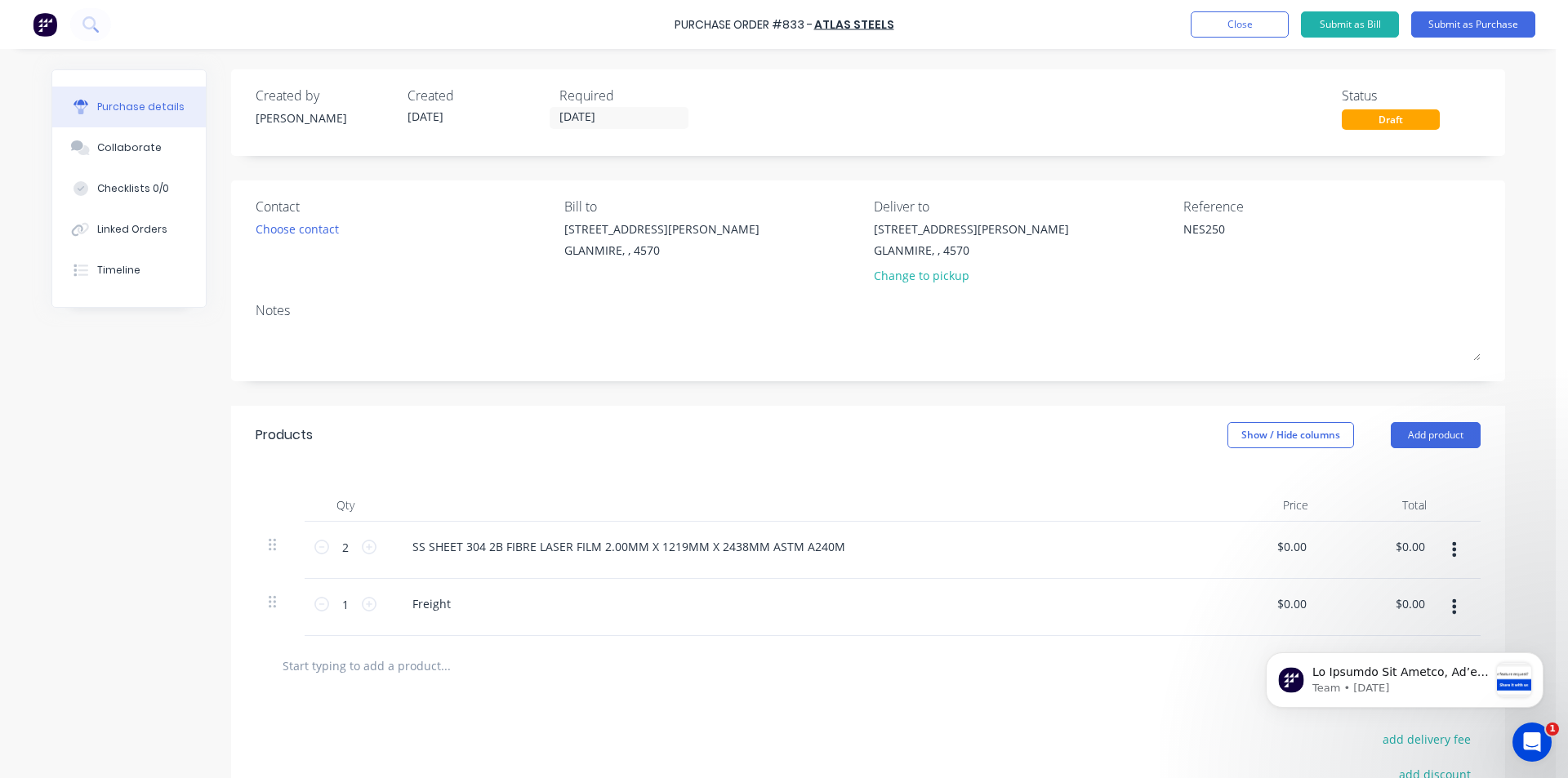
type textarea "NES2502"
type textarea "x"
type textarea "NES25022"
type textarea "x"
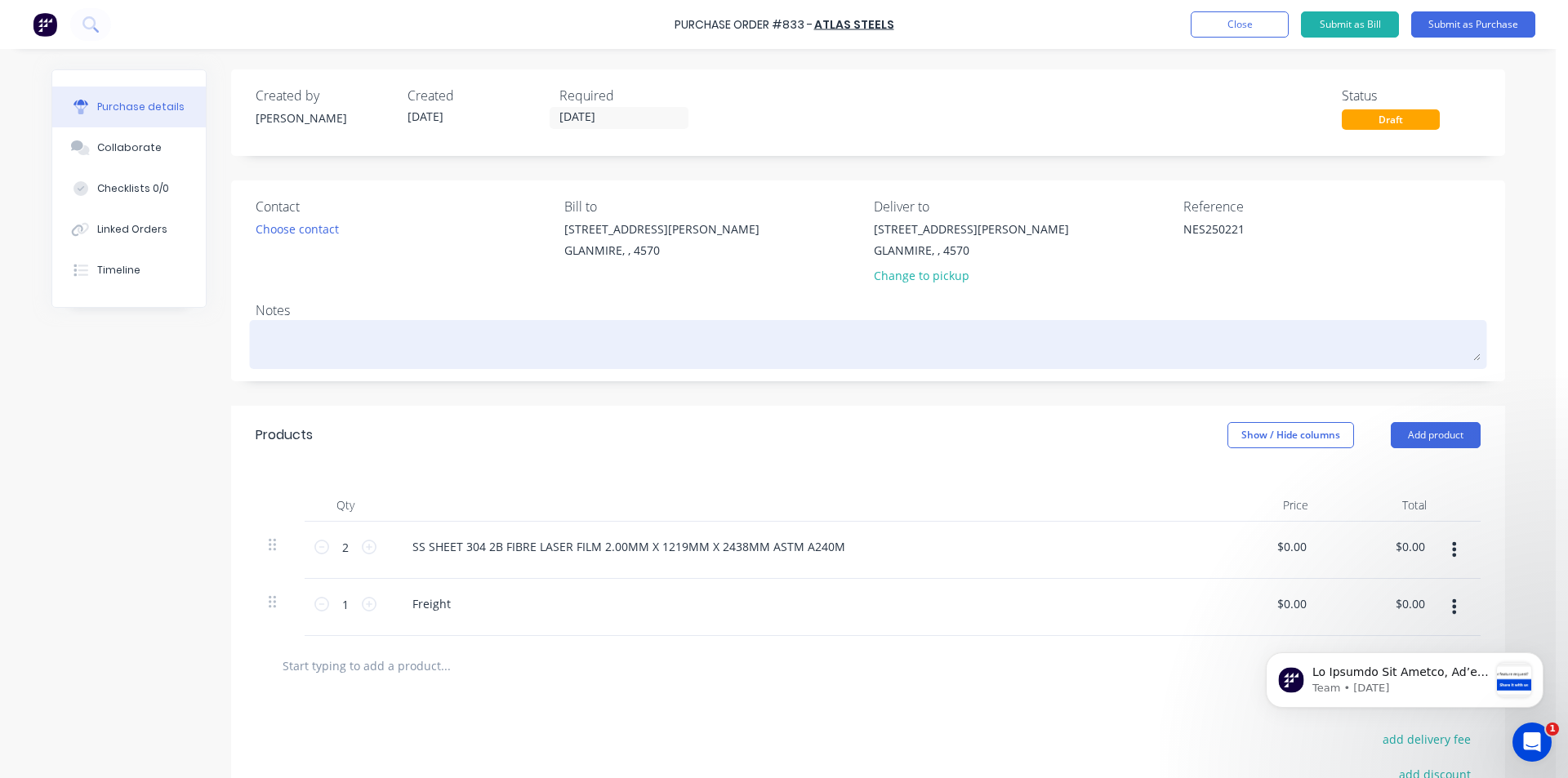
type textarea "NES250221"
type textarea "x"
type textarea "NES250221"
click at [277, 336] on textarea at bounding box center [867, 342] width 1225 height 36
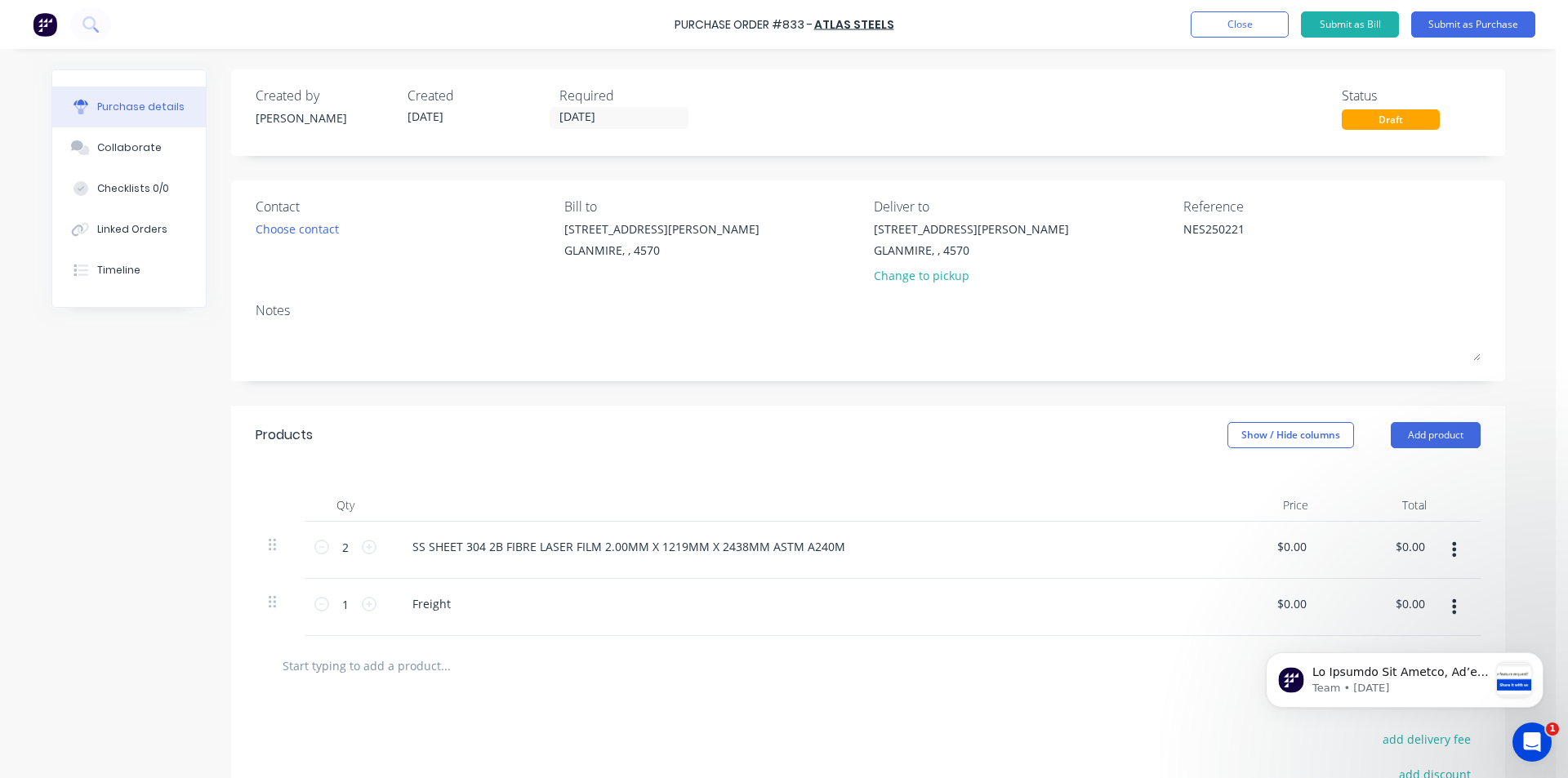
type textarea "x"
type textarea "N"
type textarea "x"
type textarea "NE"
type textarea "x"
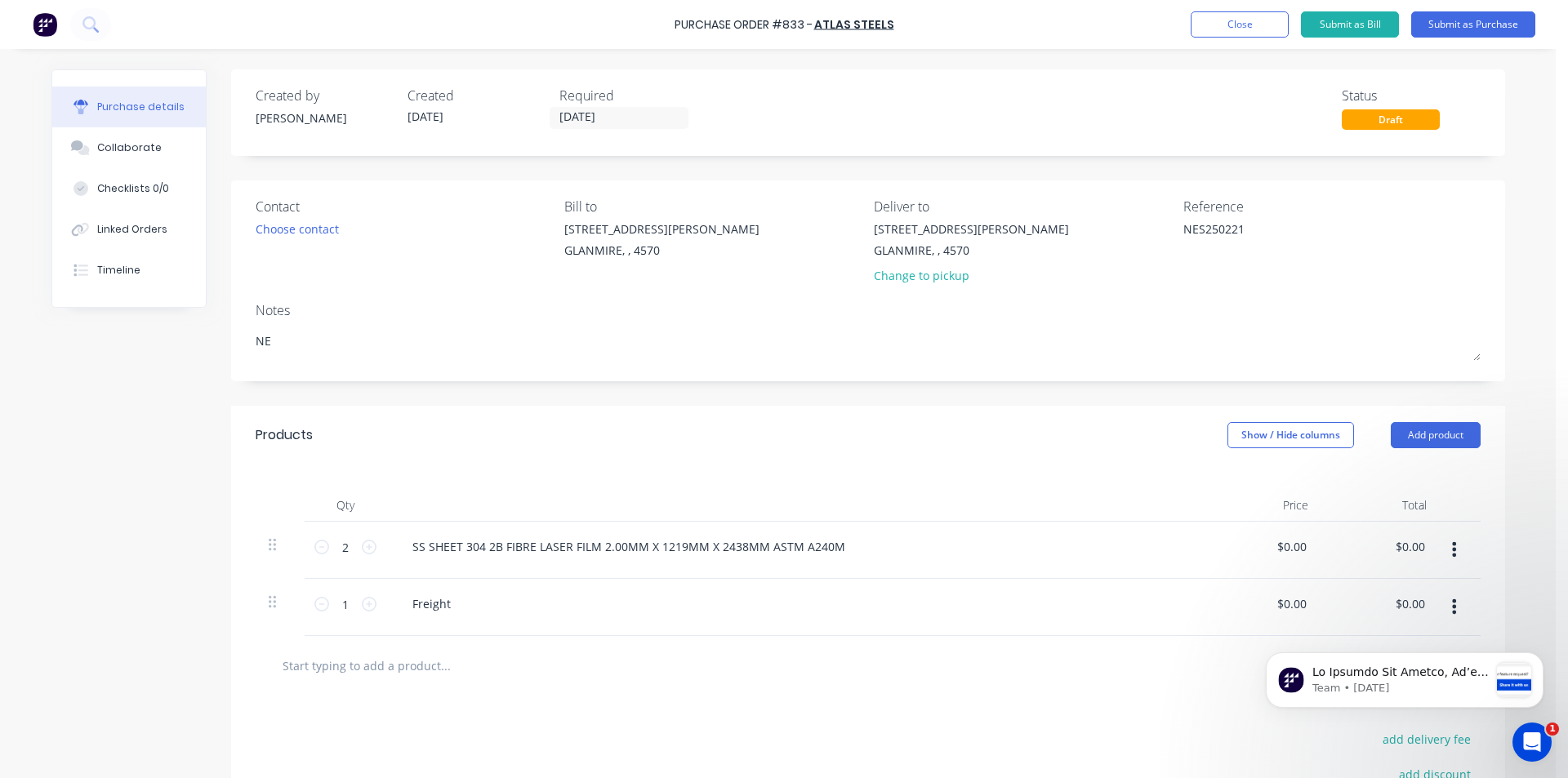
type textarea "NES"
type textarea "x"
type textarea "NES2"
type textarea "x"
type textarea "NES25"
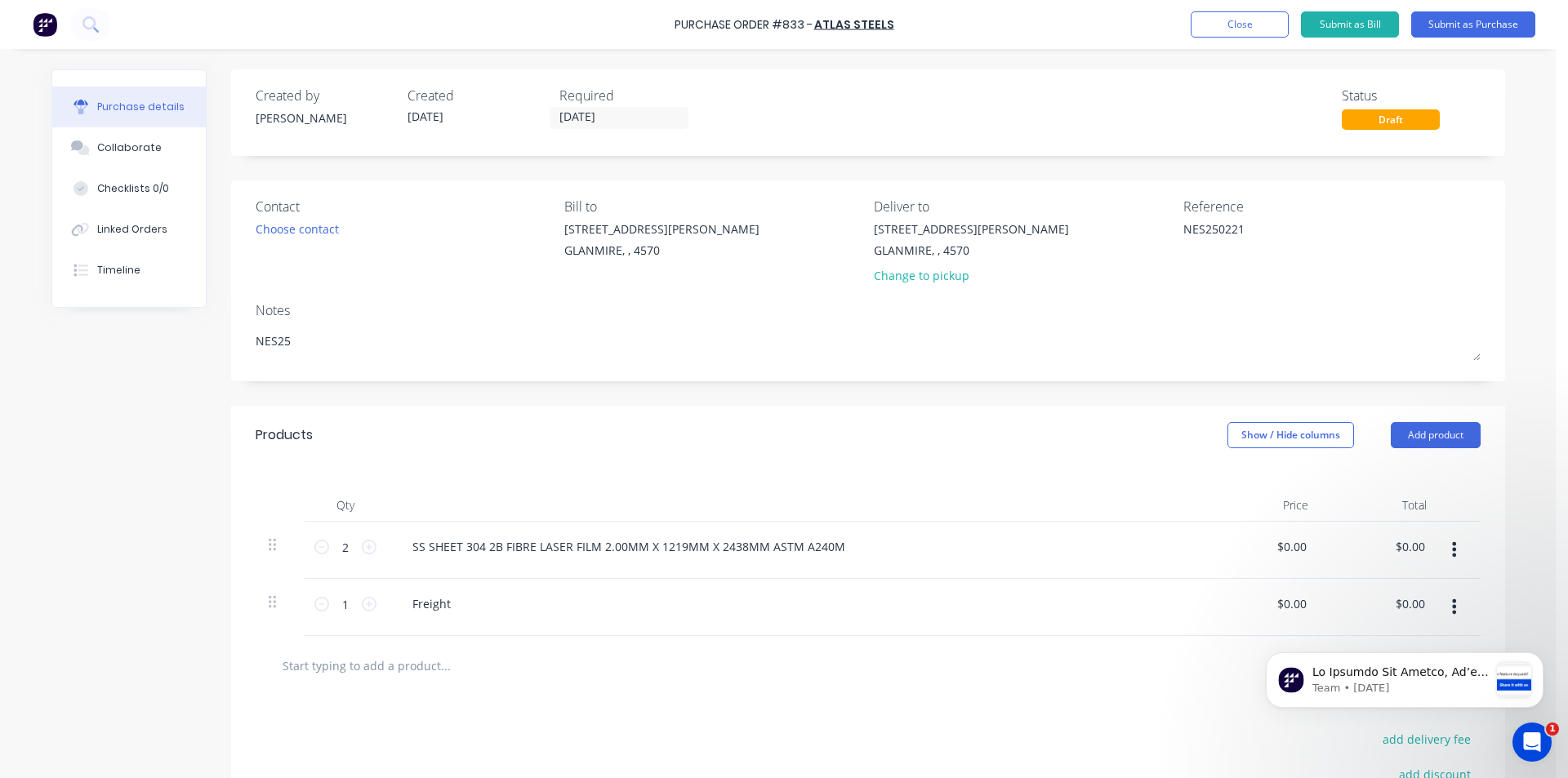
type textarea "x"
type textarea "NES250"
type textarea "x"
type textarea "NES2502"
type textarea "x"
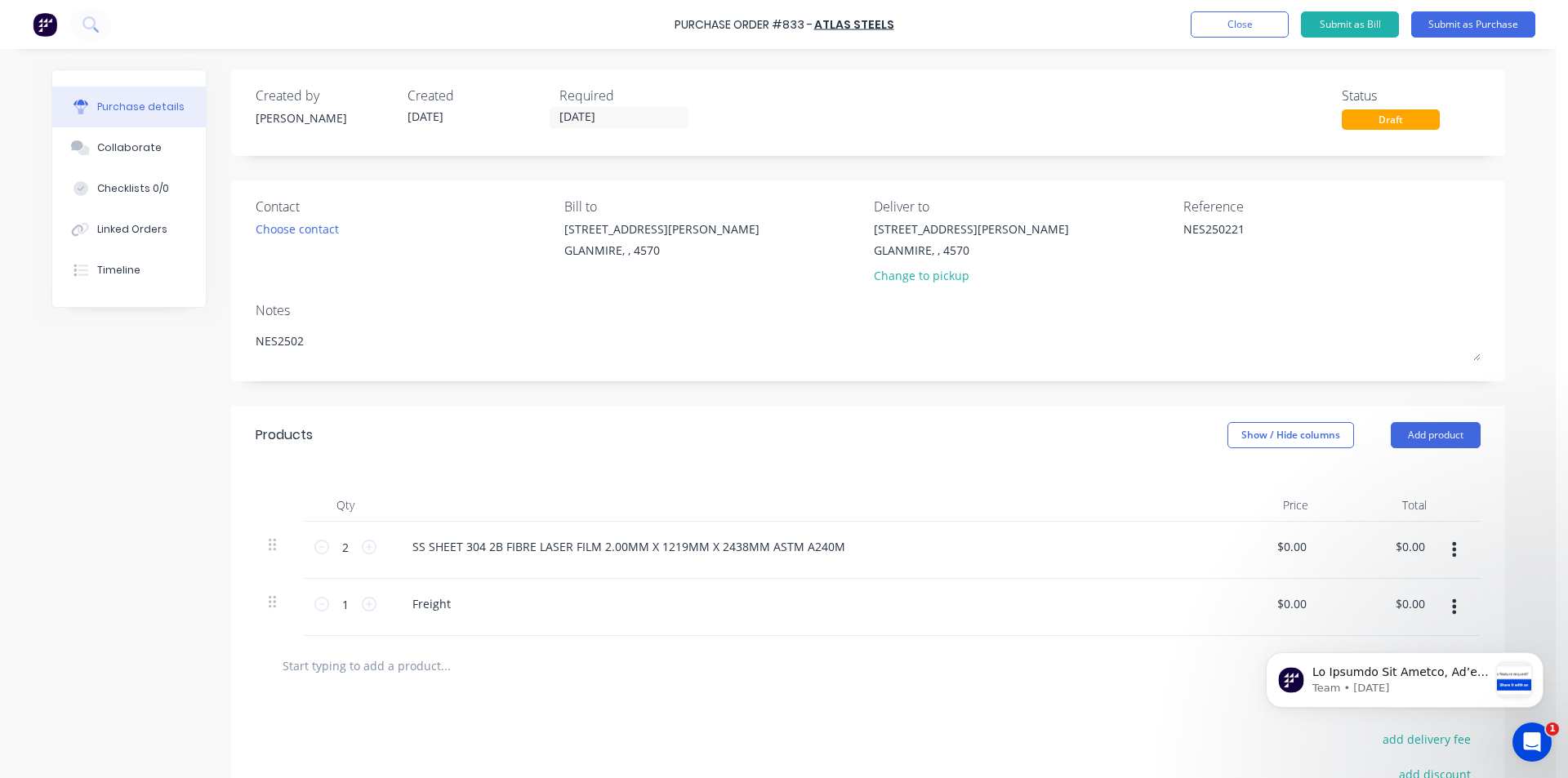
type textarea "NES25022"
type textarea "x"
type textarea "NES250221"
type textarea "x"
type textarea "NES250221"
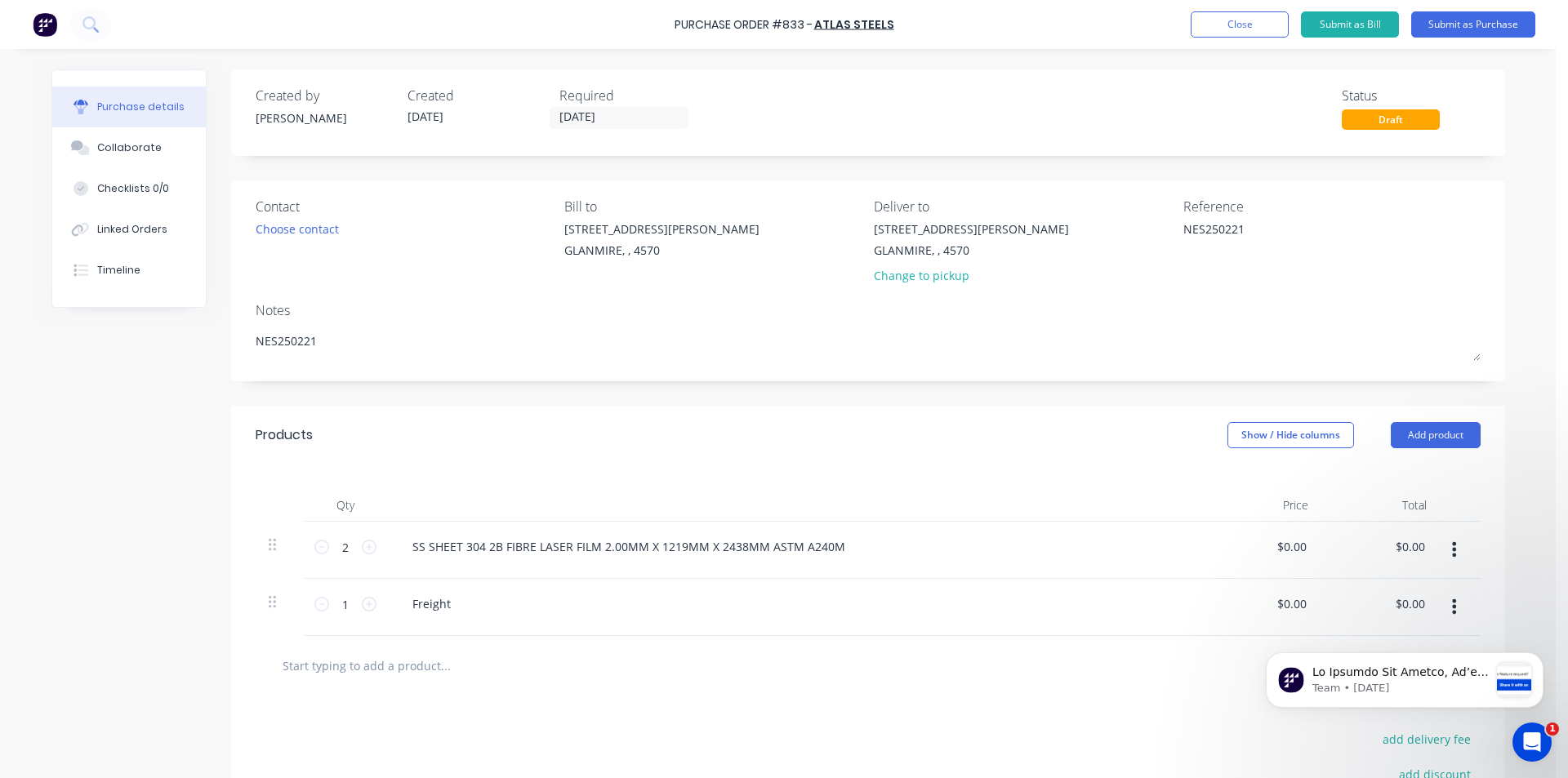
type textarea "x"
type textarea "NES250221 D"
type textarea "x"
type textarea "NES250221 DA"
type textarea "x"
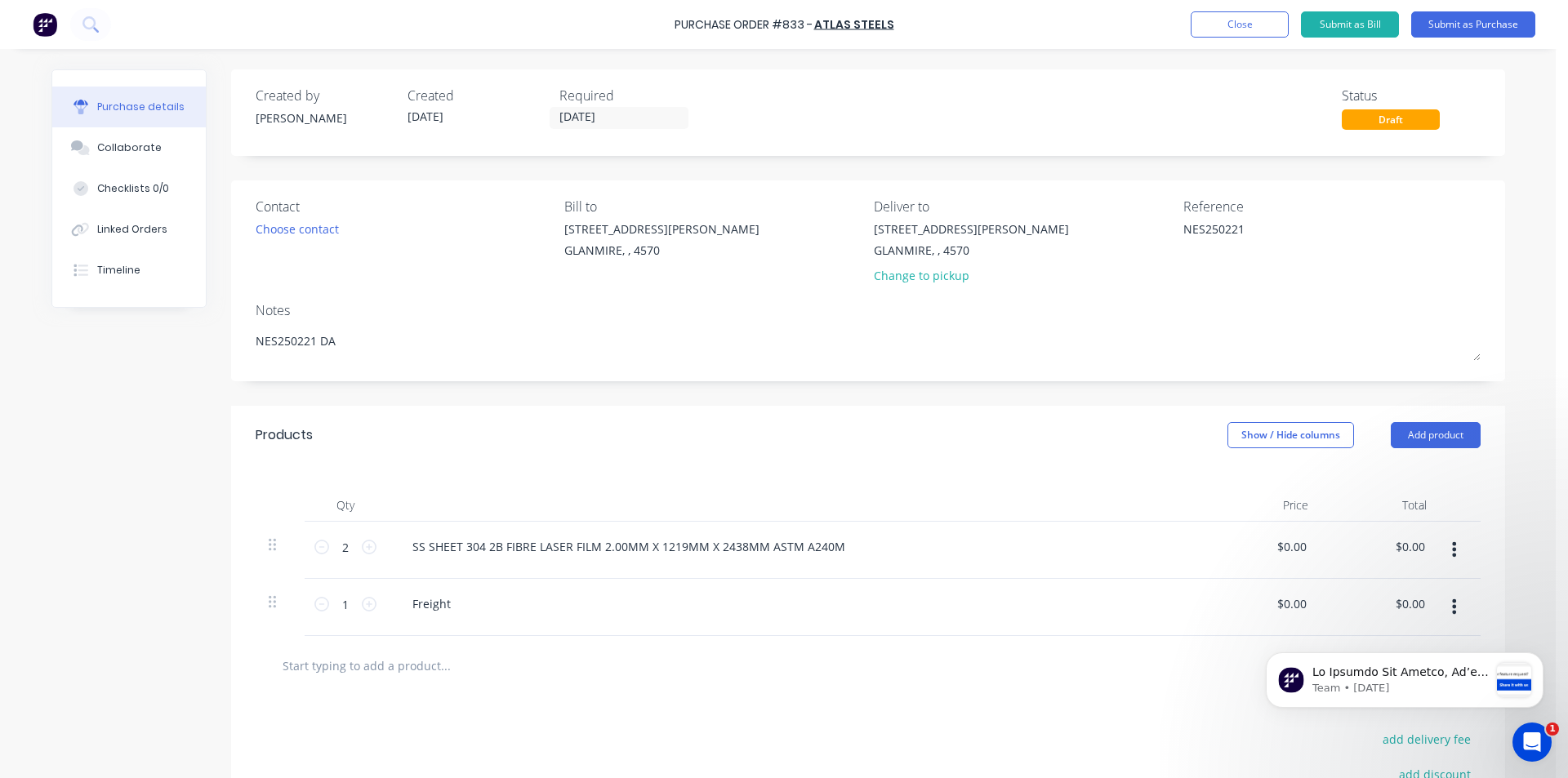
type textarea "NES250221 DAR"
type textarea "x"
type textarea "NES250221 [PERSON_NAME]"
type textarea "x"
type textarea "NES250221 DARRE"
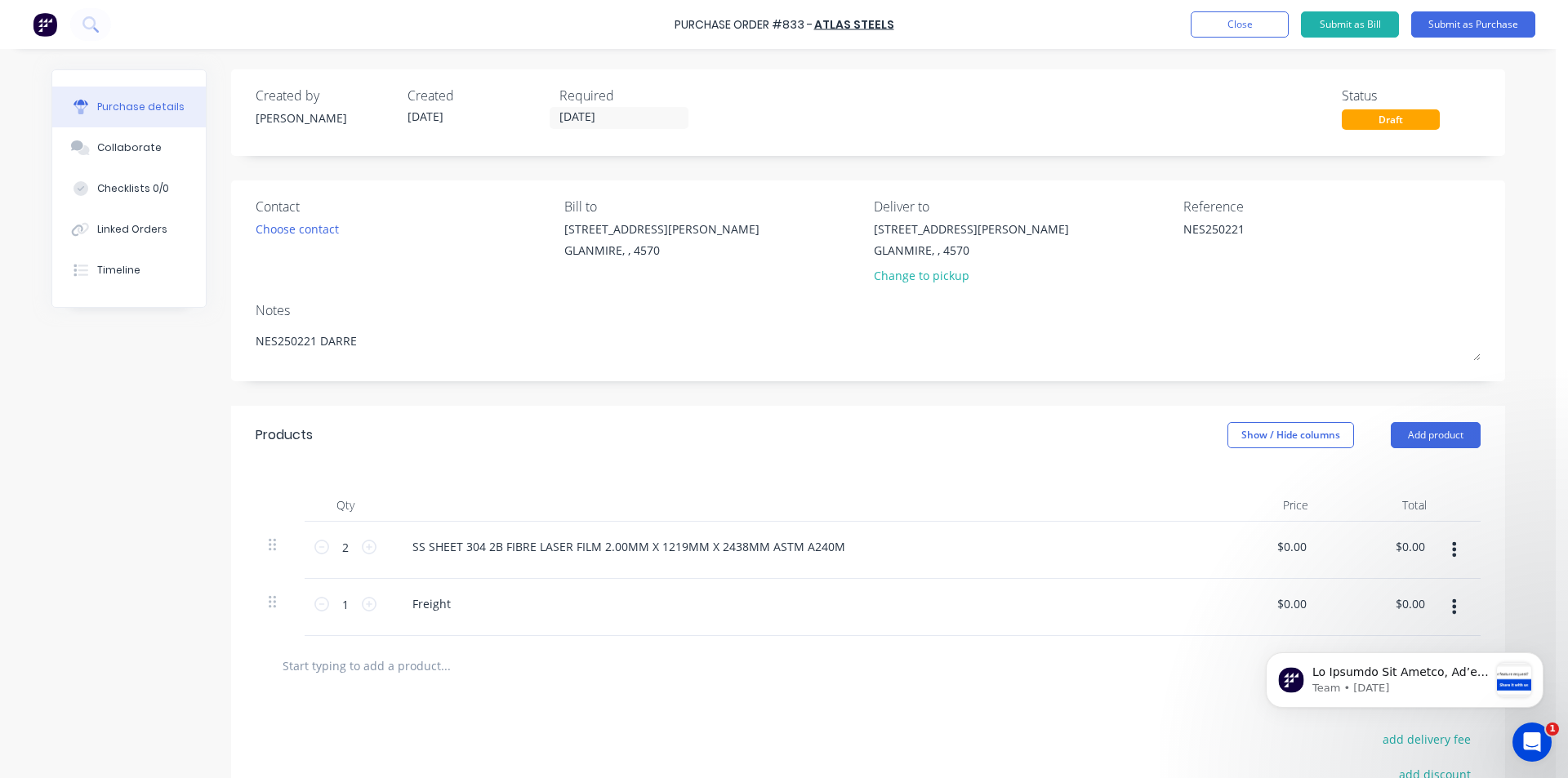
type textarea "x"
type textarea "NES250221 [PERSON_NAME]"
type textarea "x"
type textarea "NES250221 [PERSON_NAME]"
type input "0.00"
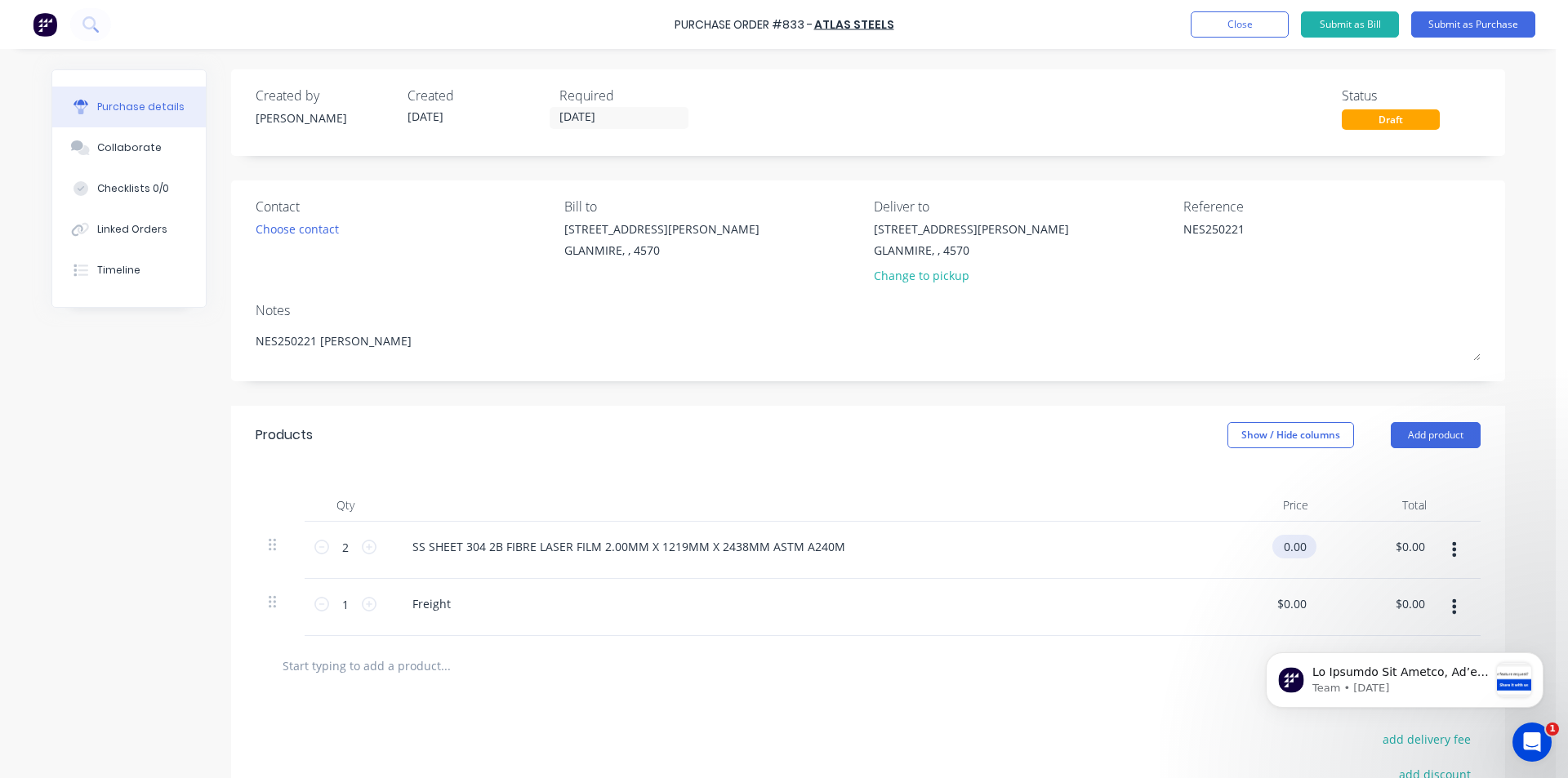
click at [1289, 548] on input "0.00" at bounding box center [1290, 545] width 37 height 23
click at [1303, 546] on input "0.00" at bounding box center [1294, 545] width 31 height 23
type textarea "x"
drag, startPoint x: 1303, startPoint y: 546, endPoint x: 1216, endPoint y: 543, distance: 87.1
click at [1221, 545] on div "0.00 0.00" at bounding box center [1262, 550] width 118 height 57
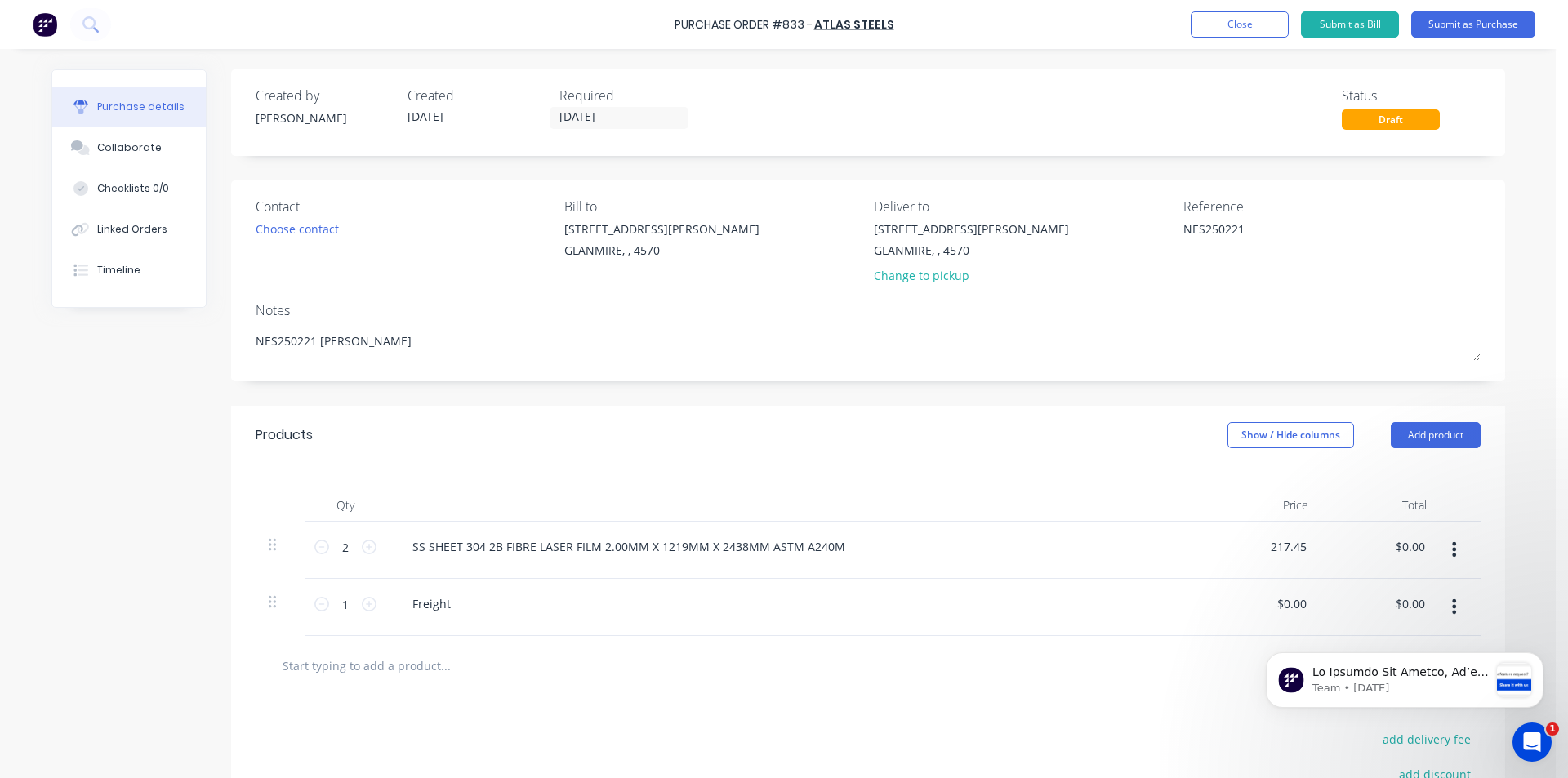
type input "217.45"
type textarea "x"
type input "$217.45"
type input "$434.90"
click at [1187, 604] on div "Freight" at bounding box center [795, 607] width 816 height 57
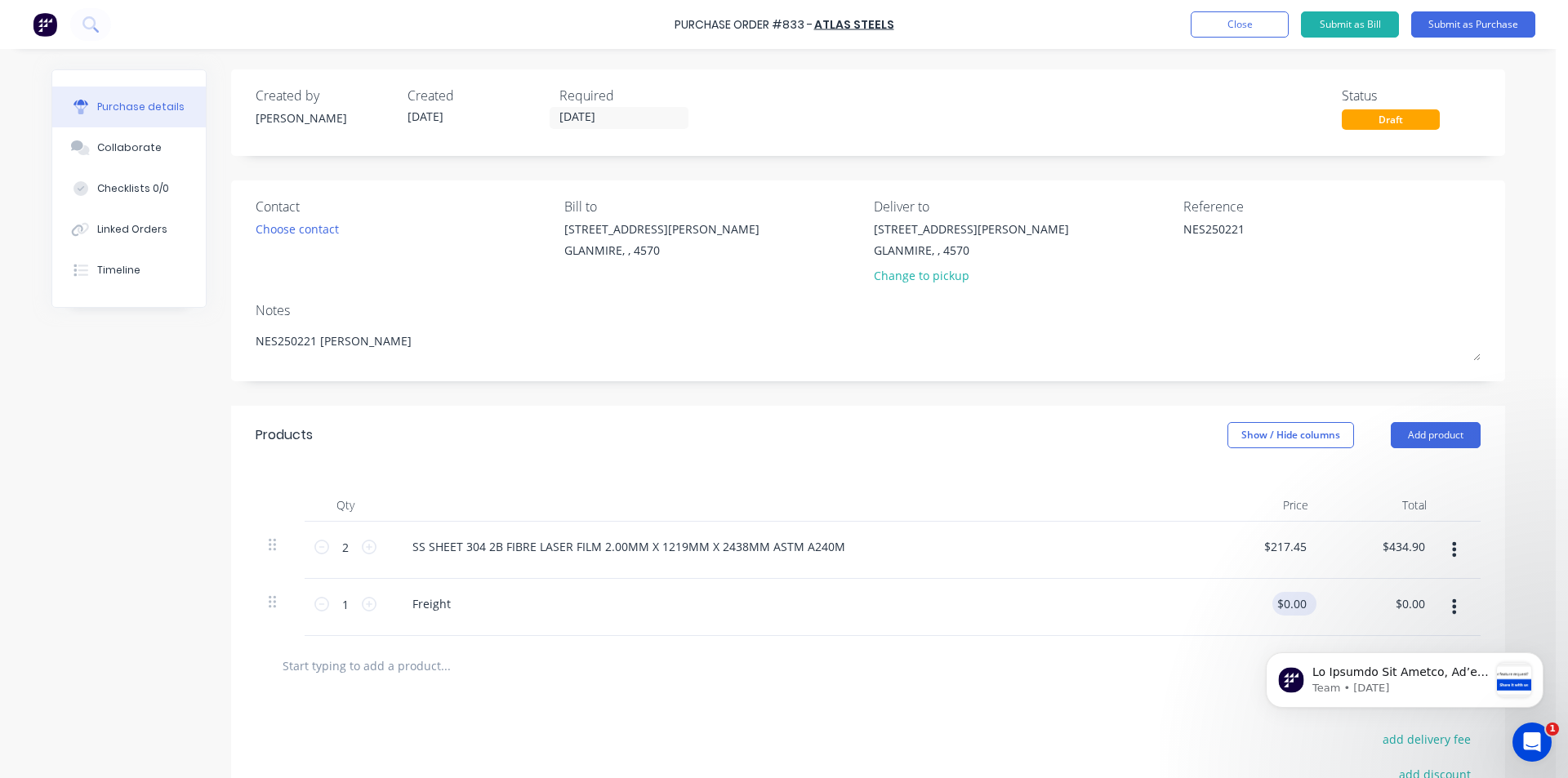
type textarea "x"
click at [1292, 603] on input "0.00" at bounding box center [1290, 603] width 37 height 23
type input "0"
type input "30"
type textarea "x"
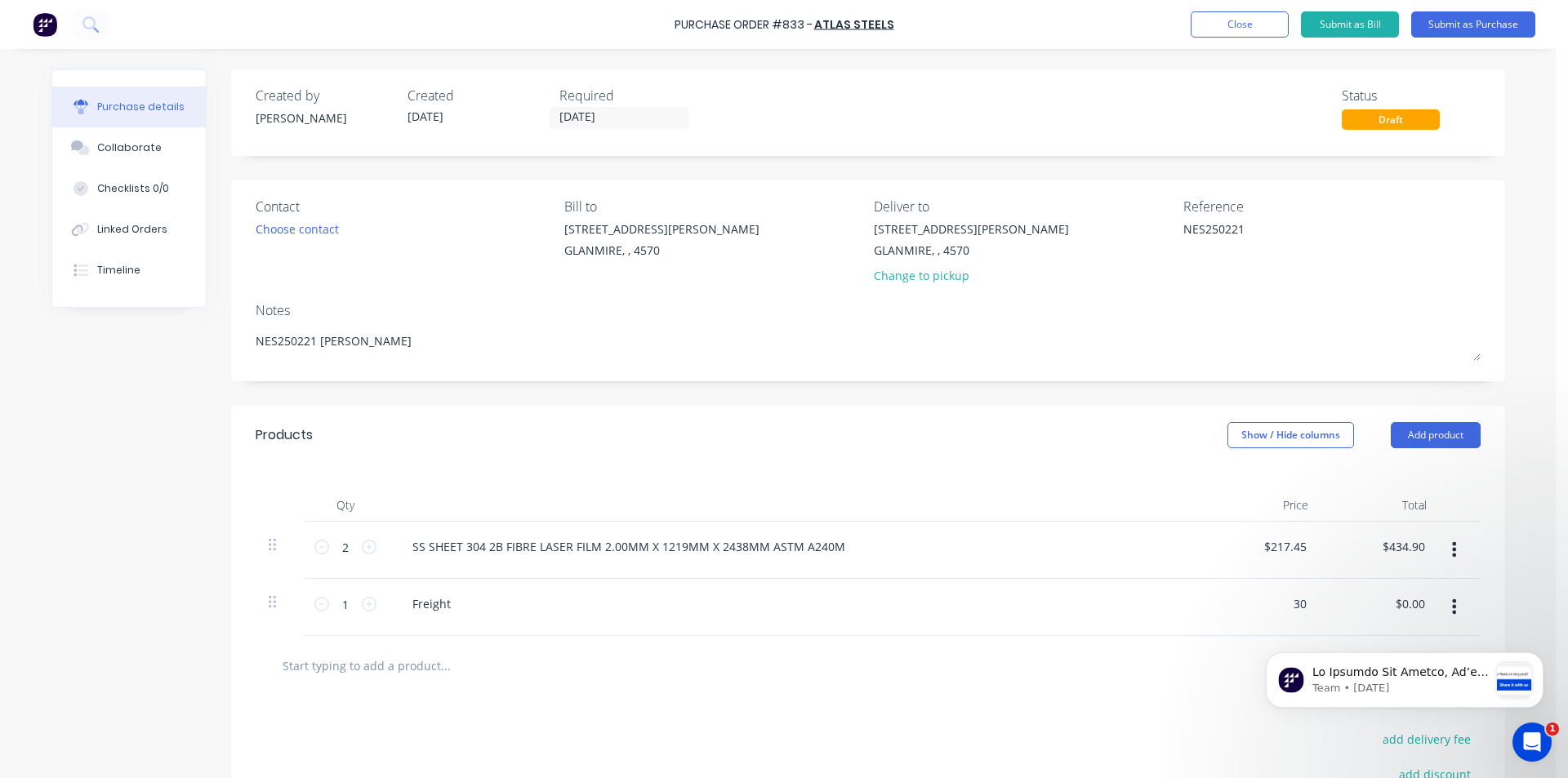
type input "$30.00"
click at [931, 616] on div "Freight" at bounding box center [795, 607] width 816 height 57
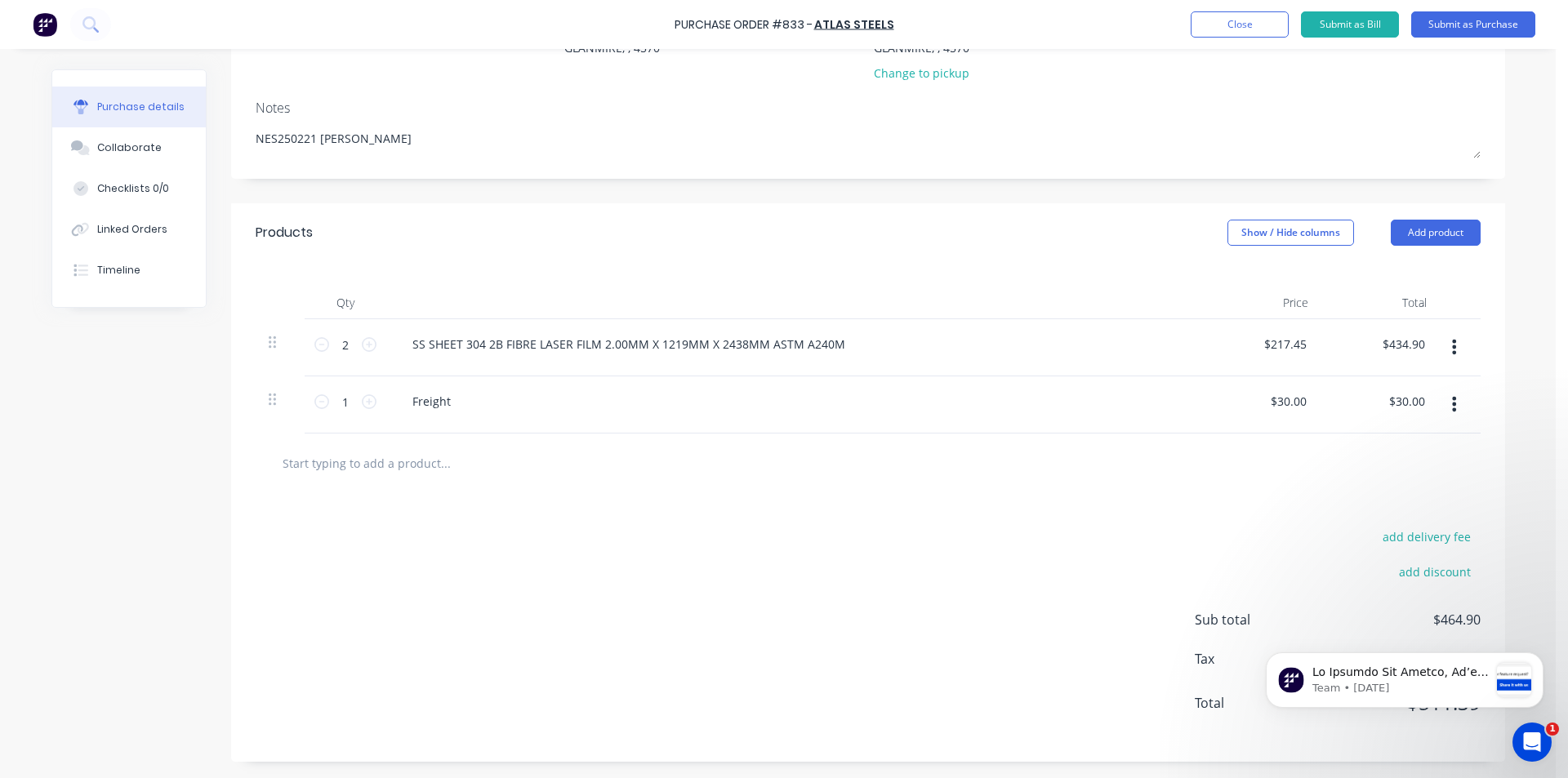
scroll to position [39, 0]
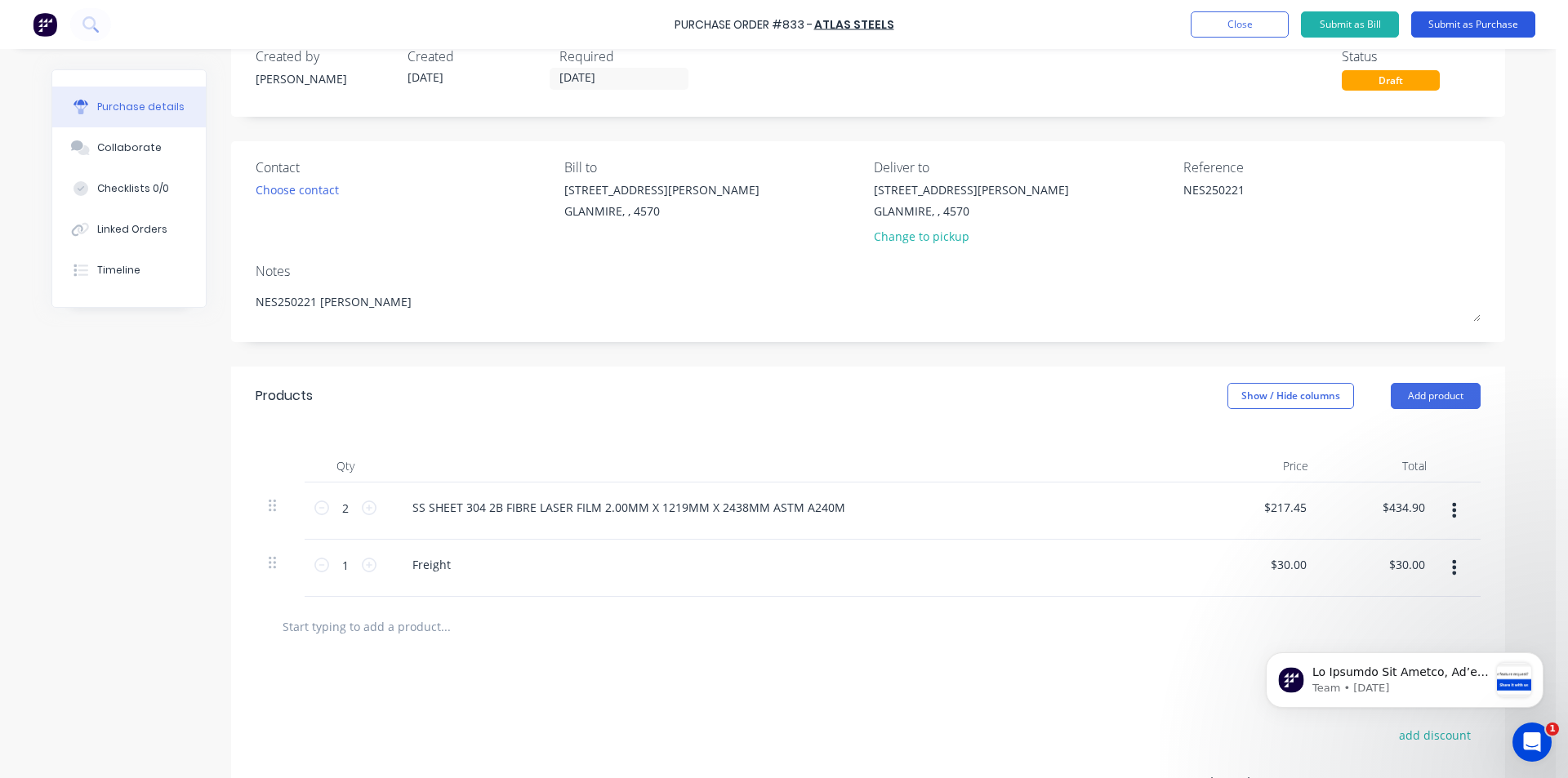
click at [1443, 15] on button "Submit as Purchase" at bounding box center [1472, 24] width 124 height 26
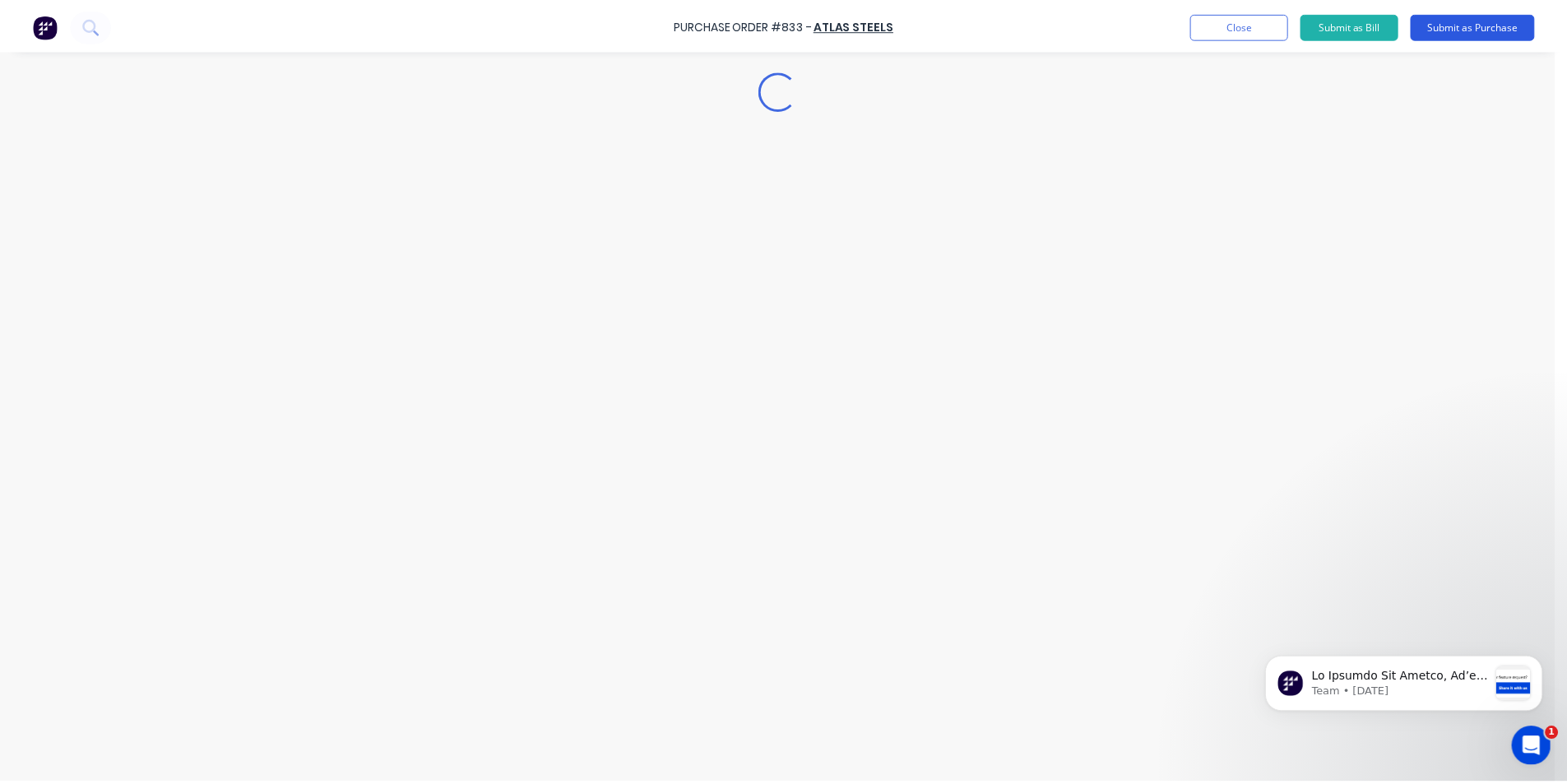
scroll to position [0, 0]
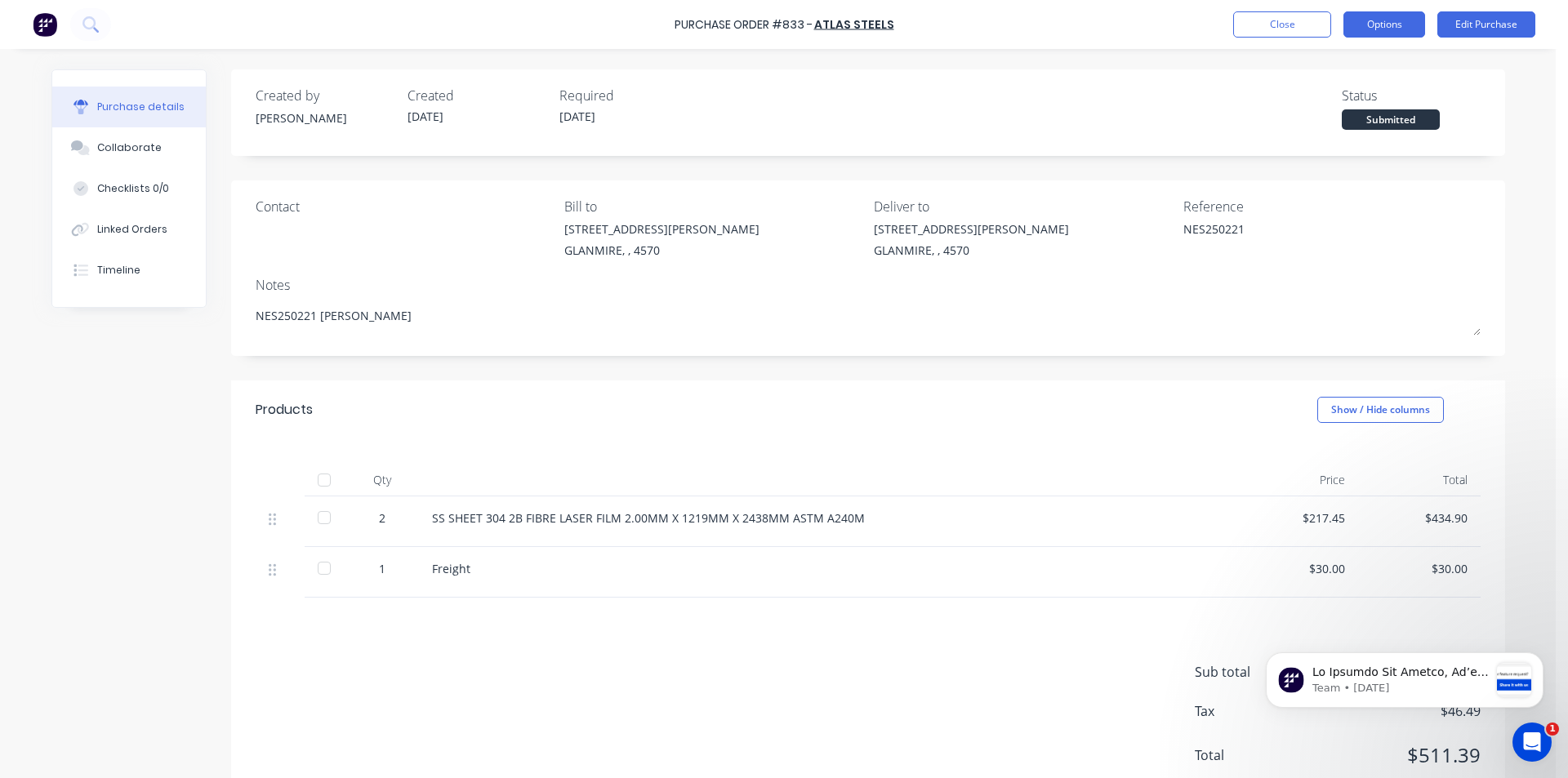
click at [1407, 27] on button "Options" at bounding box center [1384, 24] width 81 height 26
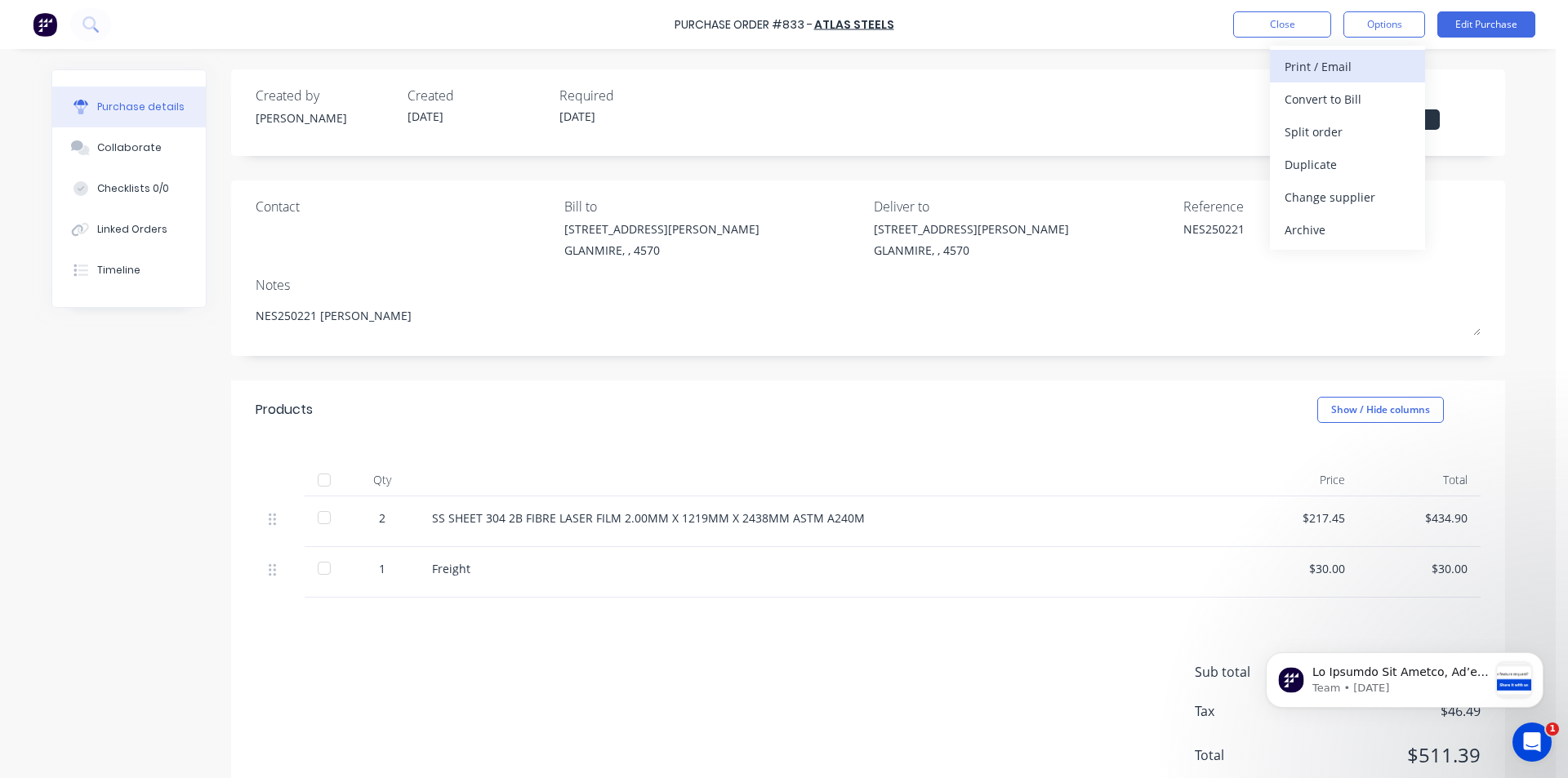
click at [1302, 67] on div "Print / Email" at bounding box center [1347, 66] width 125 height 23
click at [1314, 102] on div "With pricing" at bounding box center [1347, 99] width 125 height 23
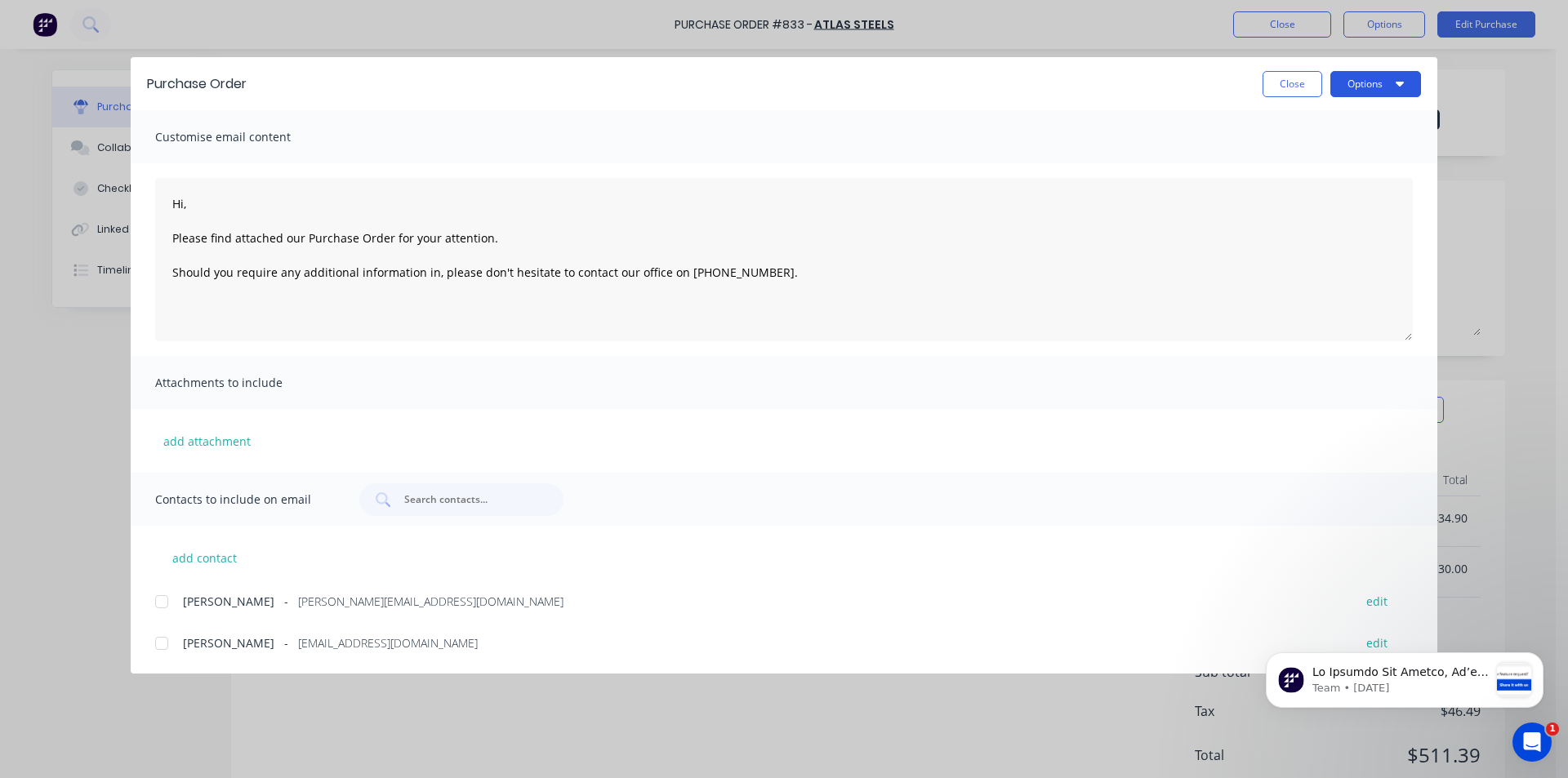
click at [1404, 80] on button "Options" at bounding box center [1375, 84] width 91 height 26
click at [1322, 151] on div "Print" at bounding box center [1342, 157] width 125 height 23
type textarea "x"
type textarea "Hi, Please find attached our Purchase Order for your attention. Should you requ…"
type textarea "x"
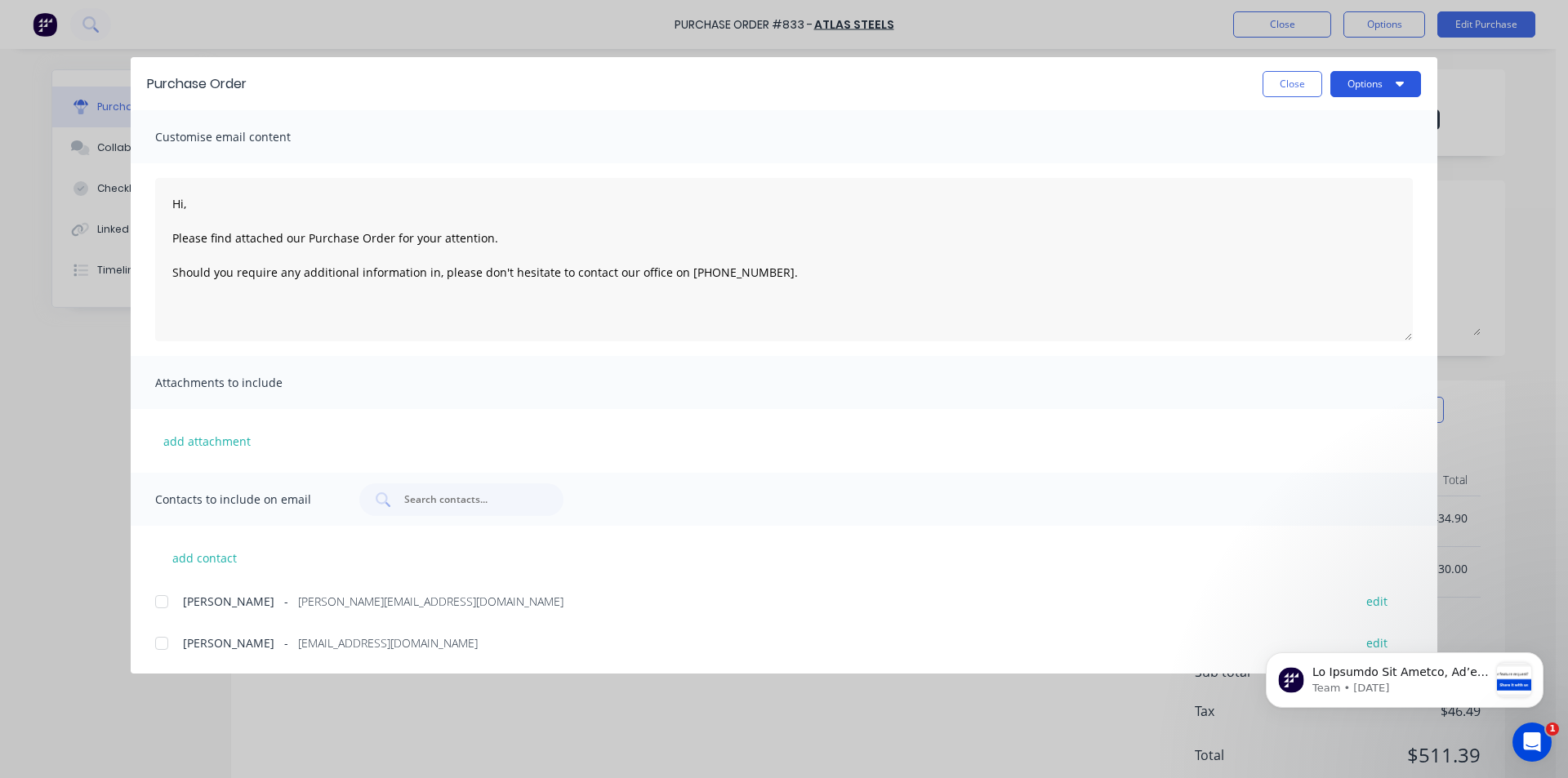
click at [1405, 80] on button "Options" at bounding box center [1375, 84] width 91 height 26
click at [163, 596] on div at bounding box center [162, 602] width 33 height 33
type textarea "Hi, Please find attached our Purchase Order for your attention. Should you requ…"
click at [1409, 84] on button "Options" at bounding box center [1375, 84] width 91 height 26
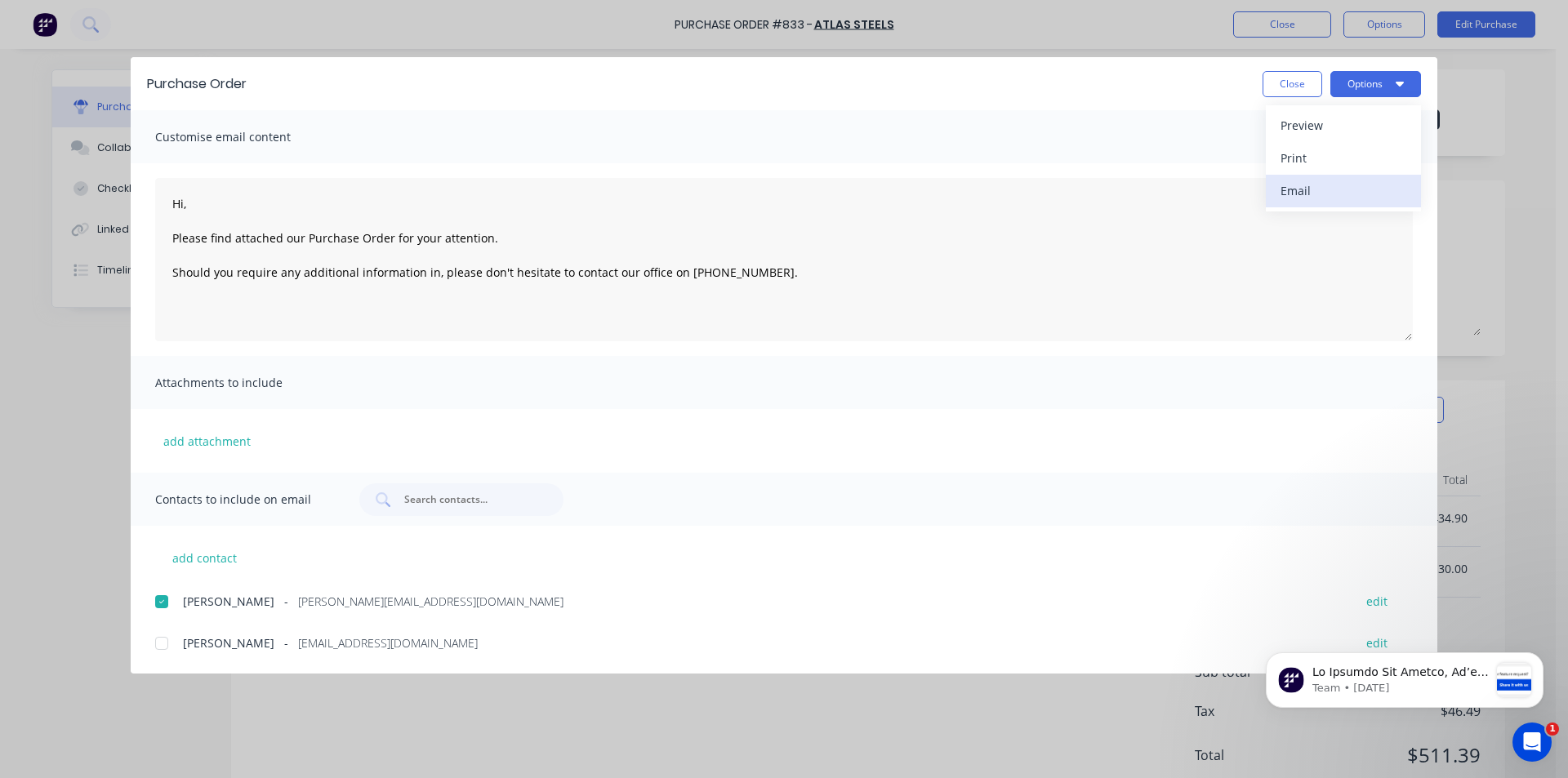
click at [1287, 191] on div "Email" at bounding box center [1342, 190] width 125 height 23
type textarea "x"
type textarea "Hi, Please find attached our Purchase Order for your attention. Should you requ…"
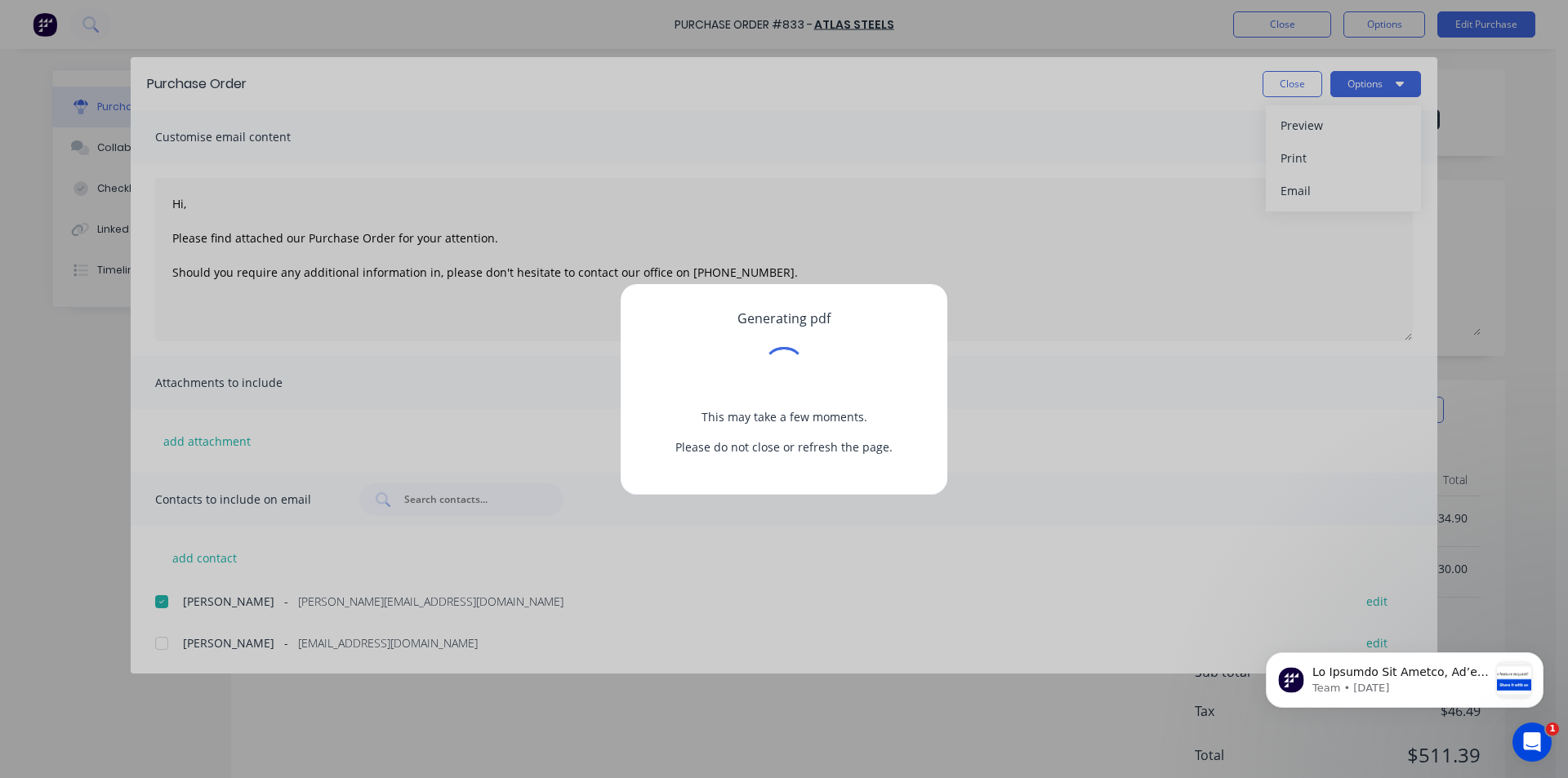
type textarea "x"
type textarea "Hi, Please find attached our Purchase Order for your attention. Should you requ…"
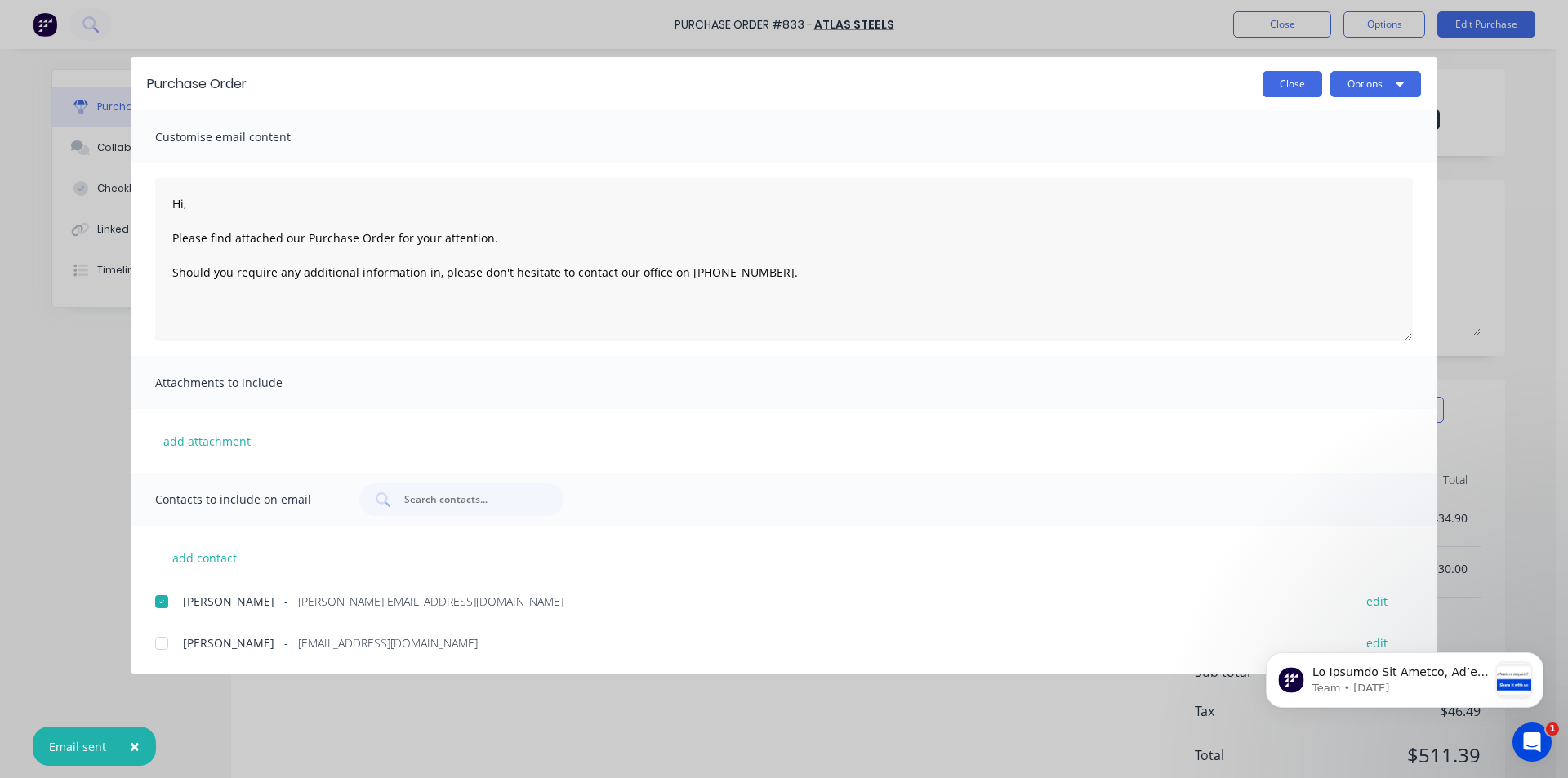
click at [1297, 85] on button "Close" at bounding box center [1291, 84] width 60 height 26
type textarea "x"
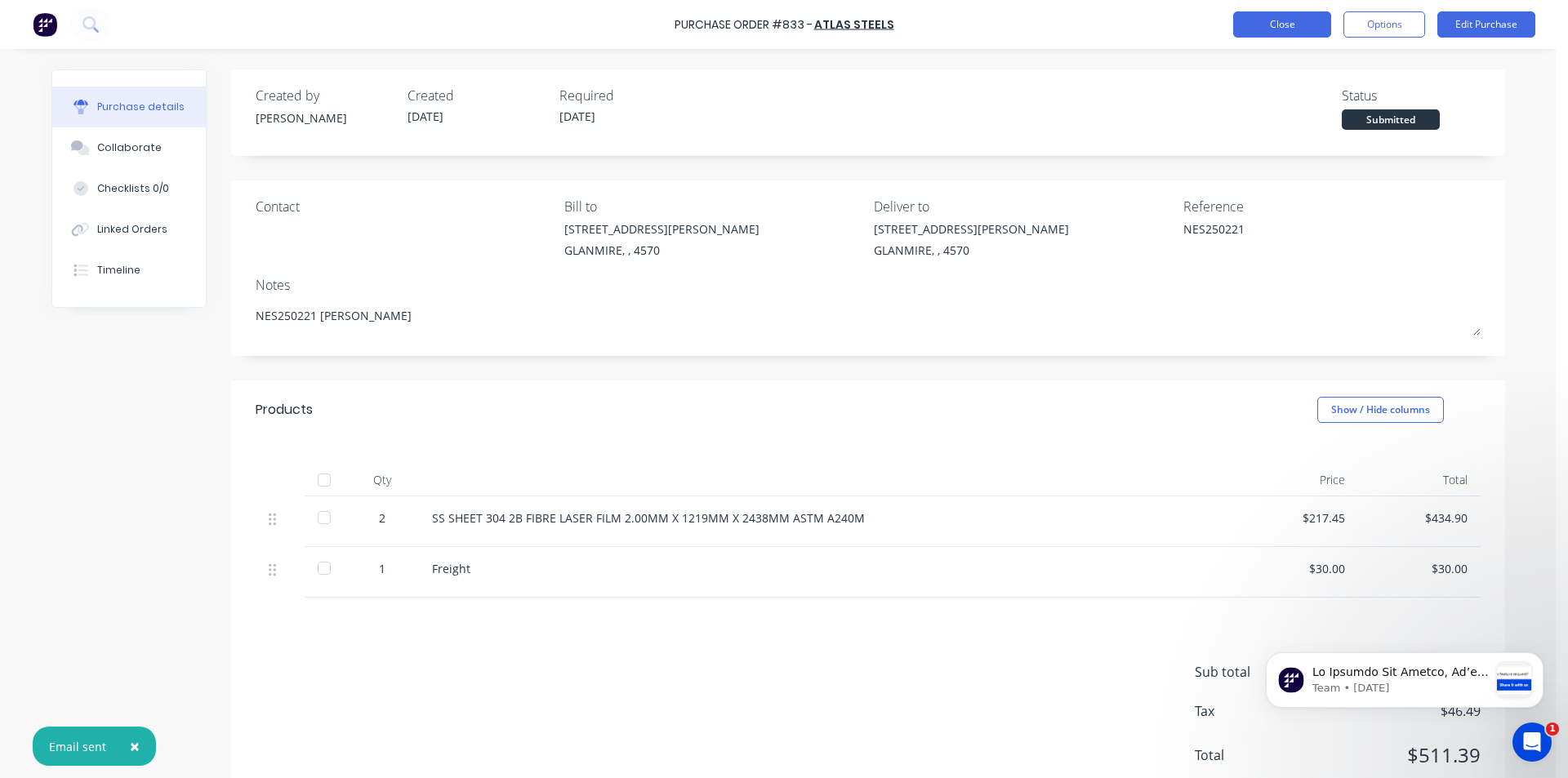
click at [1290, 31] on button "Close" at bounding box center [1281, 24] width 98 height 26
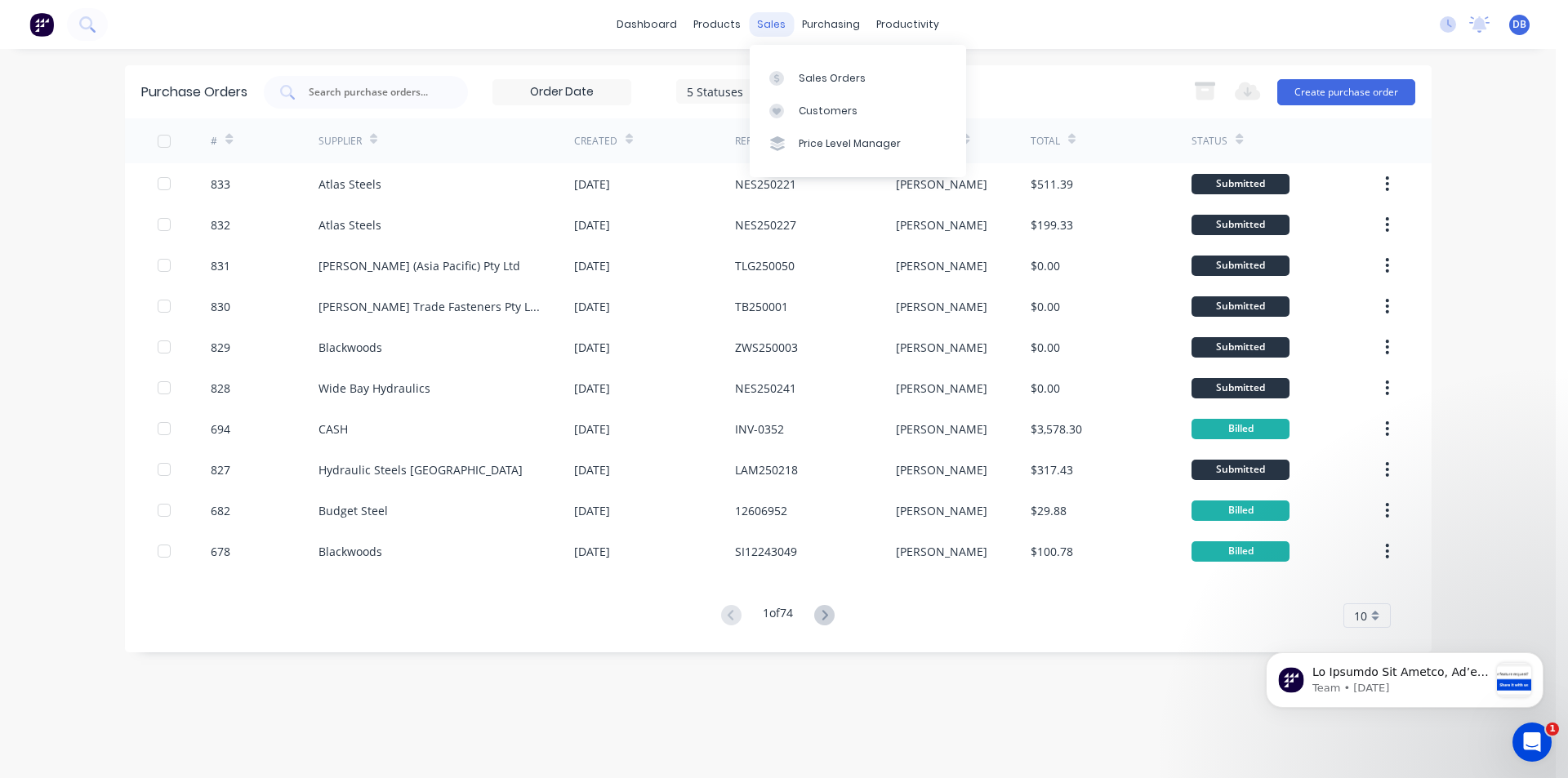
click at [766, 22] on div "sales" at bounding box center [771, 24] width 45 height 24
click at [816, 77] on div "Sales Orders" at bounding box center [831, 78] width 67 height 15
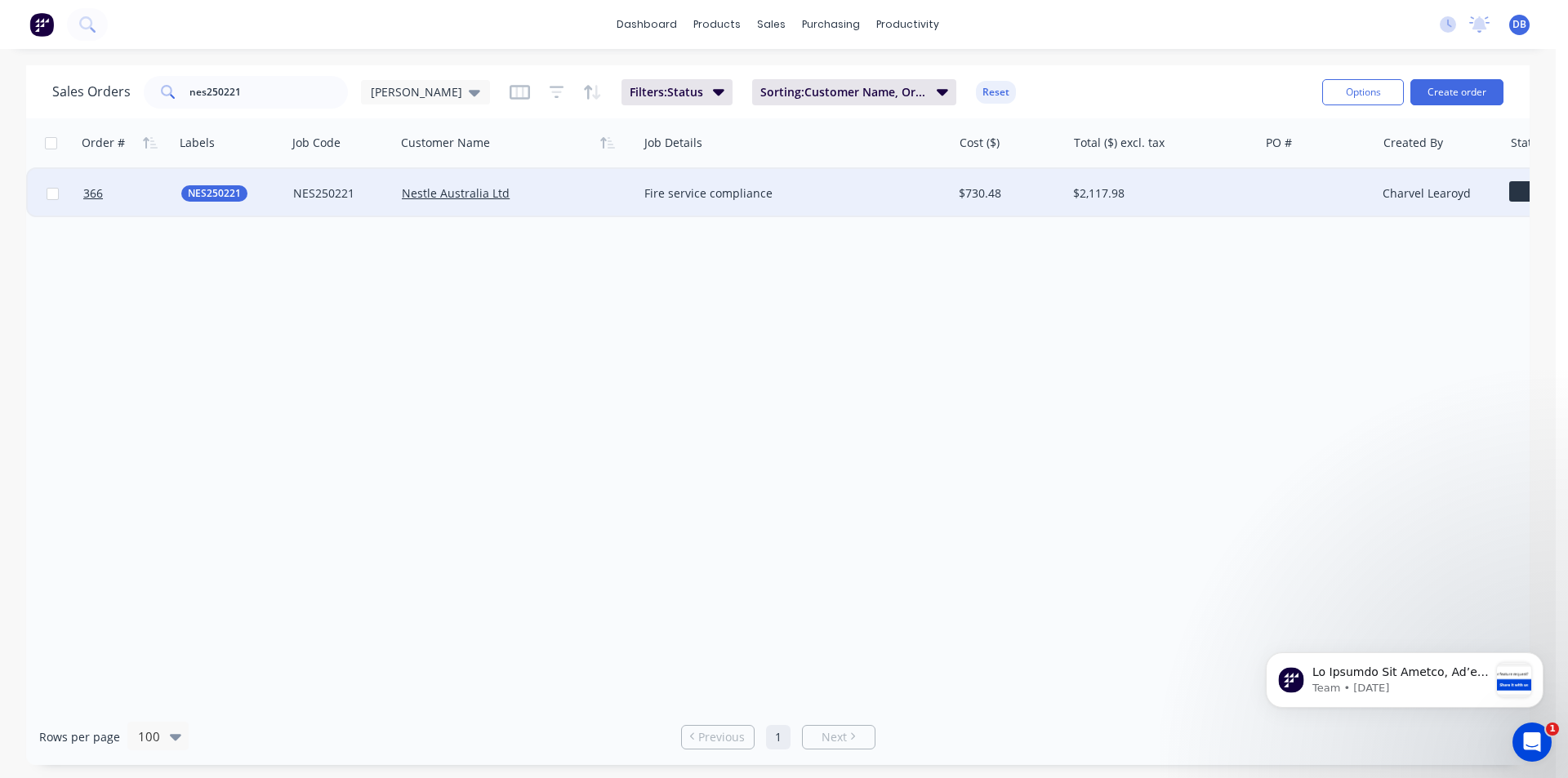
click at [575, 191] on div "Nestle Australia Ltd" at bounding box center [510, 193] width 218 height 16
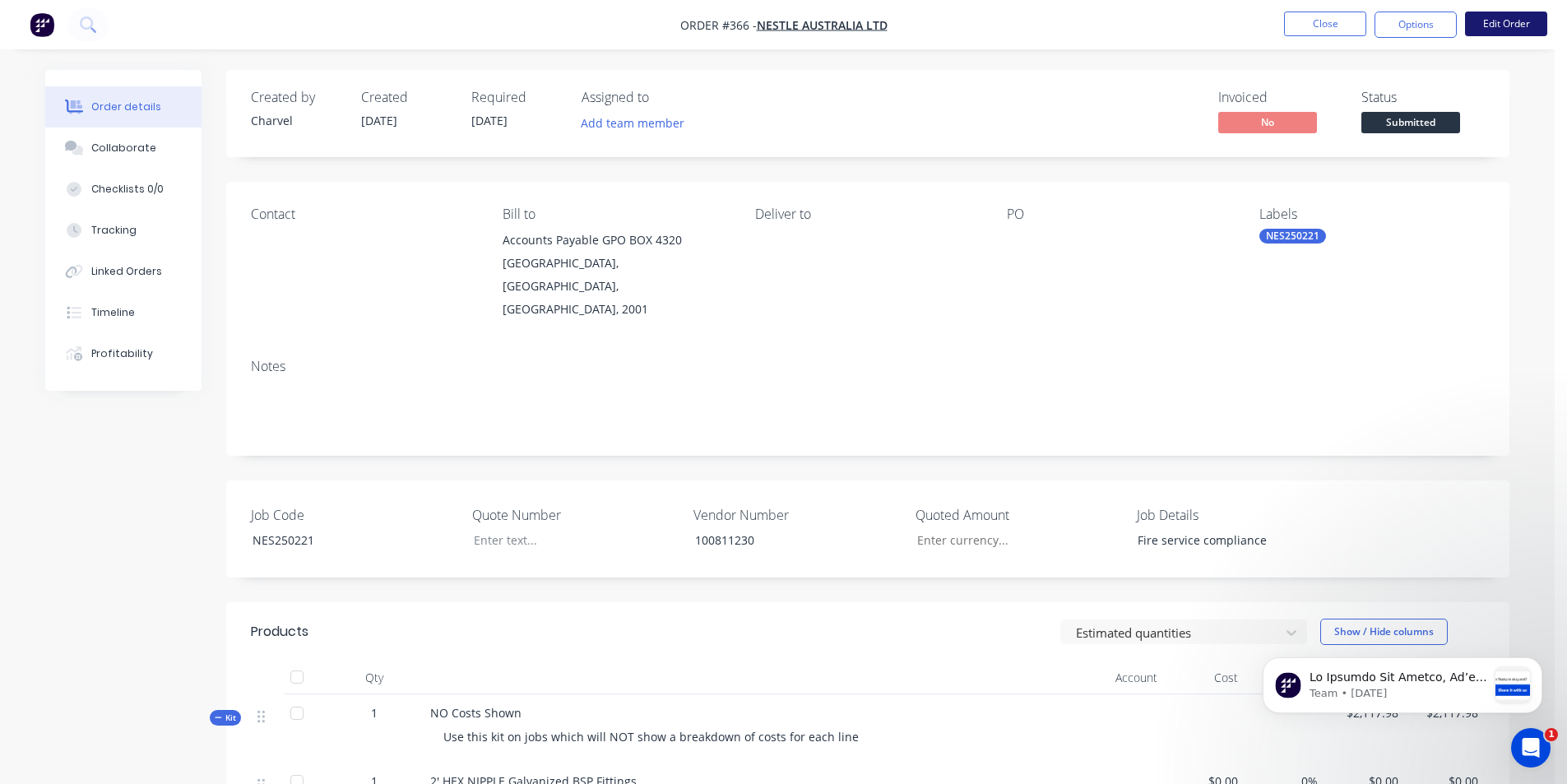
click at [1495, 28] on button "Edit Order" at bounding box center [1506, 24] width 82 height 24
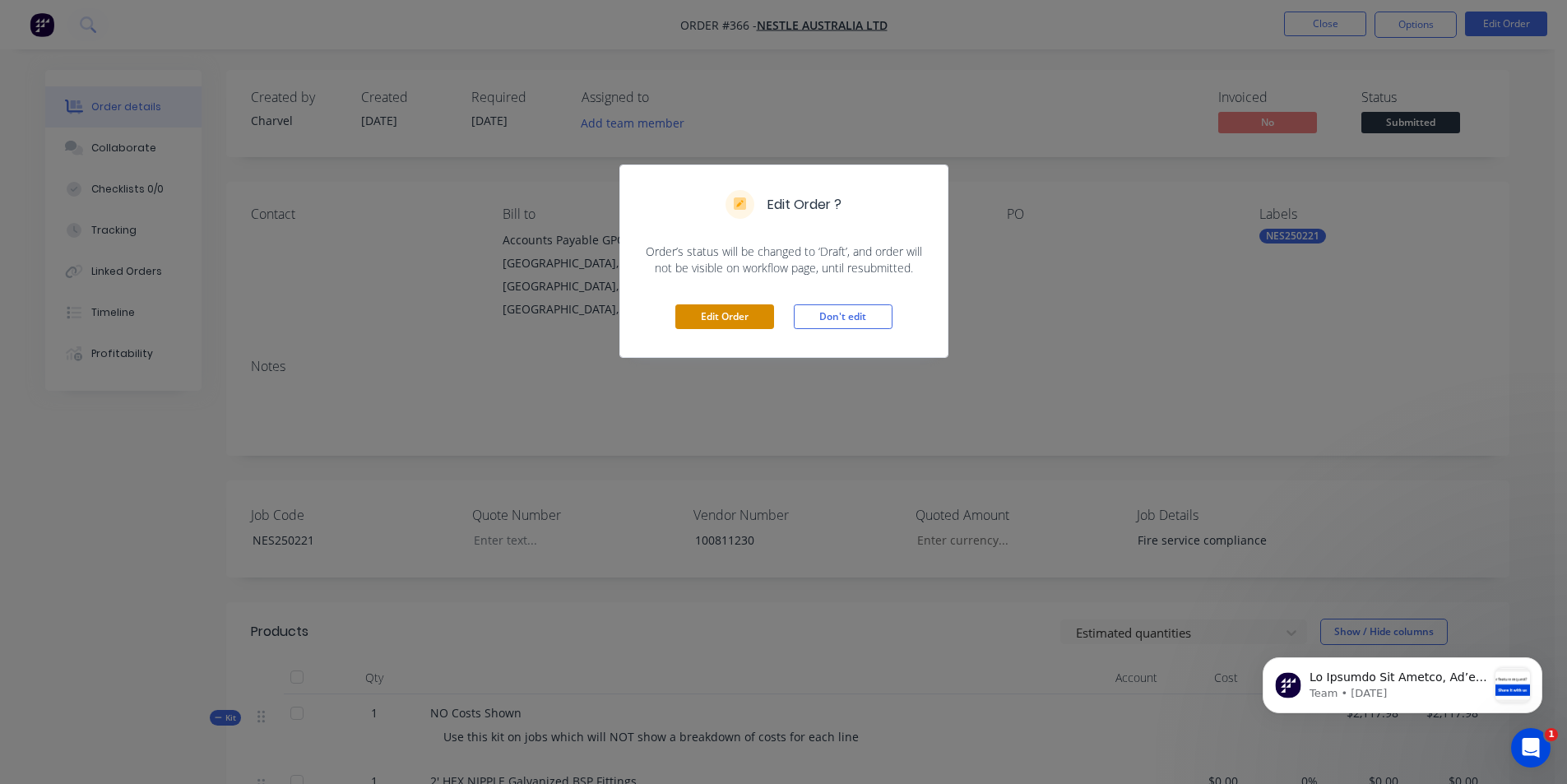
click at [748, 322] on button "Edit Order" at bounding box center [724, 316] width 98 height 24
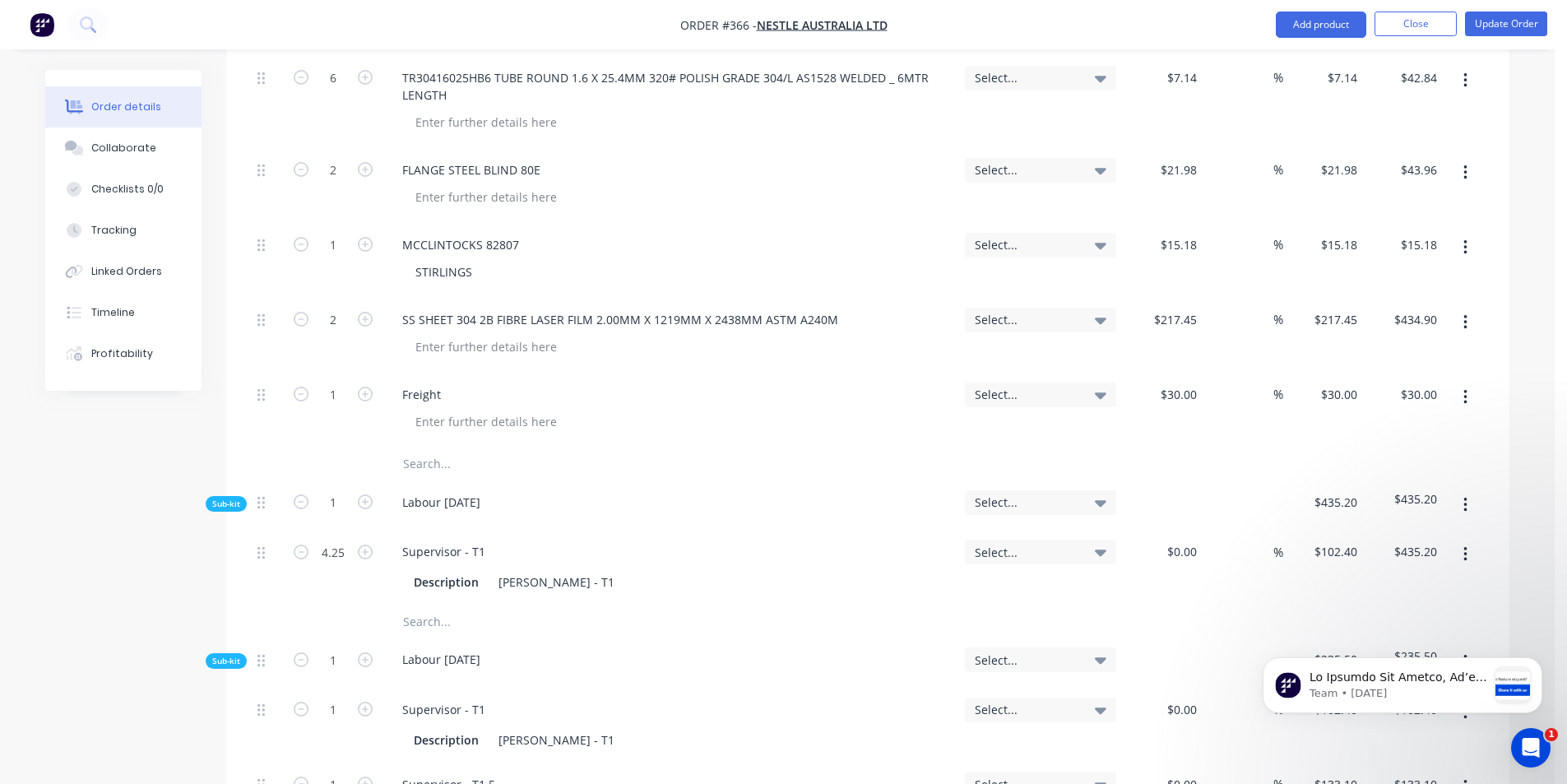
scroll to position [1563, 0]
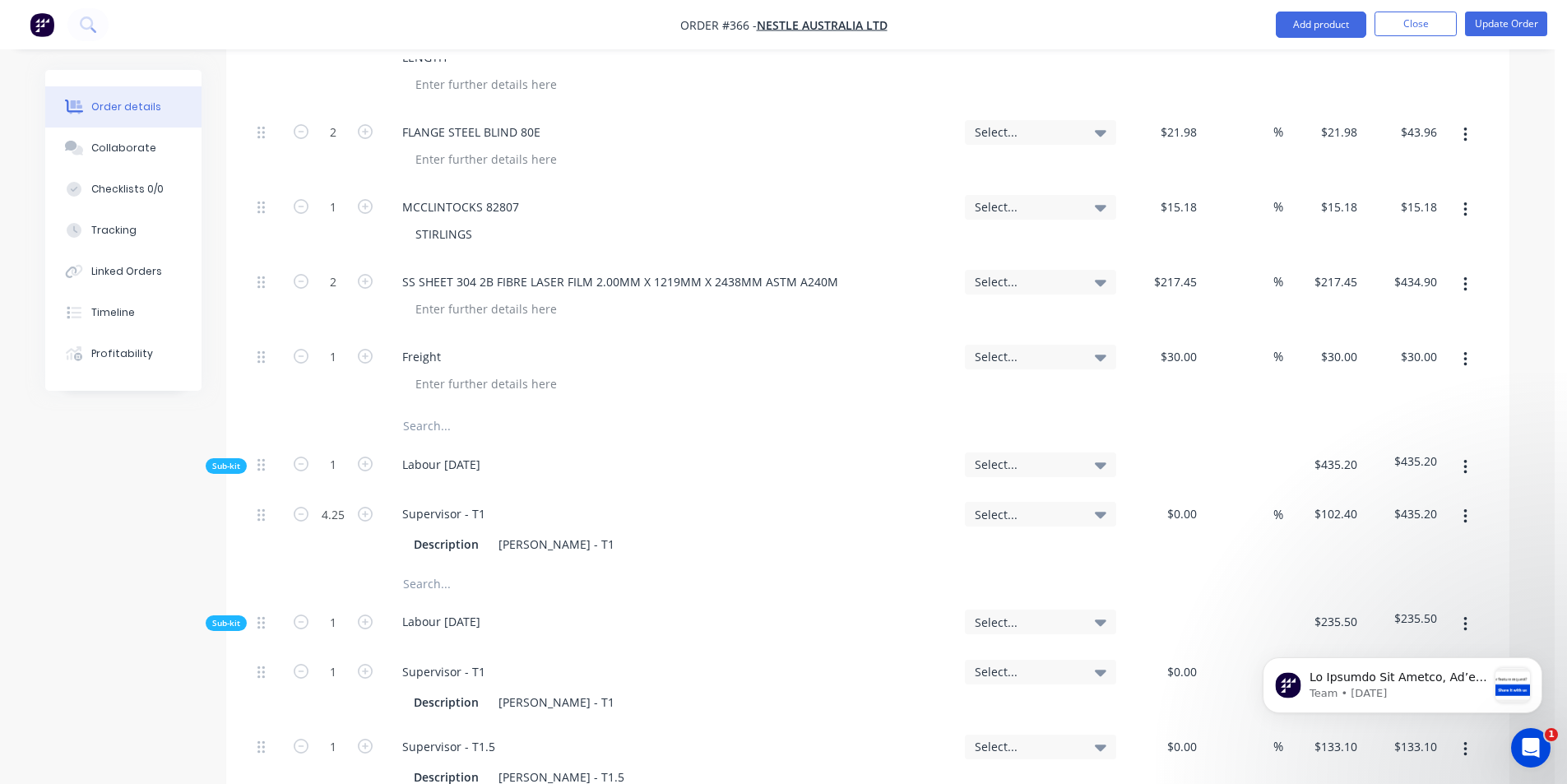
click at [419, 409] on input "text" at bounding box center [567, 426] width 329 height 33
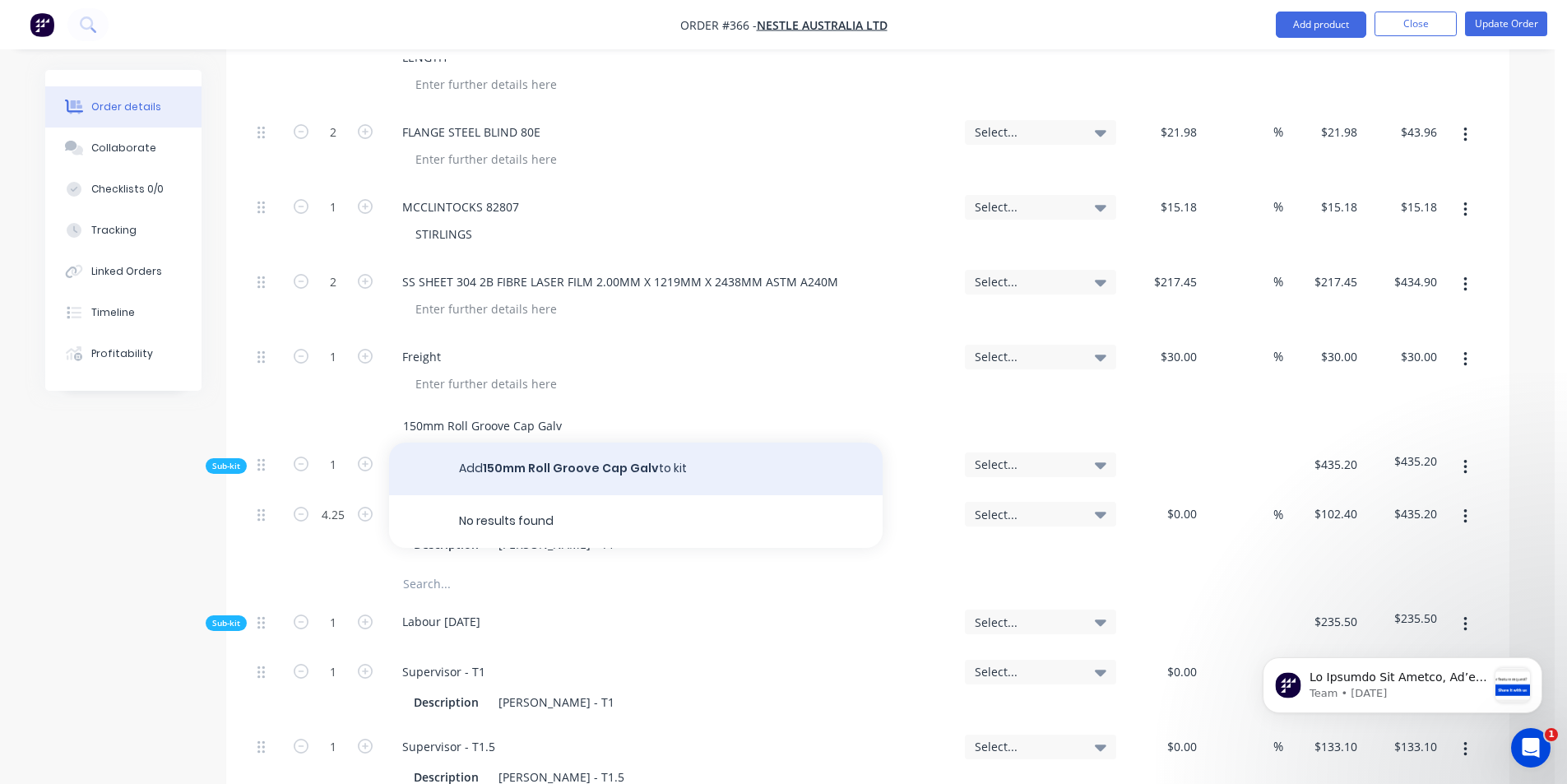
type input "150mm Roll Groove Cap Galv"
click at [458, 443] on button "Add 150mm Roll Groove Cap Galv to kit" at bounding box center [636, 469] width 493 height 52
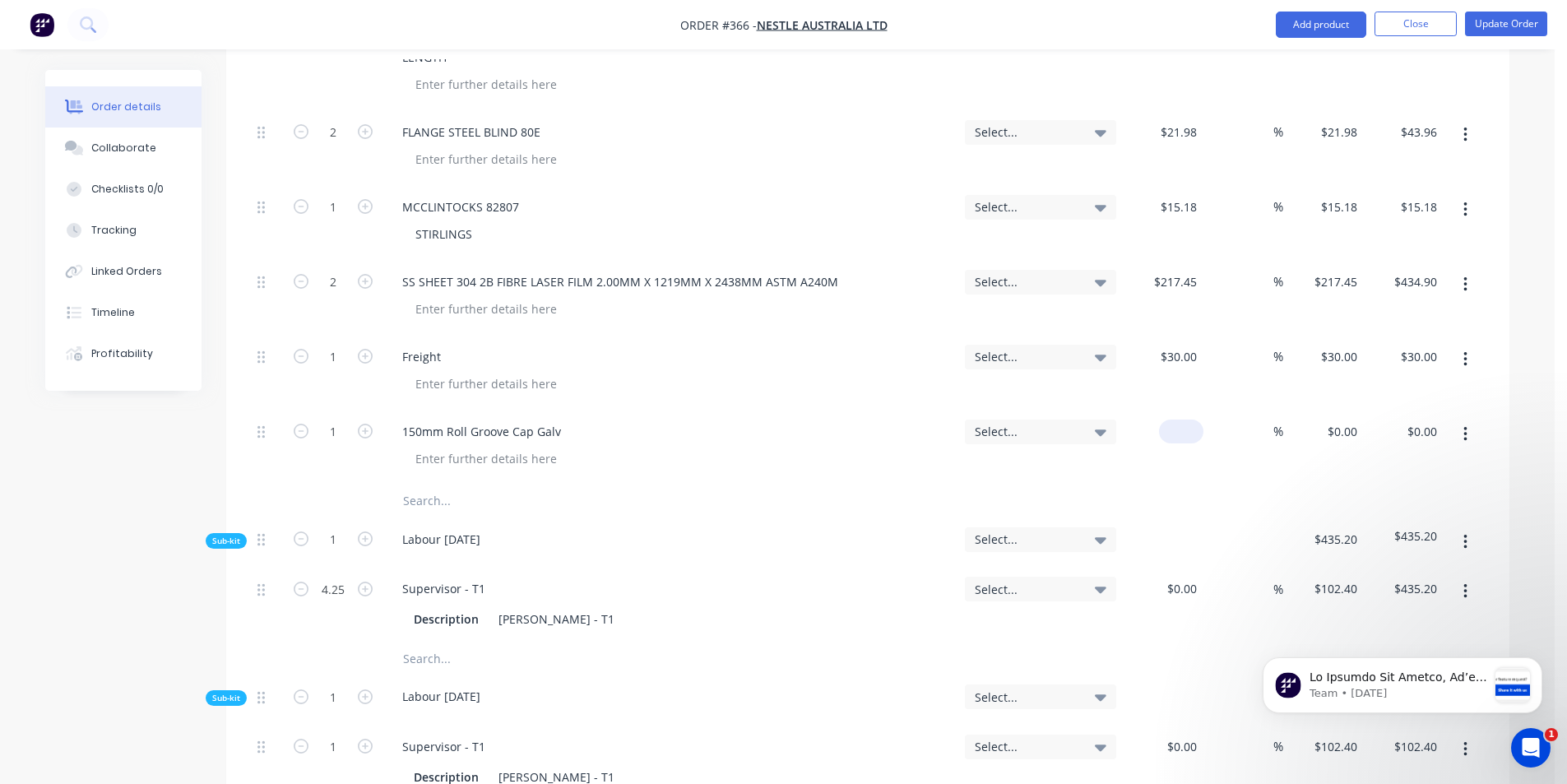
click at [1173, 409] on div "$0.00" at bounding box center [1163, 447] width 81 height 75
type input "$76.37"
click at [705, 447] on div at bounding box center [677, 458] width 550 height 24
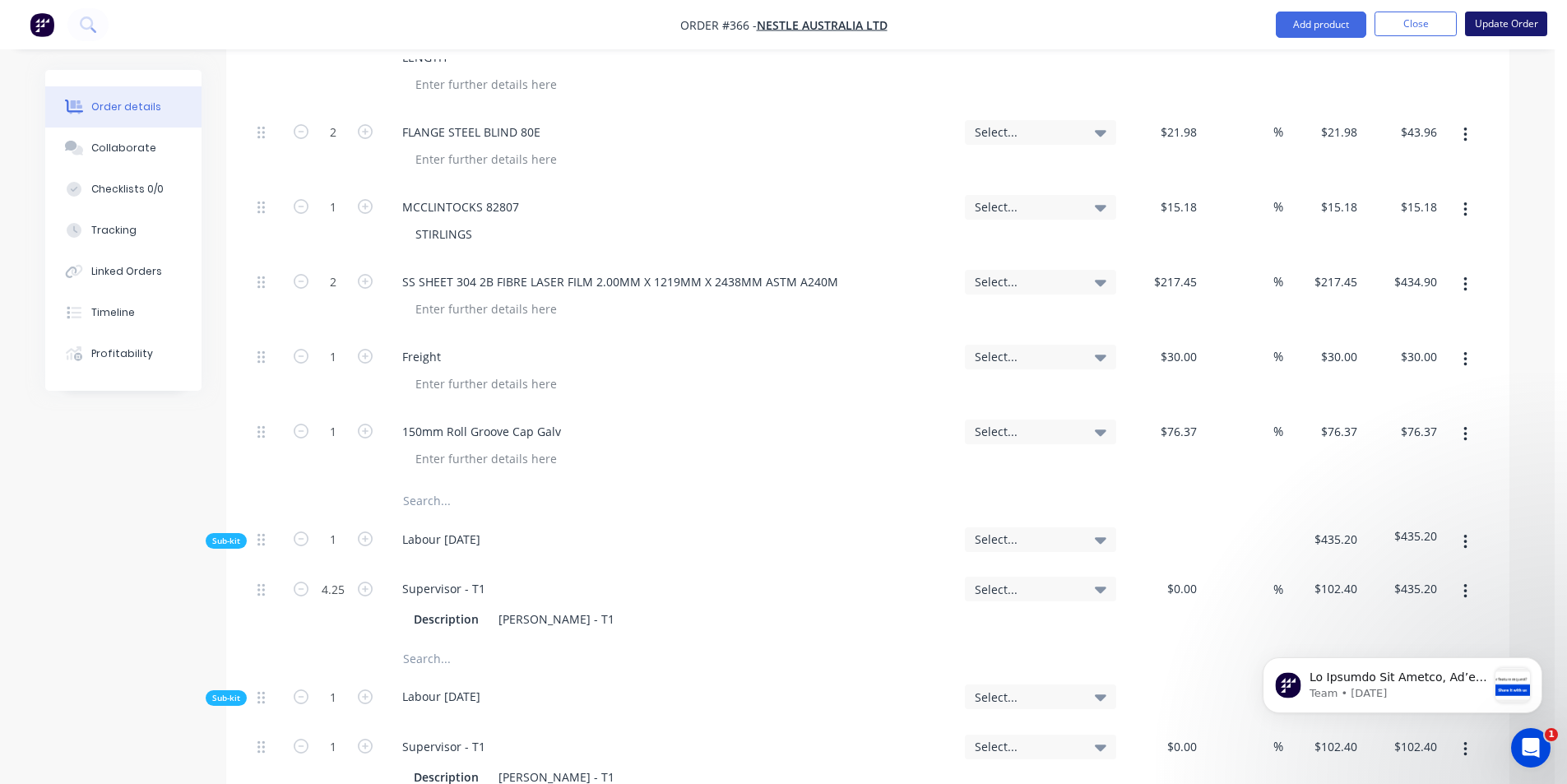
click at [1512, 22] on button "Update Order" at bounding box center [1506, 24] width 82 height 24
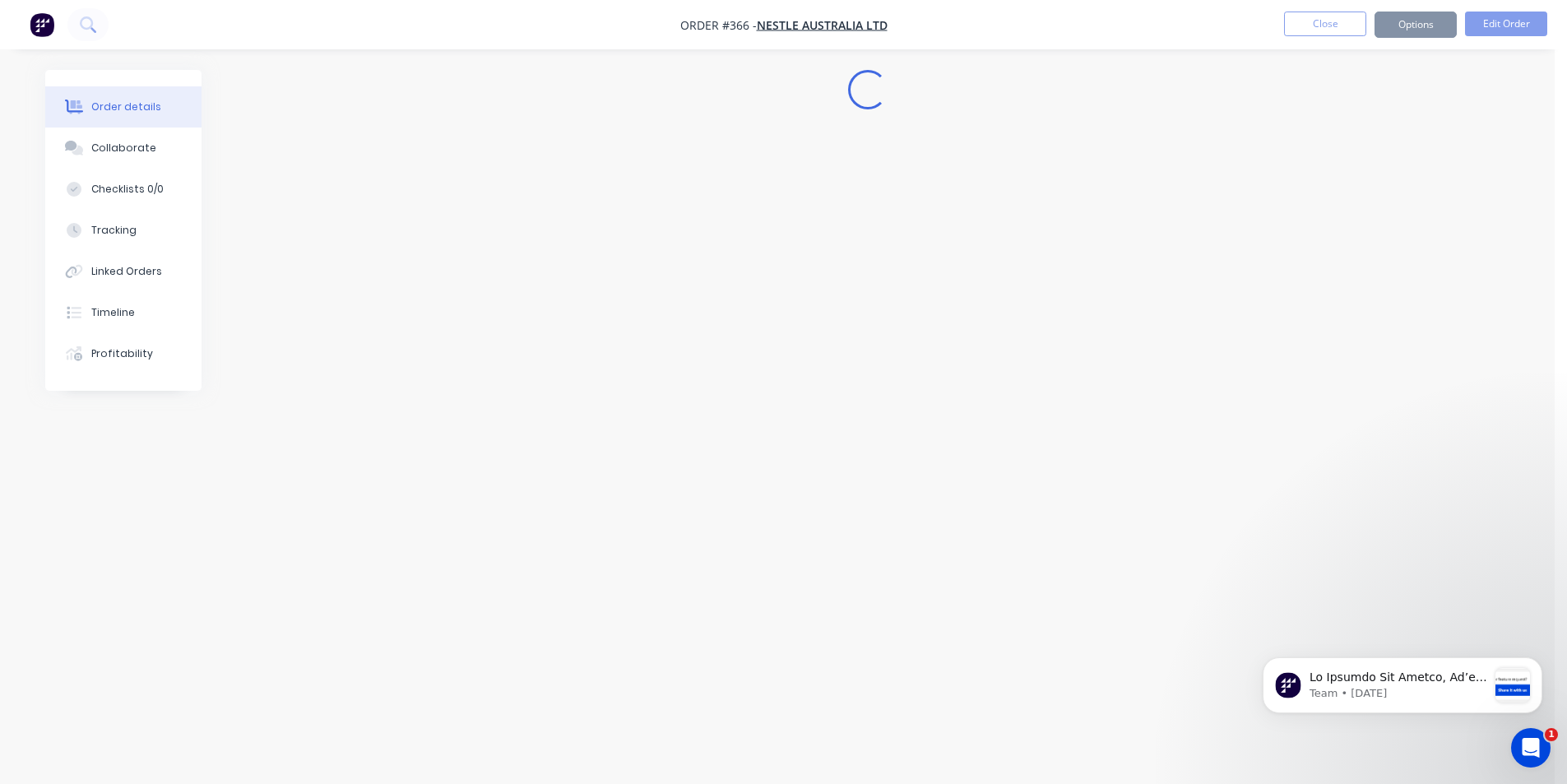
scroll to position [0, 0]
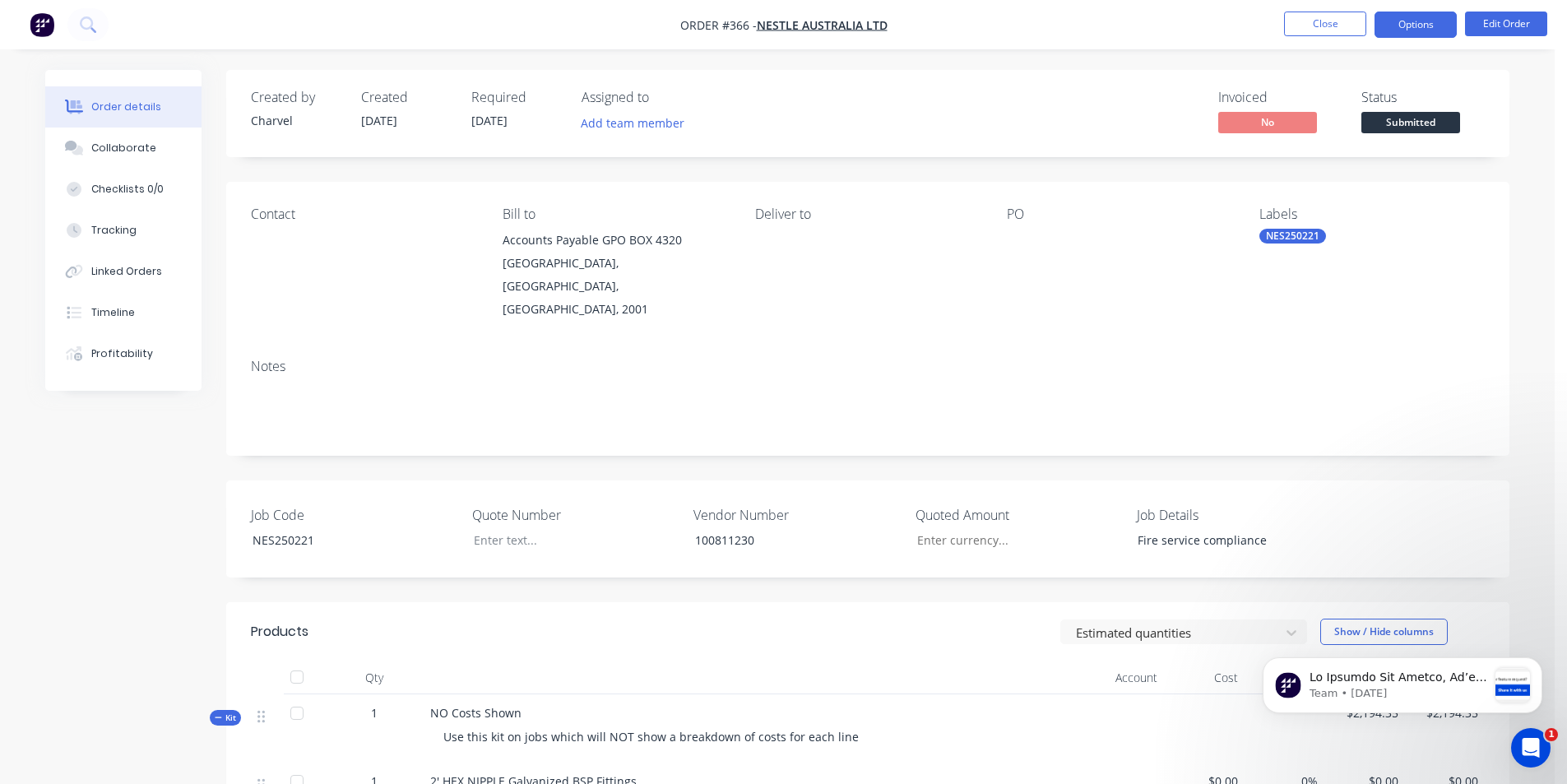
click at [1418, 32] on button "Options" at bounding box center [1415, 24] width 82 height 26
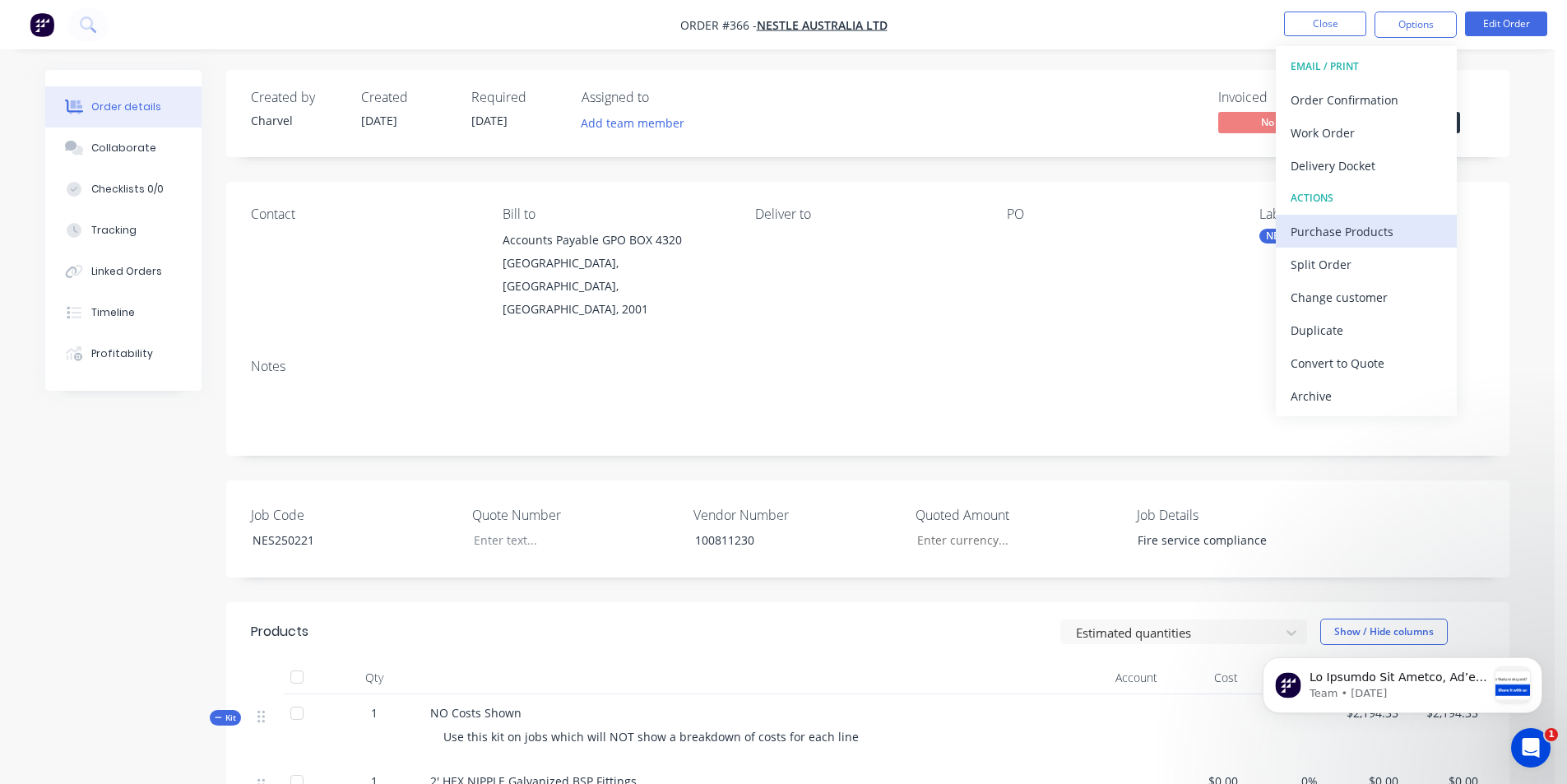
click at [1332, 232] on div "Purchase Products" at bounding box center [1367, 231] width 152 height 24
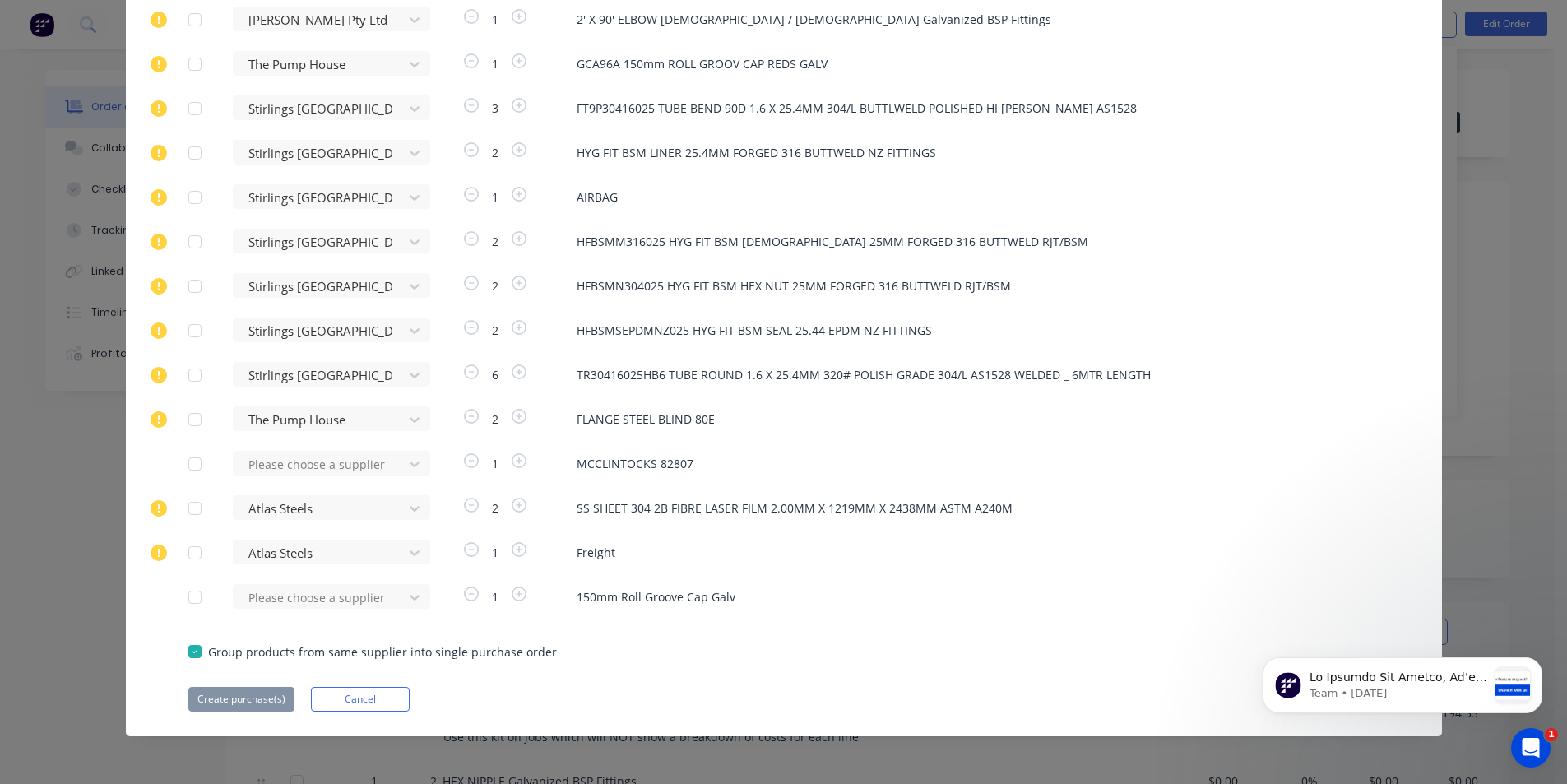
scroll to position [411, 0]
click at [411, 595] on div "Please choose a supplier" at bounding box center [323, 596] width 181 height 24
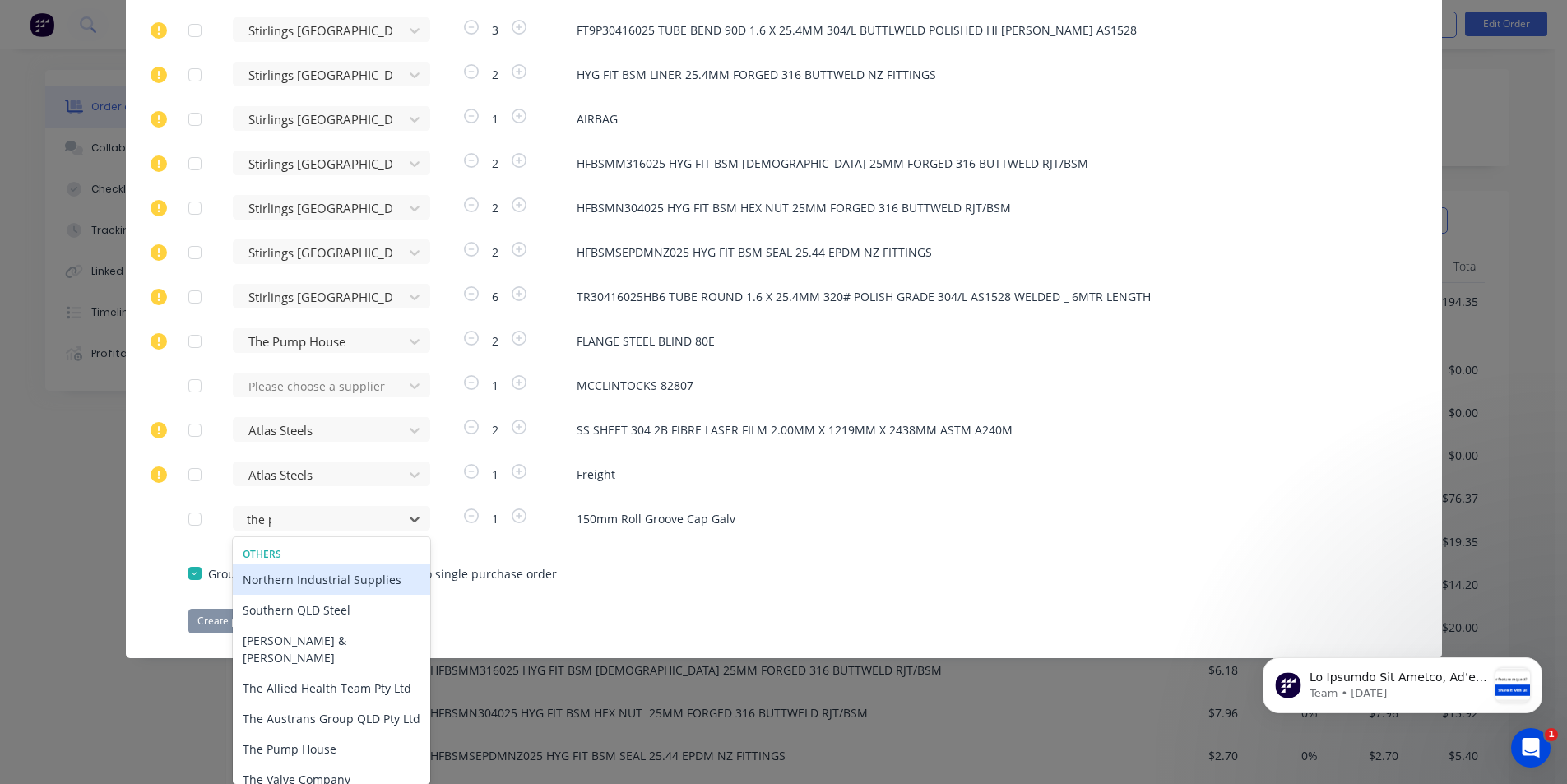
scroll to position [554, 0]
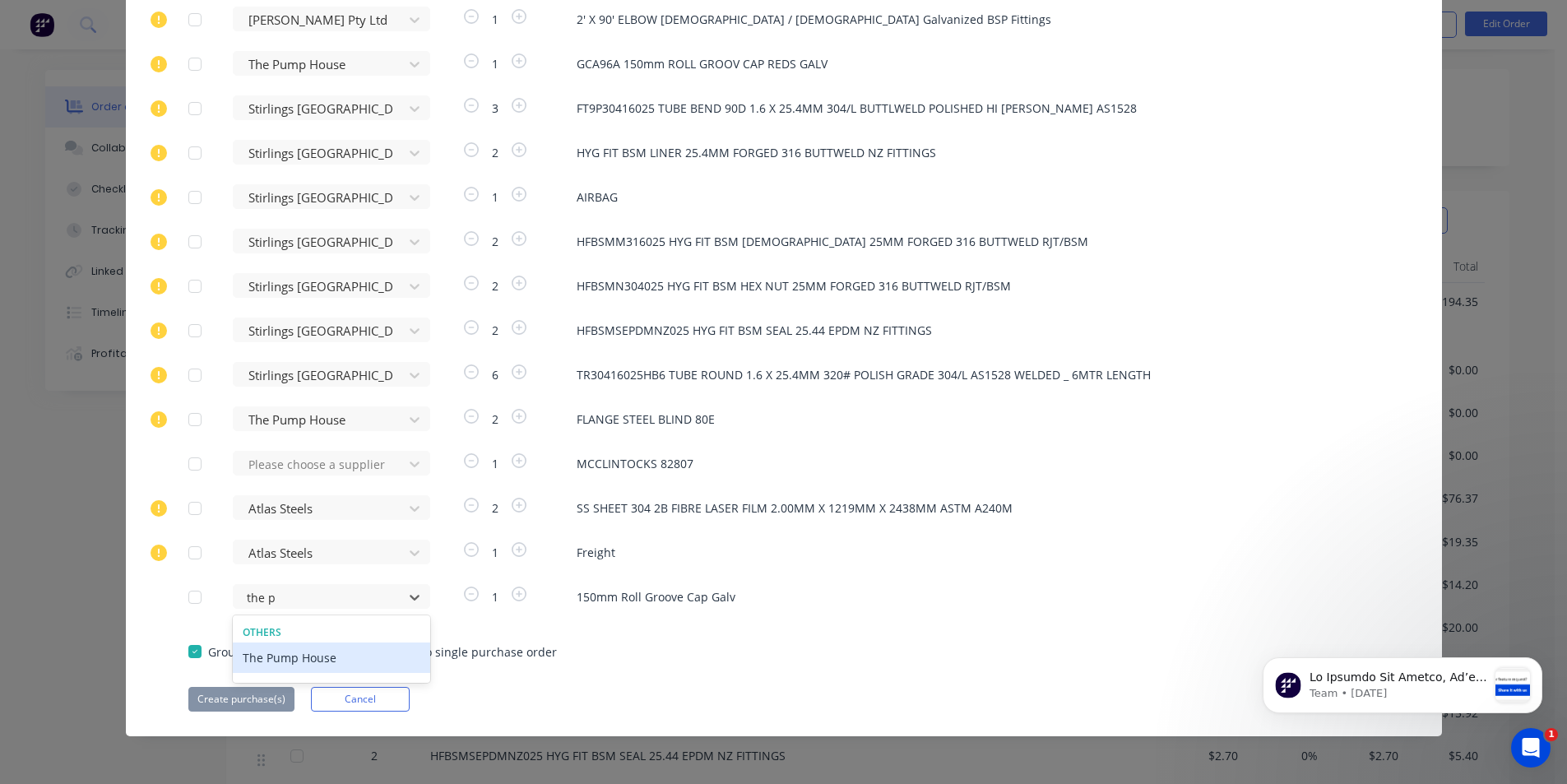
type input "the pu"
click at [277, 653] on div "The Pump House" at bounding box center [331, 657] width 198 height 30
click at [248, 700] on button "Create purchase(s)" at bounding box center [241, 699] width 106 height 24
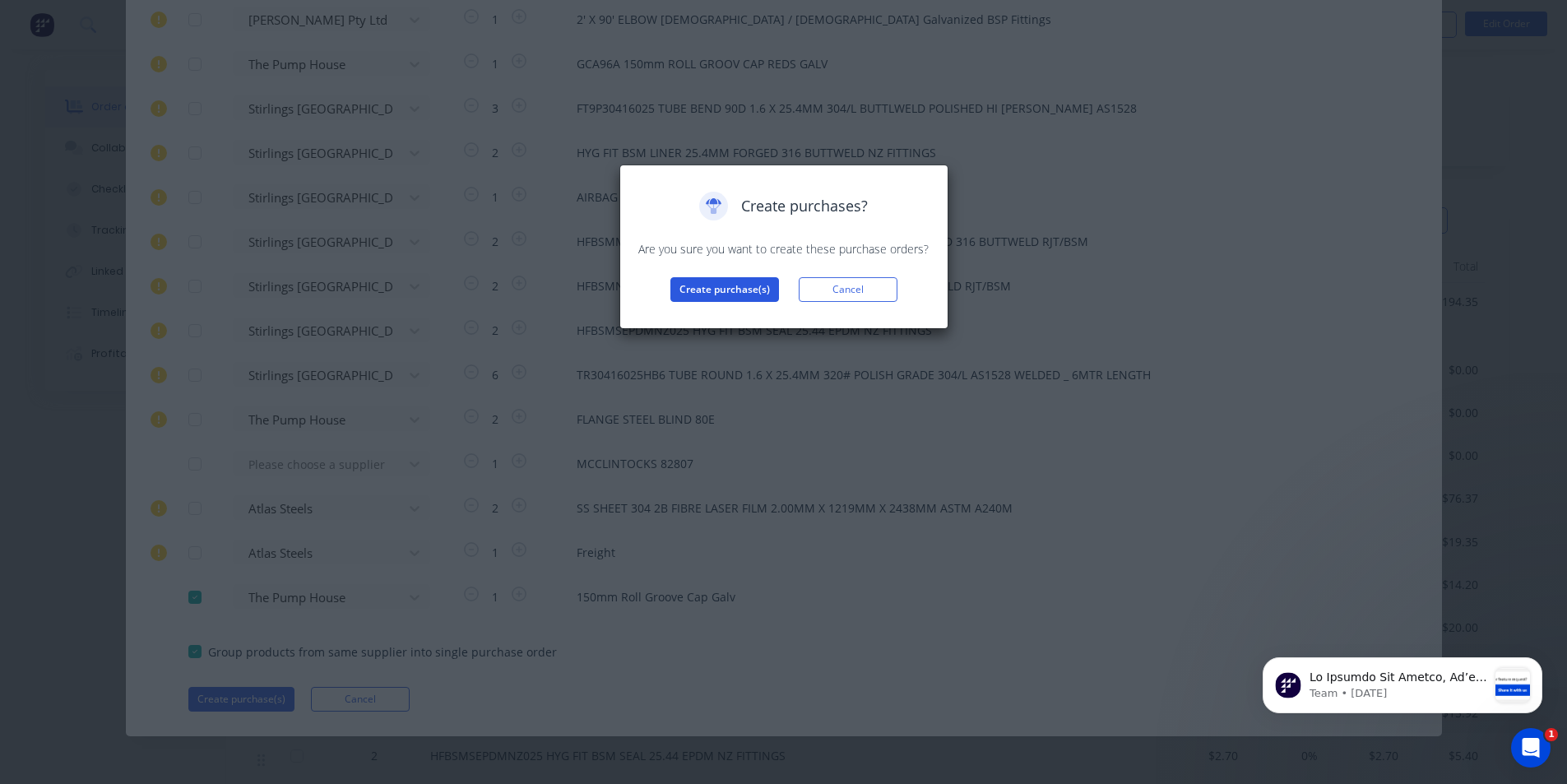
click at [730, 285] on button "Create purchase(s)" at bounding box center [724, 289] width 109 height 24
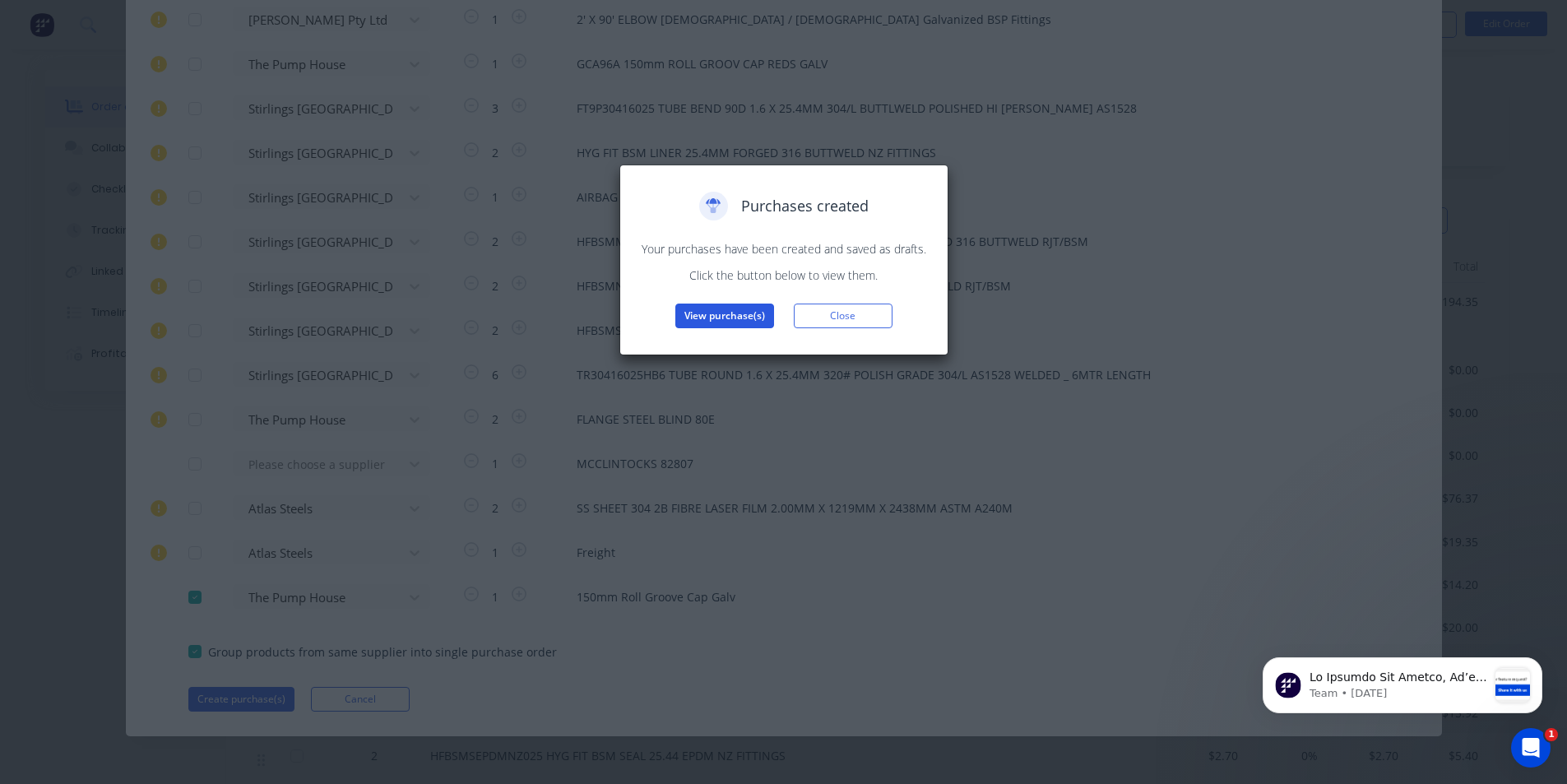
click at [714, 312] on button "View purchase(s)" at bounding box center [724, 315] width 98 height 24
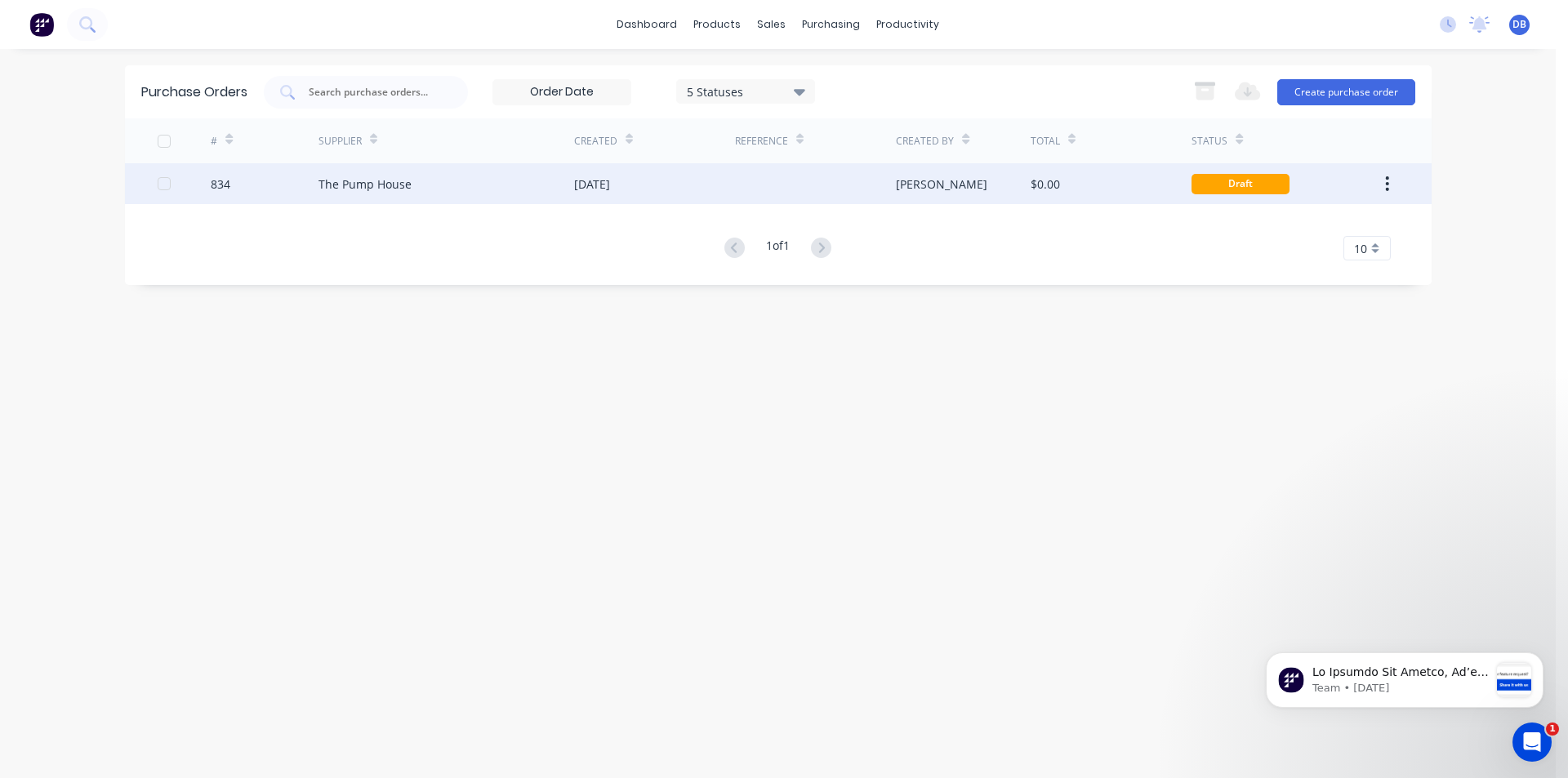
click at [507, 185] on div "The Pump House" at bounding box center [445, 183] width 255 height 41
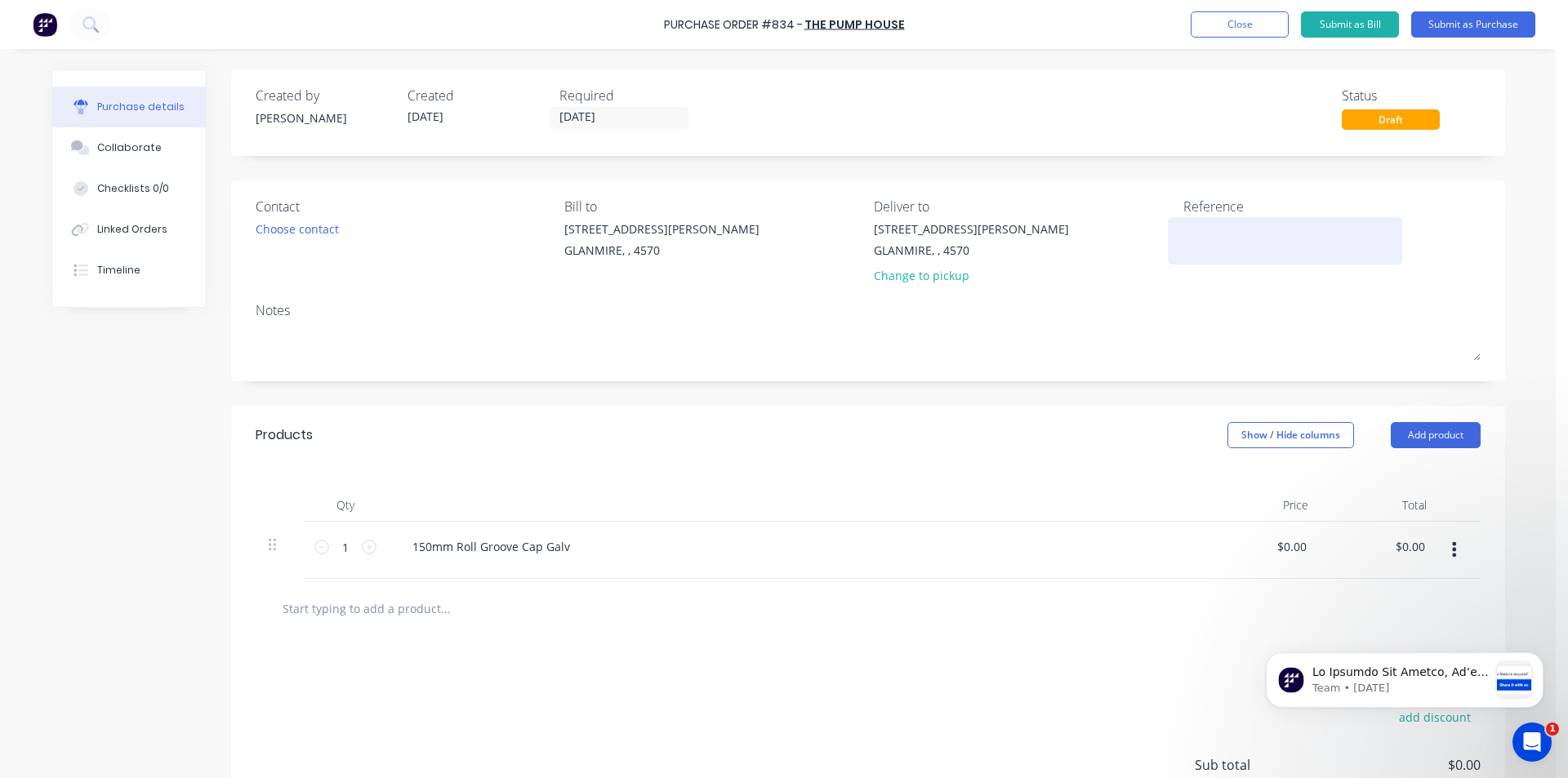
click at [1206, 239] on textarea at bounding box center [1285, 239] width 204 height 36
type textarea "NE"
type textarea "x"
type textarea "NES"
type textarea "x"
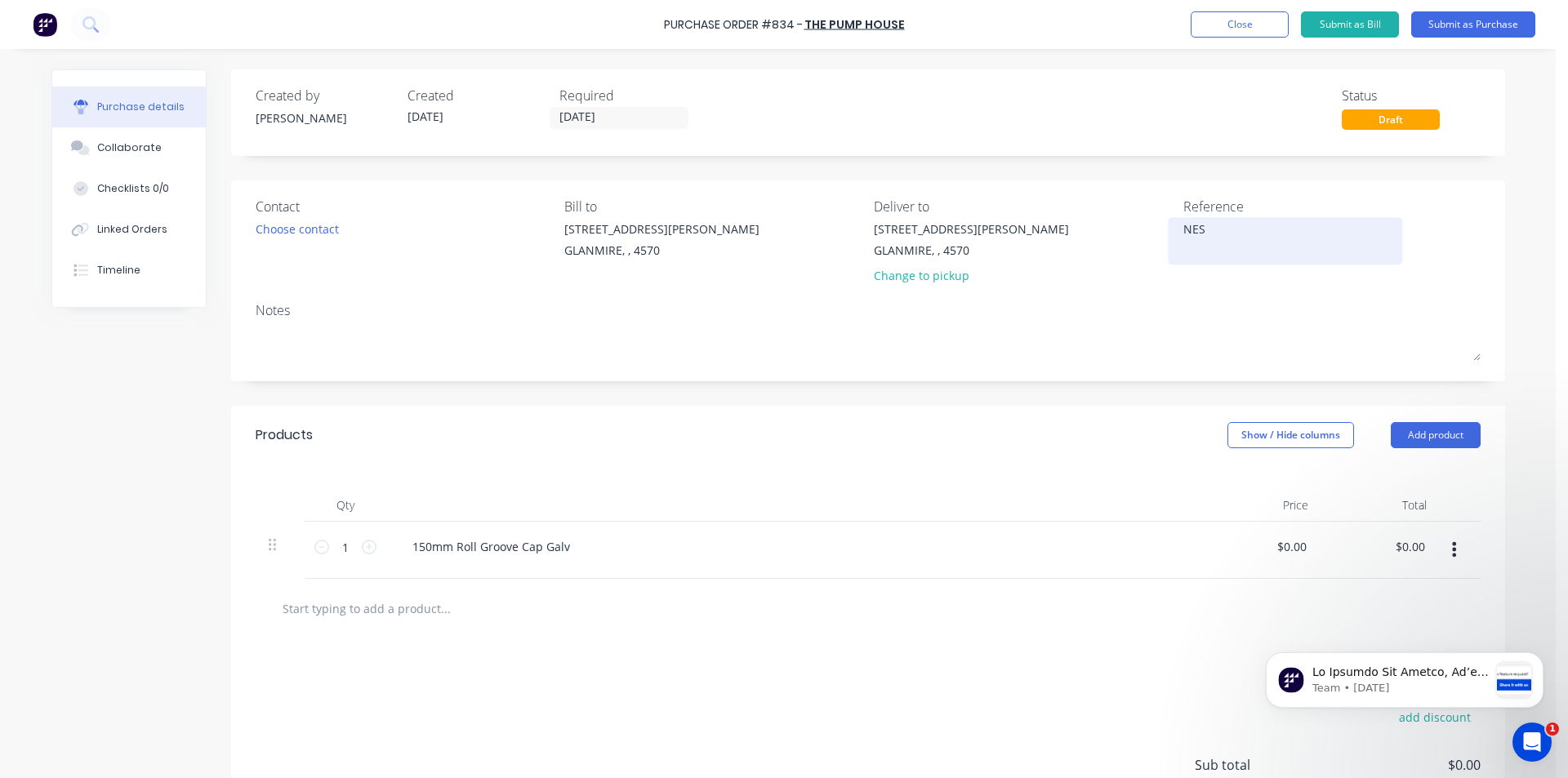
type textarea "NES2"
type textarea "x"
type textarea "NES25"
type textarea "x"
type textarea "NES250"
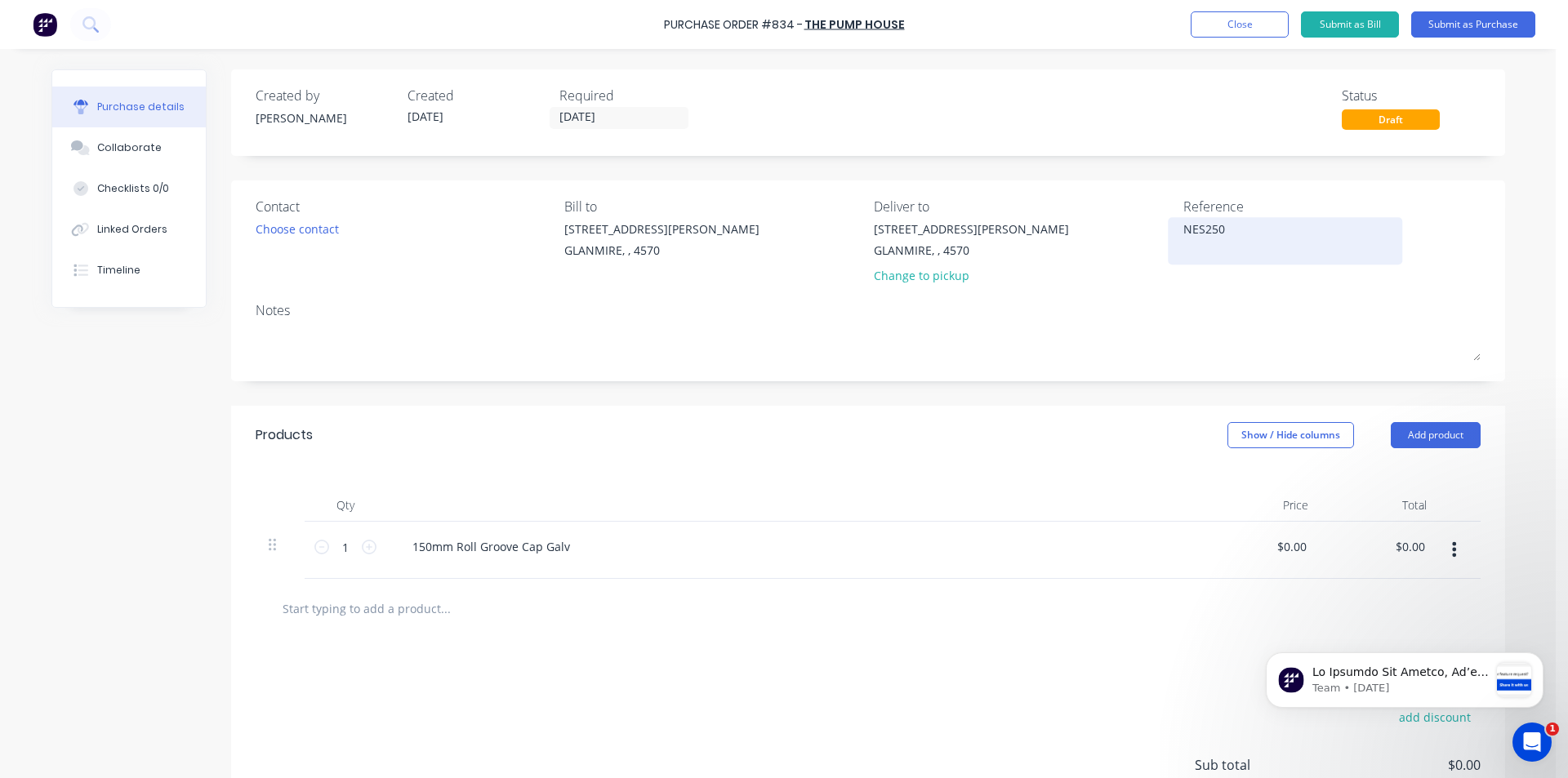
type textarea "x"
type textarea "NES2502"
type textarea "x"
type textarea "NES25022"
type textarea "x"
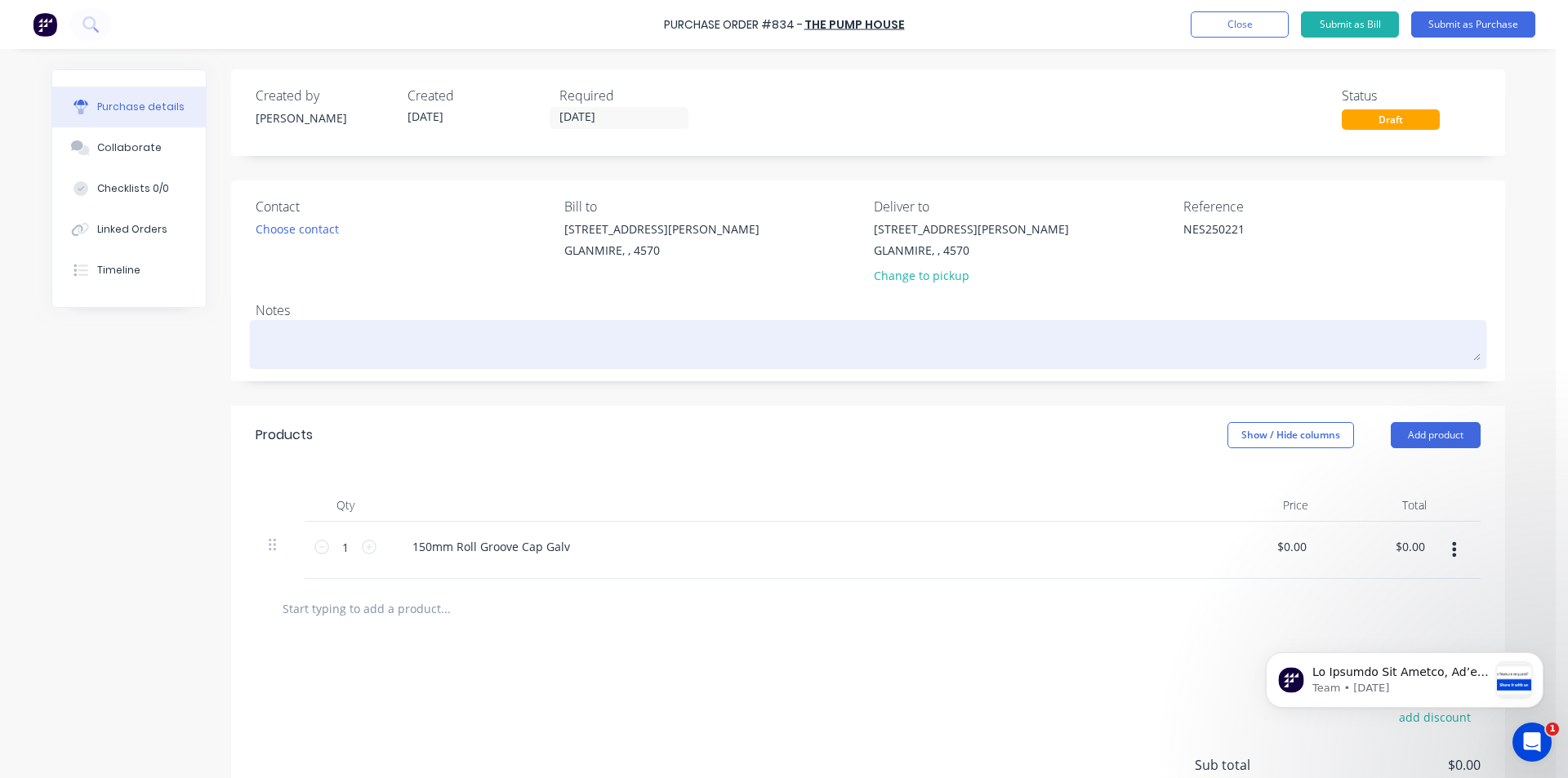
type textarea "NES250221"
type textarea "x"
type textarea "NES250221"
drag, startPoint x: 287, startPoint y: 340, endPoint x: 301, endPoint y: 346, distance: 15.2
click at [290, 341] on textarea at bounding box center [867, 342] width 1225 height 36
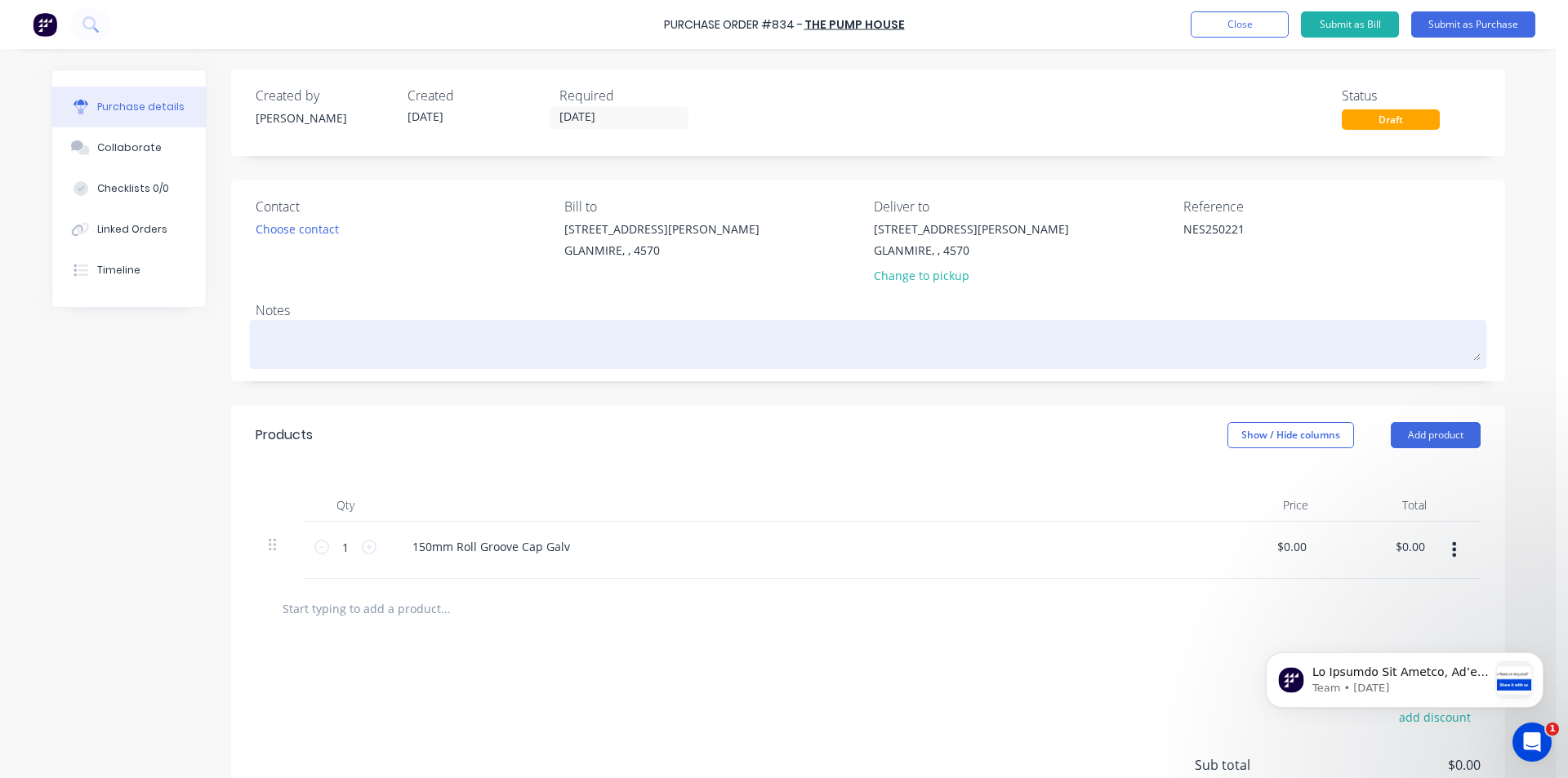
type textarea "x"
type textarea "N"
type textarea "x"
type textarea "NE"
type textarea "x"
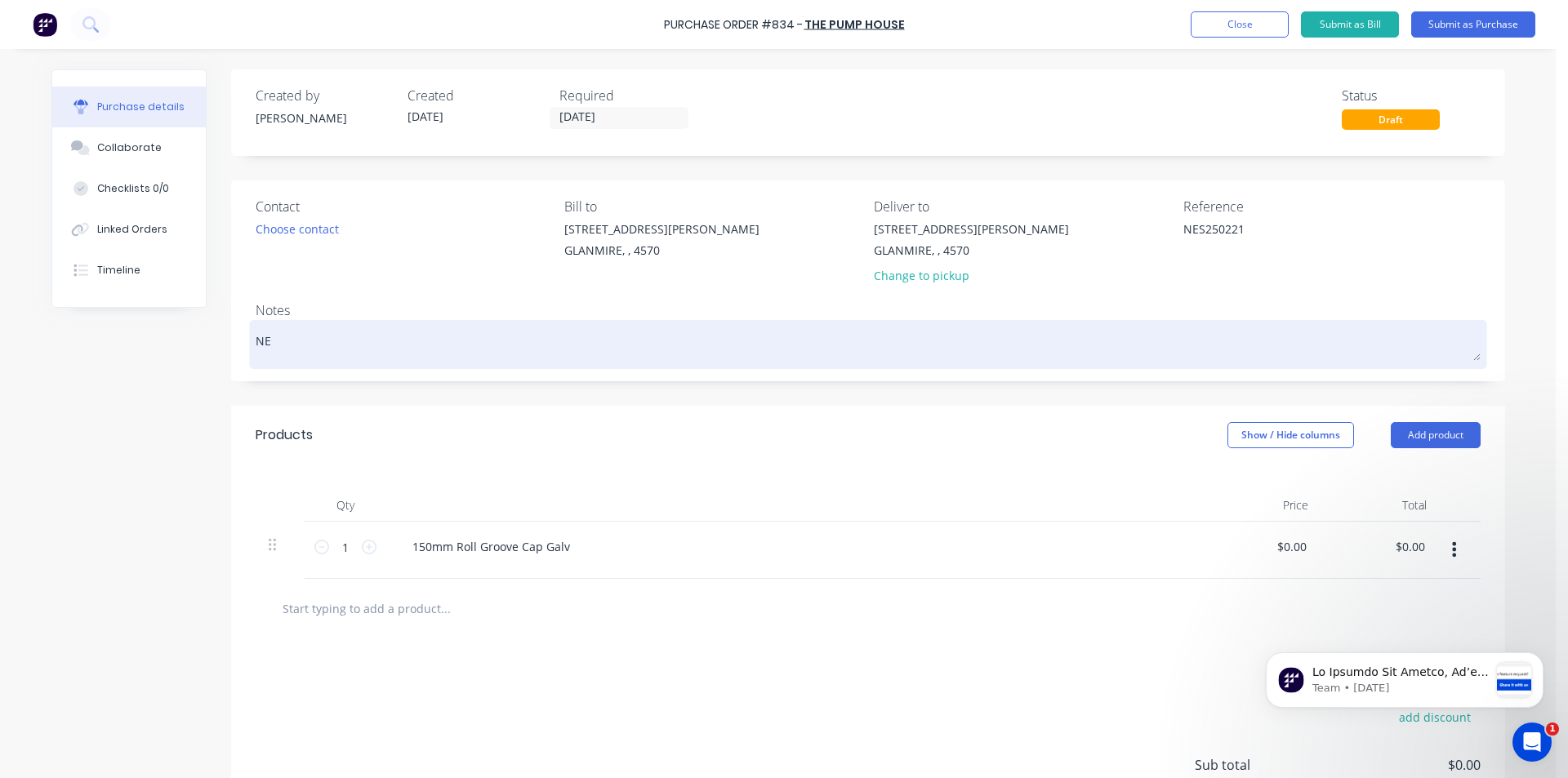
type textarea "NES"
type textarea "x"
type textarea "NES2"
type textarea "x"
type textarea "NES25"
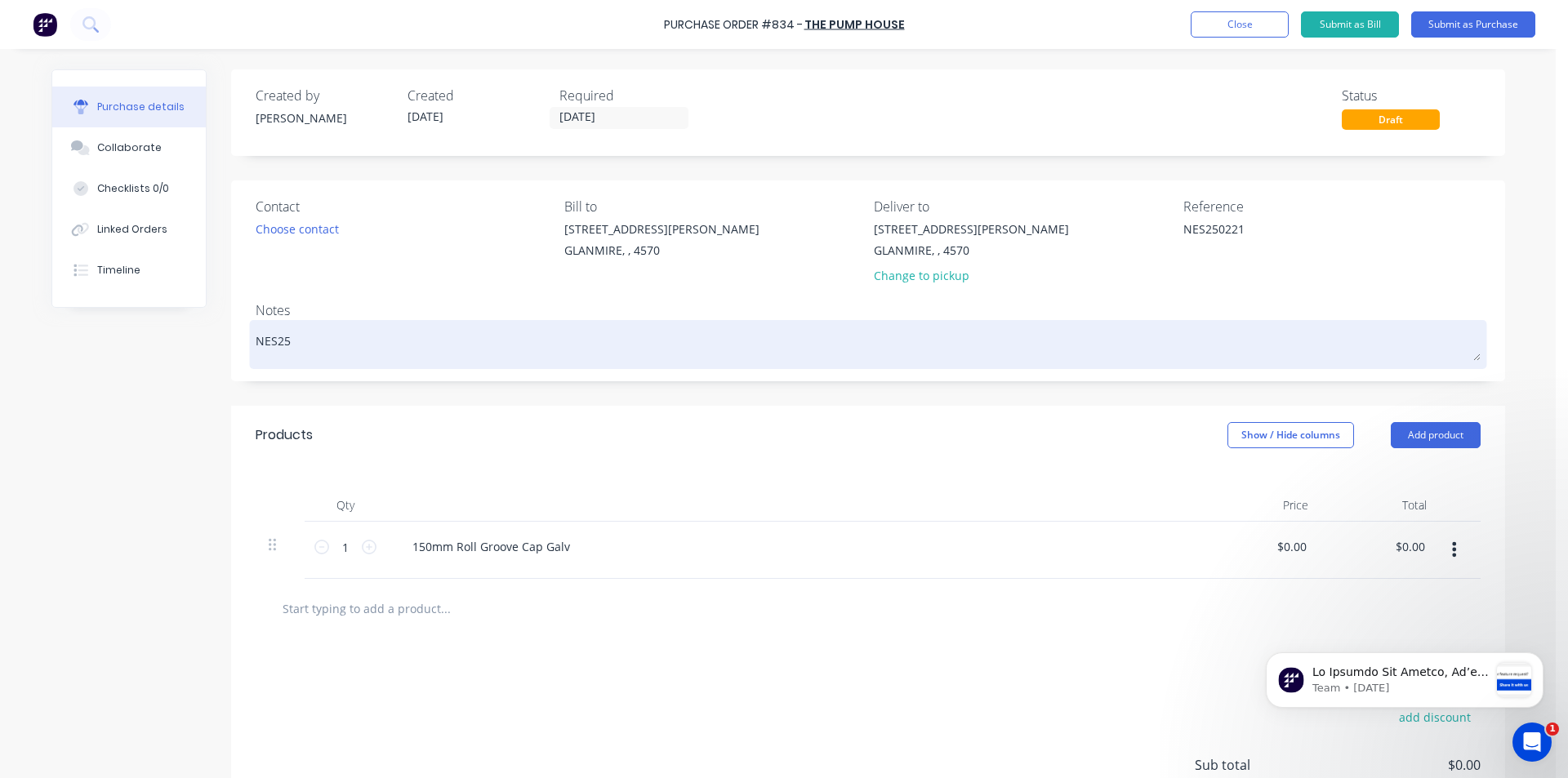
type textarea "x"
type textarea "NES250"
type textarea "x"
type textarea "NES2502"
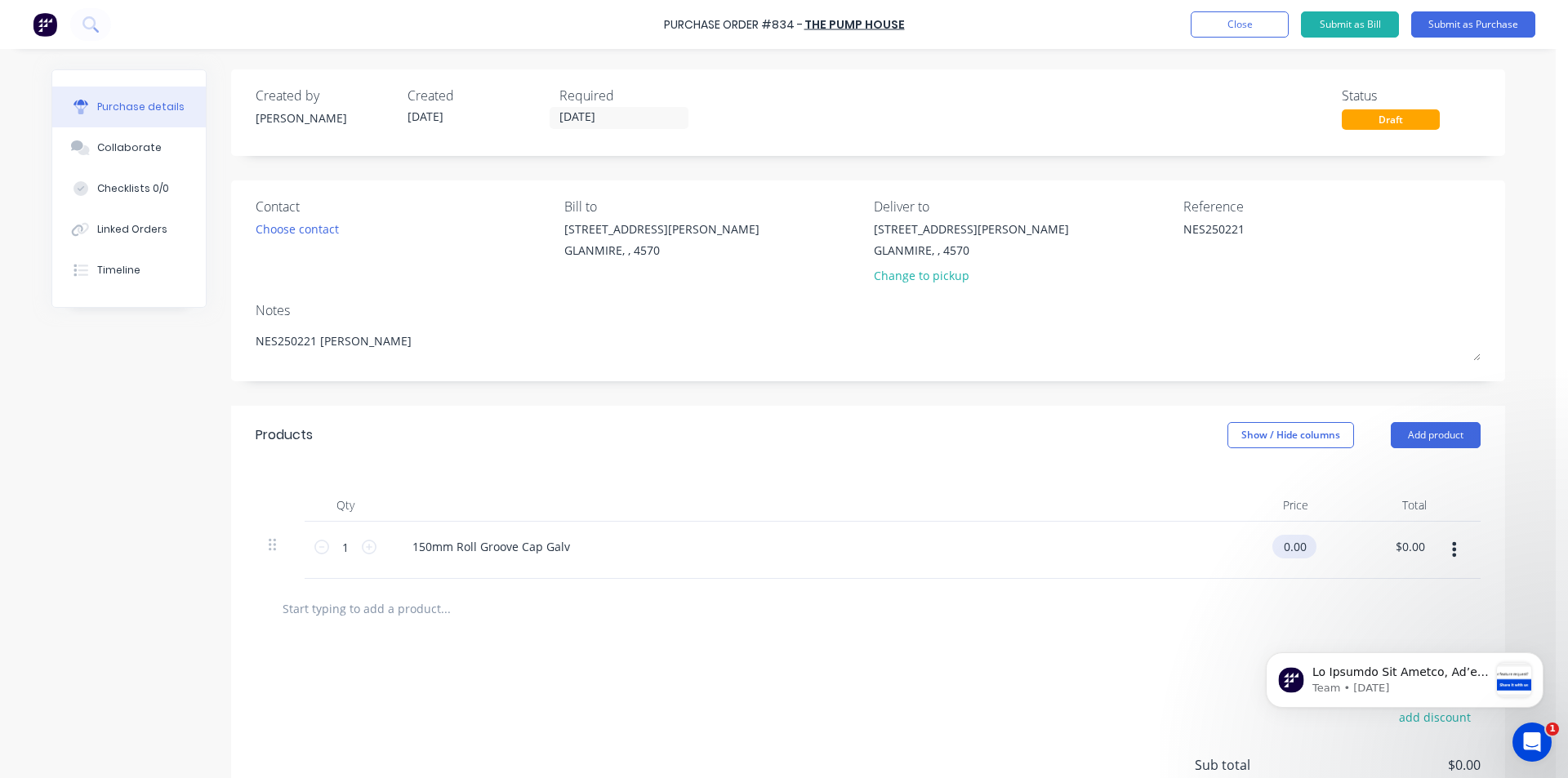
click at [1295, 545] on input "0.00" at bounding box center [1290, 545] width 37 height 23
click at [973, 596] on div at bounding box center [868, 608] width 1199 height 33
click at [1278, 546] on input "0.00" at bounding box center [1294, 545] width 31 height 23
drag, startPoint x: 1164, startPoint y: 533, endPoint x: 1153, endPoint y: 533, distance: 11.0
click at [1153, 533] on div "1 1 150mm Roll Groove Cap Galv 0.00 0.00 $0.00 $0.00" at bounding box center [867, 550] width 1225 height 57
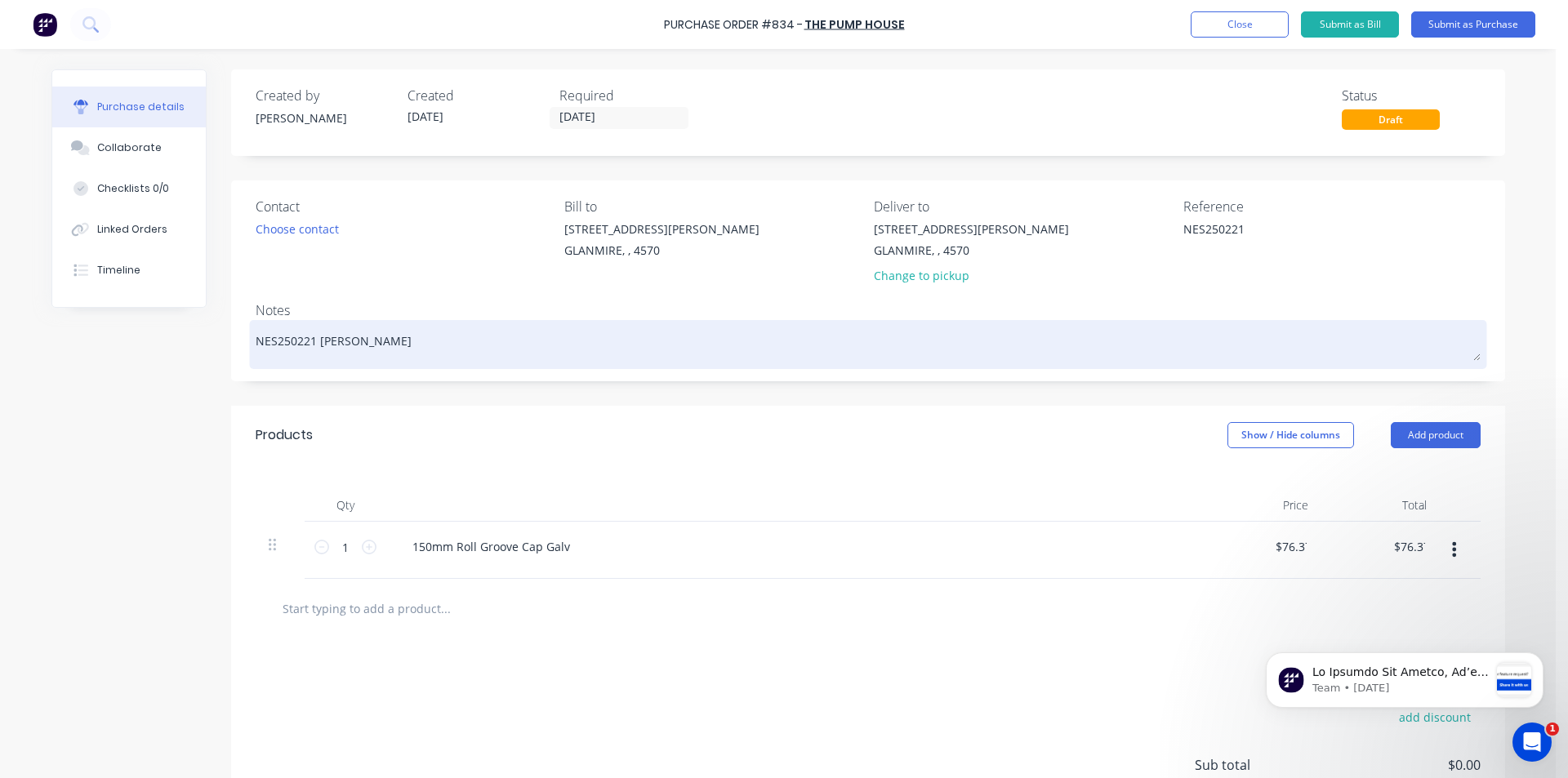
click at [1088, 335] on textarea "NES250221 [PERSON_NAME]" at bounding box center [867, 342] width 1225 height 36
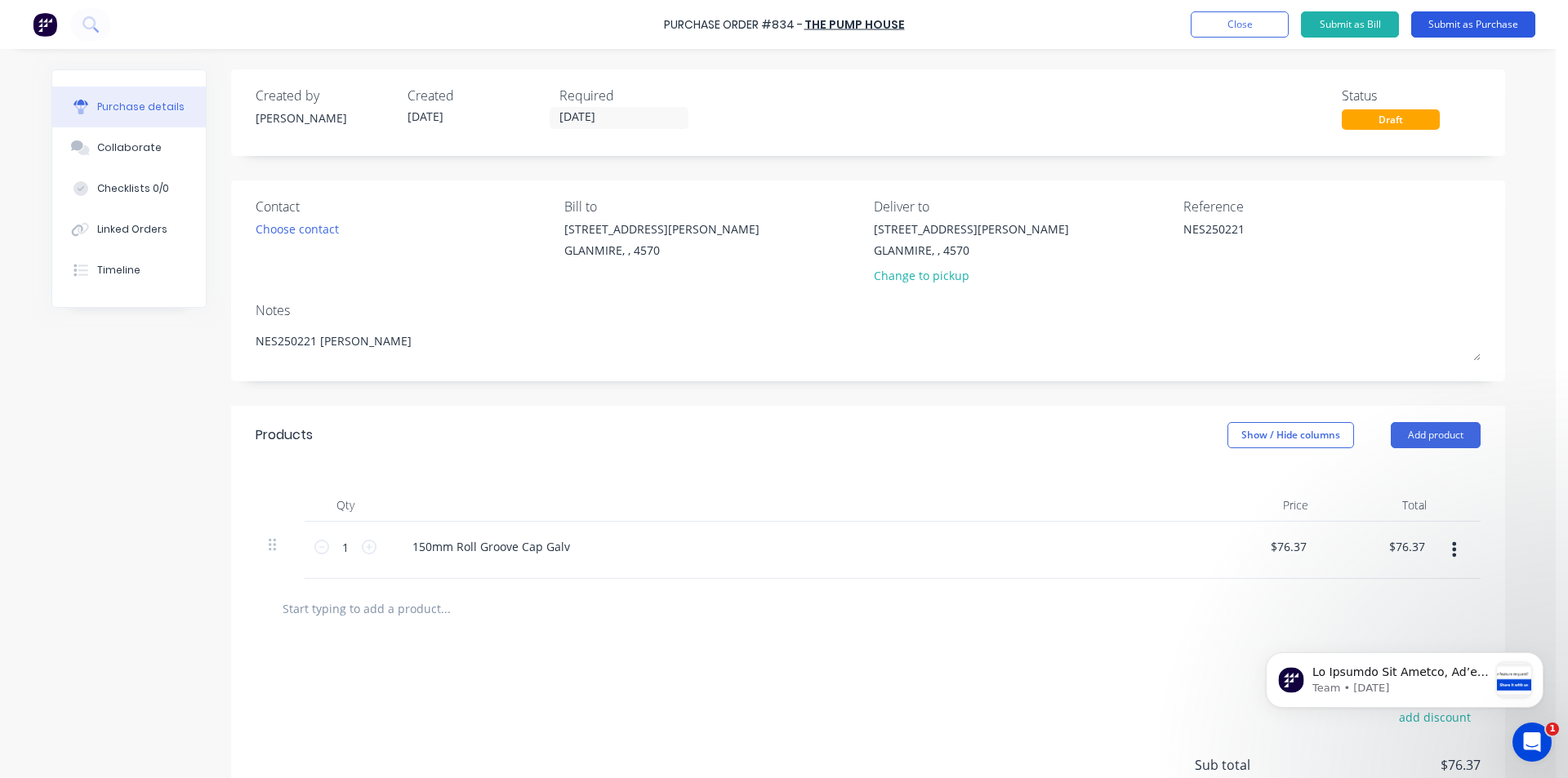
click at [1467, 22] on button "Submit as Purchase" at bounding box center [1472, 24] width 124 height 26
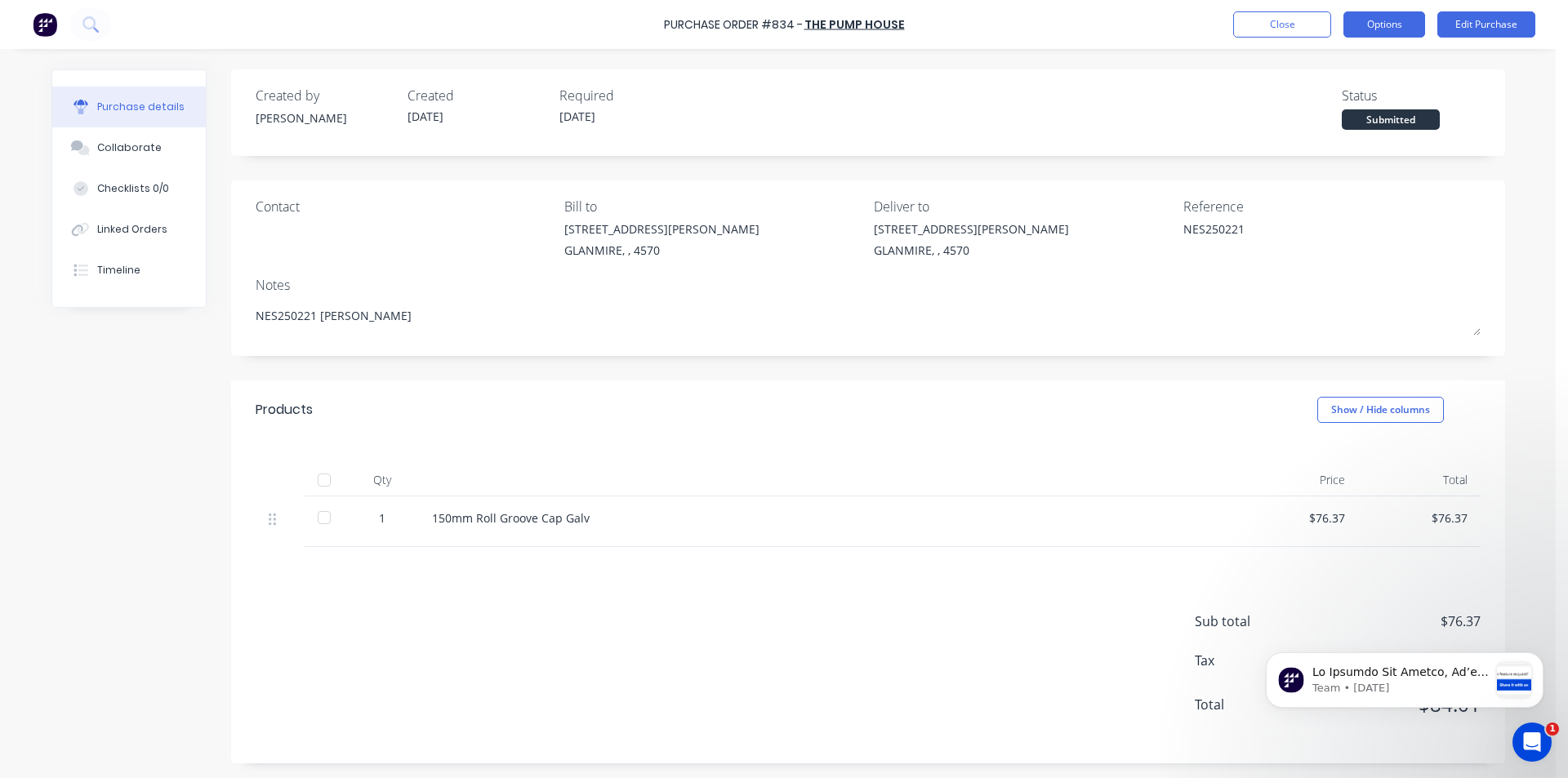
click at [1393, 26] on button "Options" at bounding box center [1384, 24] width 81 height 26
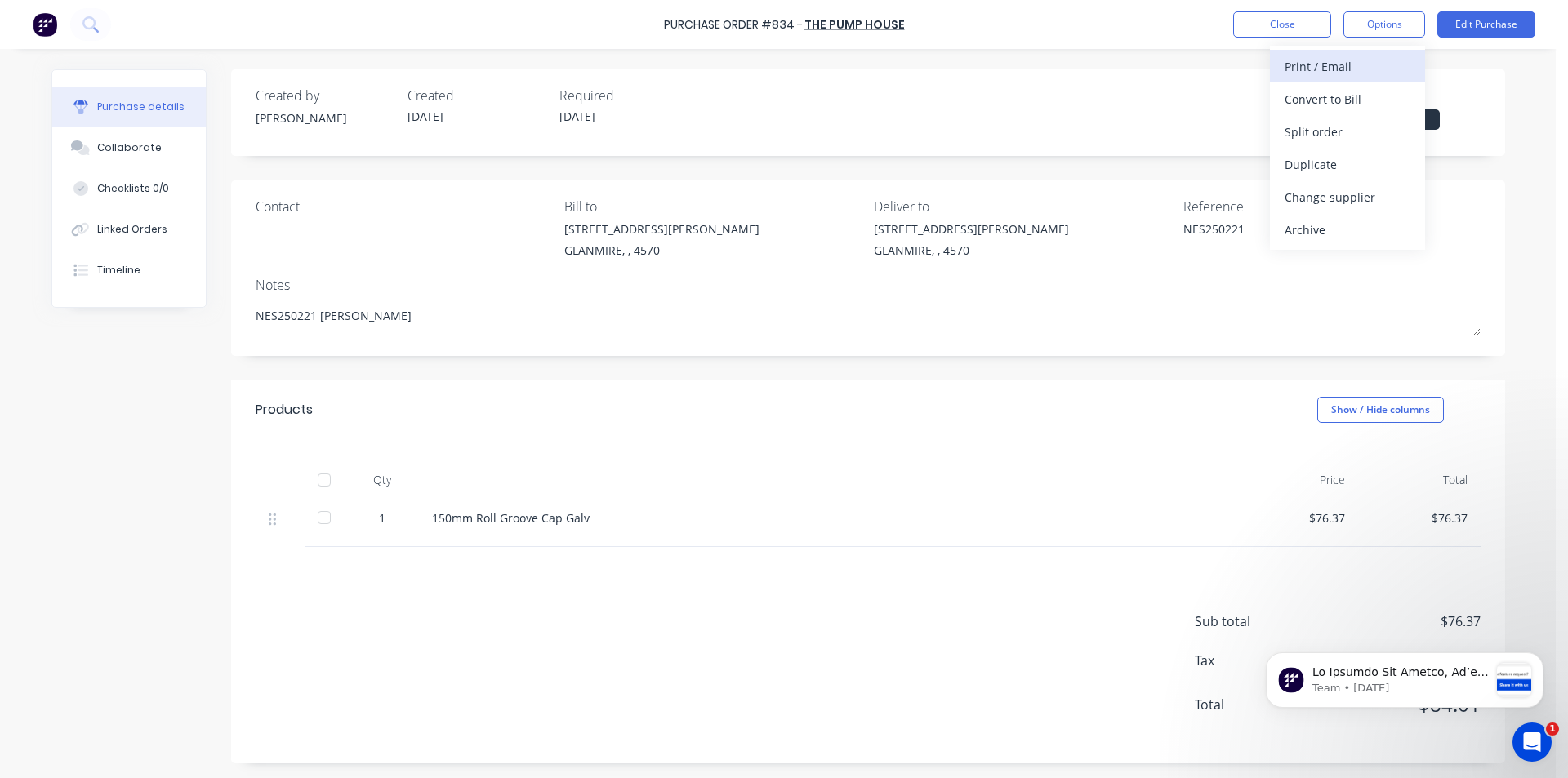
click at [1315, 71] on div "Print / Email" at bounding box center [1347, 66] width 125 height 23
click at [1315, 108] on div "With pricing" at bounding box center [1347, 99] width 125 height 23
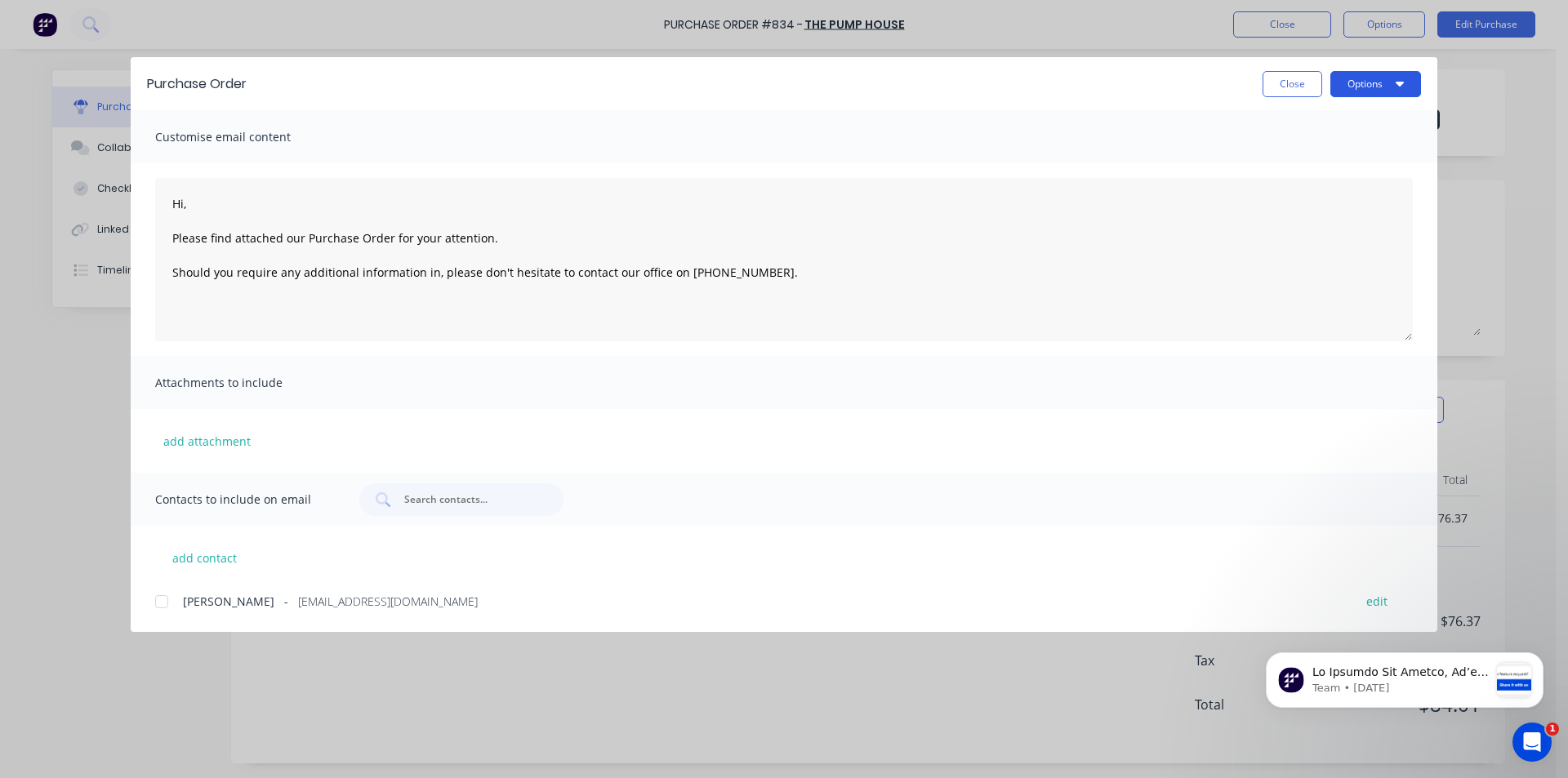
click at [1398, 80] on icon "button" at bounding box center [1398, 83] width 8 height 13
click at [1310, 158] on div "Print" at bounding box center [1342, 157] width 125 height 23
click at [1407, 80] on button "Options" at bounding box center [1375, 84] width 91 height 26
click at [1402, 86] on icon "button" at bounding box center [1398, 83] width 8 height 13
click at [195, 557] on button "add contact" at bounding box center [203, 558] width 98 height 24
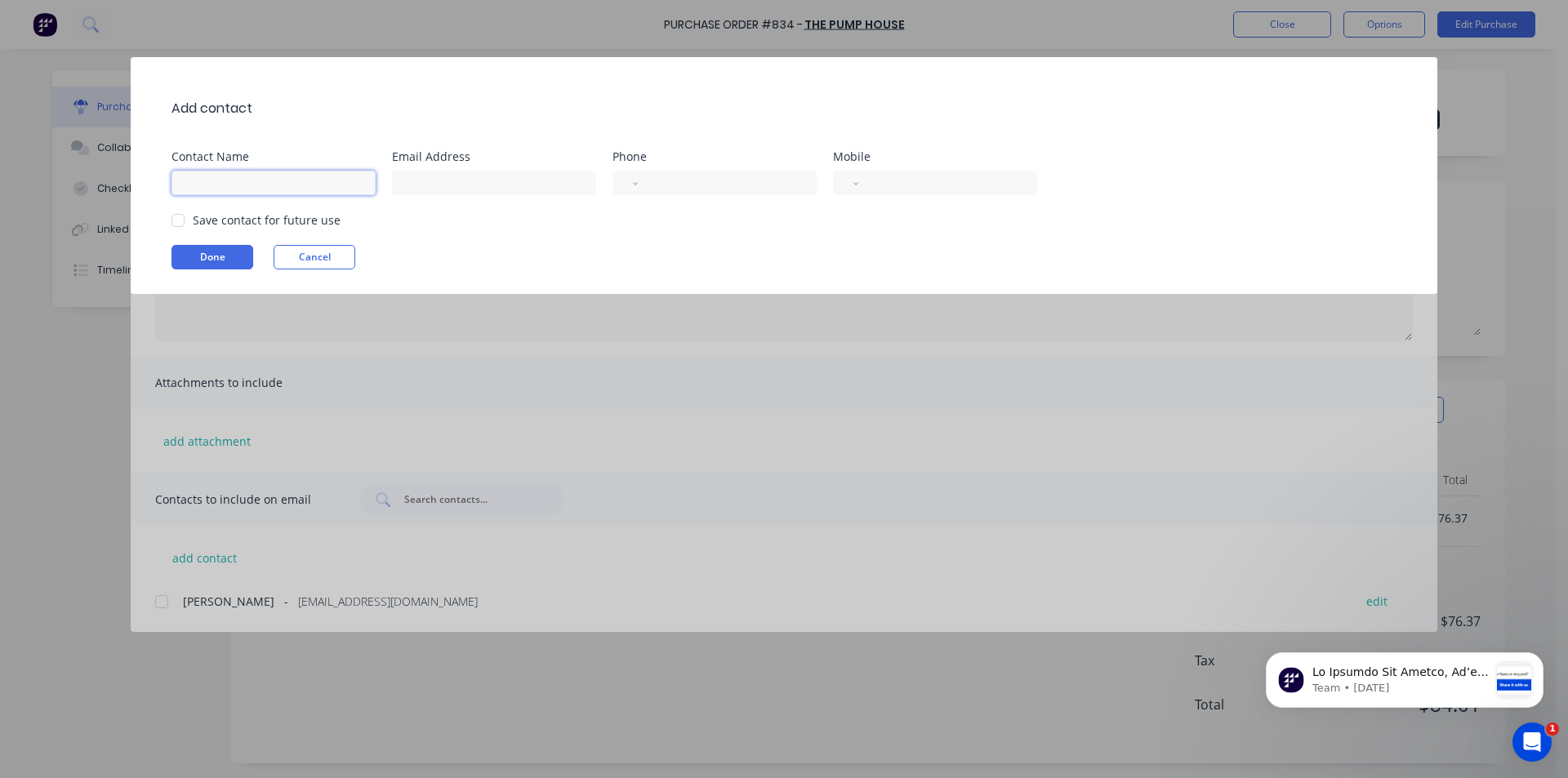
click at [259, 185] on input at bounding box center [273, 182] width 204 height 24
click at [410, 171] on input at bounding box center [494, 182] width 204 height 24
click at [177, 220] on div at bounding box center [178, 220] width 33 height 33
click at [208, 252] on button "Done" at bounding box center [212, 257] width 81 height 24
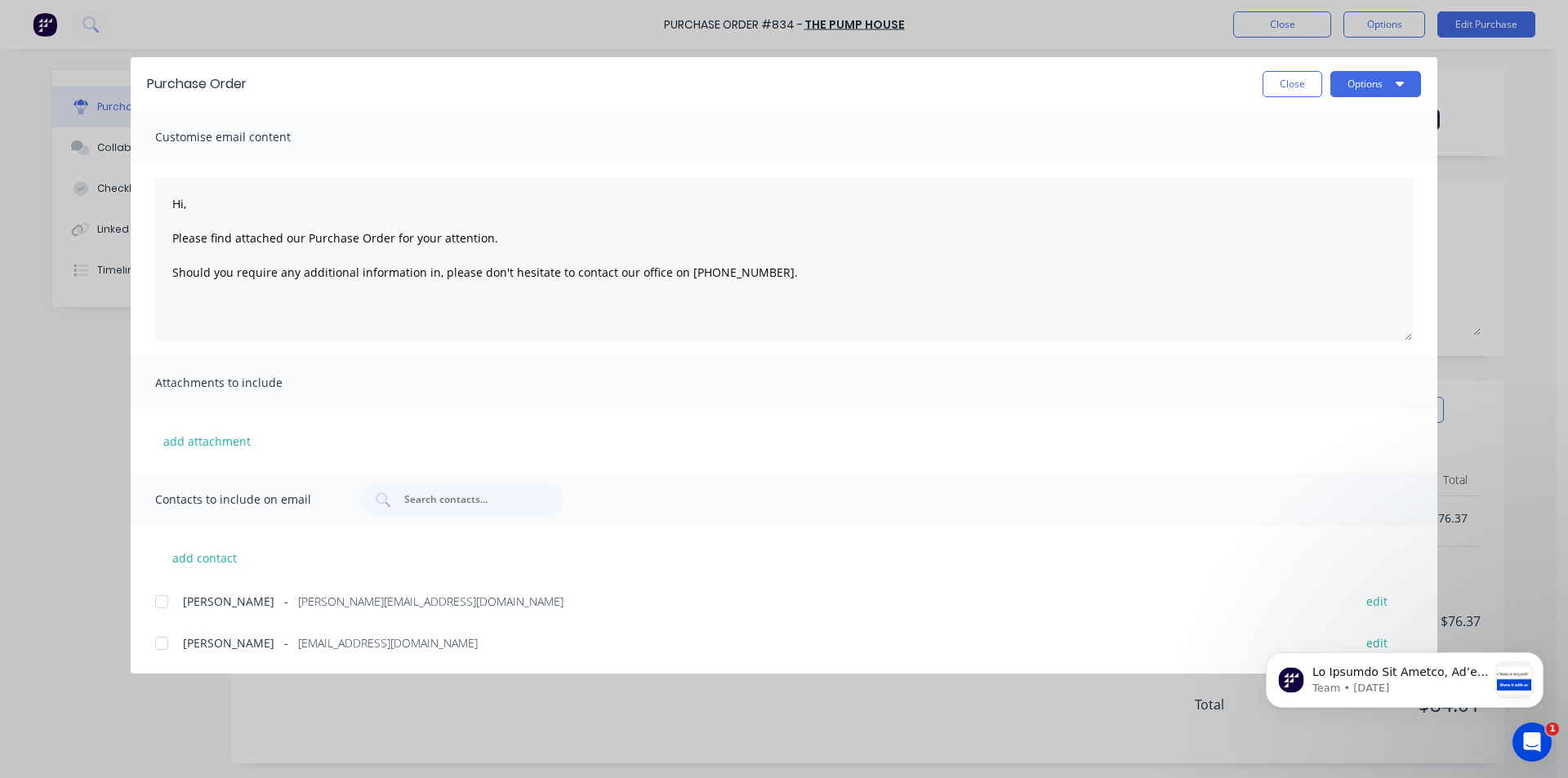
click at [163, 603] on div at bounding box center [162, 602] width 33 height 33
click at [1409, 82] on button "Options" at bounding box center [1375, 84] width 91 height 26
click at [1301, 188] on div "Email" at bounding box center [1342, 190] width 125 height 23
click at [1287, 92] on button "Close" at bounding box center [1291, 84] width 60 height 26
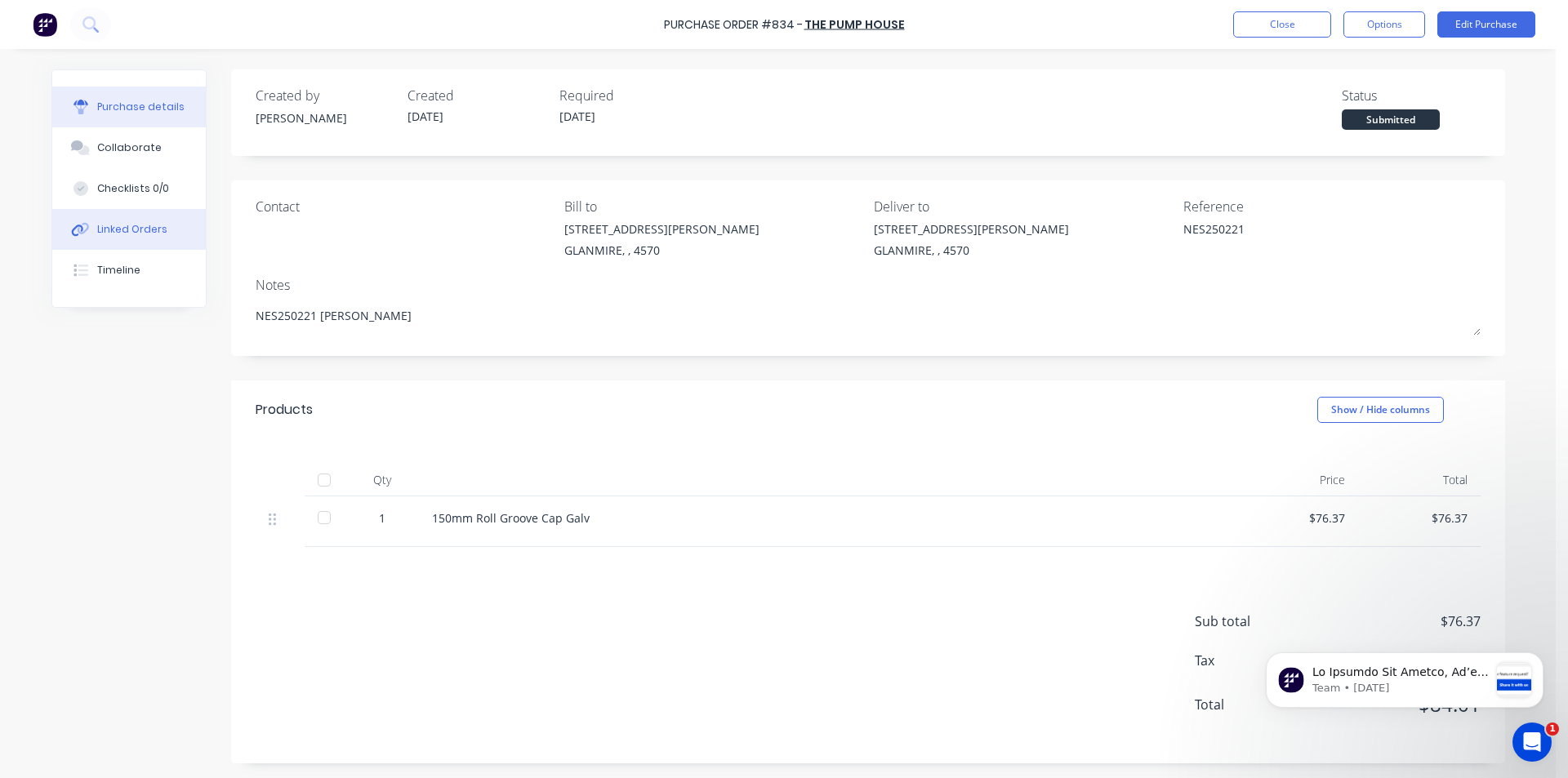
click at [112, 220] on button "Linked Orders" at bounding box center [128, 229] width 153 height 41
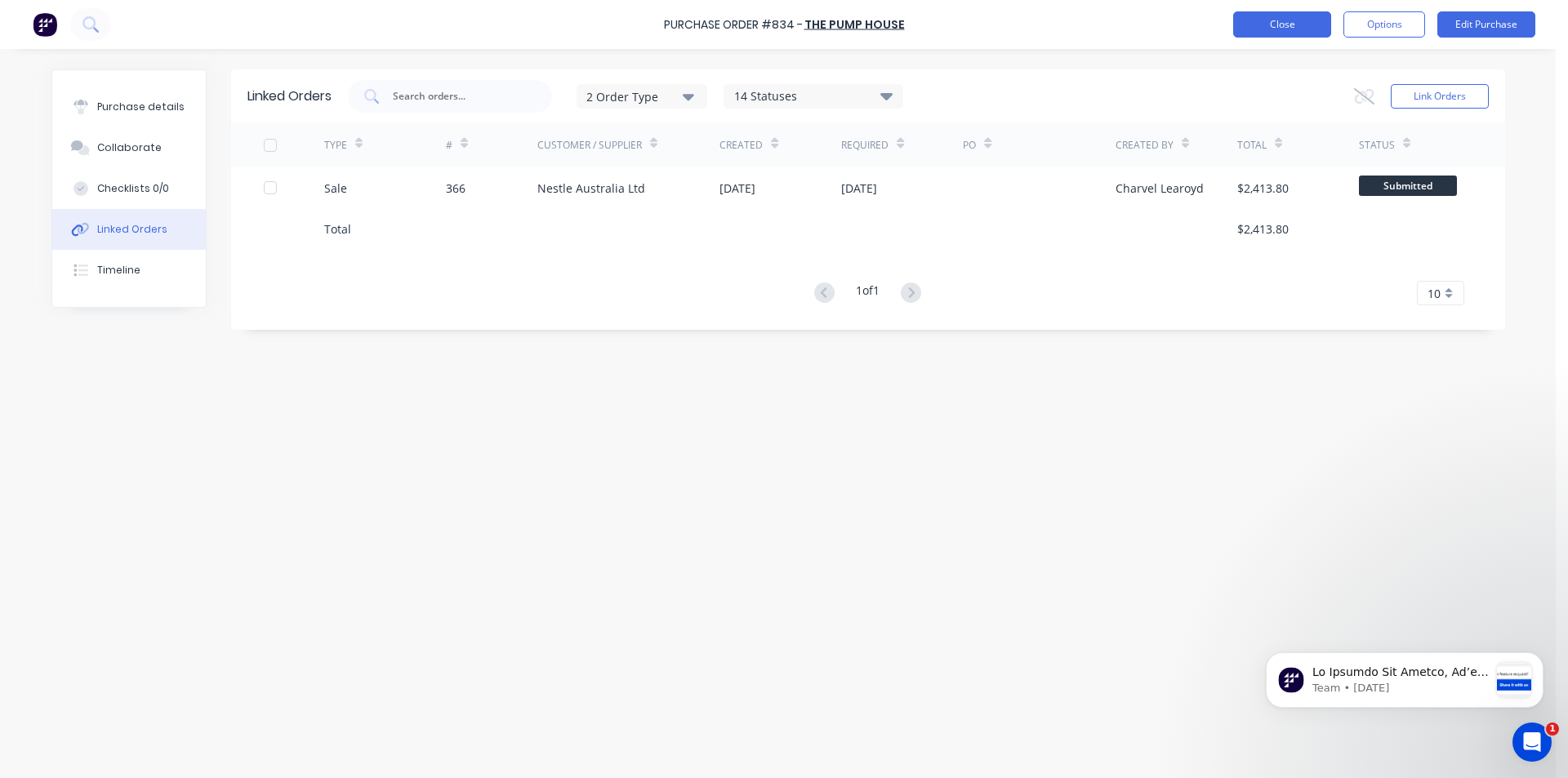
click at [1301, 16] on button "Close" at bounding box center [1281, 24] width 98 height 26
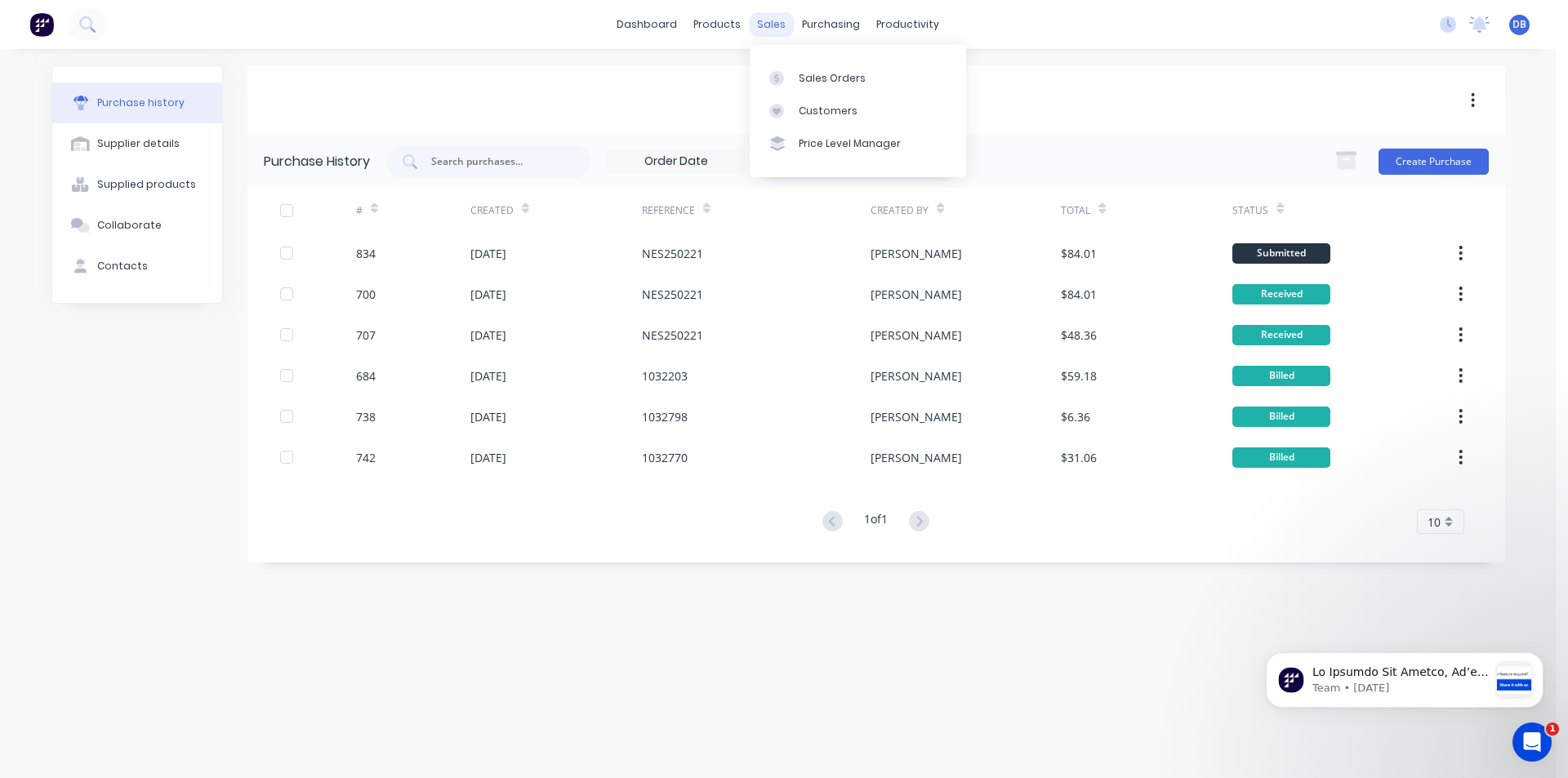
click at [780, 28] on div "sales" at bounding box center [771, 24] width 45 height 24
click at [824, 75] on div "Sales Orders" at bounding box center [831, 78] width 67 height 15
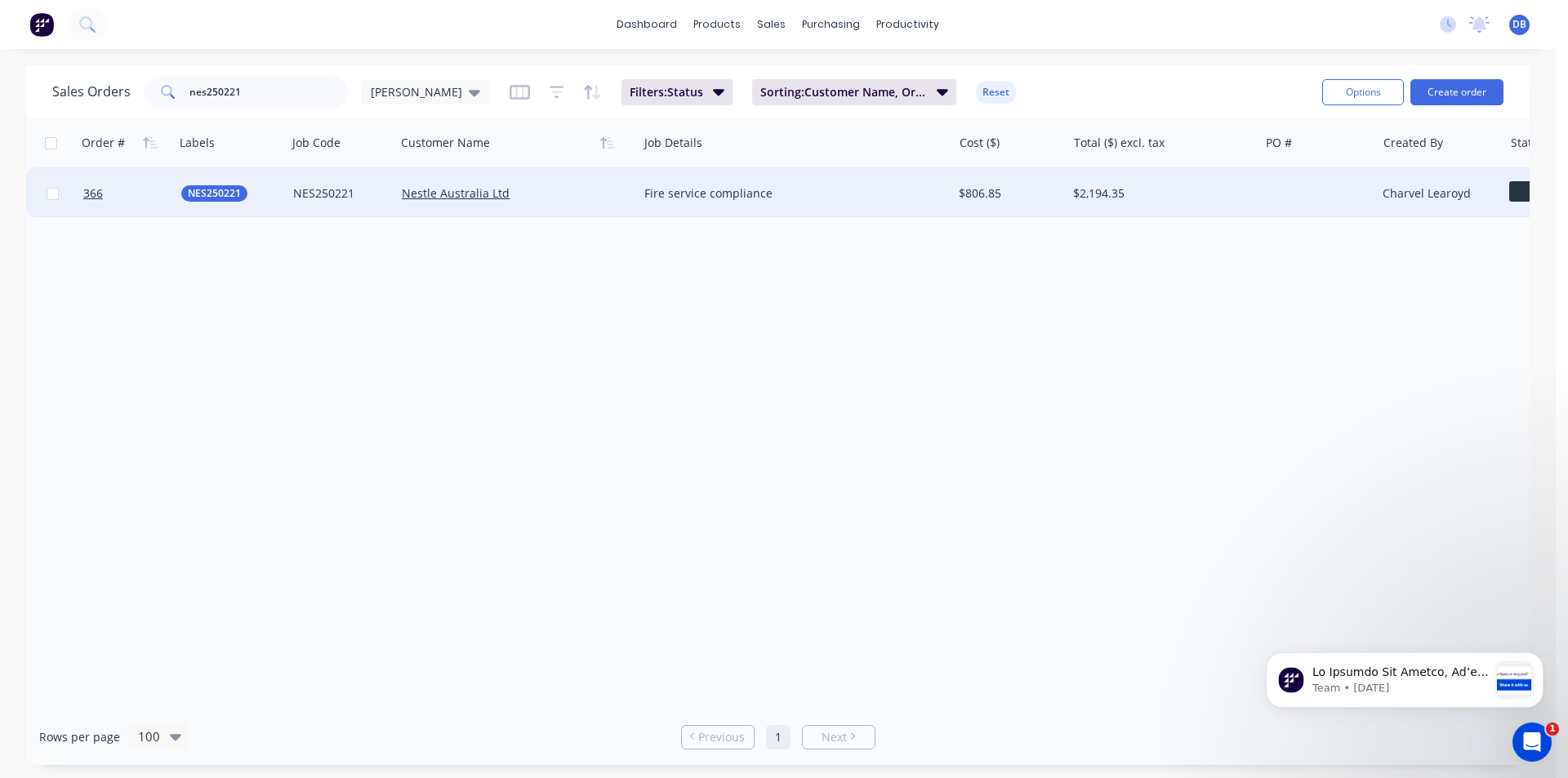
click at [560, 201] on div "Nestle Australia Ltd" at bounding box center [516, 193] width 242 height 49
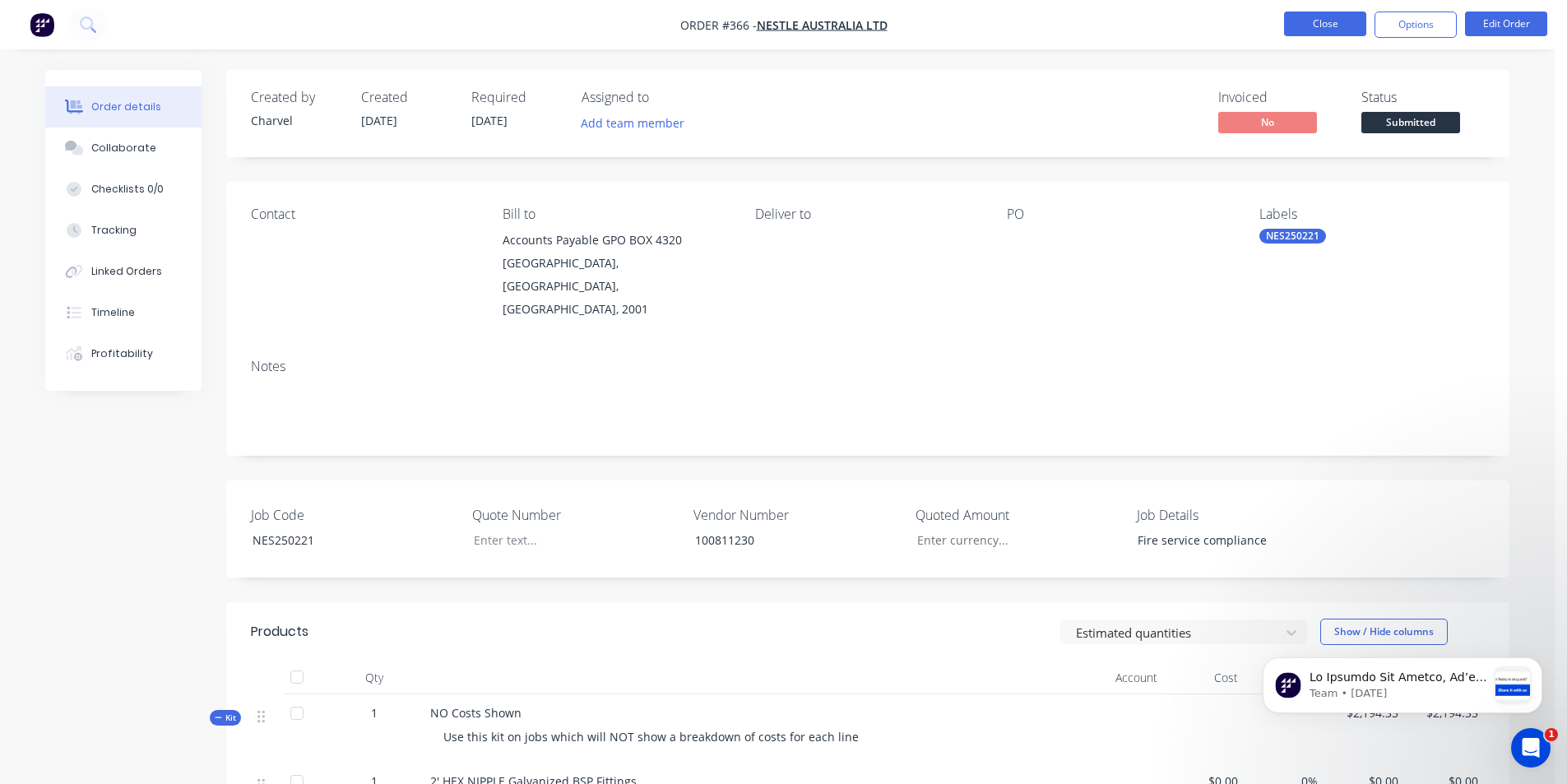
click at [1293, 24] on button "Close" at bounding box center [1326, 24] width 82 height 24
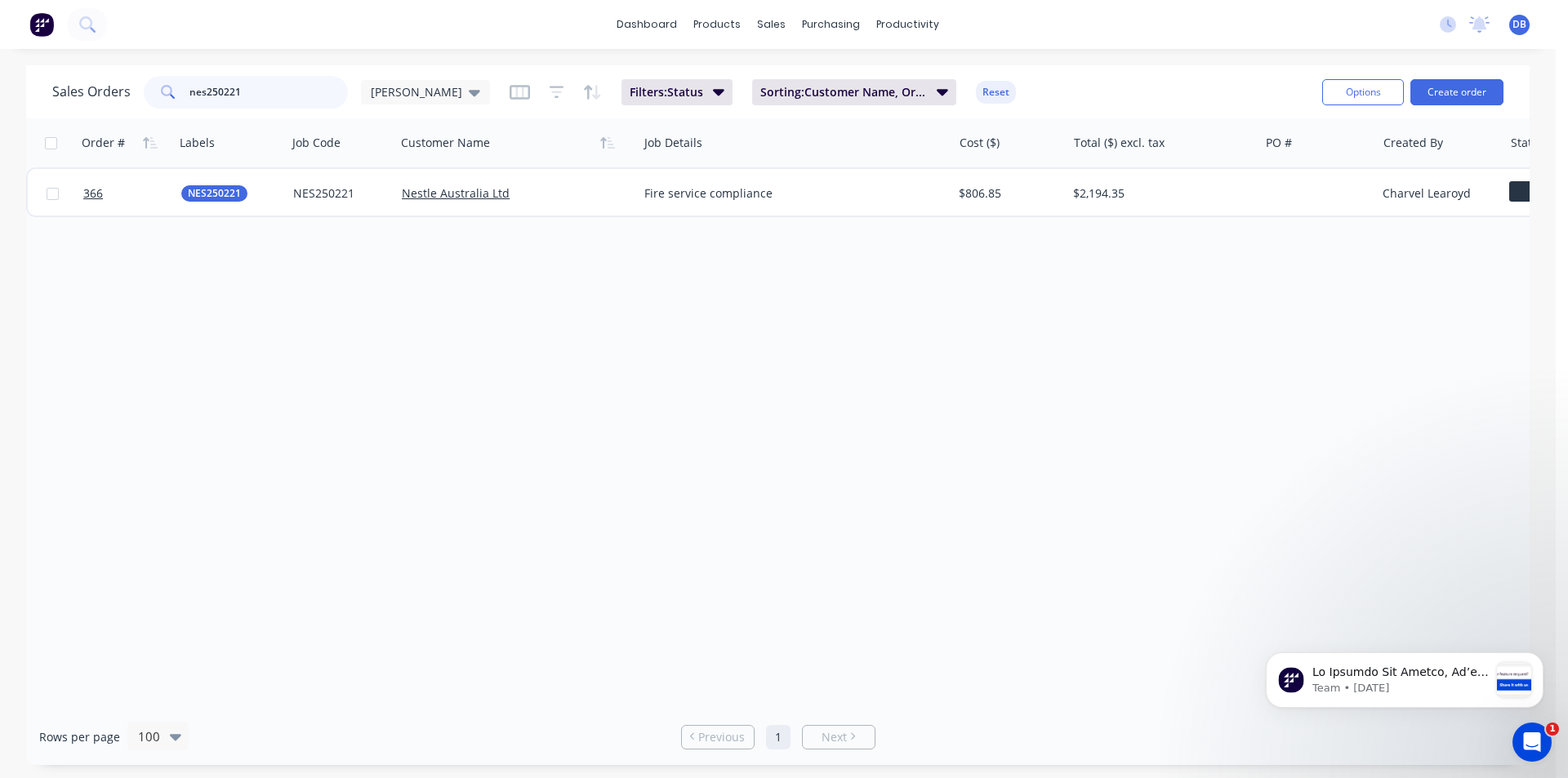
drag, startPoint x: 241, startPoint y: 92, endPoint x: 214, endPoint y: 89, distance: 27.2
click at [214, 89] on input "nes250221" at bounding box center [269, 92] width 159 height 33
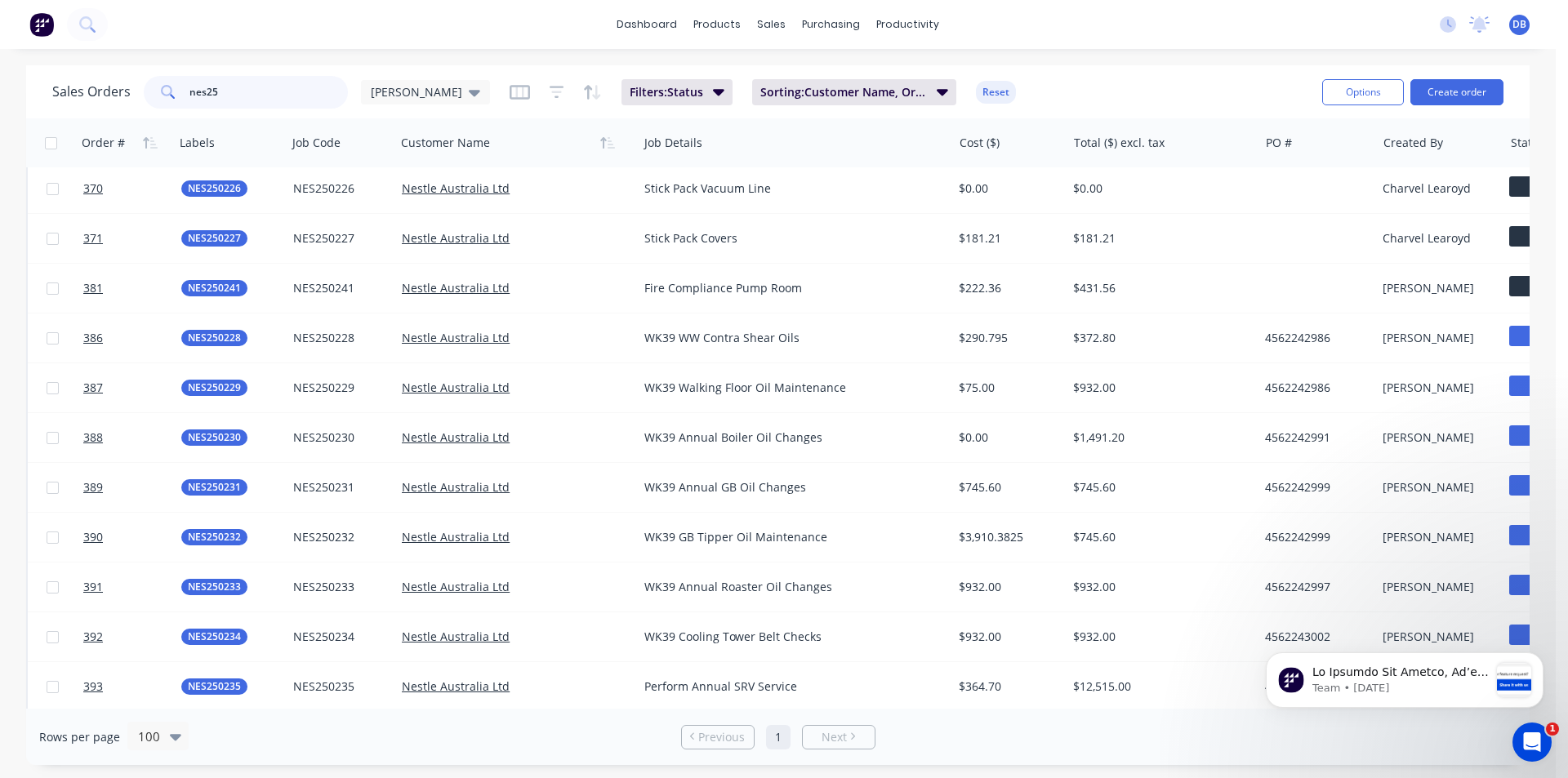
scroll to position [3562, 0]
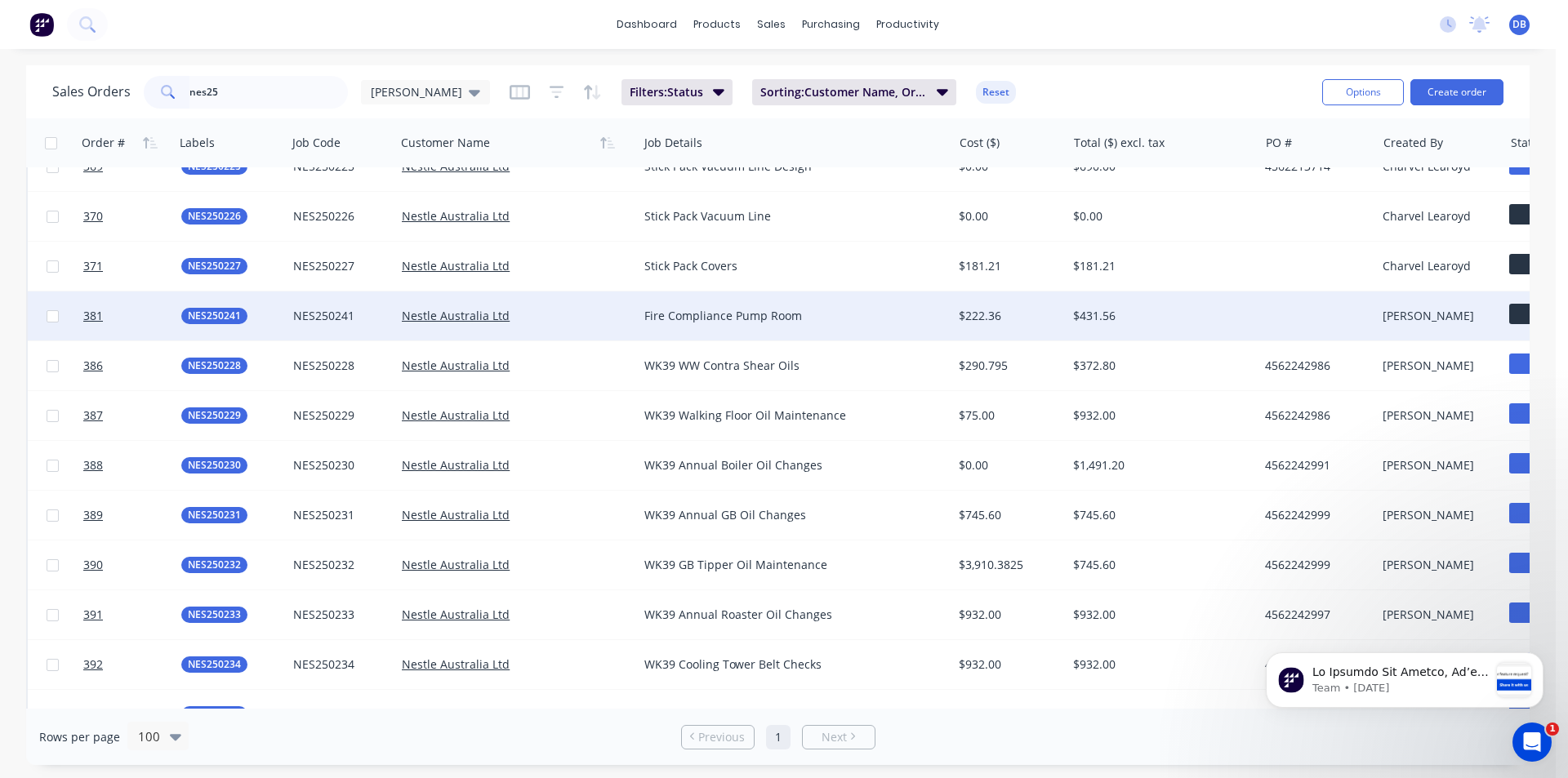
click at [1173, 314] on div "$431.56" at bounding box center [1157, 316] width 170 height 16
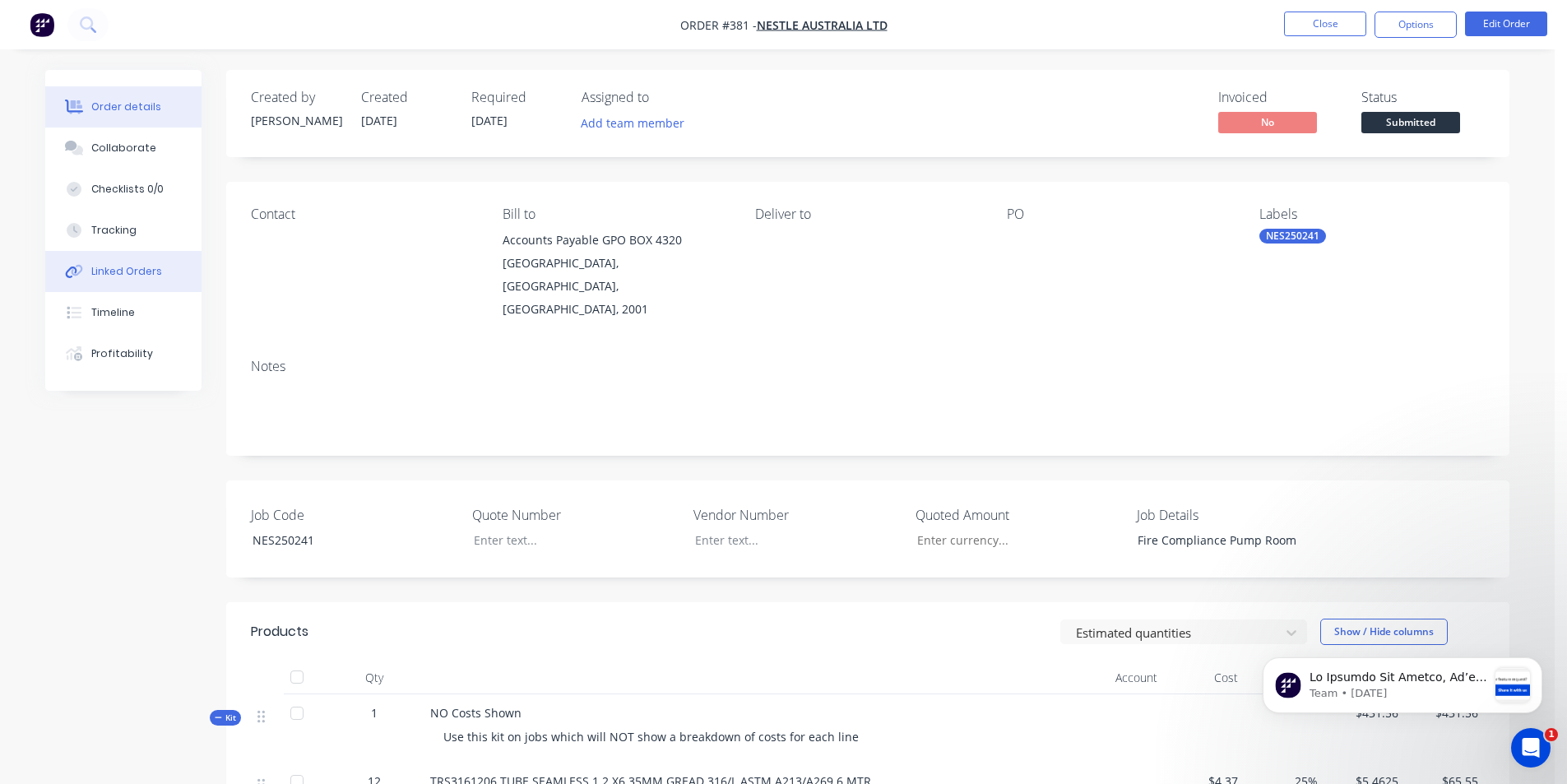
click at [110, 274] on div "Linked Orders" at bounding box center [126, 271] width 71 height 15
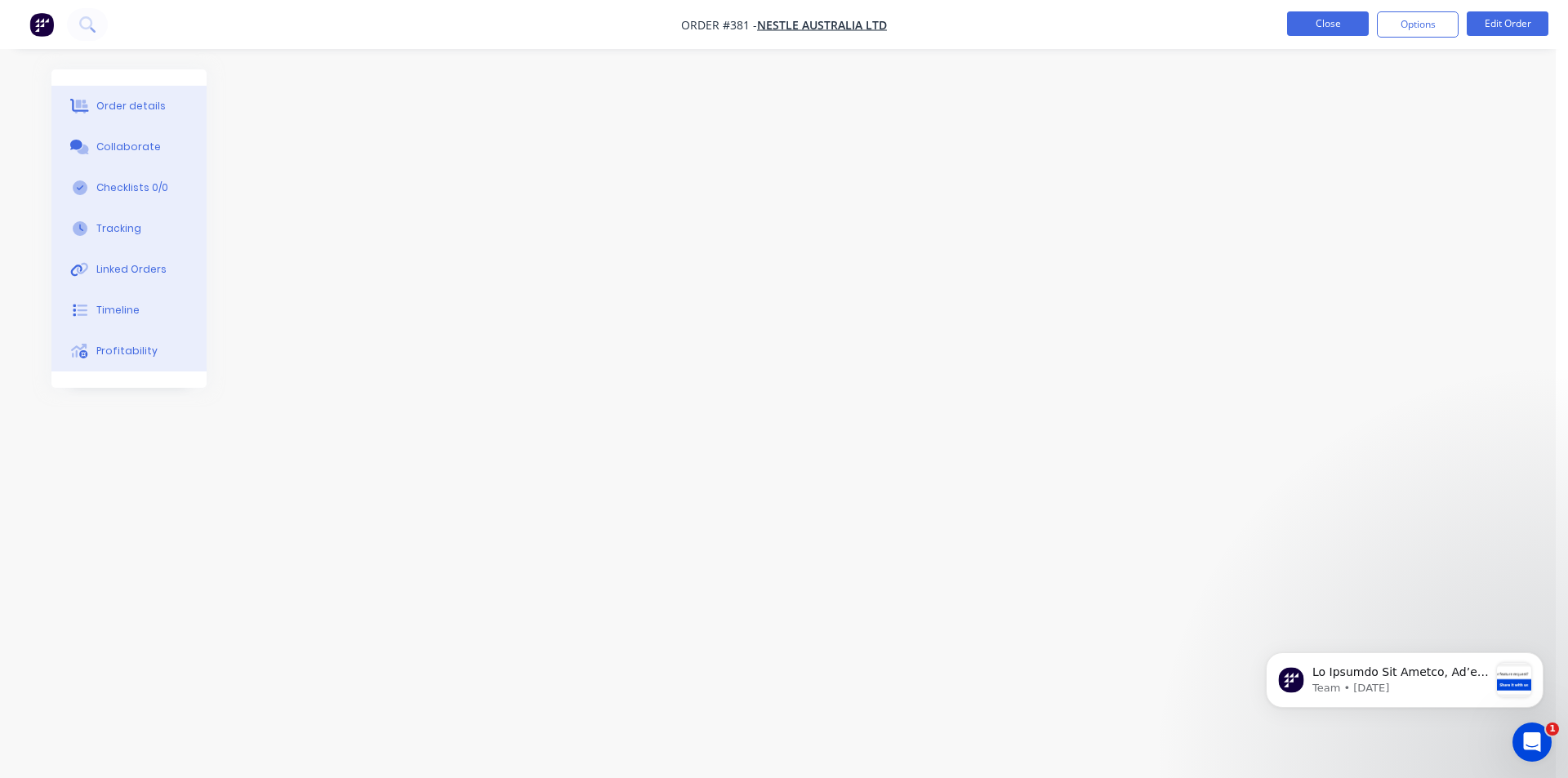
click at [1306, 26] on button "Close" at bounding box center [1328, 23] width 81 height 24
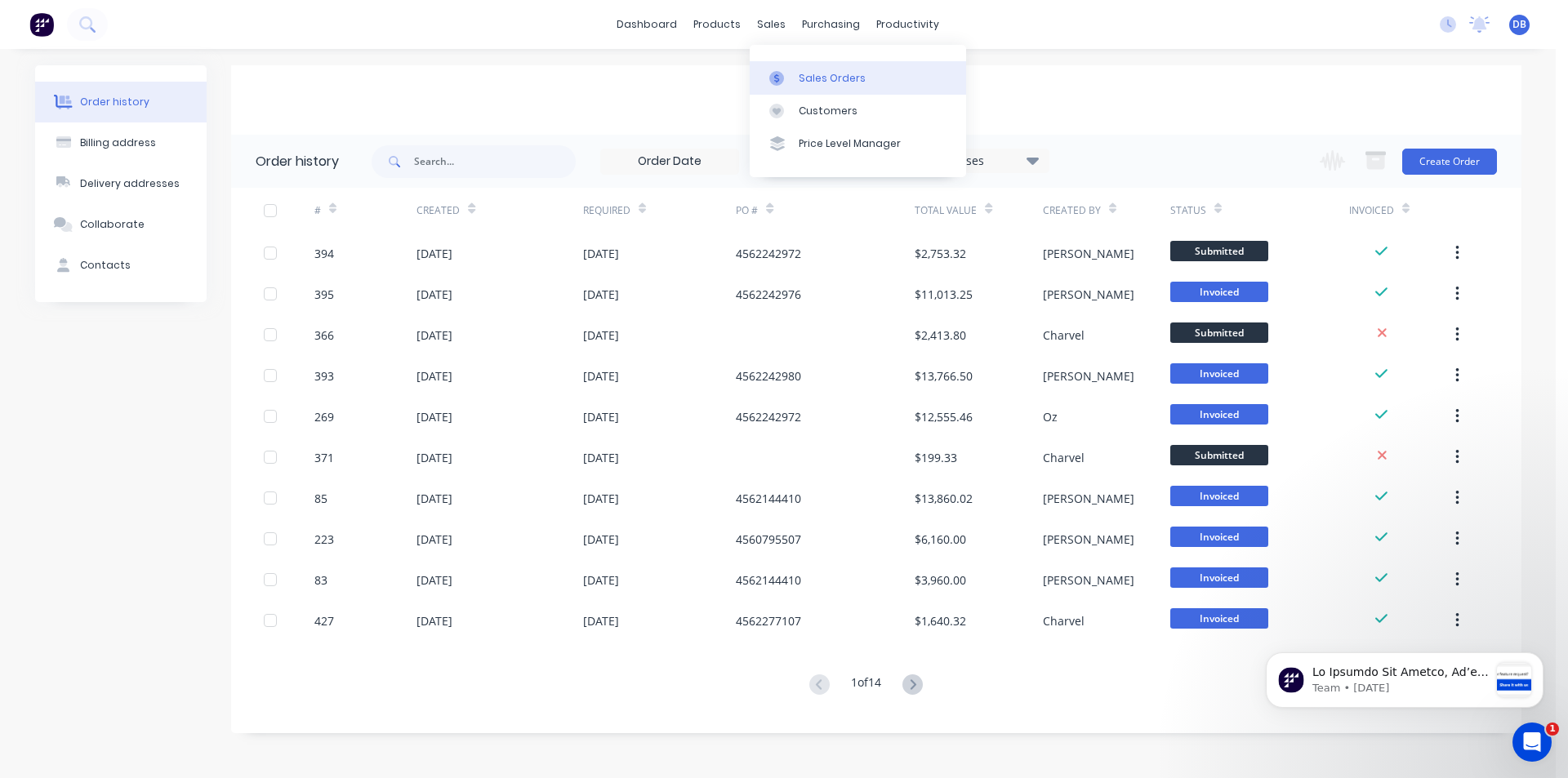
click at [804, 67] on link "Sales Orders" at bounding box center [858, 78] width 216 height 33
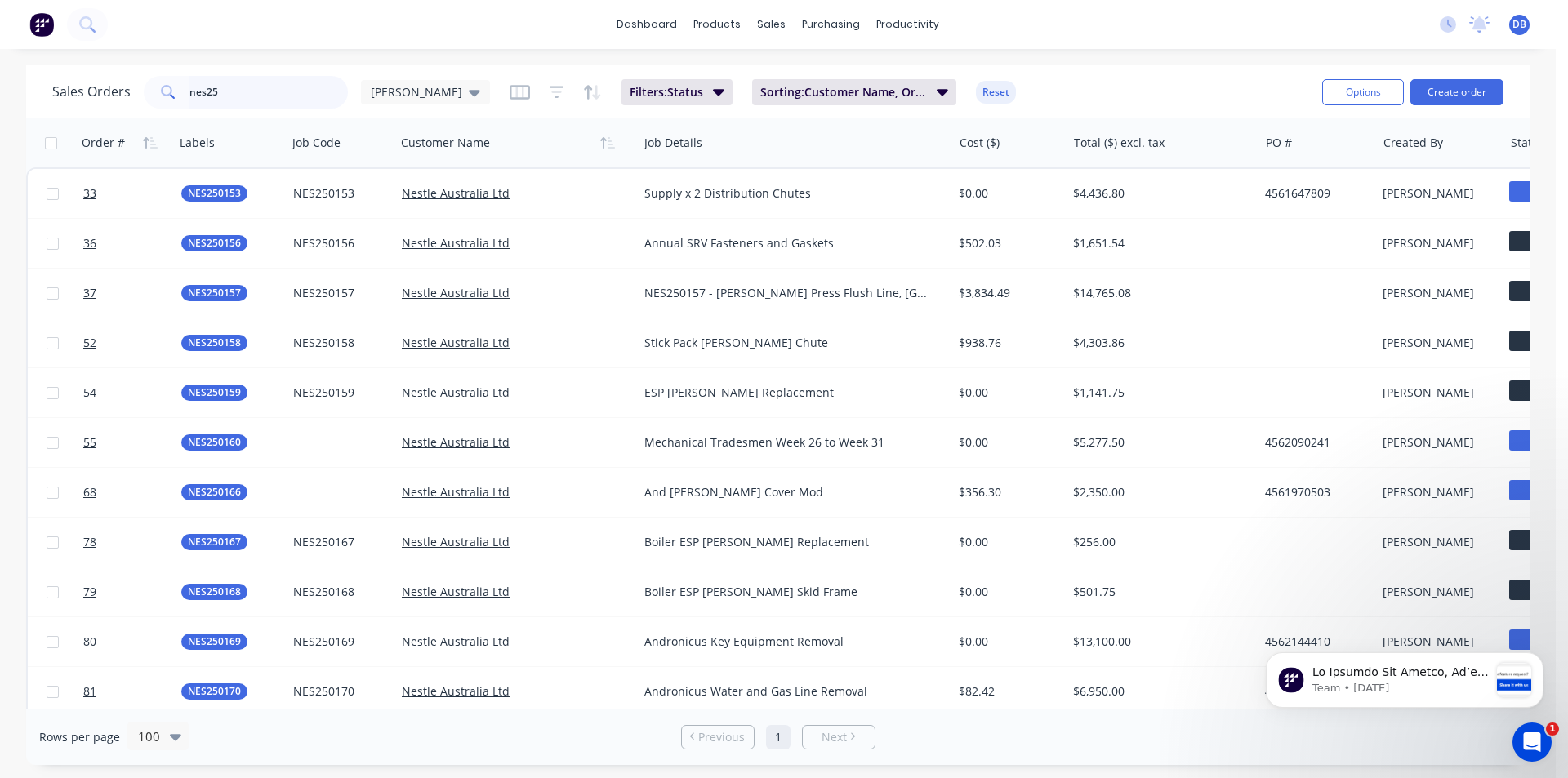
click at [262, 95] on input "nes25" at bounding box center [269, 92] width 159 height 33
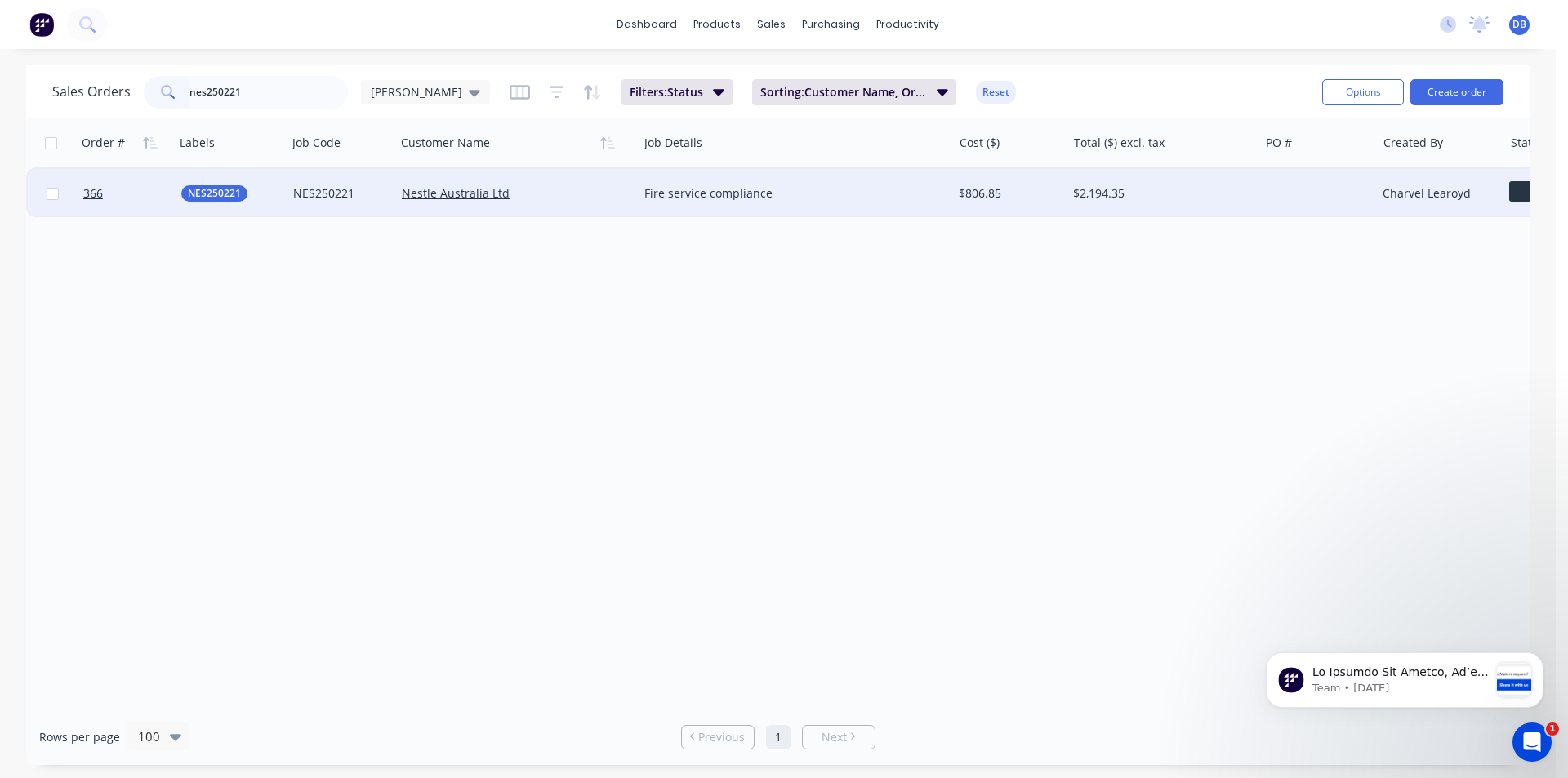
click at [861, 194] on div "Fire service compliance" at bounding box center [787, 193] width 286 height 16
click at [533, 185] on div "Nestle Australia Ltd" at bounding box center [510, 193] width 218 height 16
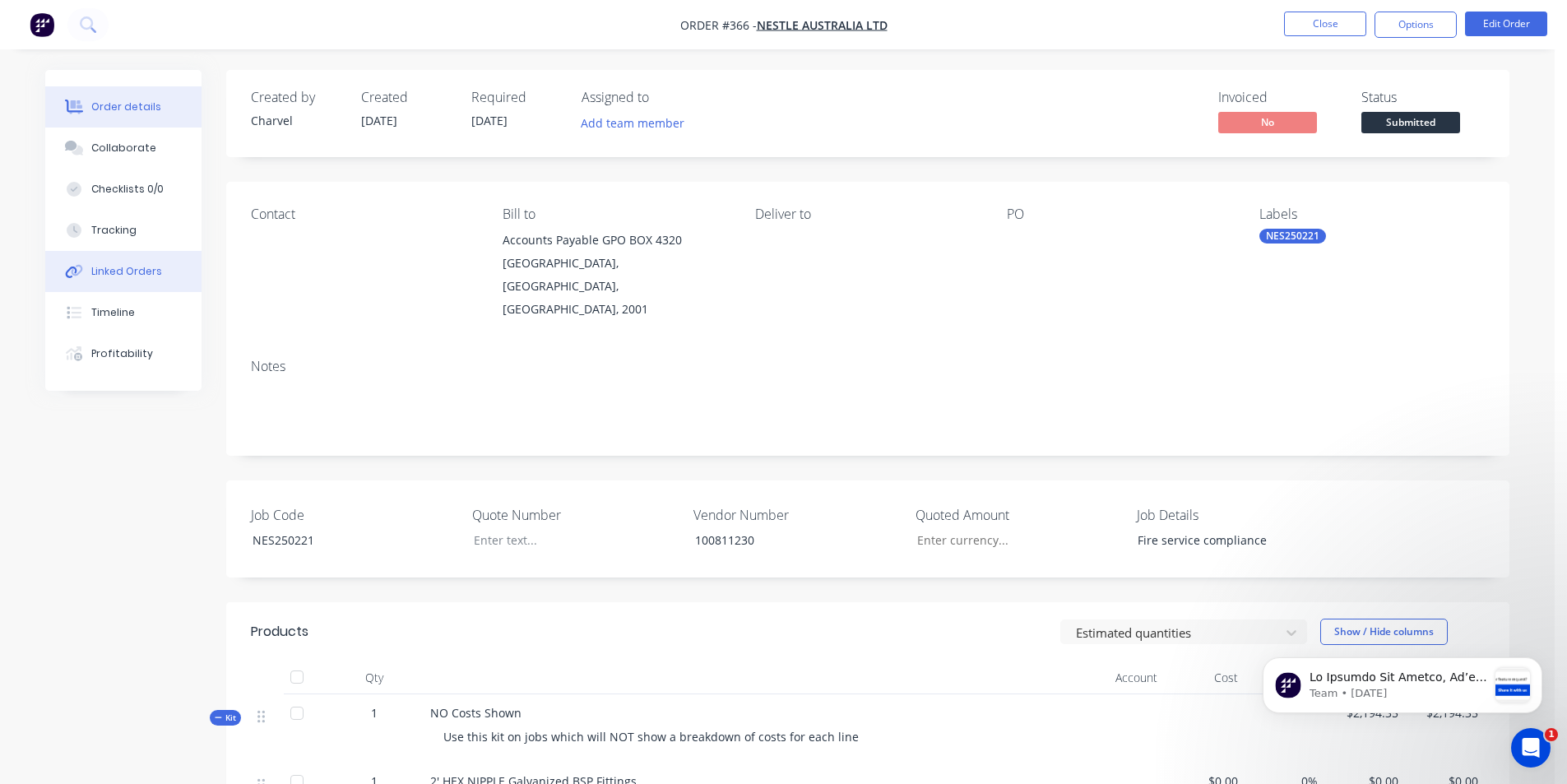
click at [129, 274] on div "Linked Orders" at bounding box center [126, 271] width 71 height 15
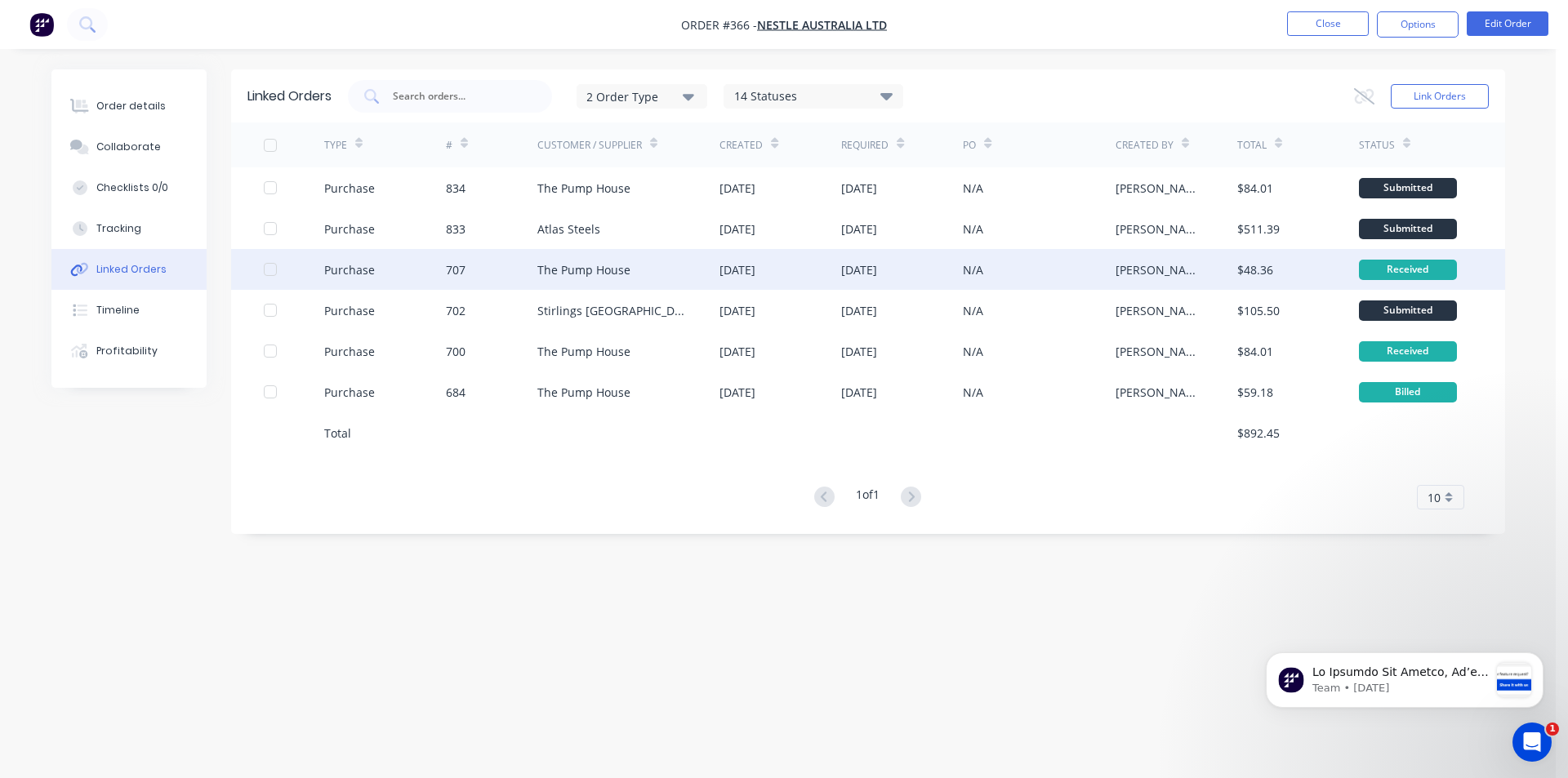
click at [1051, 270] on div "N/A" at bounding box center [1039, 269] width 152 height 41
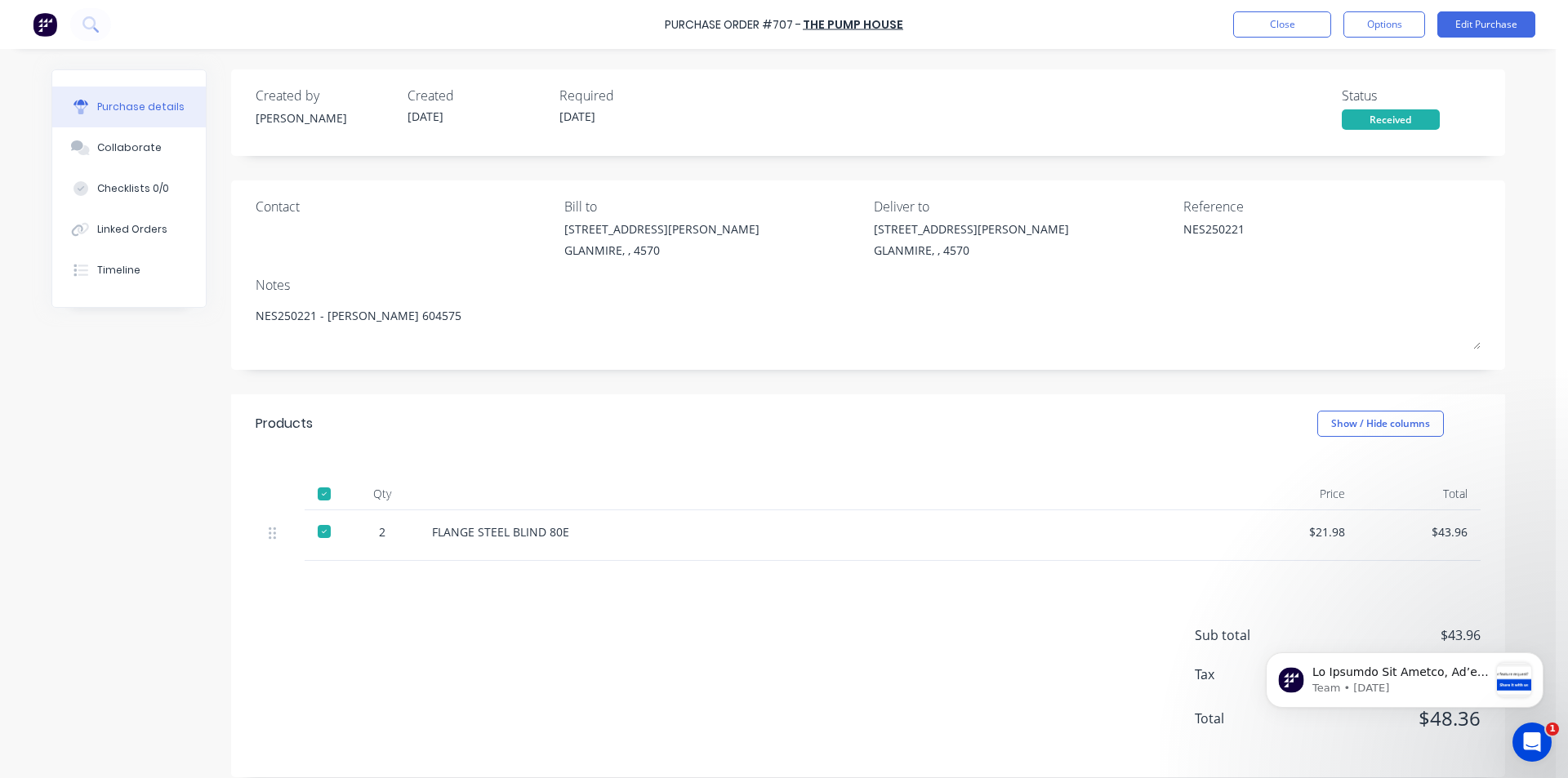
click at [658, 544] on div "FLANGE STEEL BLIND 80E" at bounding box center [827, 535] width 816 height 51
click at [657, 543] on div "FLANGE STEEL BLIND 80E" at bounding box center [827, 535] width 816 height 51
click at [1022, 524] on div "FLANGE STEEL BLIND 80E" at bounding box center [827, 532] width 790 height 17
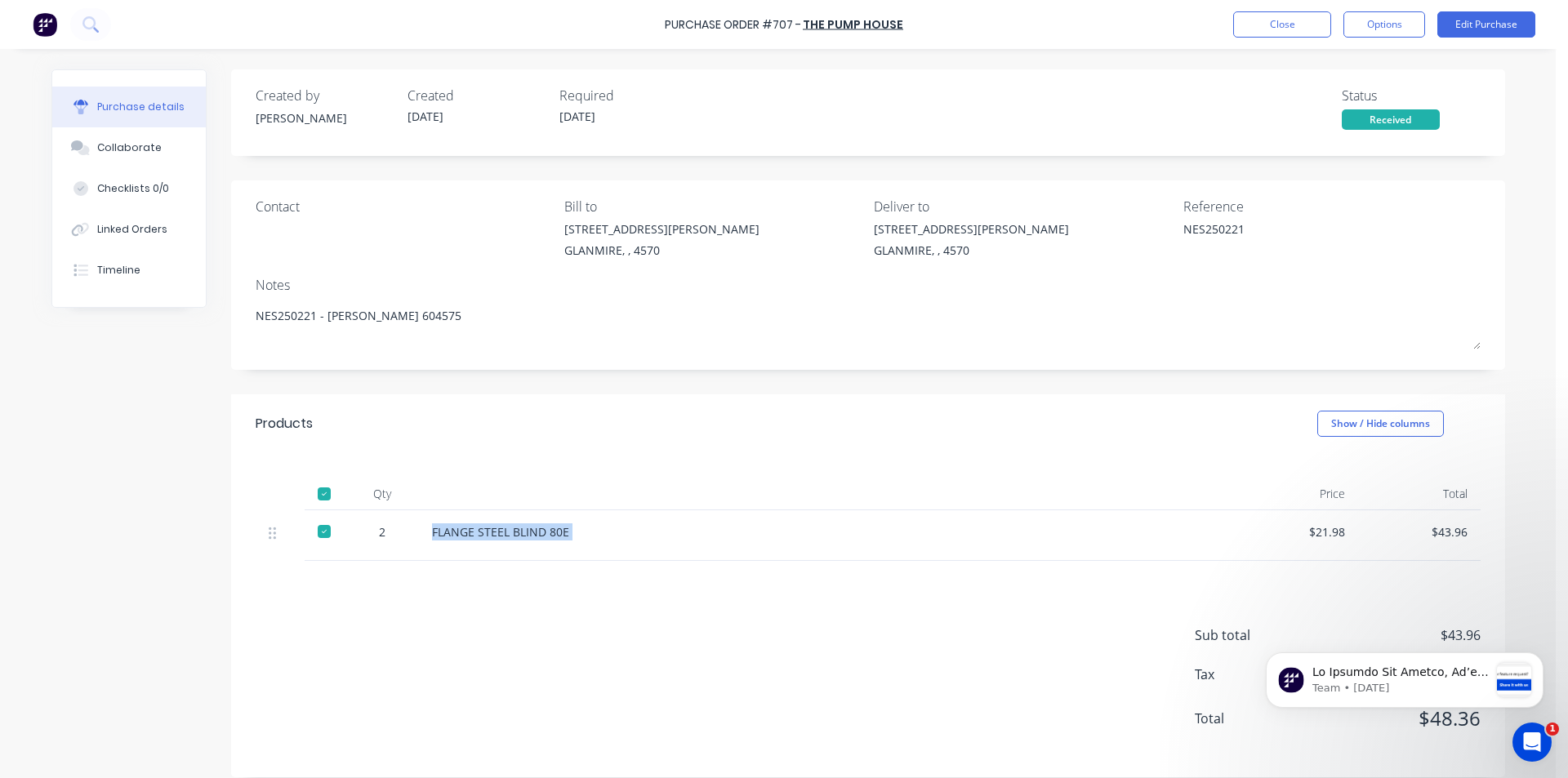
click at [836, 533] on div "FLANGE STEEL BLIND 80E" at bounding box center [827, 532] width 790 height 17
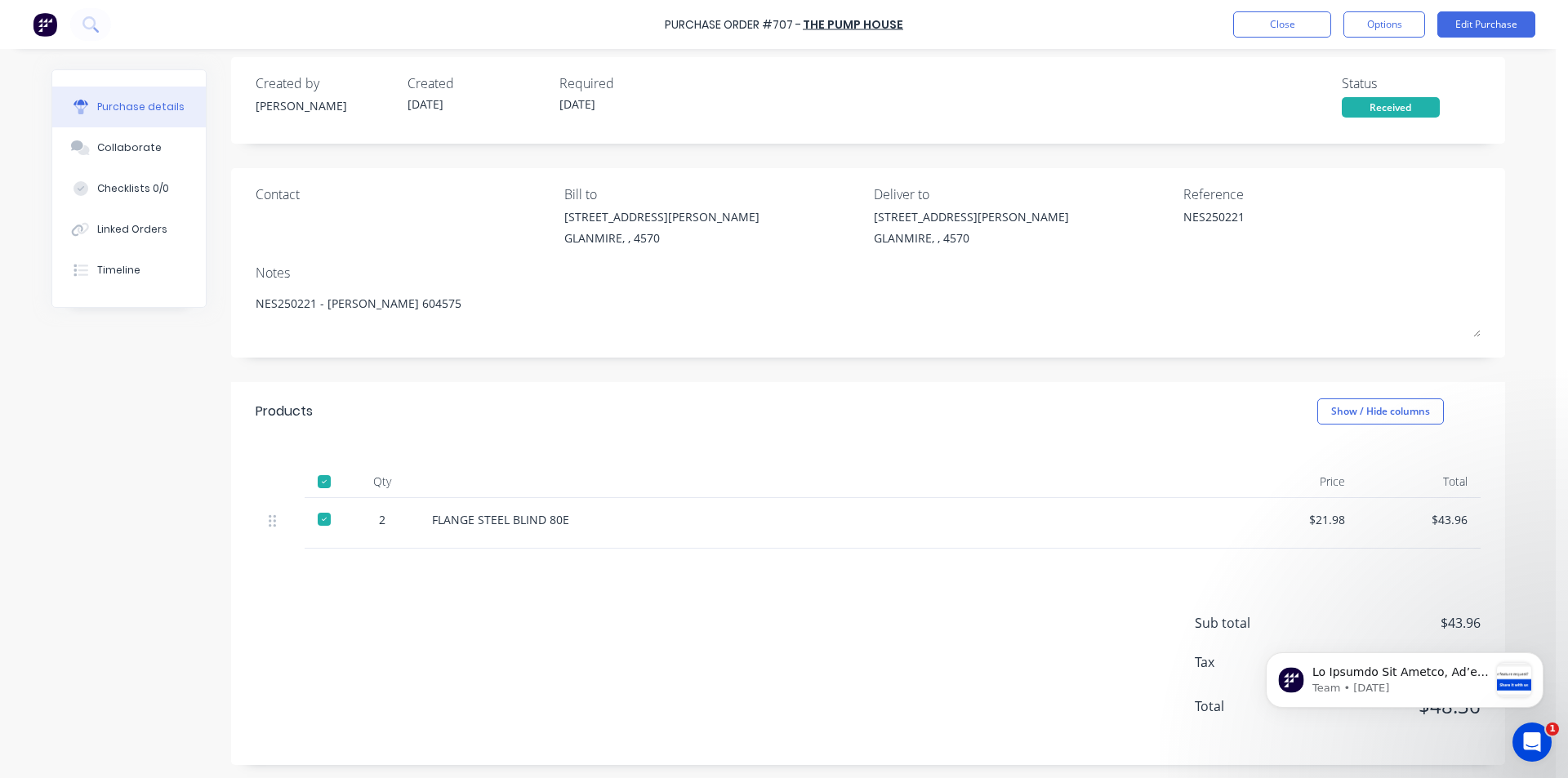
scroll to position [16, 0]
click at [485, 516] on div "FLANGE STEEL BLIND 80E" at bounding box center [827, 516] width 790 height 17
